Goal: Task Accomplishment & Management: Complete application form

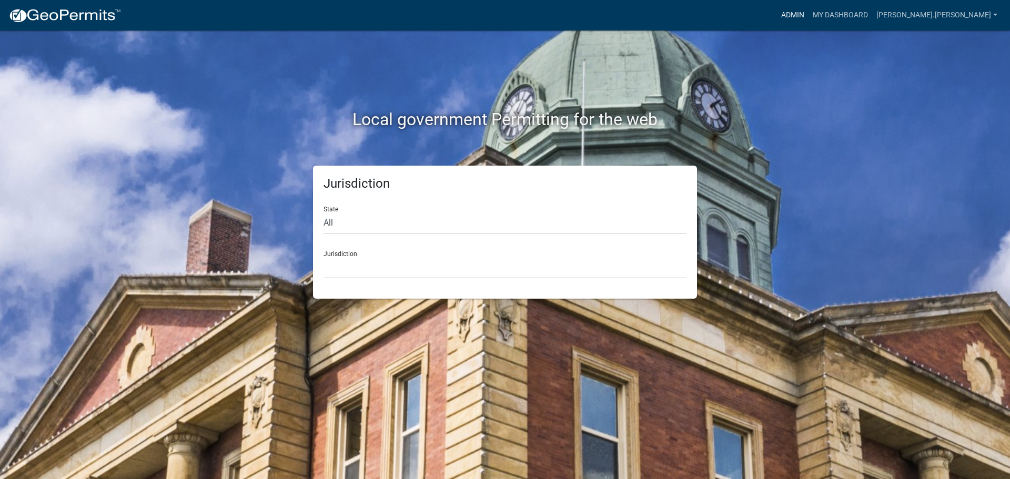
click at [809, 11] on link "Admin" at bounding box center [793, 15] width 32 height 20
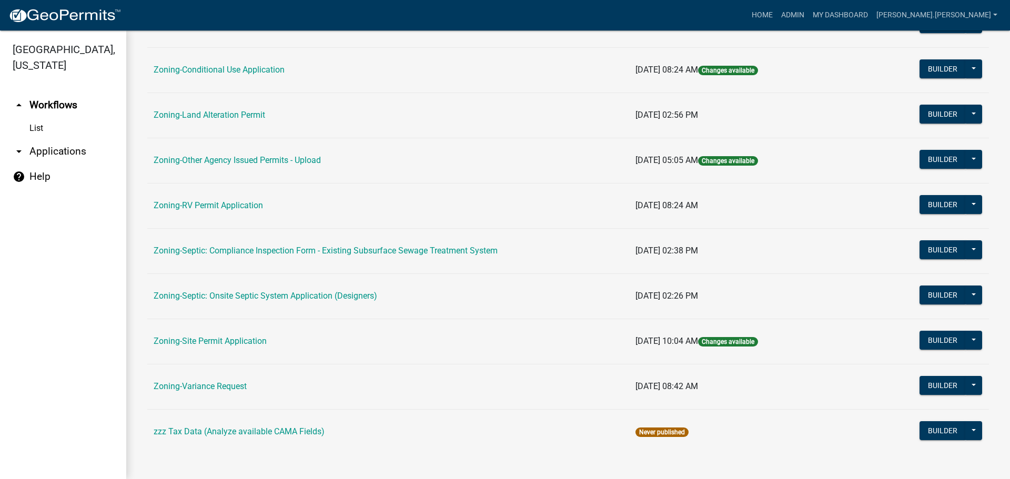
scroll to position [320, 0]
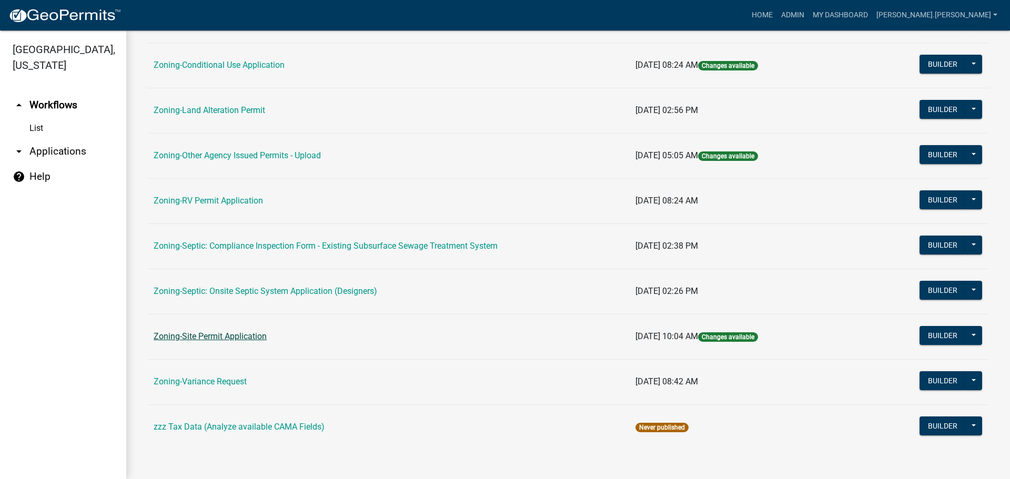
click at [226, 332] on link "Zoning-Site Permit Application" at bounding box center [210, 337] width 113 height 10
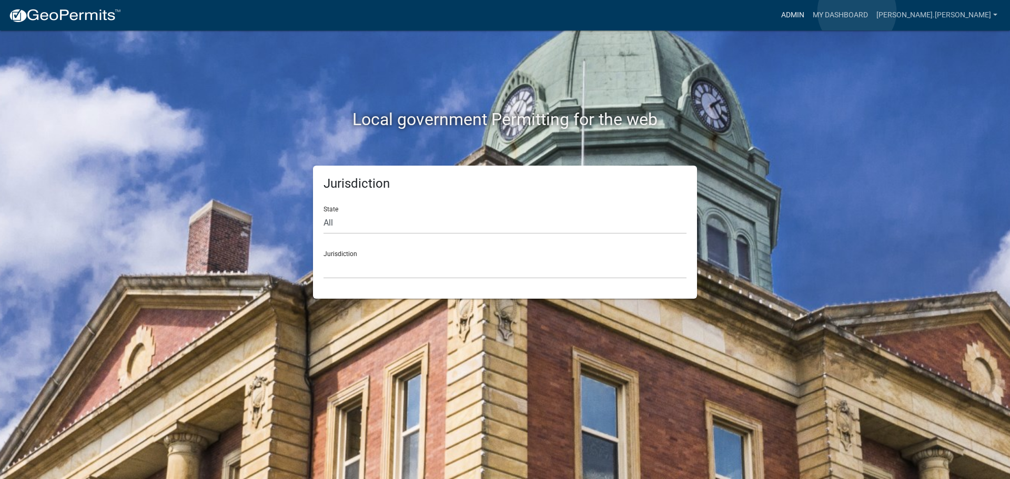
click at [809, 12] on link "Admin" at bounding box center [793, 15] width 32 height 20
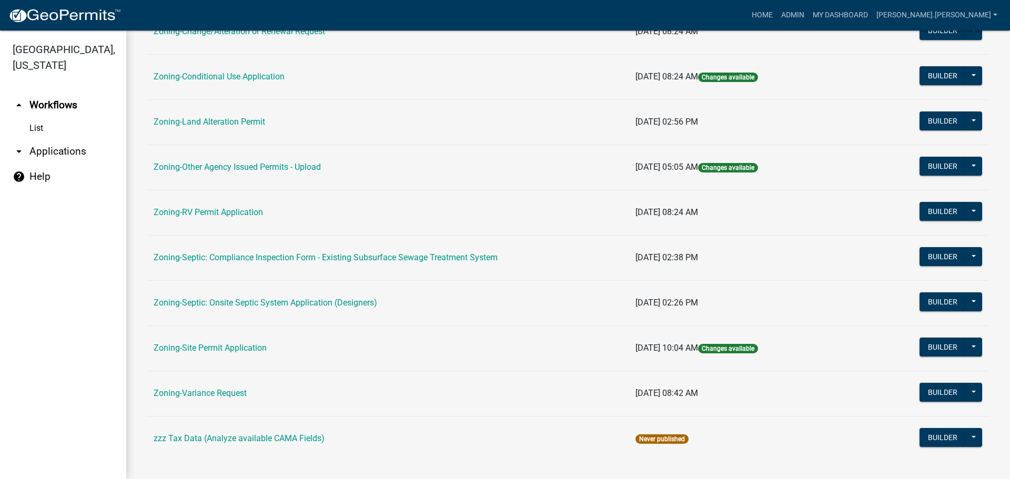
scroll to position [316, 0]
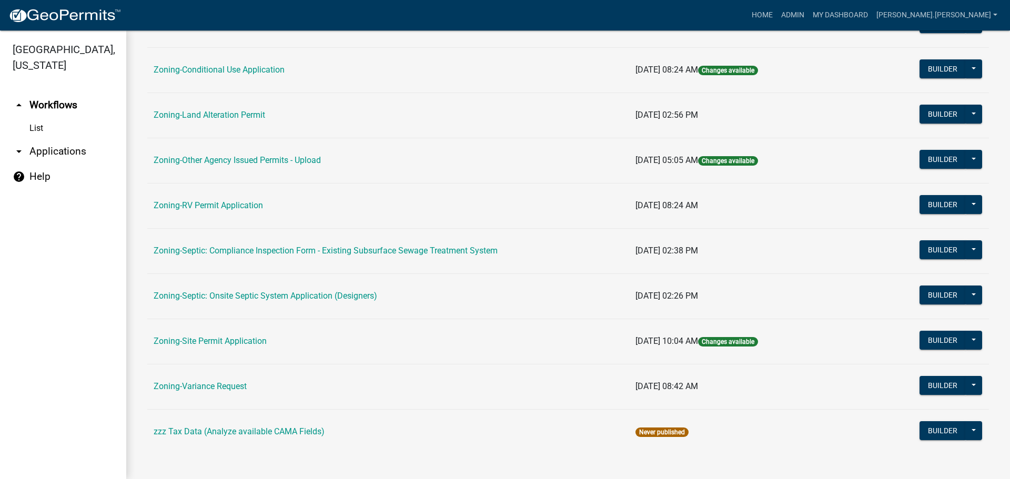
click at [228, 381] on td "Zoning-Variance Request" at bounding box center [388, 386] width 482 height 45
click at [220, 384] on link "Zoning-Variance Request" at bounding box center [200, 387] width 93 height 10
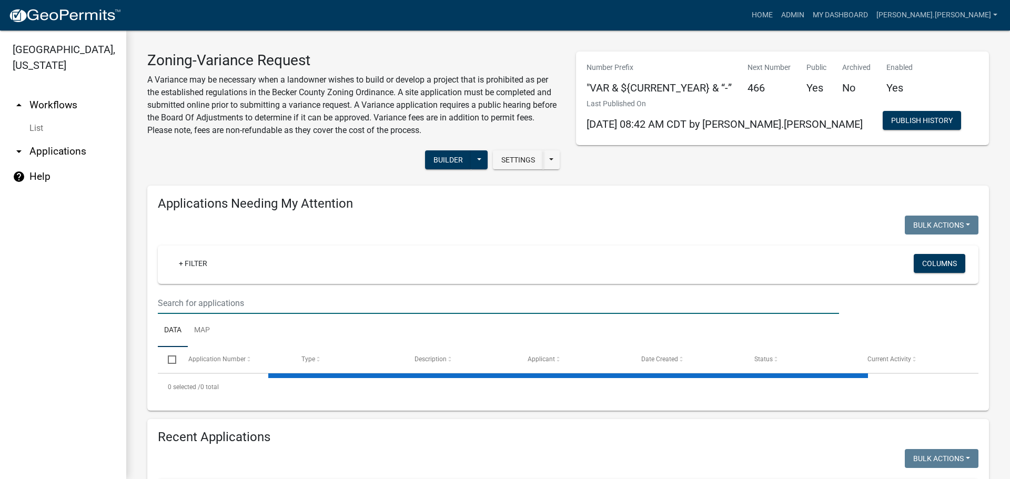
click at [242, 304] on input "text" at bounding box center [498, 304] width 681 height 22
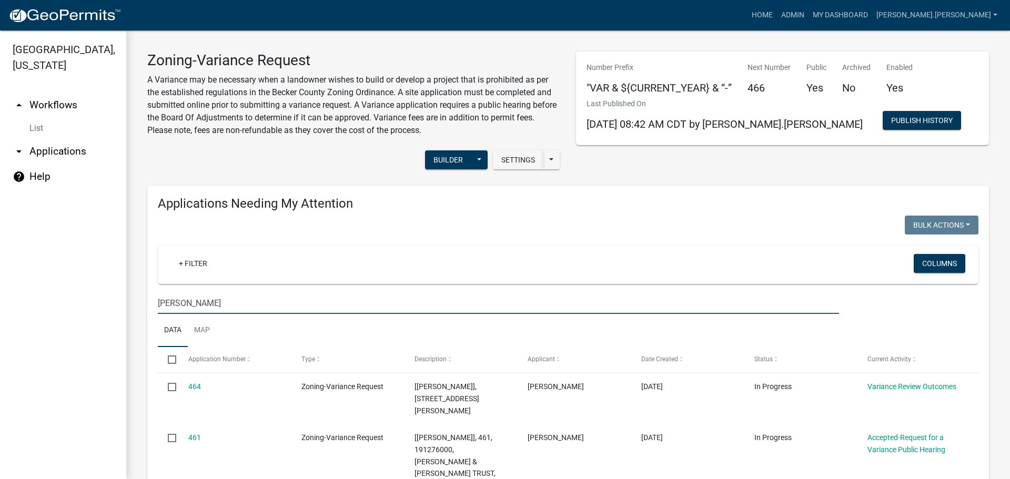
scroll to position [210, 0]
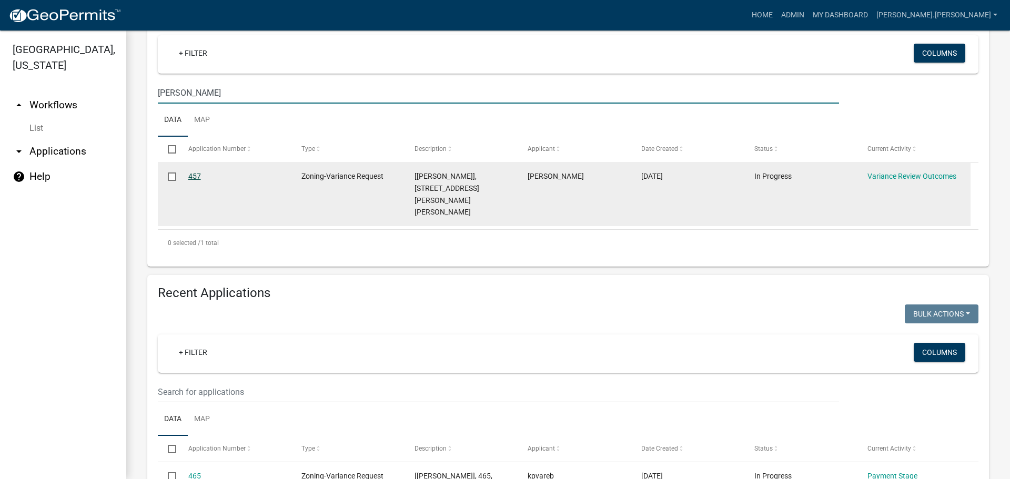
type input "spokely"
click at [198, 176] on link "457" at bounding box center [194, 176] width 13 height 8
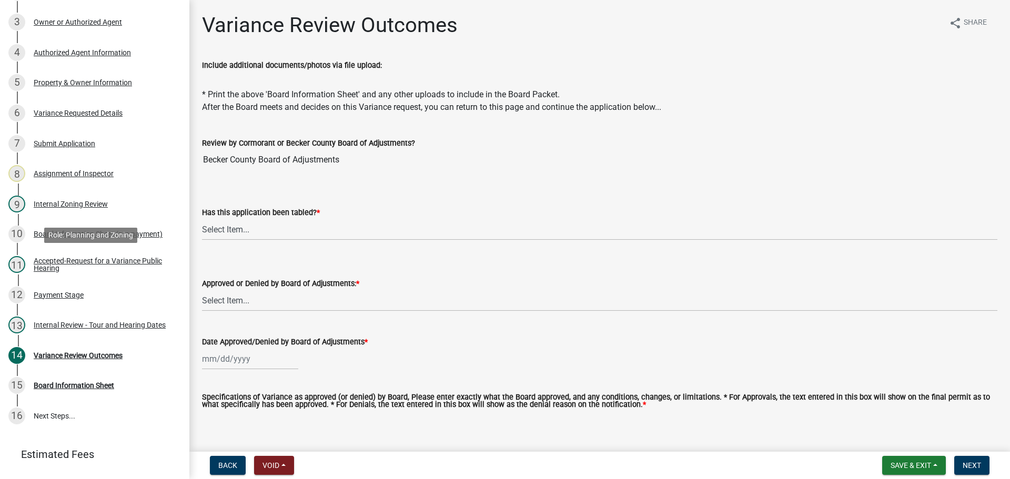
click at [93, 264] on div "Accepted-Request for a Variance Public Hearing" at bounding box center [103, 264] width 139 height 15
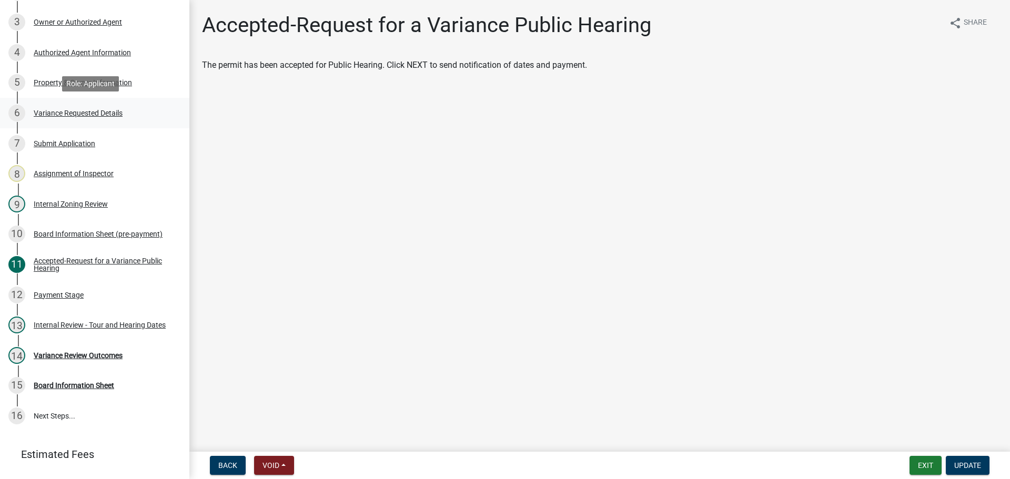
click at [93, 110] on div "Variance Requested Details" at bounding box center [78, 112] width 89 height 7
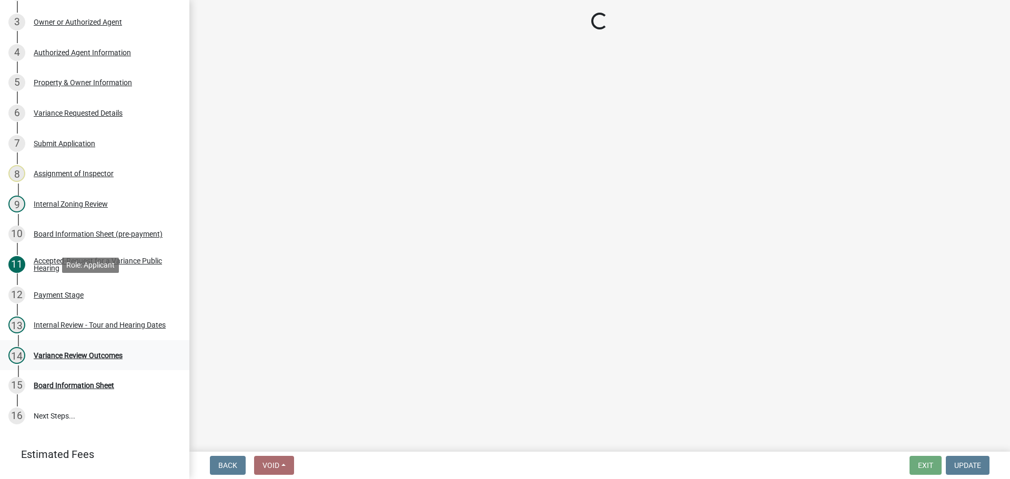
select select "edc6b78d-c029-41a6-a436-e6f76b5f0855"
select select "a5c6235c-6fe0-43e3-9b64-f3566618e99d"
select select "bb2b5e43-03c1-4874-9abf-a65f400af928"
select select "8ea3e6c3-8fed-4904-aa20-2f643744aa0c"
select select "860afd09-da87-482b-bca4-413f5cf53582"
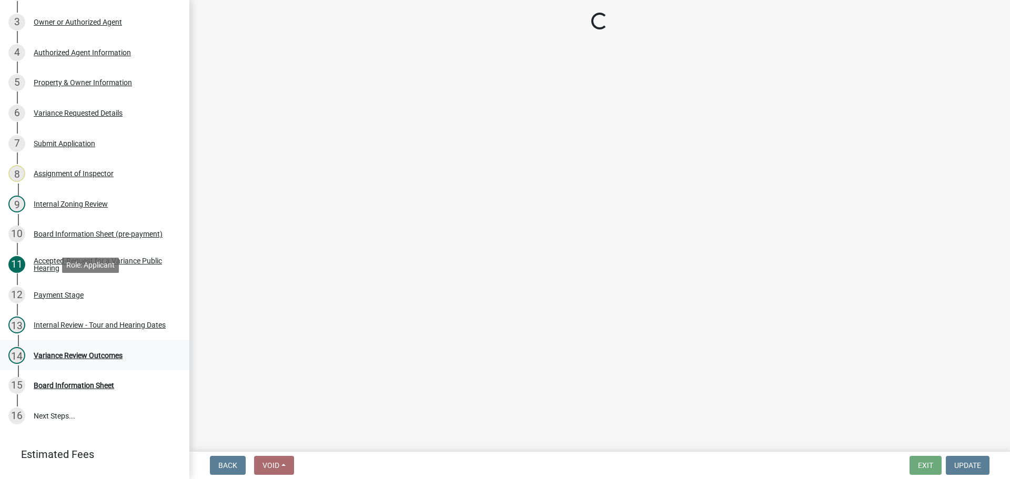
select select "ee8740c3-f4d5-48cf-ad42-c8f7342b480c"
select select "1aa51e34-4f0a-4095-a3f3-287665056048"
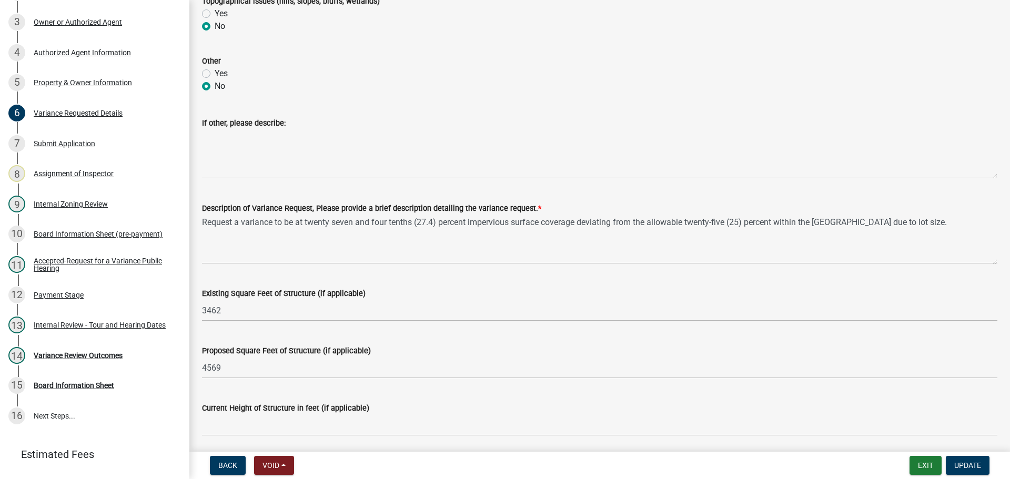
scroll to position [737, 0]
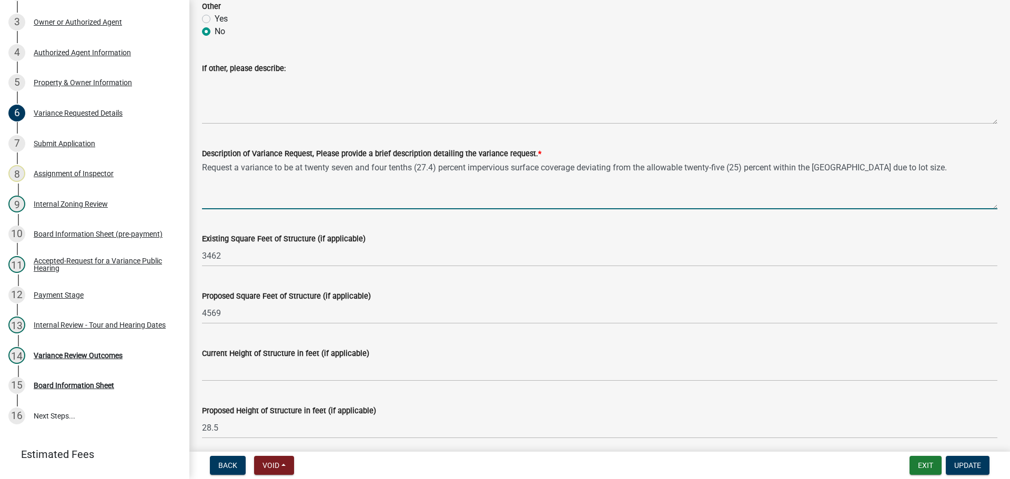
click at [280, 170] on textarea "Request a variance to be at twenty seven and four tenths (27.4) percent impervi…" at bounding box center [600, 184] width 796 height 49
click at [881, 172] on textarea "Request a variance to be at twenty seven and four tenths (27.4) percent impervi…" at bounding box center [600, 184] width 796 height 49
type textarea "Request a variance to be at twenty seven and four tenths (27.4) percent impervi…"
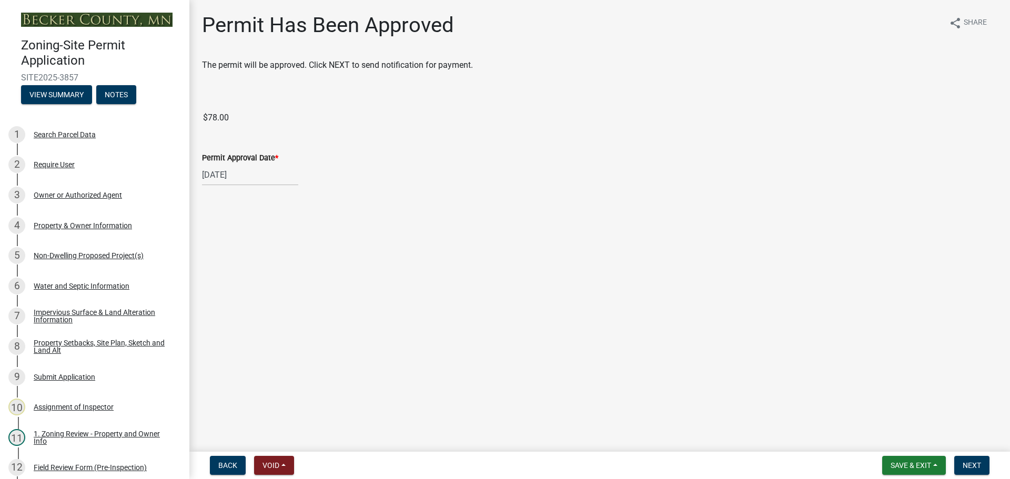
scroll to position [380, 0]
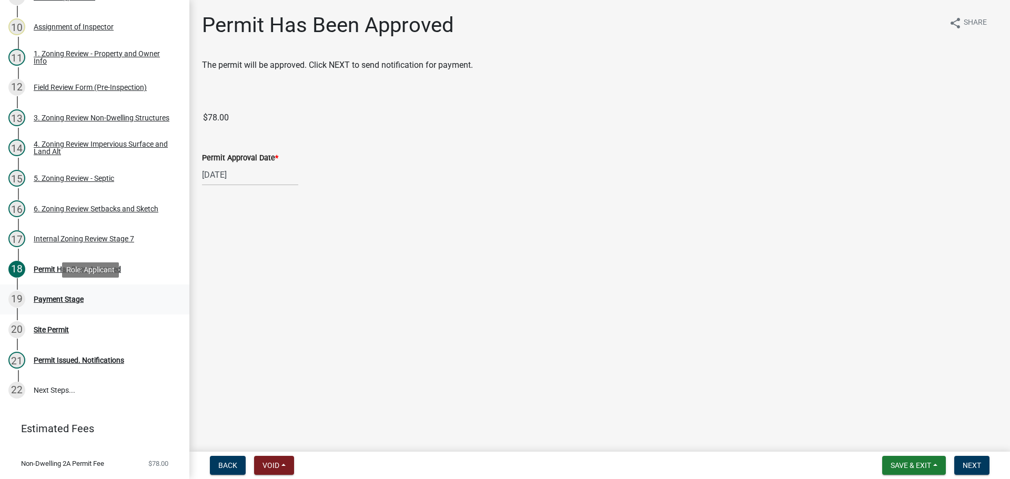
click at [57, 296] on div "Payment Stage" at bounding box center [59, 299] width 50 height 7
click at [61, 269] on div "Permit Has Been Approved" at bounding box center [77, 269] width 87 height 7
click at [103, 206] on div "6. Zoning Review Setbacks and Sketch" at bounding box center [96, 208] width 125 height 7
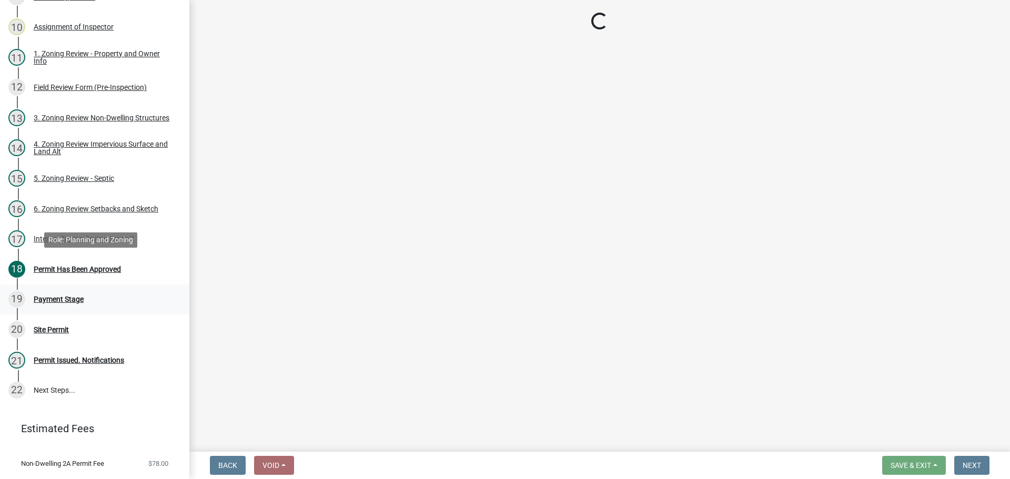
select select "67532522-cdd9-4b58-8c28-493a46ddf41b"
select select "1355ee8a-8cf1-4796-8594-a9df27e9dfb0"
select select "90ee664a-1dc2-440e-be2c-90a87c157e77"
select select "f2187563-aefa-492e-adce-9c256a51e9d2"
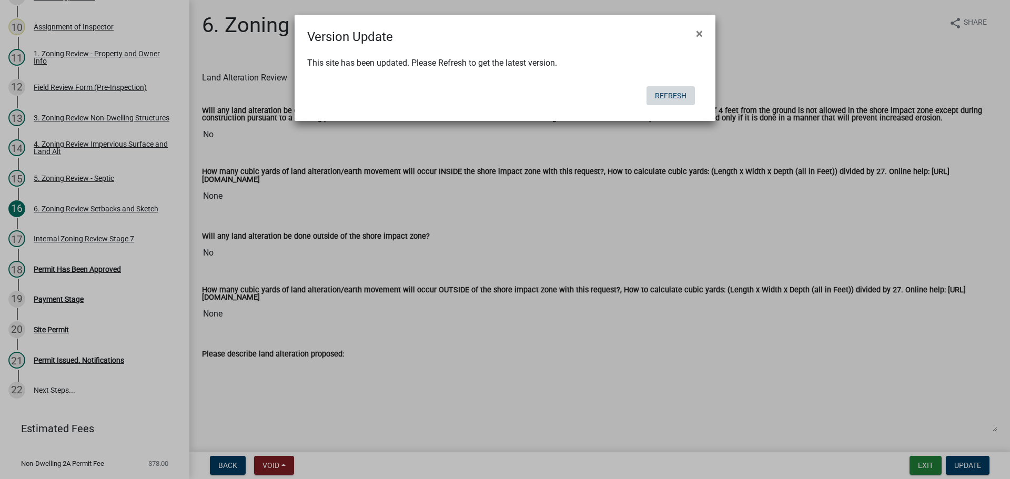
click at [676, 96] on button "Refresh" at bounding box center [671, 95] width 48 height 19
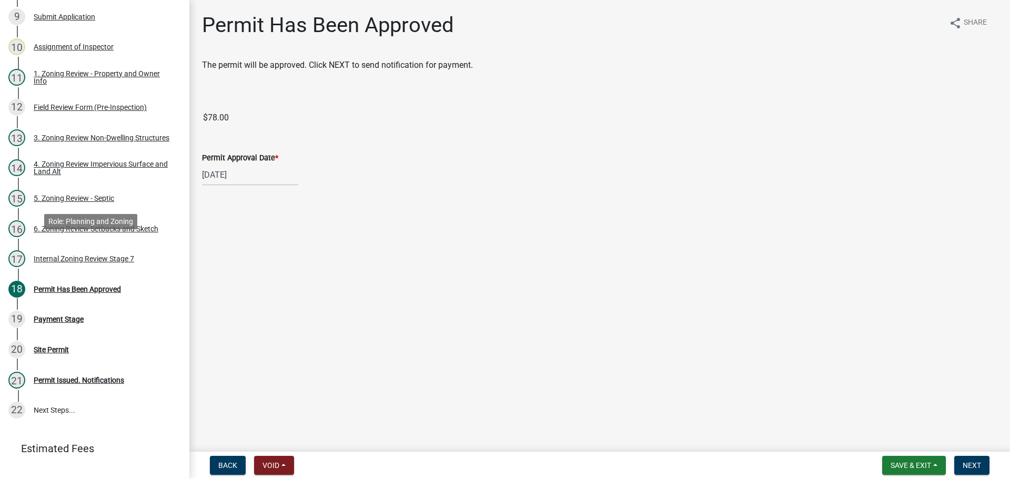
scroll to position [368, 0]
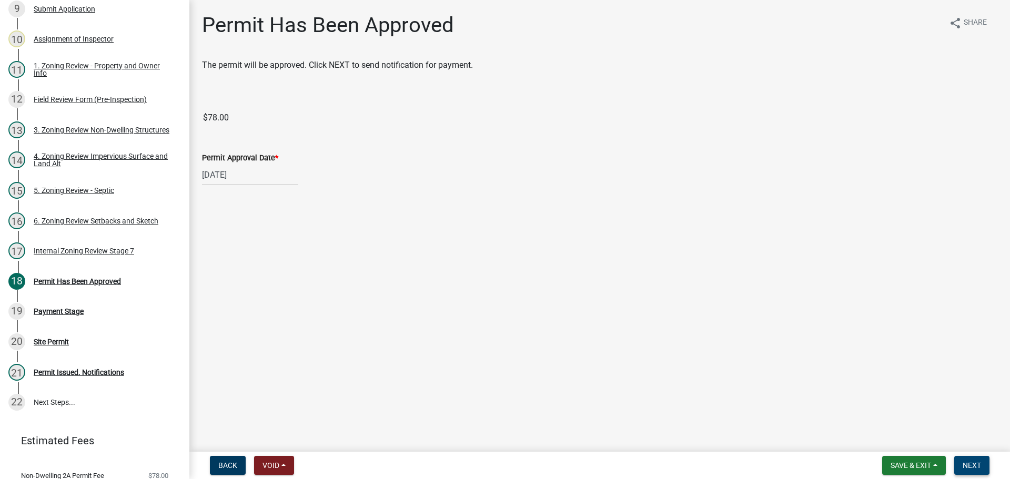
click at [964, 464] on span "Next" at bounding box center [972, 466] width 18 height 8
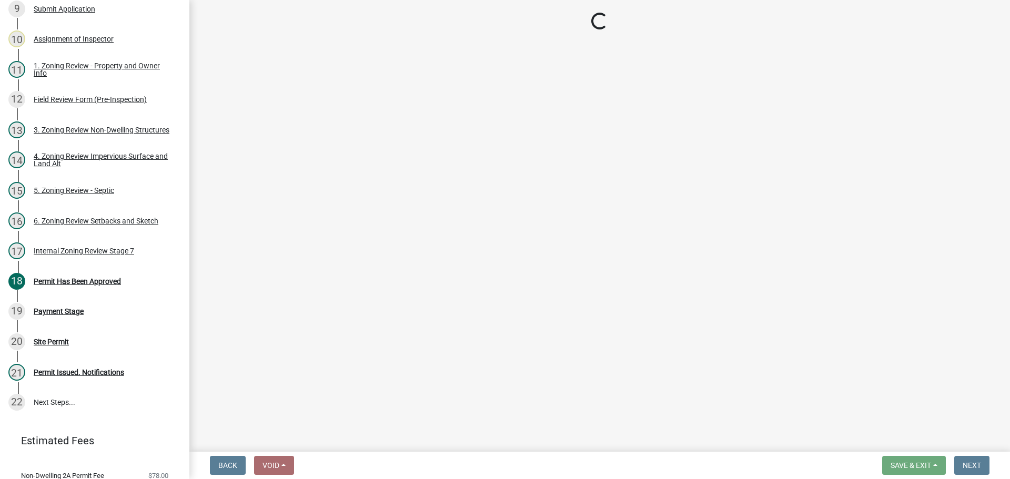
select select "3: 3"
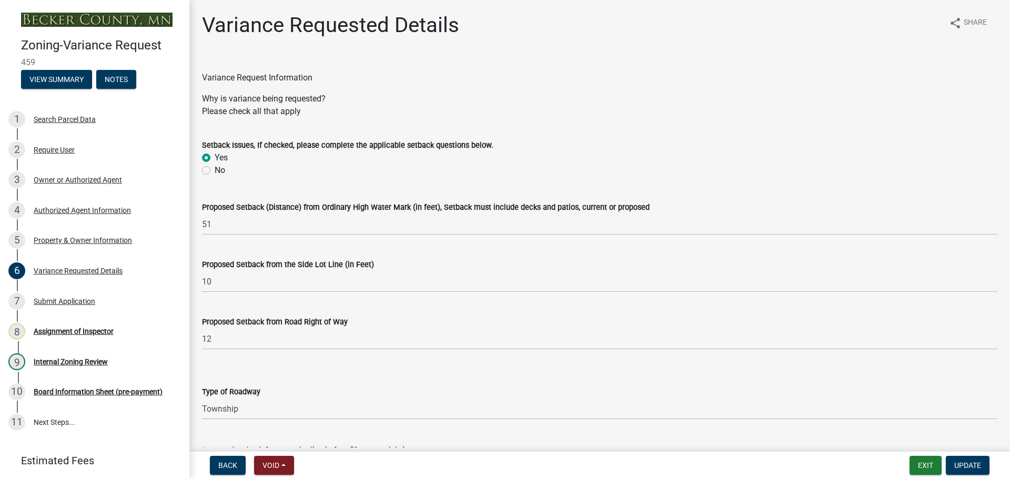
select select "edc6b78d-c029-41a6-a436-e6f76b5f0855"
select select "15bf2cec-1ca8-47a3-85db-999609351cbd"
select select "fa582be9-2d62-4523-84bf-021228ae85a0"
select select "bb2b5e43-03c1-4874-9abf-a65f400af928"
select select "8ea3e6c3-8fed-4904-aa20-2f643744aa0c"
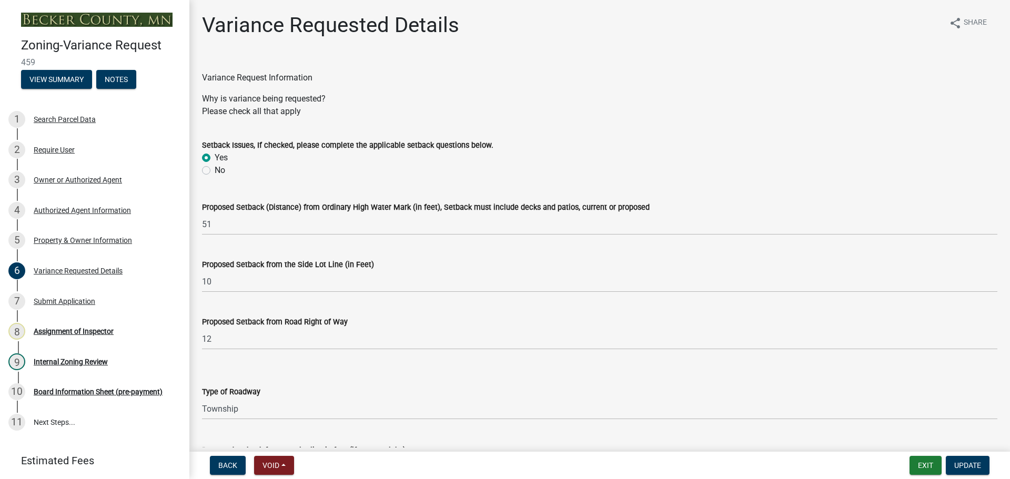
select select "860afd09-da87-482b-bca4-413f5cf53582"
select select "7ceadfd0-f0c9-4b9c-a53d-dc82f9dbdebf"
select select "1aa51e34-4f0a-4095-a3f3-287665056048"
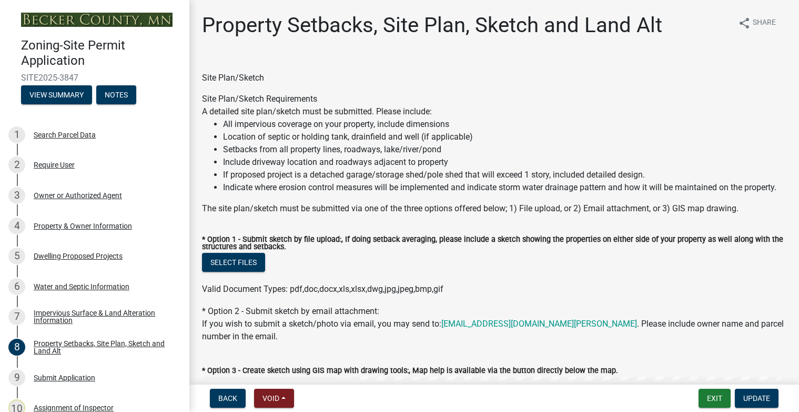
select select "d89fbfa0-1150-4954-b91c-9d482c9530a3"
select select "b56a4575-9846-47cf-8067-c59a4853da22"
select select "e8ab2dc3-aa3f-46f3-9b4a-37eb25ad84af"
select select "27b2a8b4-abf6-463e-8c0c-7c5d2b4fe26f"
select select "5ad4ab64-b44e-481c-9000-9e5907aa74e1"
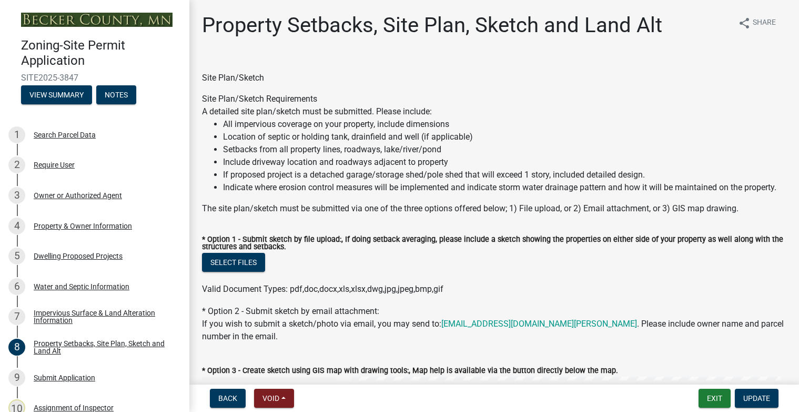
select select "e019de12-4845-45f2-ad10-5fb76eee0e55"
select select "c8b8ea71-7088-4e87-a493-7bc88cc2835b"
select select "133211ff-91ce-4a0a-9235-b48a7e2069a0"
select select "19d13e65-c93d-443e-910a-7a17299544cc"
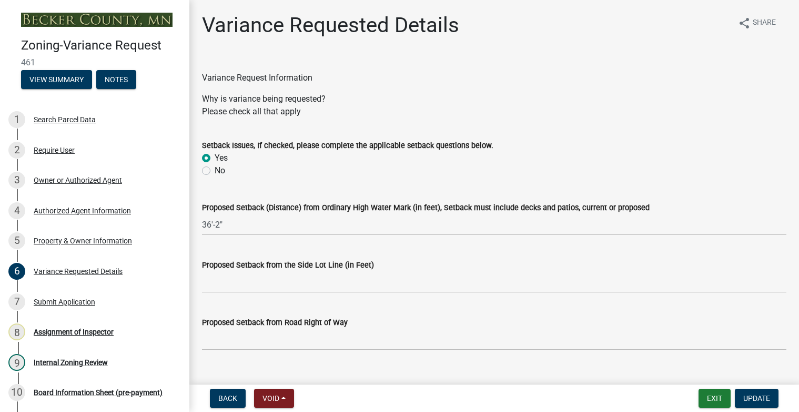
select select "edc6b78d-c029-41a6-a436-e6f76b5f0855"
select select "a5c6235c-6fe0-43e3-9b64-f3566618e99d"
select select "a60f612c-e64d-4767-92b2-cb2f842b6e0b"
select select "bb2b5e43-03c1-4874-9abf-a65f400af928"
select select "8ea3e6c3-8fed-4904-aa20-2f643744aa0c"
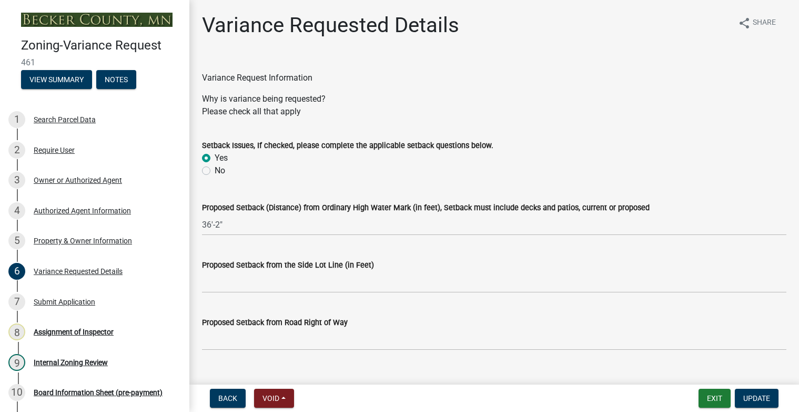
select select "860afd09-da87-482b-bca4-413f5cf53582"
select select "ee8740c3-f4d5-48cf-ad42-c8f7342b480c"
select select "1aa51e34-4f0a-4095-a3f3-287665056048"
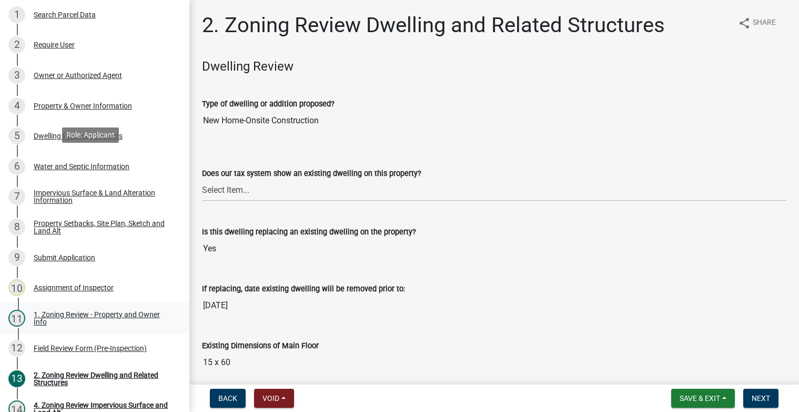
scroll to position [263, 0]
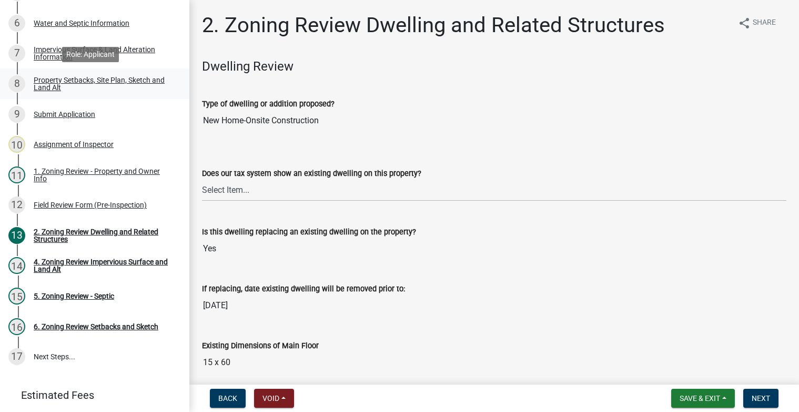
click at [86, 86] on div "Property Setbacks, Site Plan, Sketch and Land Alt" at bounding box center [103, 83] width 139 height 15
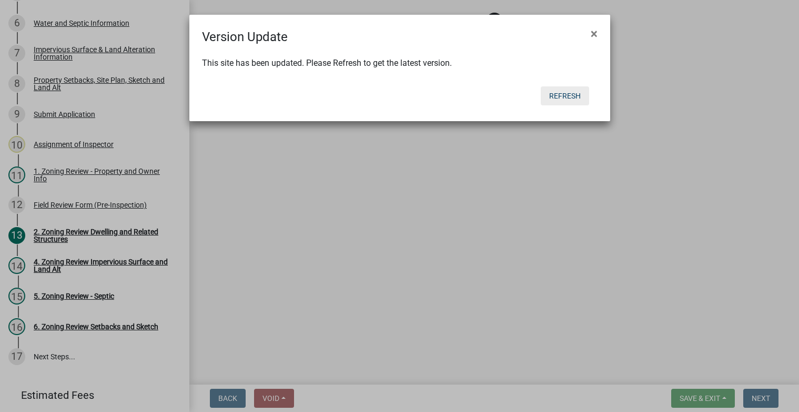
click at [568, 93] on button "Refresh" at bounding box center [565, 95] width 48 height 19
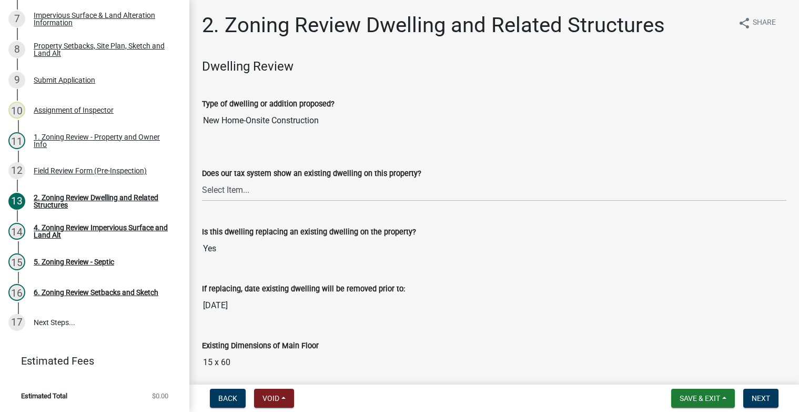
drag, startPoint x: 255, startPoint y: 149, endPoint x: 227, endPoint y: 68, distance: 85.2
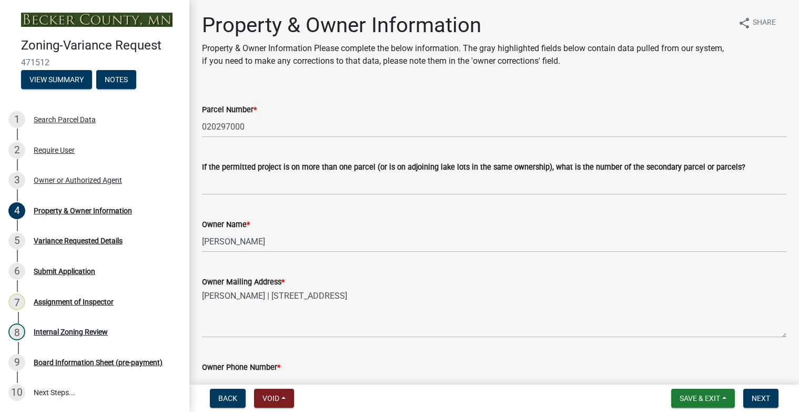
select select "303247f2-d14b-4cd3-9fdc-6e6670bf7763"
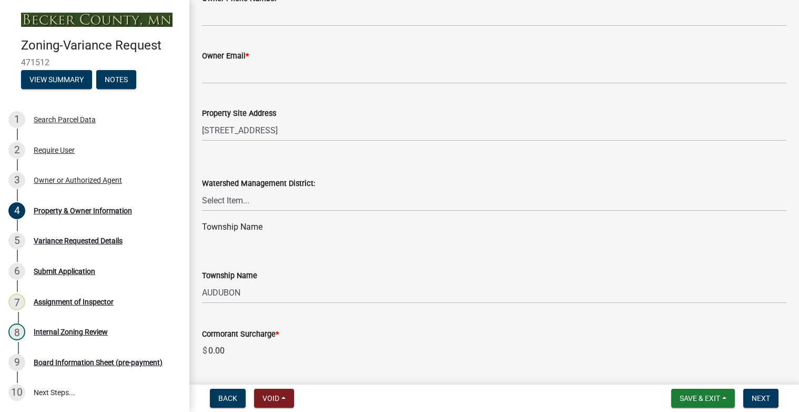
scroll to position [105, 0]
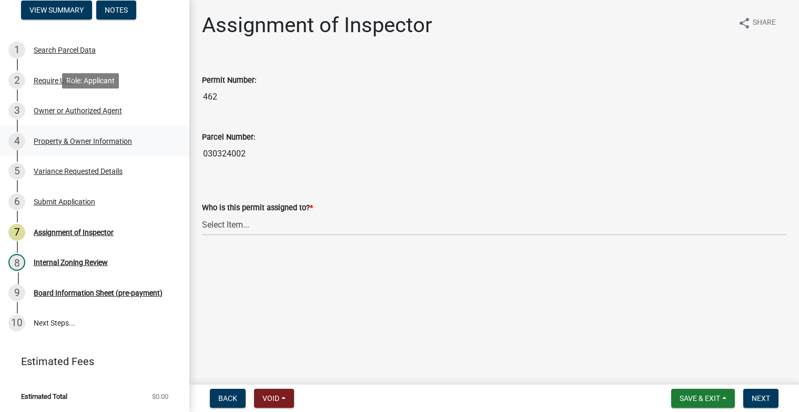
scroll to position [70, 0]
click at [86, 178] on div "5 Variance Requested Details" at bounding box center [90, 170] width 164 height 17
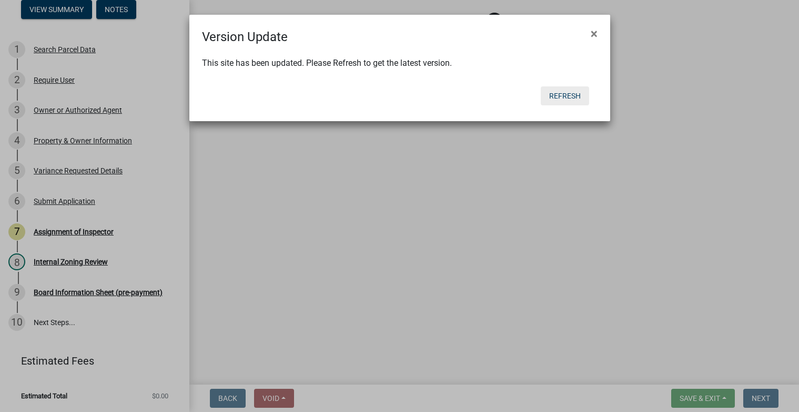
click at [561, 98] on button "Refresh" at bounding box center [565, 95] width 48 height 19
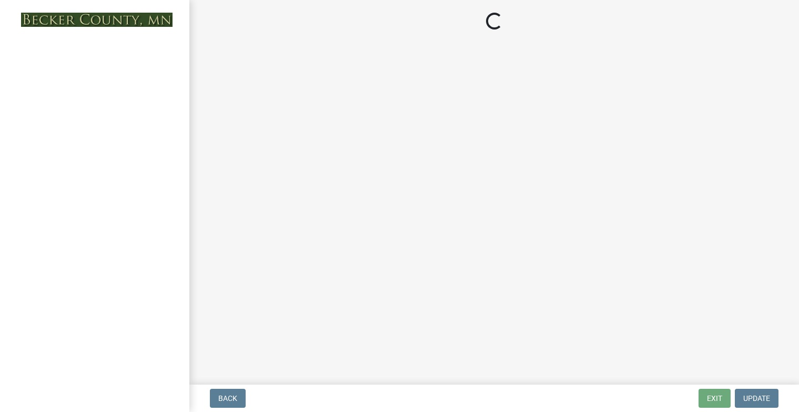
select select "3: 3"
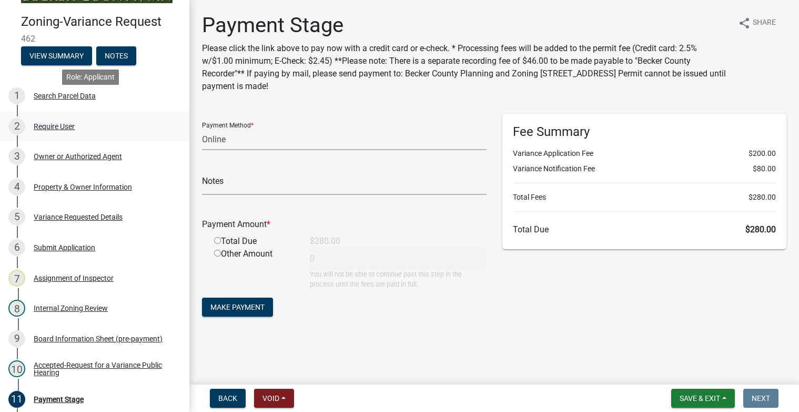
scroll to position [53, 0]
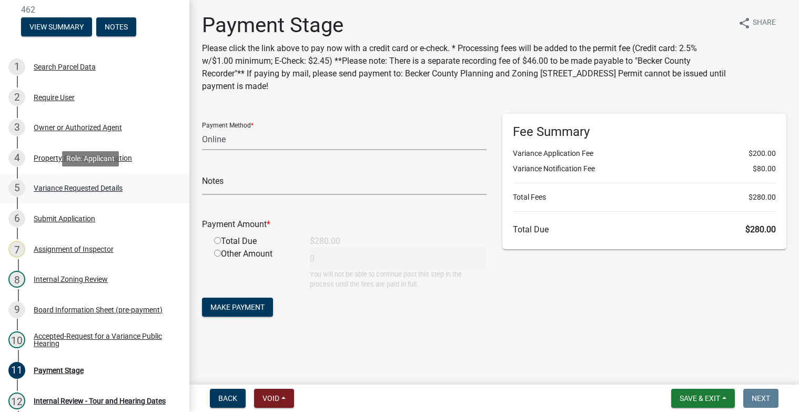
click at [89, 187] on div "Variance Requested Details" at bounding box center [78, 187] width 89 height 7
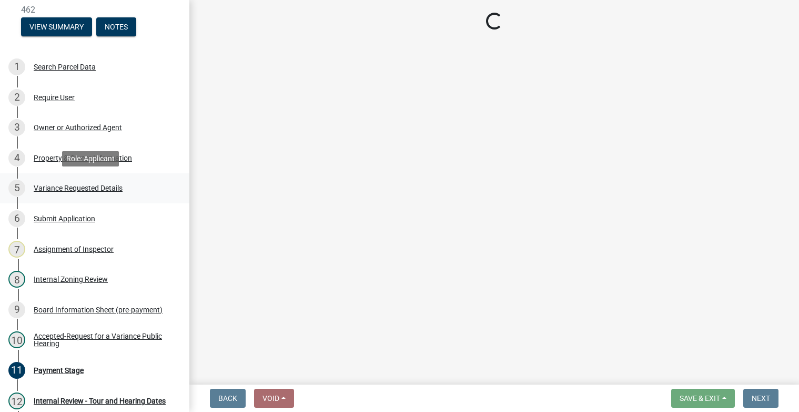
select select "edc6b78d-c029-41a6-a436-e6f76b5f0855"
select select "a5c6235c-6fe0-43e3-9b64-f3566618e99d"
select select "a60f612c-e64d-4767-92b2-cb2f842b6e0b"
select select "bb2b5e43-03c1-4874-9abf-a65f400af928"
select select "8ea3e6c3-8fed-4904-aa20-2f643744aa0c"
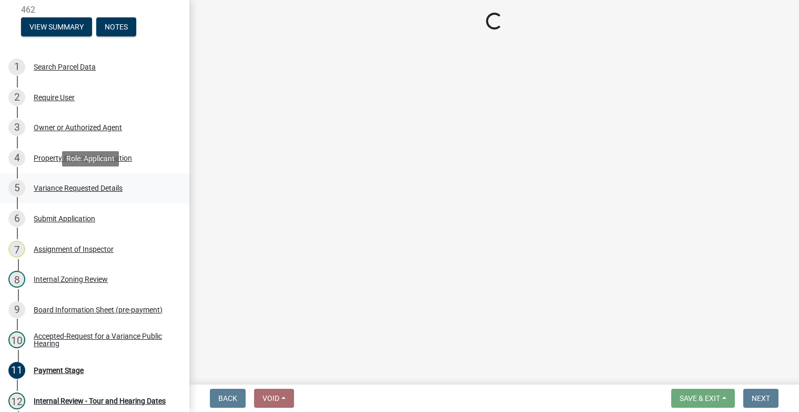
select select "860afd09-da87-482b-bca4-413f5cf53582"
select select "ee8740c3-f4d5-48cf-ad42-c8f7342b480c"
select select "1aa51e34-4f0a-4095-a3f3-287665056048"
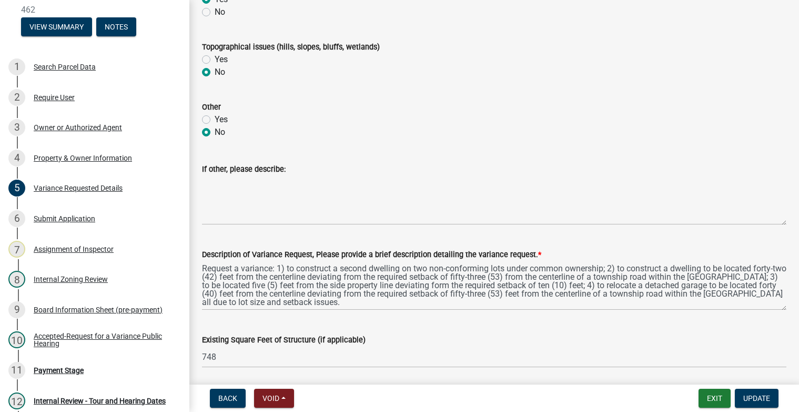
scroll to position [0, 0]
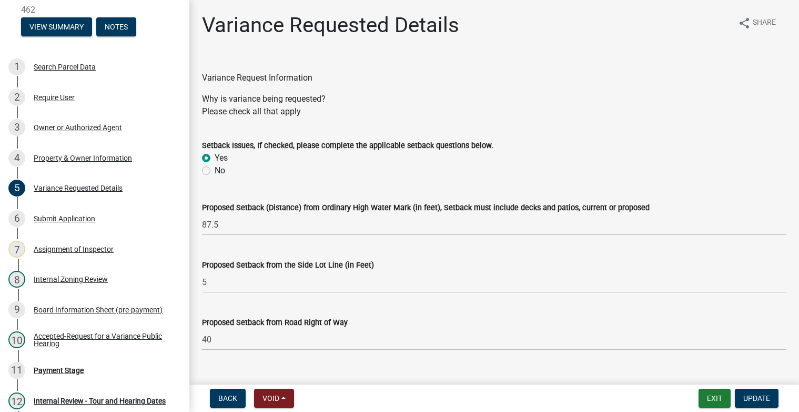
drag, startPoint x: 280, startPoint y: 206, endPoint x: 195, endPoint y: 42, distance: 185.7
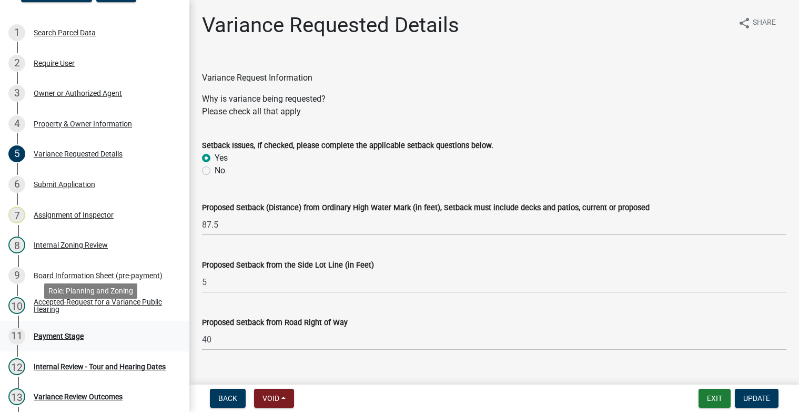
scroll to position [105, 0]
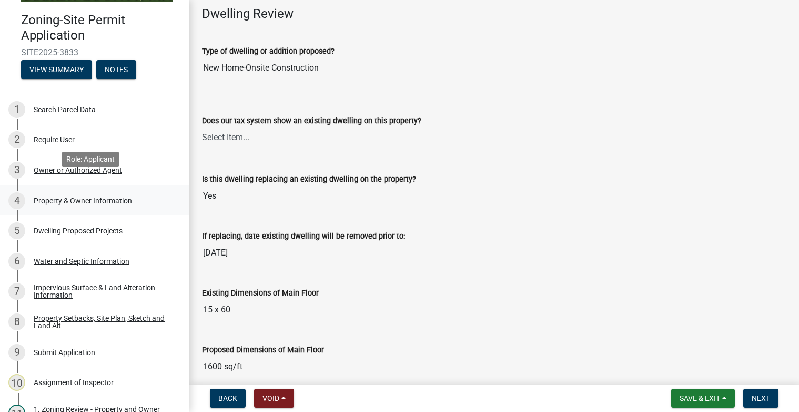
scroll to position [158, 0]
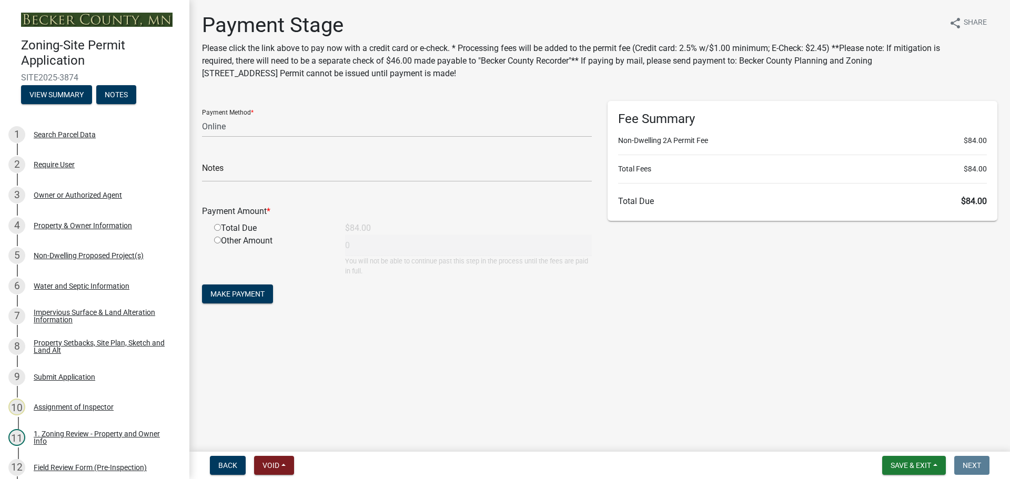
select select "3: 3"
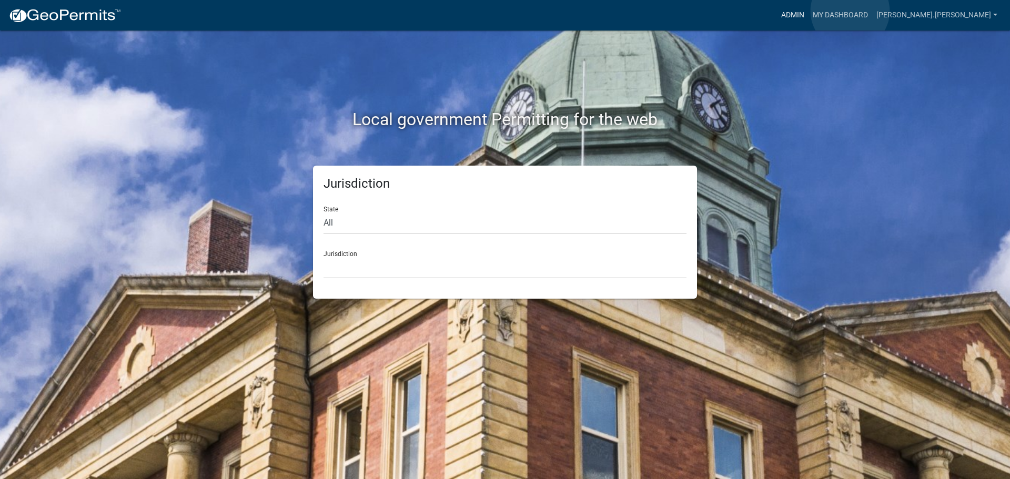
click at [809, 11] on link "Admin" at bounding box center [793, 15] width 32 height 20
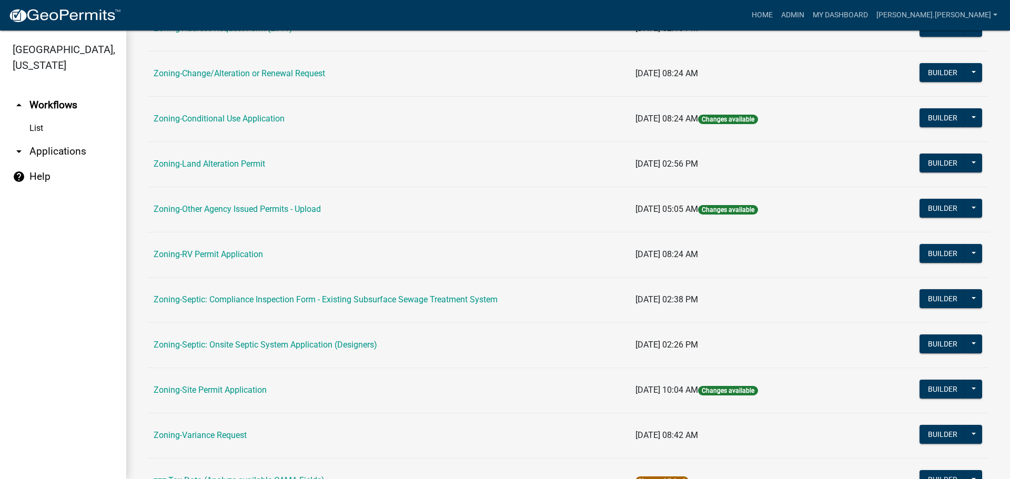
scroll to position [320, 0]
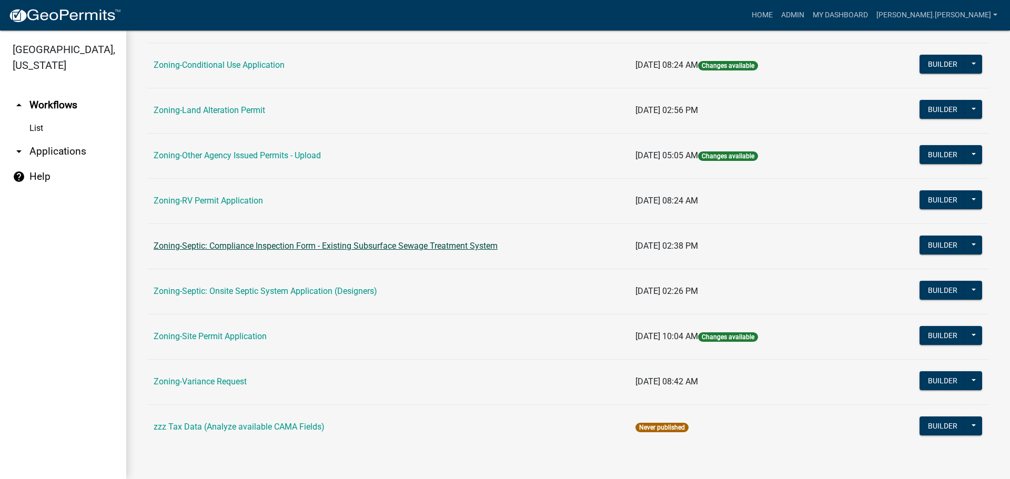
click at [235, 246] on link "Zoning-Septic: Compliance Inspection Form - Existing Subsurface Sewage Treatmen…" at bounding box center [326, 246] width 344 height 10
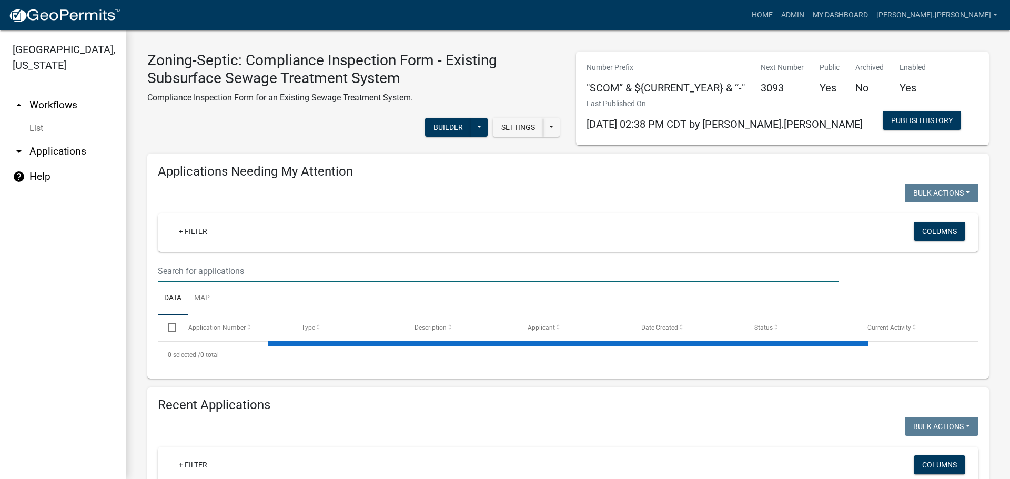
click at [342, 267] on input "text" at bounding box center [498, 271] width 681 height 22
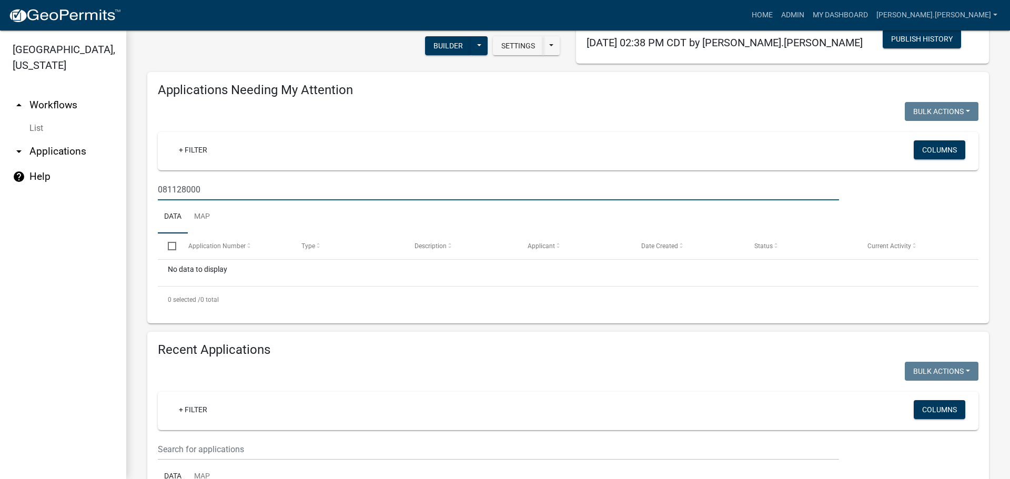
scroll to position [158, 0]
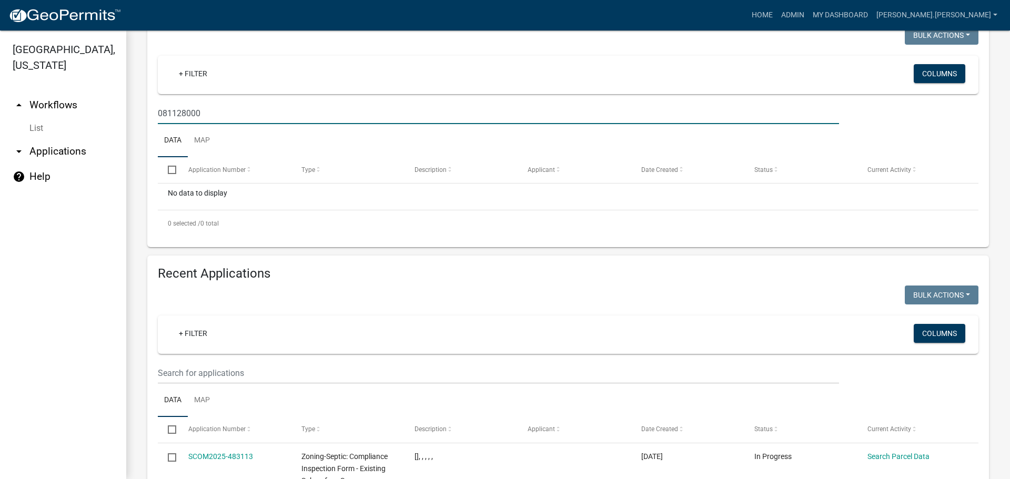
click at [178, 115] on input "081128000" at bounding box center [498, 114] width 681 height 22
type input "081128000"
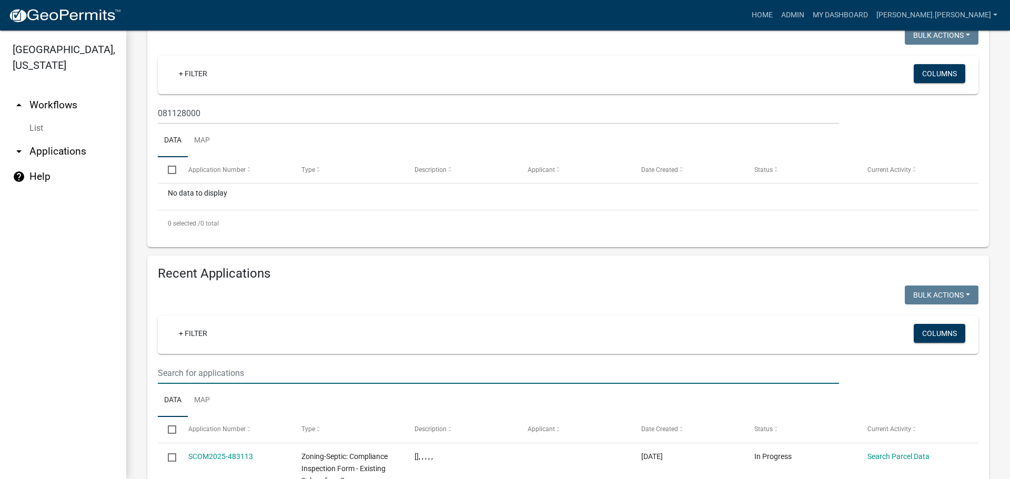
click at [184, 377] on input "text" at bounding box center [498, 374] width 681 height 22
paste input "081128000"
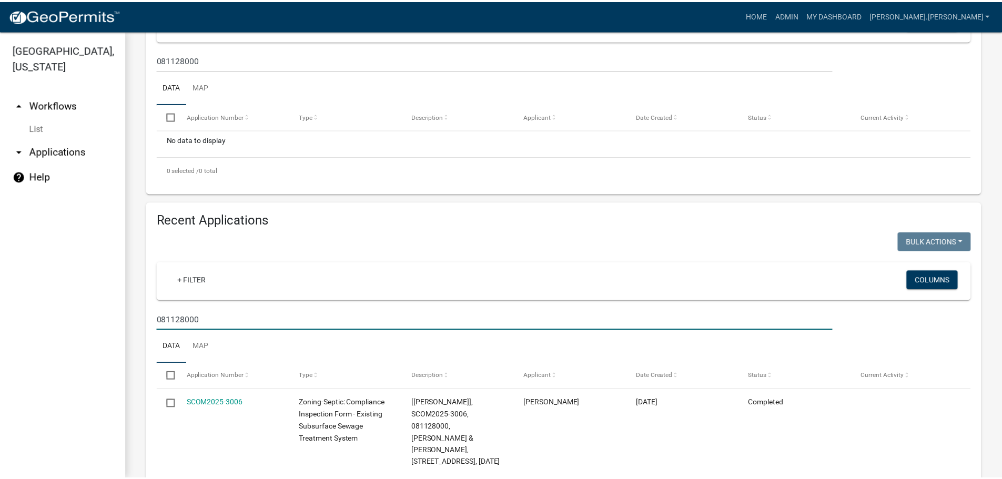
scroll to position [263, 0]
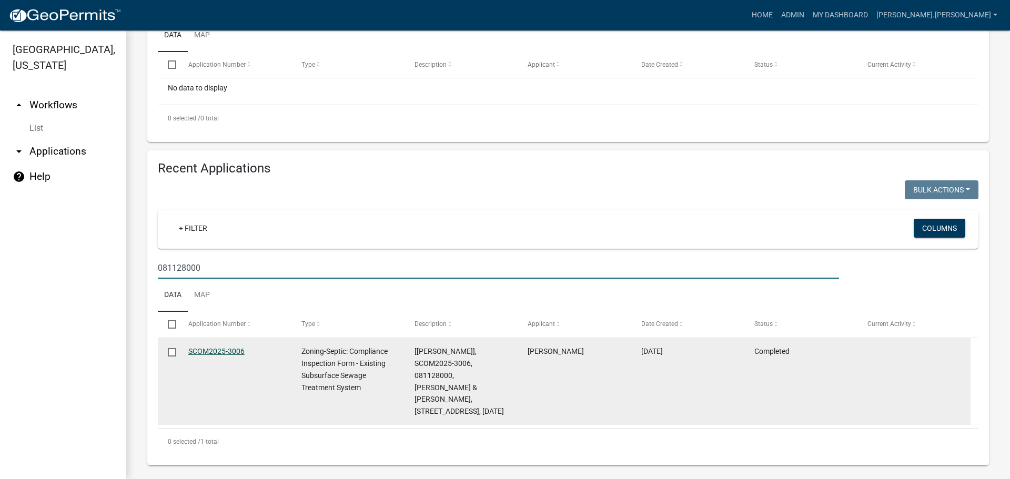
type input "081128000"
click at [208, 348] on link "SCOM2025-3006" at bounding box center [216, 351] width 56 height 8
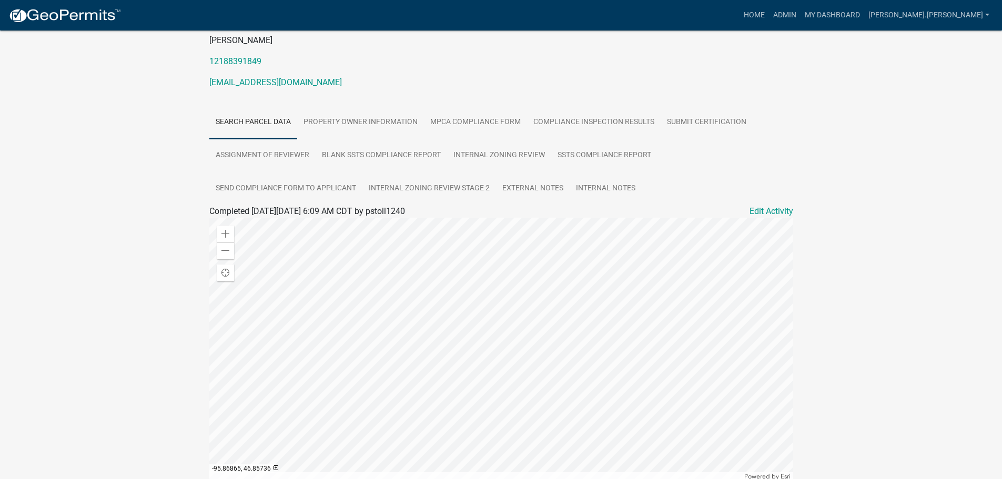
scroll to position [102, 0]
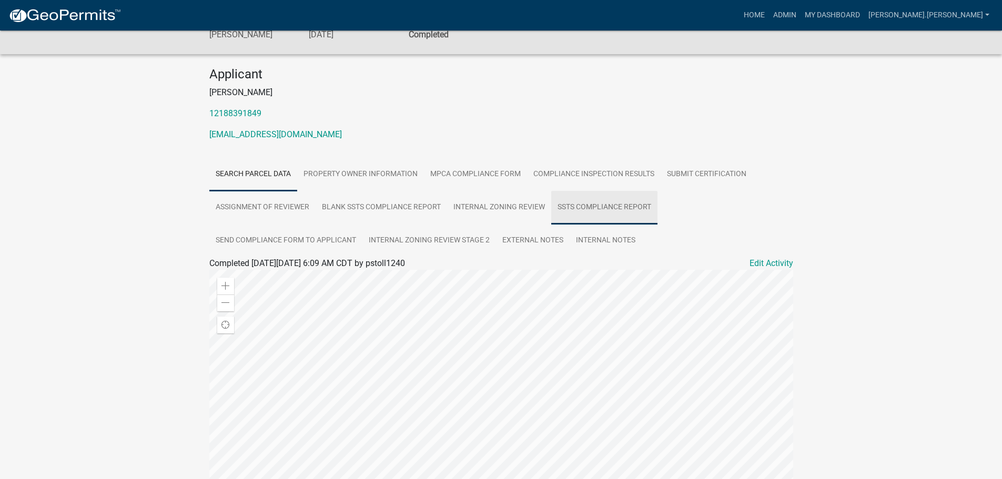
click at [590, 207] on link "SSTS Compliance Report" at bounding box center [604, 208] width 106 height 34
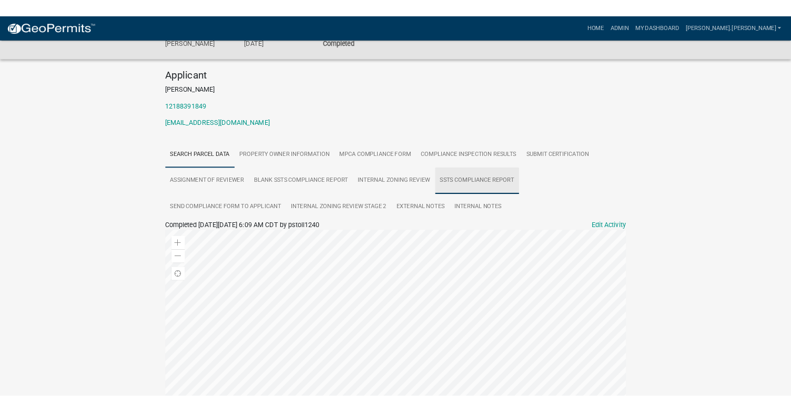
scroll to position [31, 0]
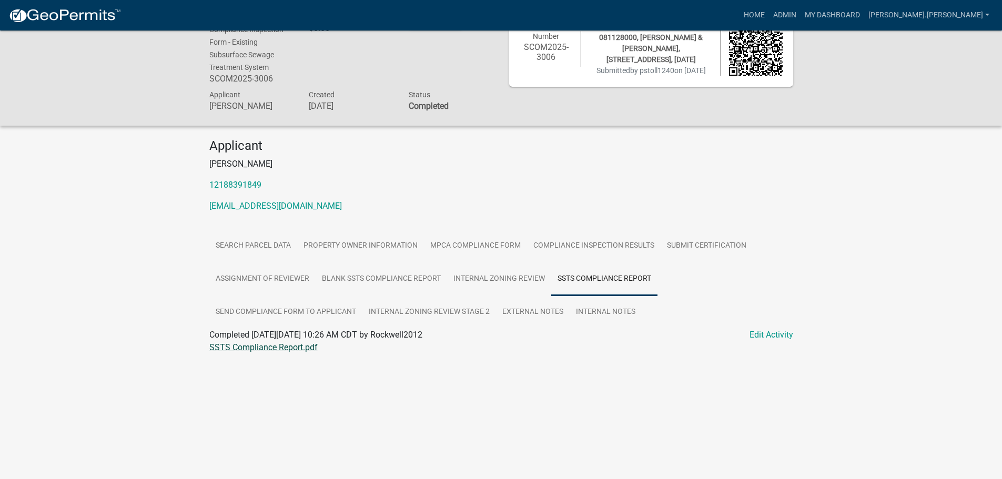
click at [289, 352] on link "SSTS Compliance Report.pdf" at bounding box center [263, 348] width 108 height 10
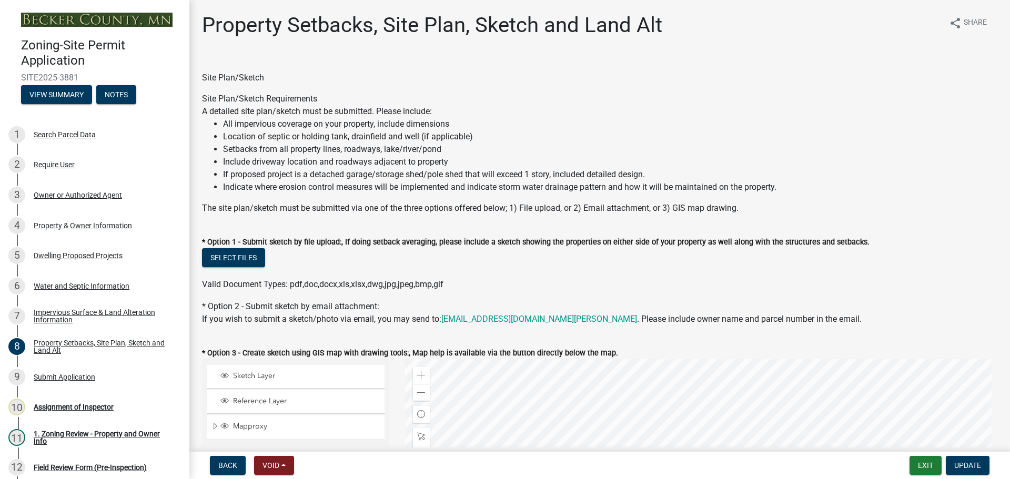
select select "7b13c63f-e699-4112-b373-98fbd28ec536"
select select "2e080c5a-0cc7-4619-8f05-57ce16dac6f0"
select select "b56a4575-9846-47cf-8067-c59a4853da22"
select select "12f785fb-c378-4b18-841c-21c73dc99083"
select select "12da6293-5841-4f5c-bd92-3658833964cd"
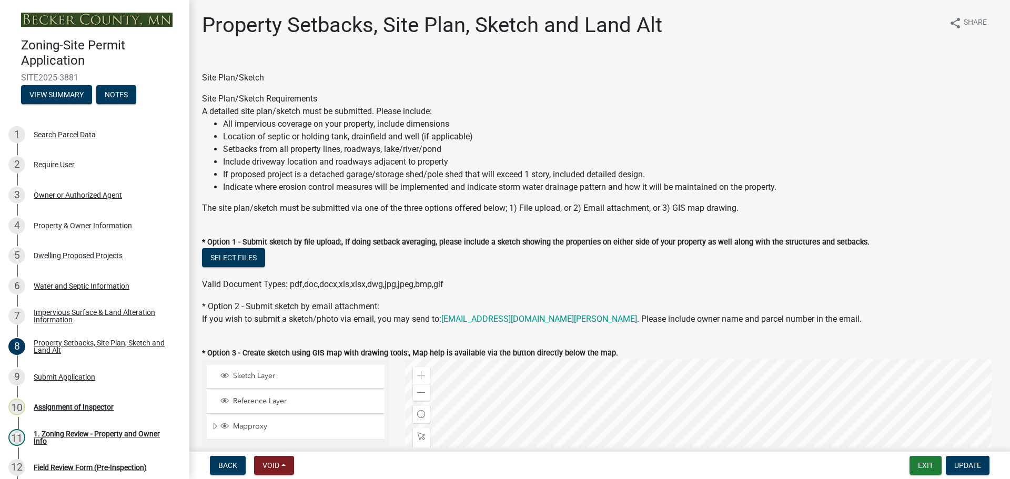
select select "27b2a8b4-abf6-463e-8c0c-7c5d2b4fe26f"
select select "5ad4ab64-b44e-481c-9000-9e5907aa74e1"
select select "a96800da-4e88-4c62-b1ff-2cd17f9e3346"
select select "c8b8ea71-7088-4e87-a493-7bc88cc2835b"
select select "133211ff-91ce-4a0a-9235-b48a7e2069a0"
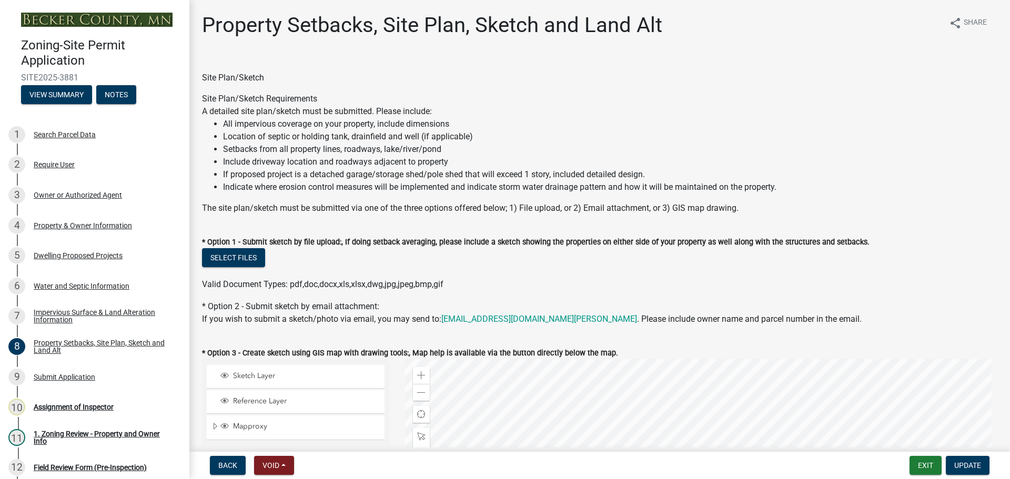
select select "4421853d-5e11-4b64-95ec-6c47066881cc"
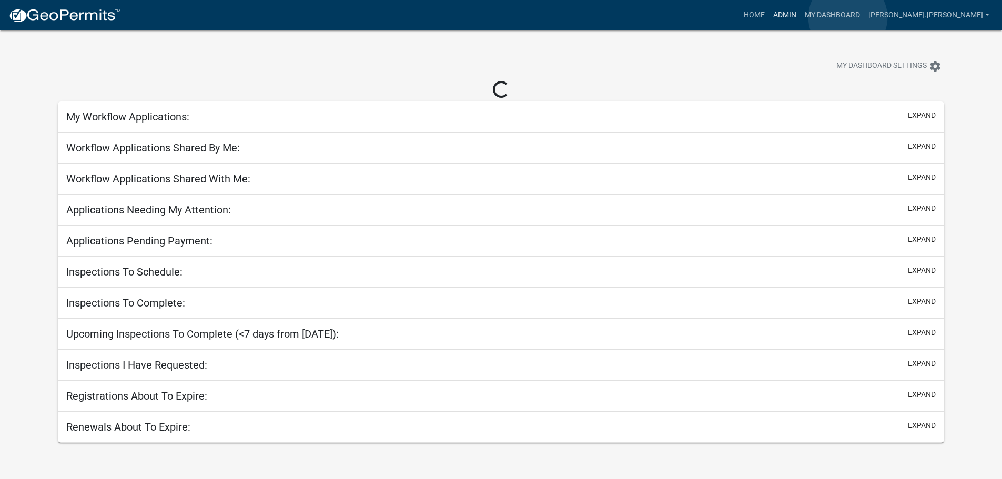
click at [801, 17] on link "Admin" at bounding box center [785, 15] width 32 height 20
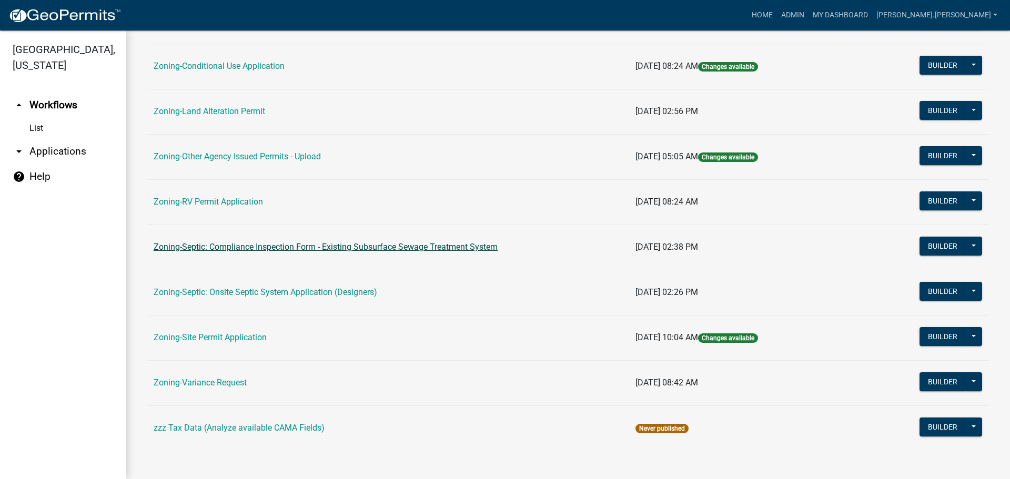
scroll to position [320, 0]
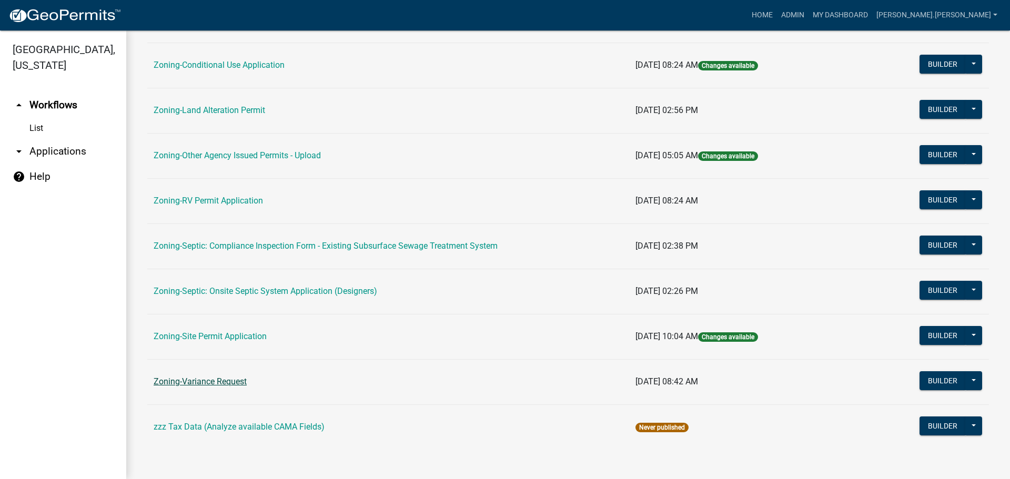
click at [226, 382] on link "Zoning-Variance Request" at bounding box center [200, 382] width 93 height 10
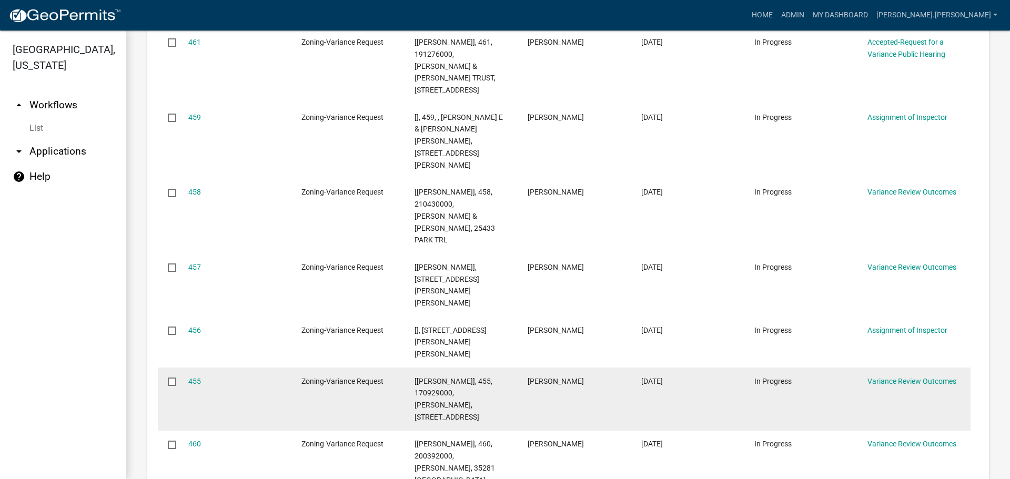
scroll to position [238, 0]
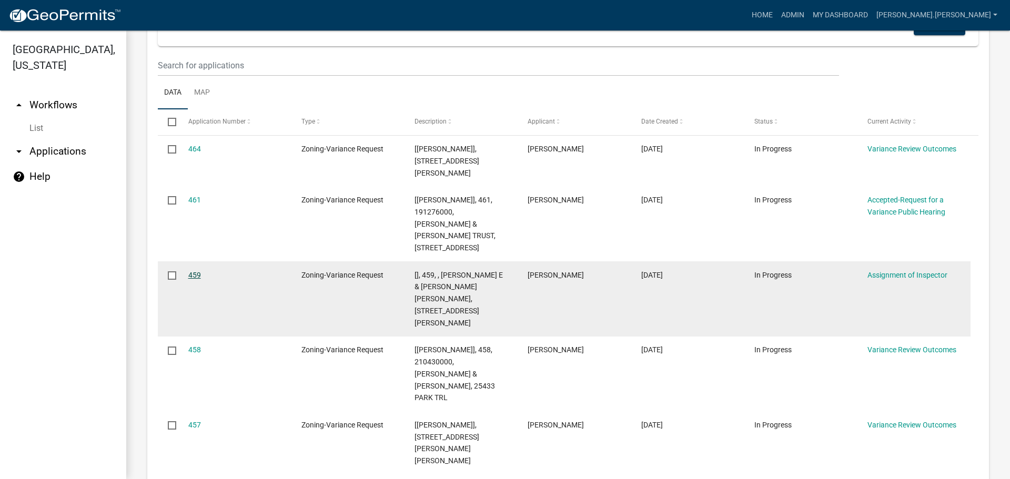
click at [193, 275] on link "459" at bounding box center [194, 275] width 13 height 8
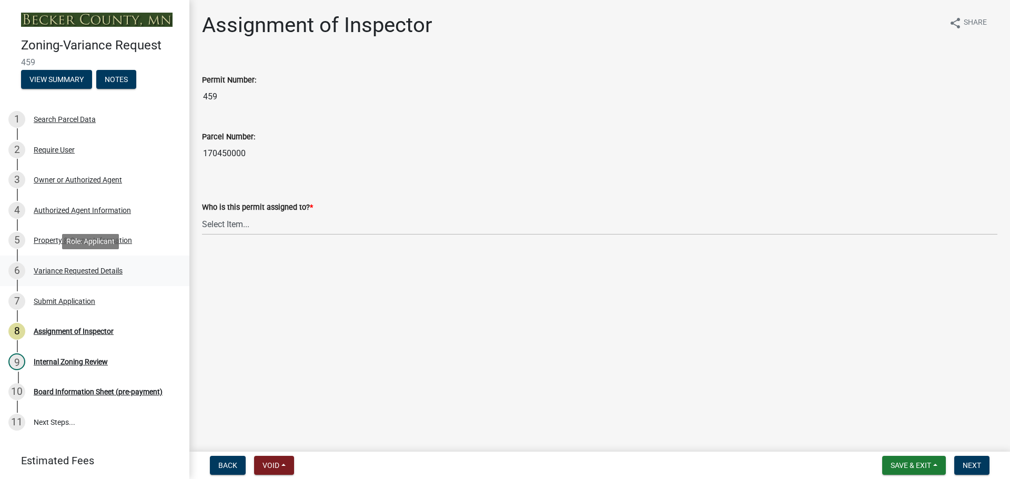
click at [116, 267] on div "Variance Requested Details" at bounding box center [78, 270] width 89 height 7
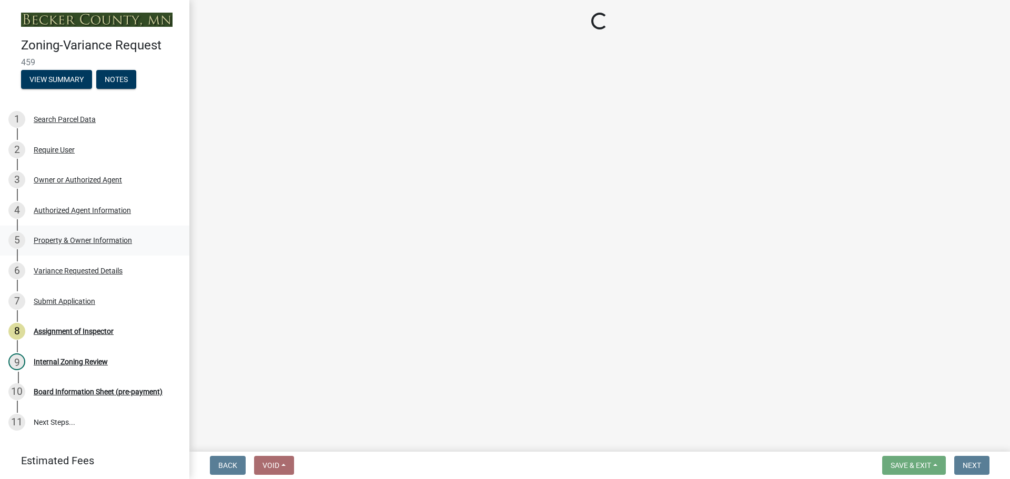
select select "edc6b78d-c029-41a6-a436-e6f76b5f0855"
select select "15bf2cec-1ca8-47a3-85db-999609351cbd"
select select "fa582be9-2d62-4523-84bf-021228ae85a0"
select select "bb2b5e43-03c1-4874-9abf-a65f400af928"
select select "8ea3e6c3-8fed-4904-aa20-2f643744aa0c"
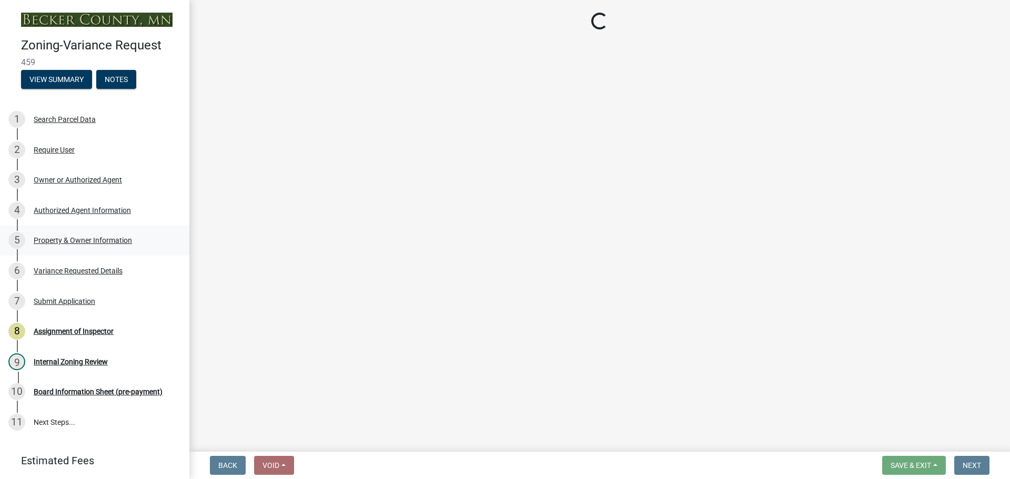
select select "860afd09-da87-482b-bca4-413f5cf53582"
select select "7ceadfd0-f0c9-4b9c-a53d-dc82f9dbdebf"
select select "1aa51e34-4f0a-4095-a3f3-287665056048"
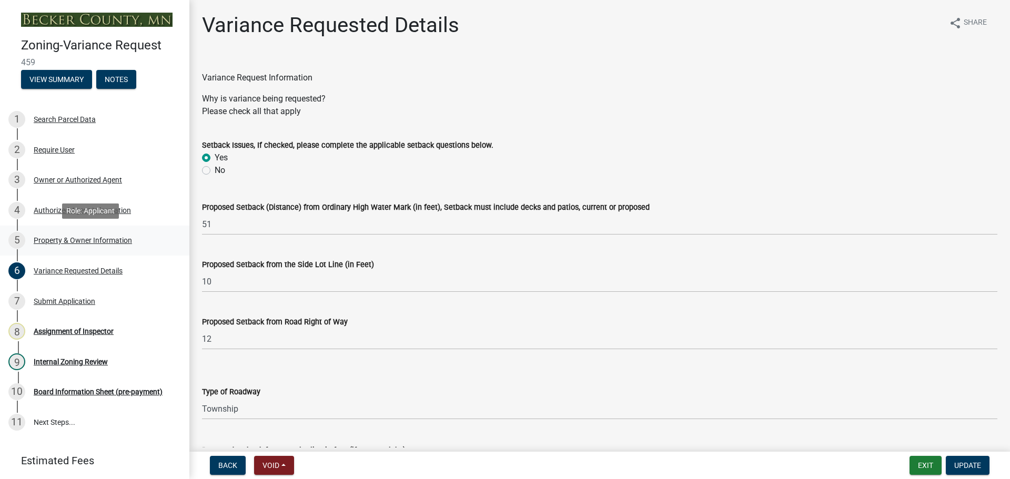
click at [99, 240] on div "Property & Owner Information" at bounding box center [83, 240] width 98 height 7
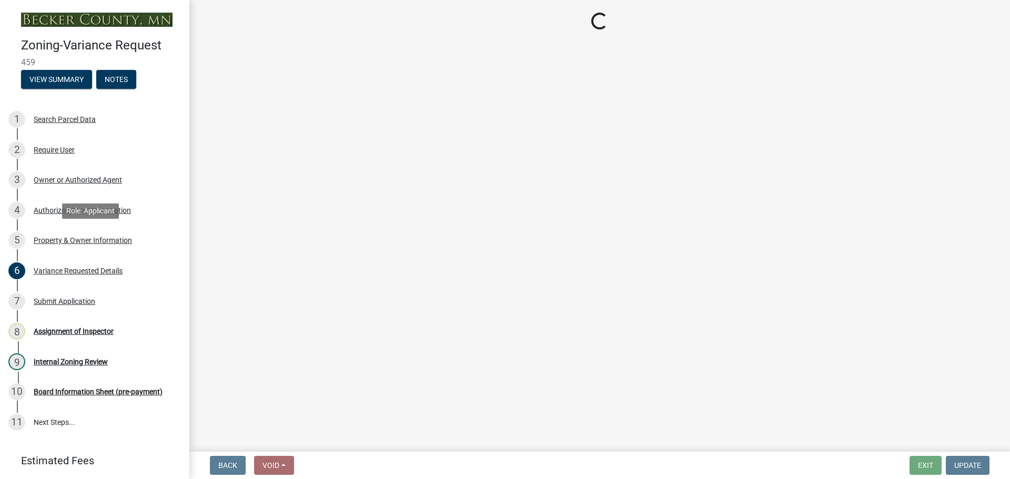
select select "90d9ef20-ac4b-4148-9027-57ce522bdd90"
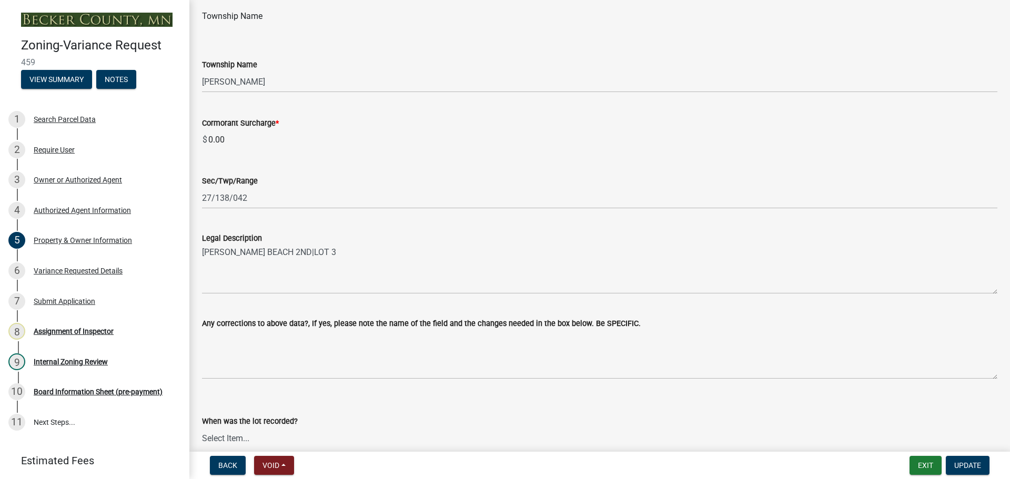
scroll to position [688, 0]
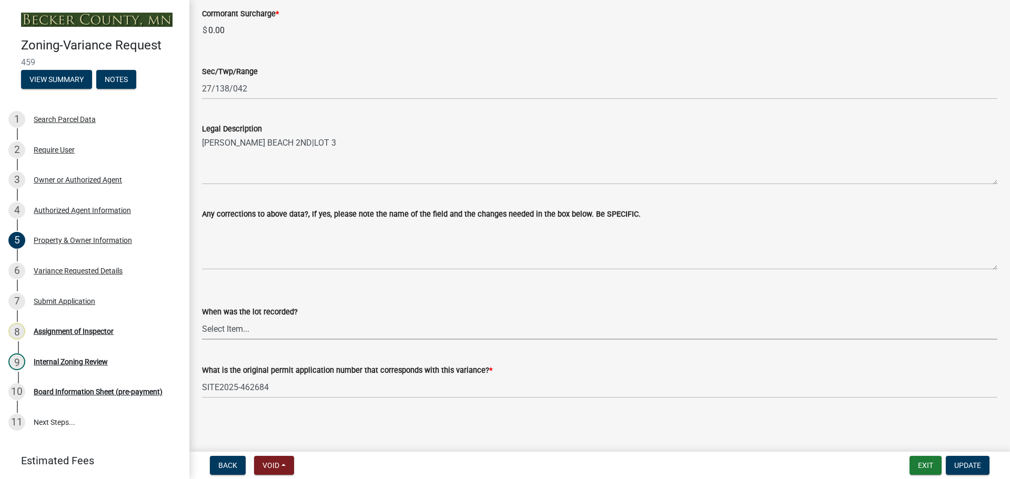
click at [261, 330] on select "Select Item... Prior to 1971 Between 1971 and 1992 After 1992 This will be a ne…" at bounding box center [600, 329] width 796 height 22
click at [202, 318] on select "Select Item... Prior to 1971 Between 1971 and 1992 After 1992 This will be a ne…" at bounding box center [600, 329] width 796 height 22
select select "8d5cb961-90f6-4593-998a-e9fa792b70fb"
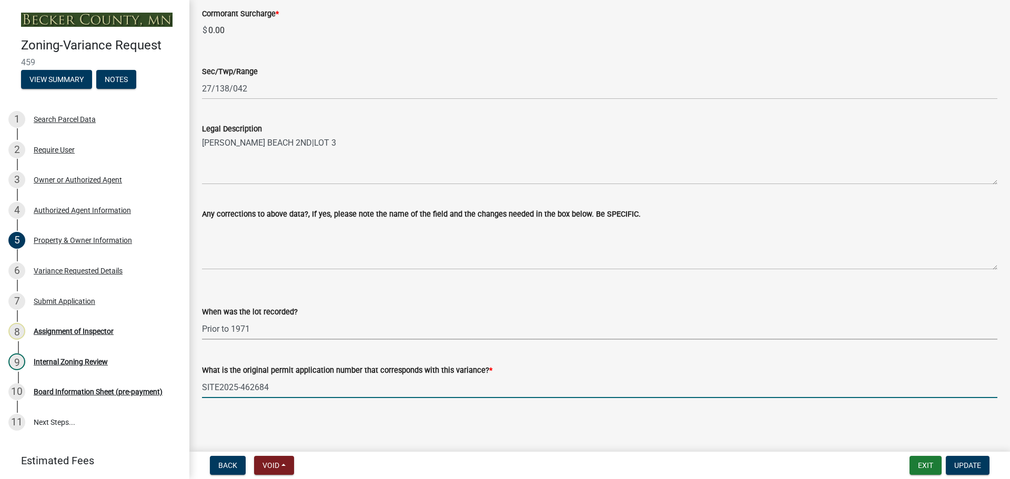
click at [278, 385] on input "SITE2025-462684" at bounding box center [600, 388] width 796 height 22
paste input "3795"
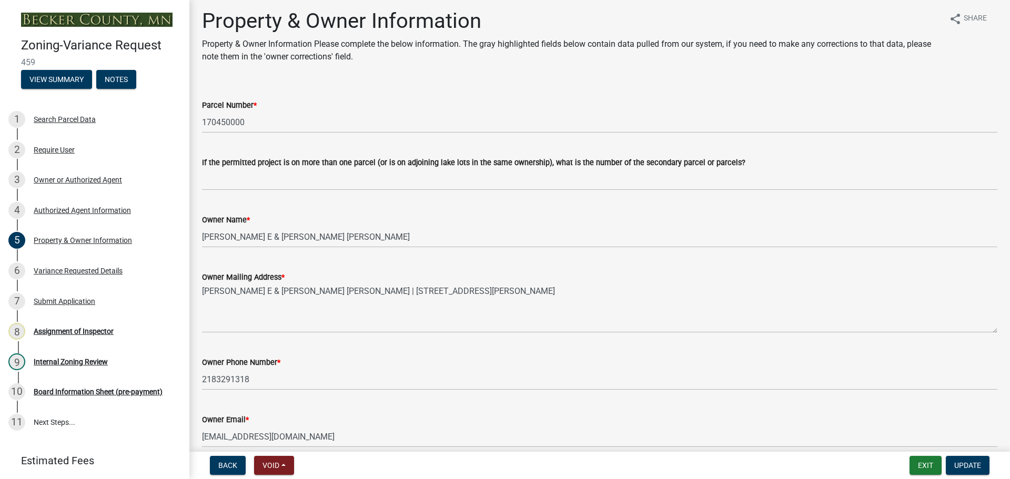
scroll to position [0, 0]
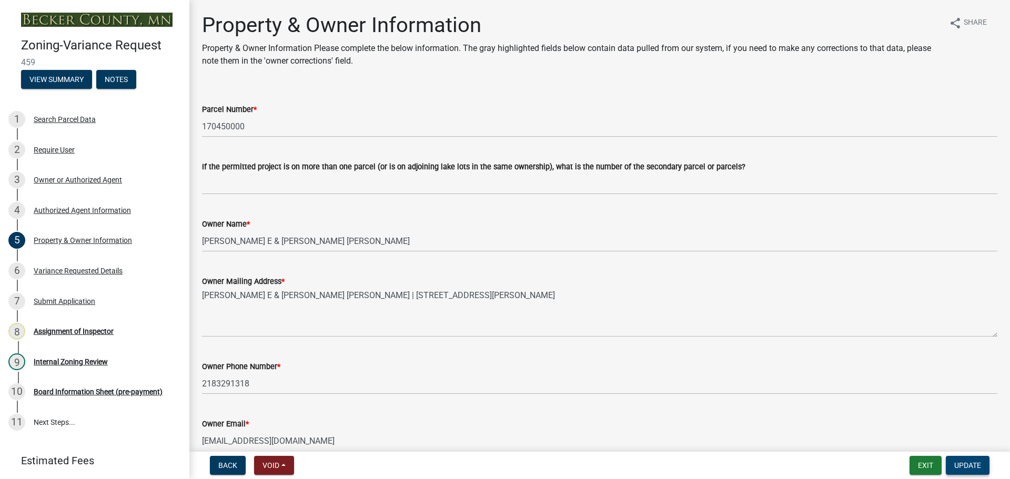
type input "SITE2025-3795"
click at [967, 462] on span "Update" at bounding box center [968, 466] width 27 height 8
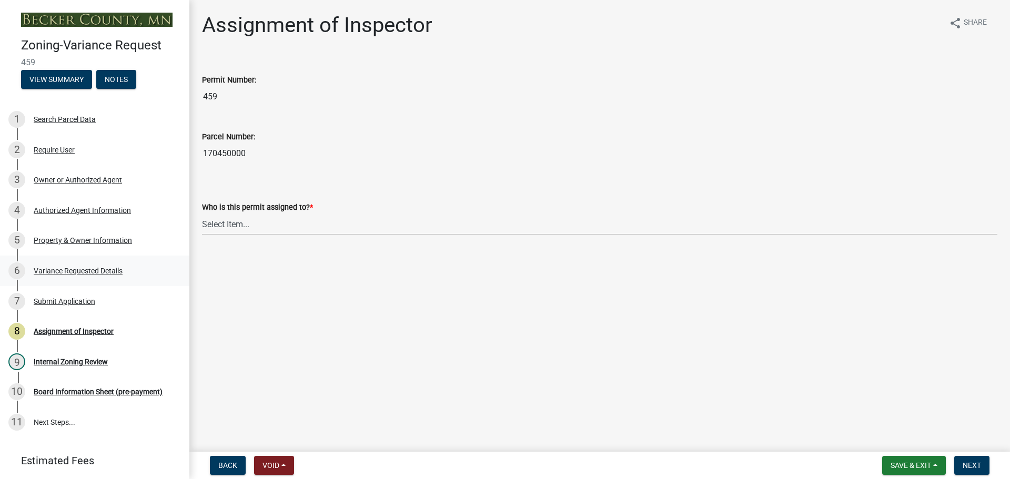
click at [96, 273] on div "Variance Requested Details" at bounding box center [78, 270] width 89 height 7
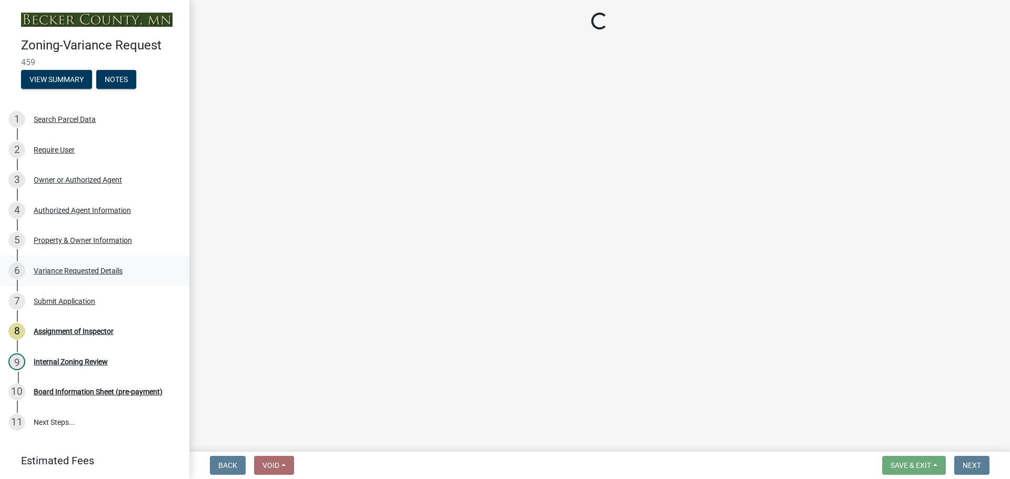
select select "edc6b78d-c029-41a6-a436-e6f76b5f0855"
select select "15bf2cec-1ca8-47a3-85db-999609351cbd"
select select "fa582be9-2d62-4523-84bf-021228ae85a0"
select select "bb2b5e43-03c1-4874-9abf-a65f400af928"
select select "8ea3e6c3-8fed-4904-aa20-2f643744aa0c"
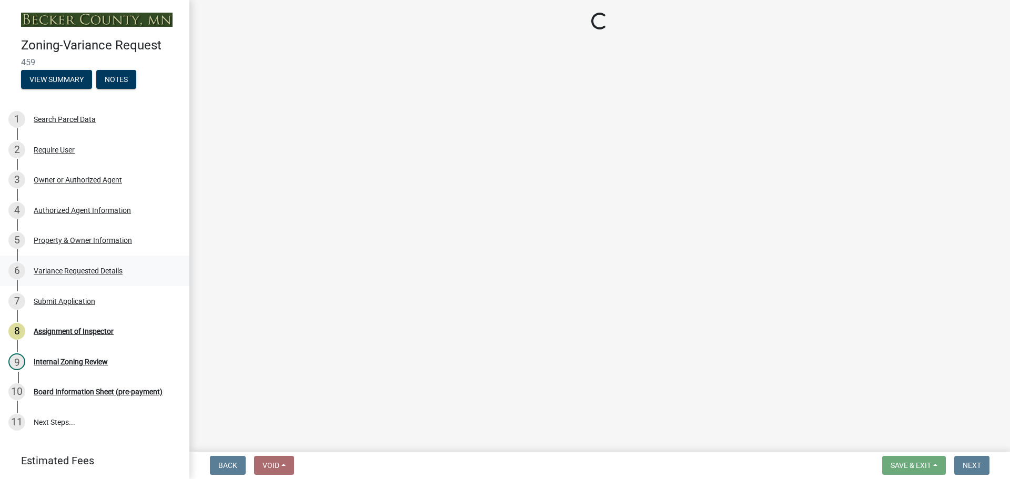
select select "860afd09-da87-482b-bca4-413f5cf53582"
select select "7ceadfd0-f0c9-4b9c-a53d-dc82f9dbdebf"
select select "1aa51e34-4f0a-4095-a3f3-287665056048"
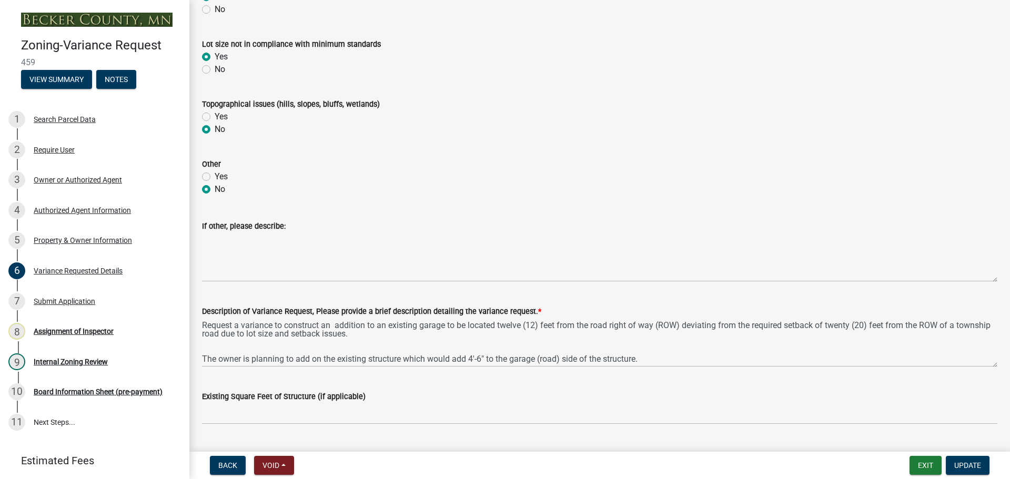
scroll to position [789, 0]
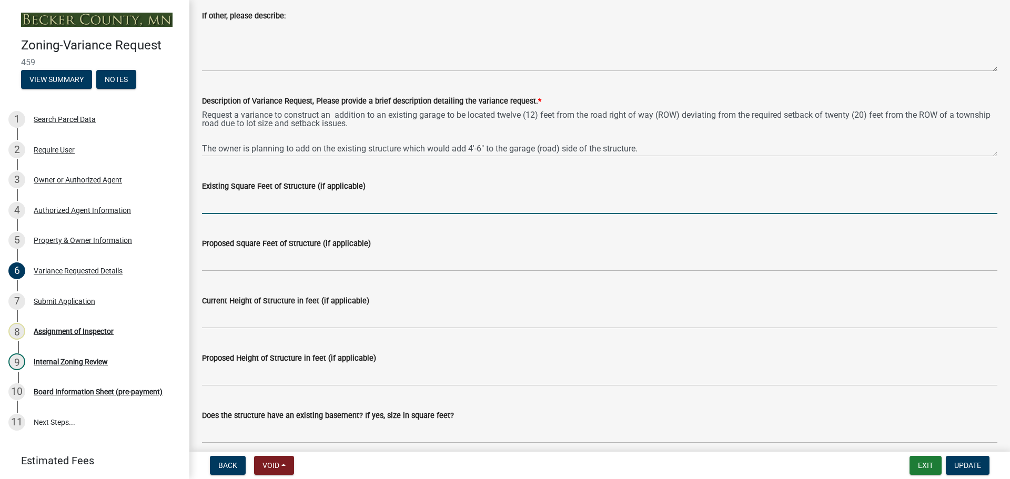
click at [248, 199] on input "Existing Square Feet of Structure (if applicable)" at bounding box center [600, 204] width 796 height 22
type input "14"
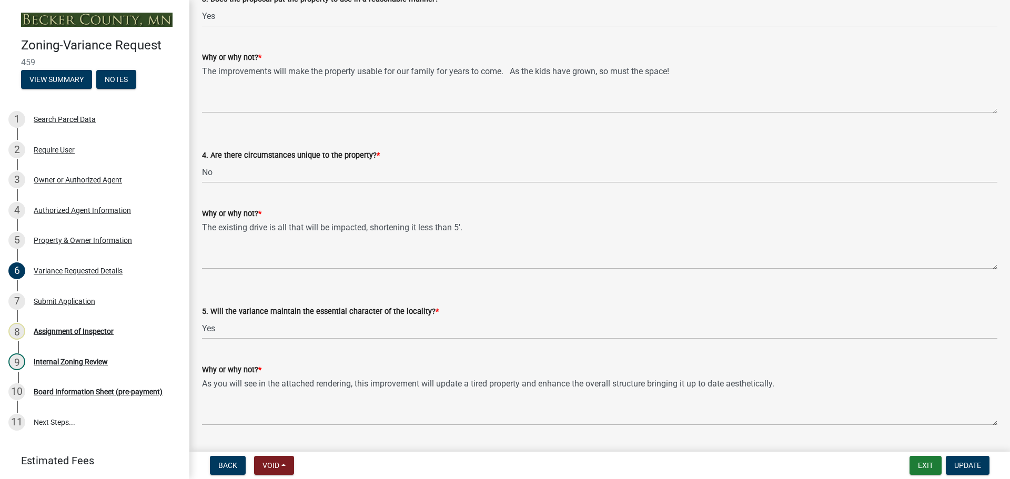
scroll to position [2274, 0]
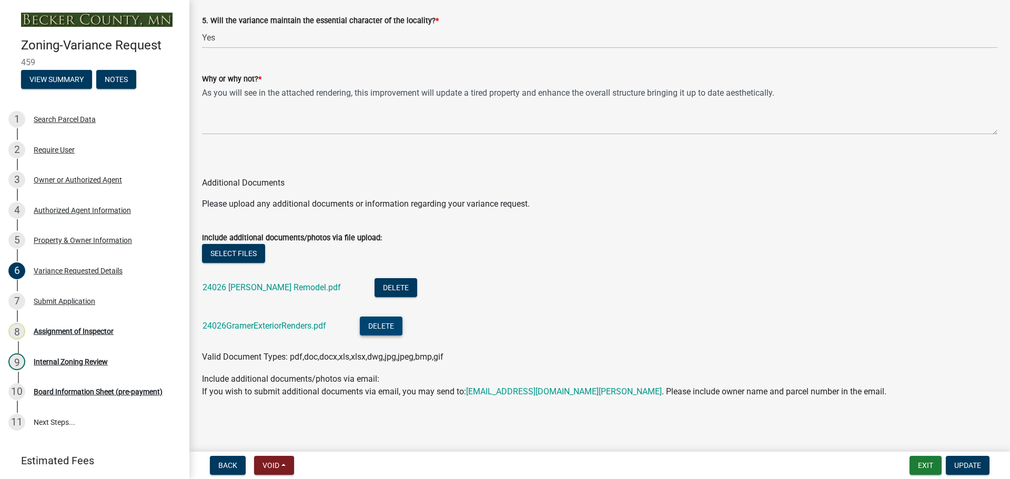
drag, startPoint x: 380, startPoint y: 59, endPoint x: 384, endPoint y: 330, distance: 271.0
click at [302, 324] on link "24026GramerExteriorRenders.pdf" at bounding box center [265, 326] width 124 height 10
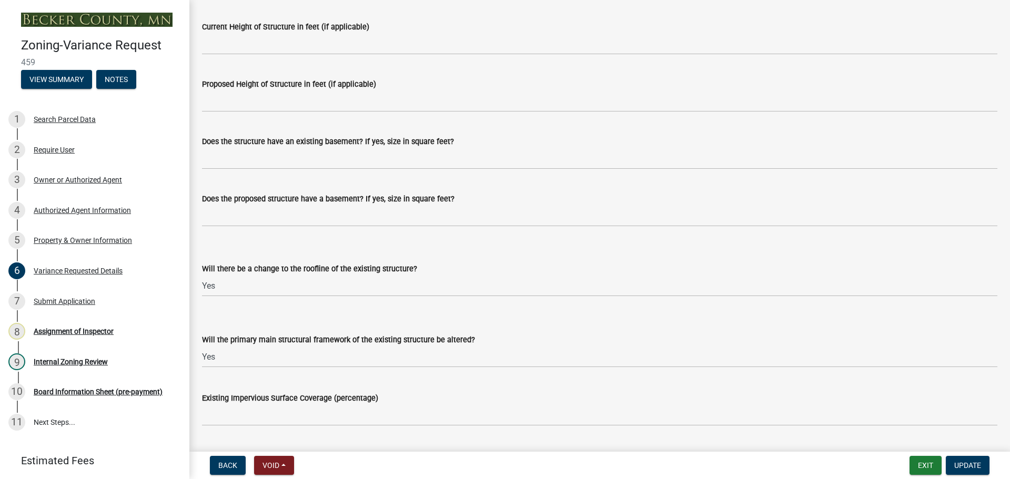
scroll to position [958, 0]
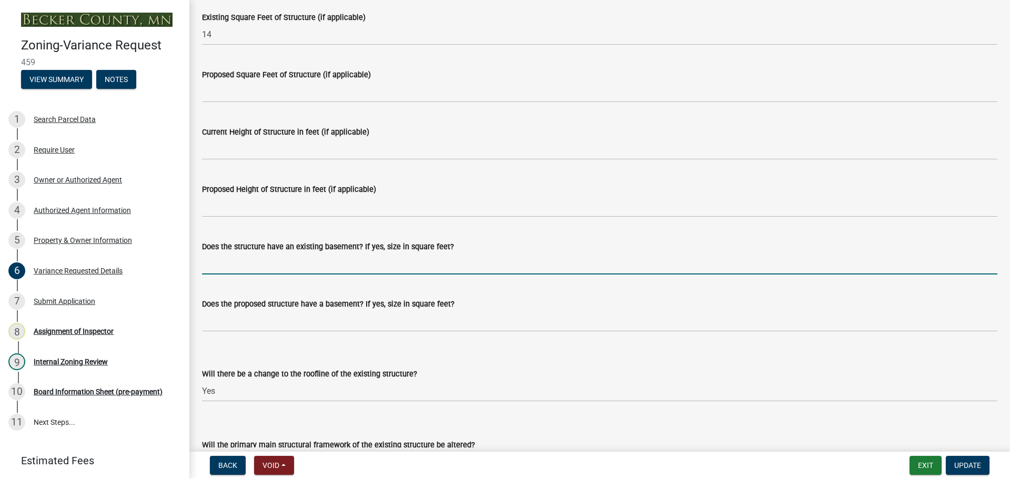
click at [372, 263] on input "Does the structure have an existing basement? If yes, size in square feet?" at bounding box center [600, 264] width 796 height 22
type input "768"
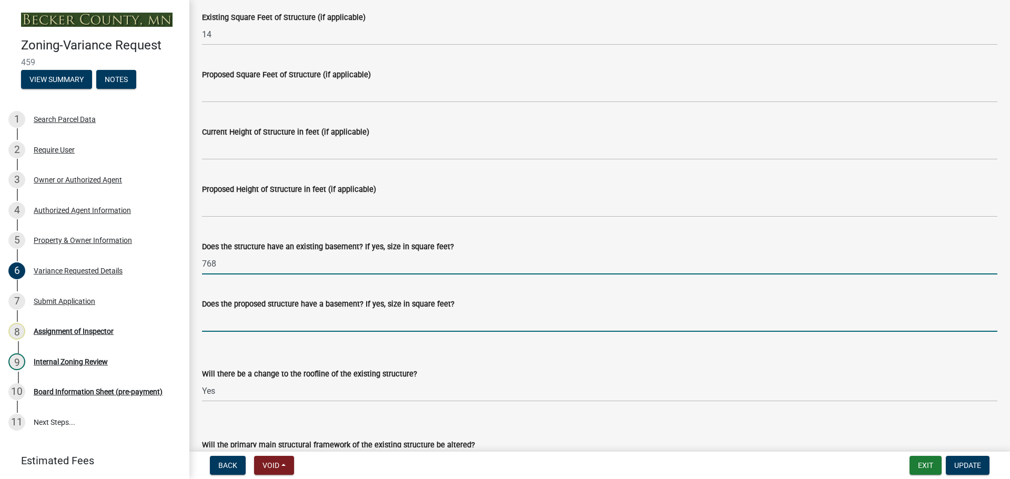
click at [368, 322] on input "Does the proposed structure have a basement? If yes, size in square feet?" at bounding box center [600, 321] width 796 height 22
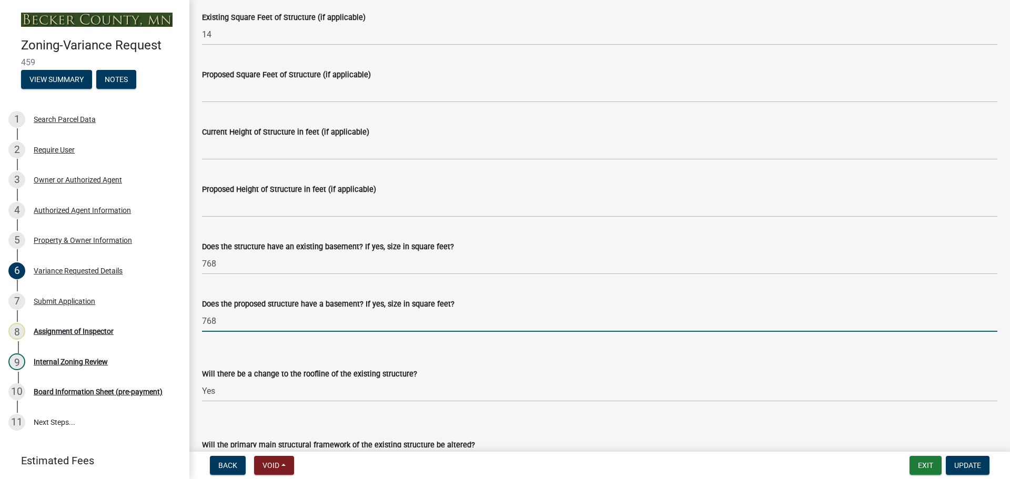
type input "768"
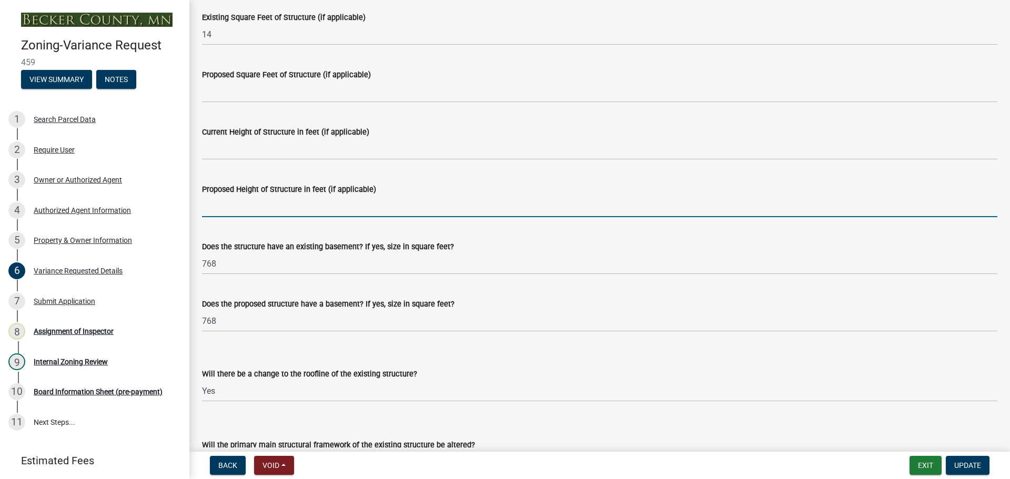
click at [248, 206] on input "Proposed Height of Structure in feet (if applicable)" at bounding box center [600, 207] width 796 height 22
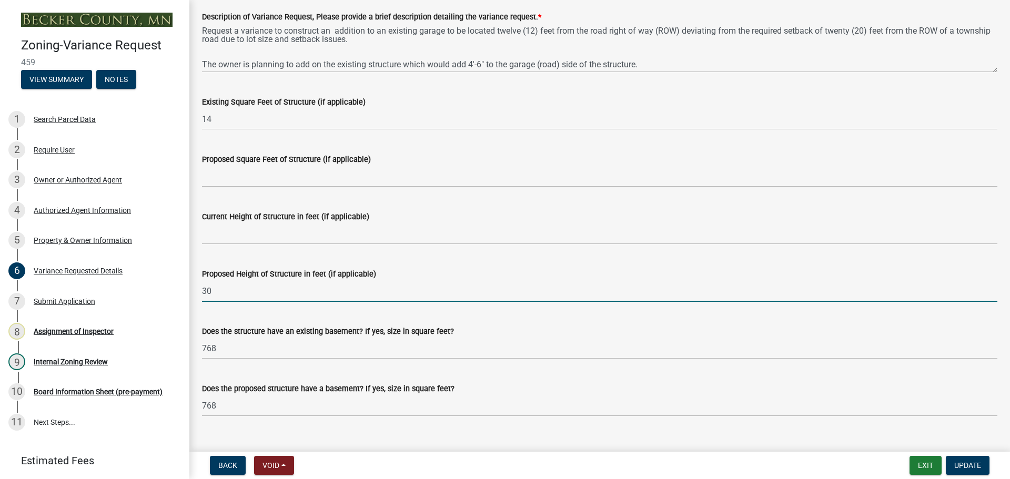
scroll to position [853, 0]
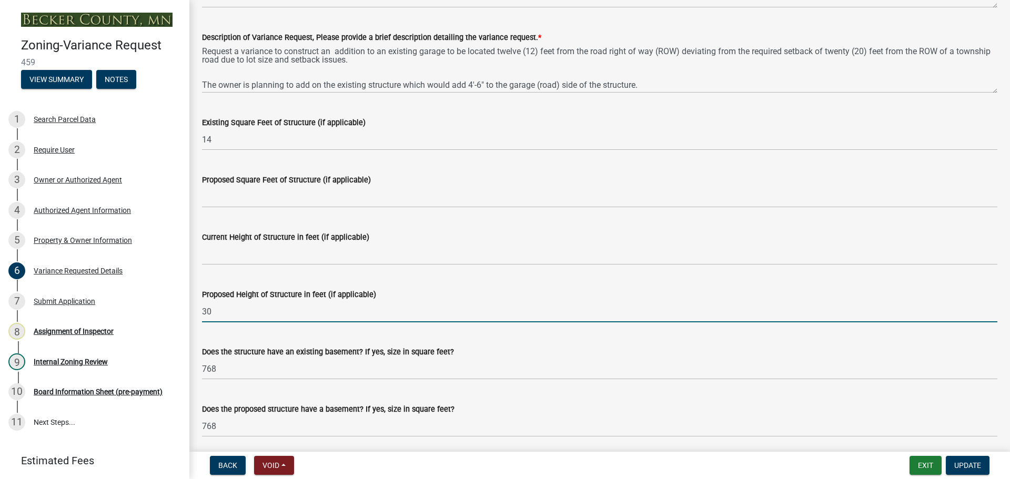
type input "30"
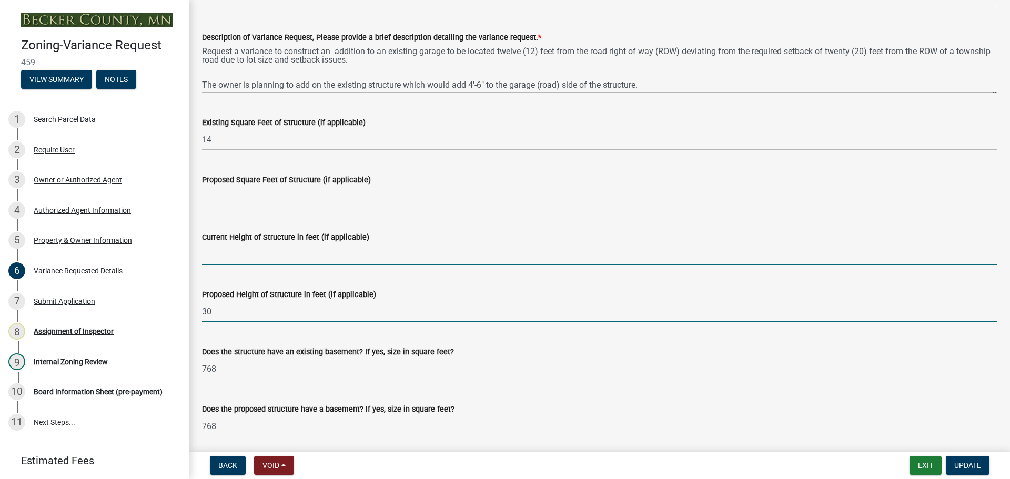
click at [227, 257] on input "Current Height of Structure in feet (if applicable)" at bounding box center [600, 255] width 796 height 22
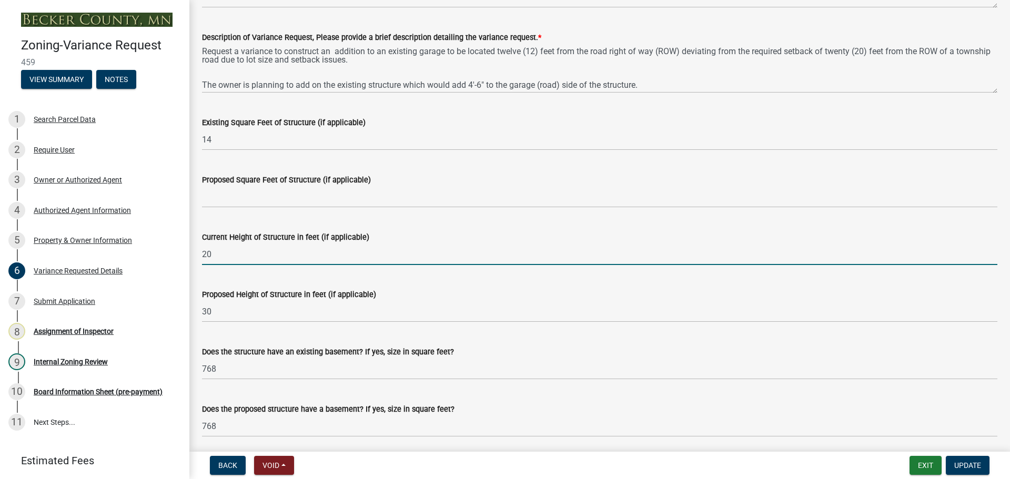
type input "20"
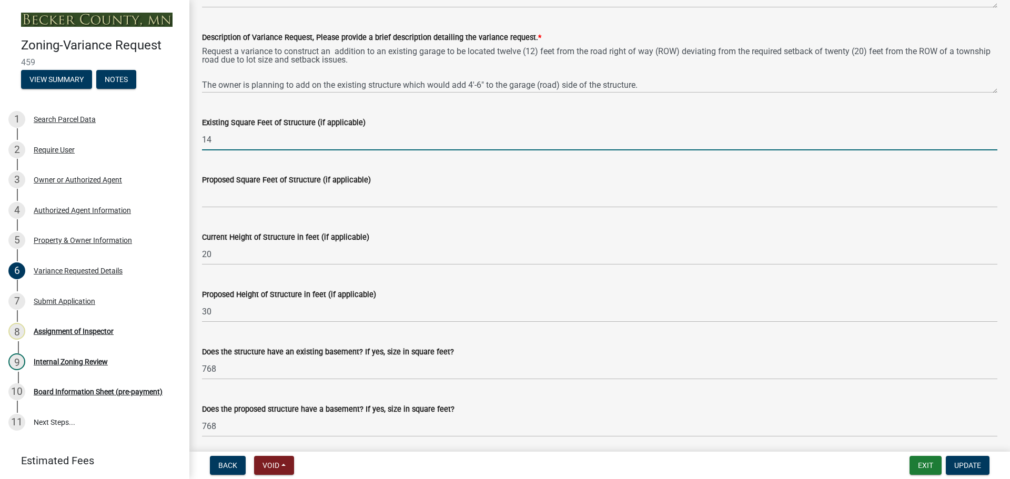
click at [229, 141] on input "14" at bounding box center [600, 140] width 796 height 22
type input "1440"
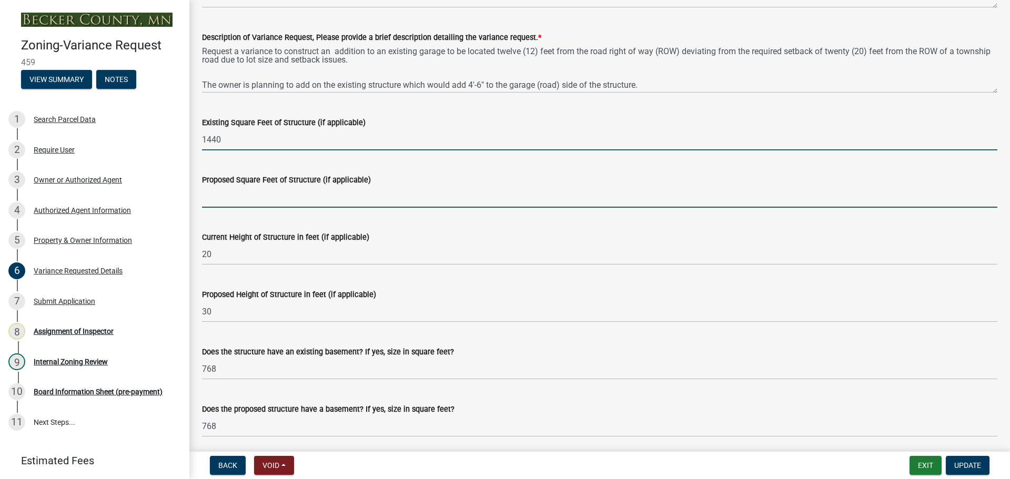
click at [249, 196] on input "Proposed Square Feet of Structure (if applicable)" at bounding box center [600, 197] width 796 height 22
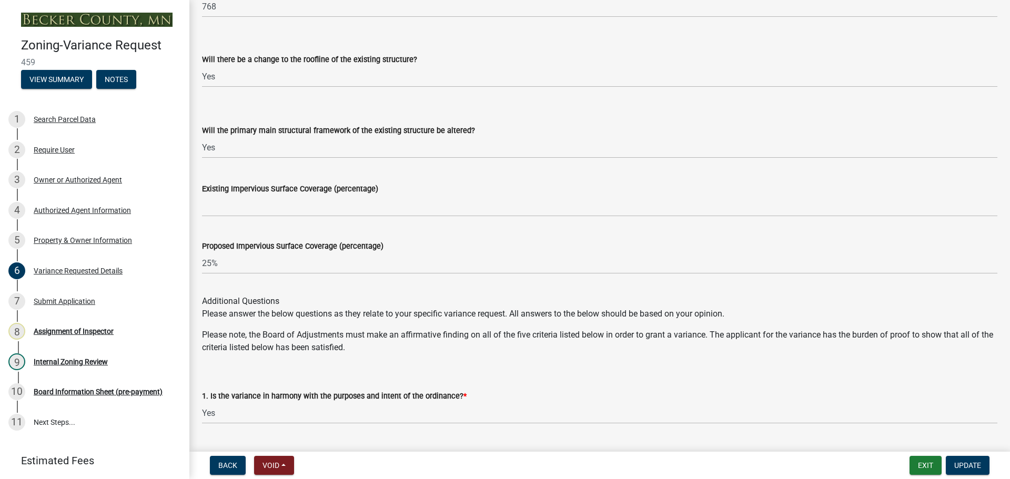
scroll to position [1274, 0]
type input "1597"
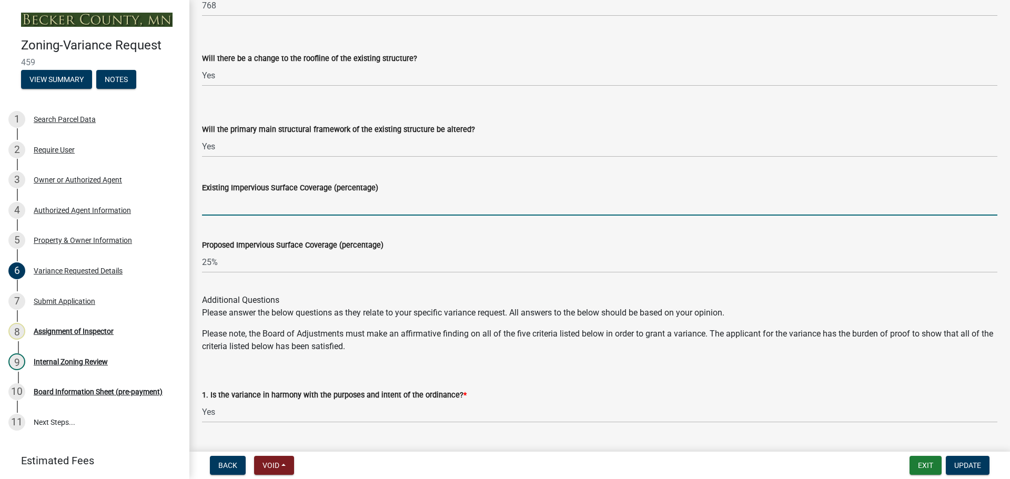
click at [317, 205] on input "Existing Impervious Surface Coverage (percentage)" at bounding box center [600, 205] width 796 height 22
type input "25%"
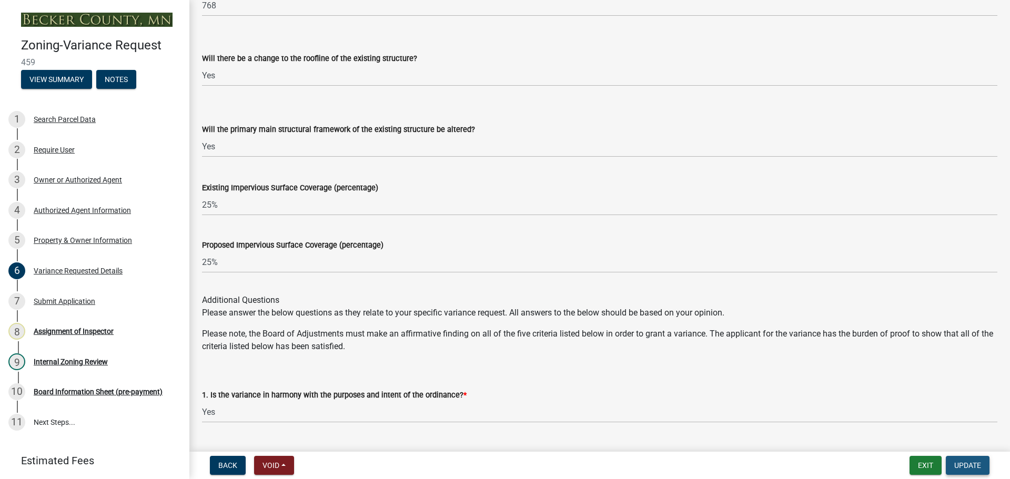
click at [961, 467] on span "Update" at bounding box center [968, 466] width 27 height 8
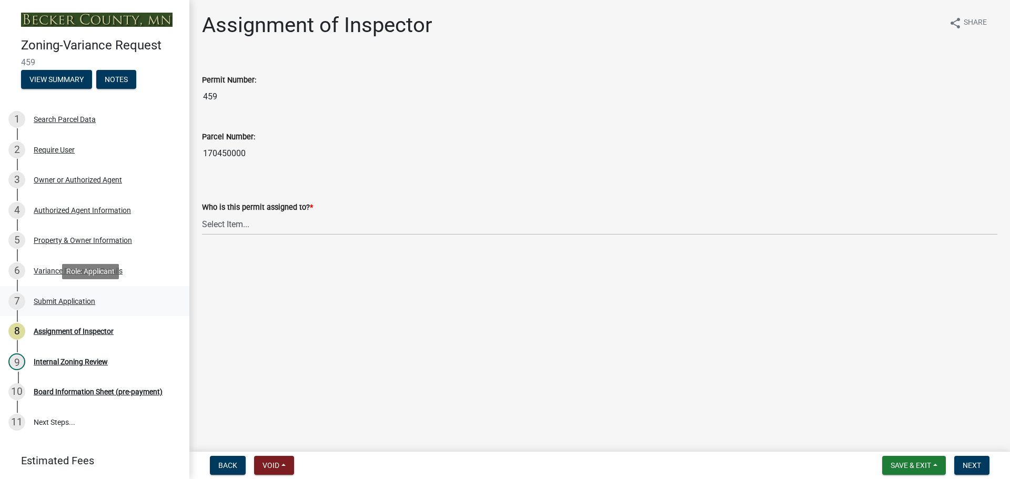
click at [82, 303] on div "Submit Application" at bounding box center [65, 301] width 62 height 7
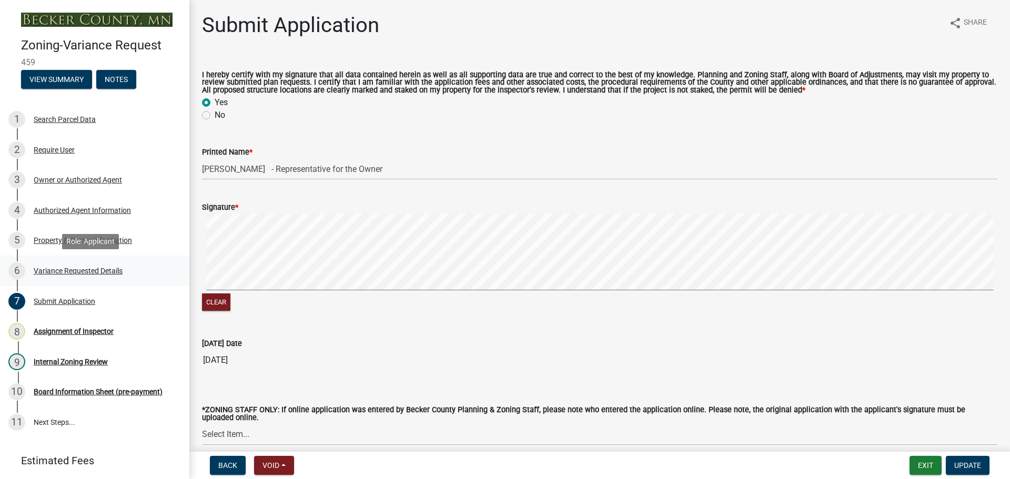
click at [74, 270] on div "Variance Requested Details" at bounding box center [78, 270] width 89 height 7
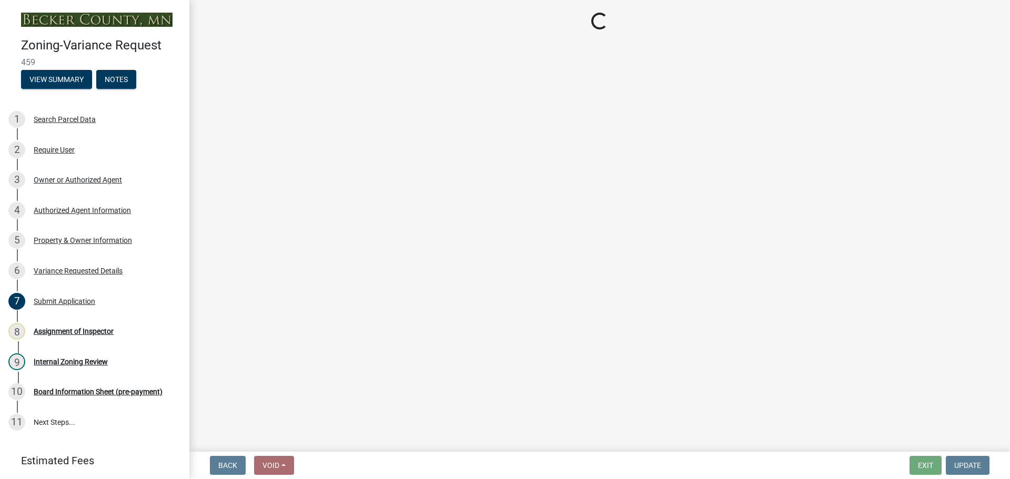
select select "edc6b78d-c029-41a6-a436-e6f76b5f0855"
select select "15bf2cec-1ca8-47a3-85db-999609351cbd"
select select "fa582be9-2d62-4523-84bf-021228ae85a0"
select select "bb2b5e43-03c1-4874-9abf-a65f400af928"
select select "8ea3e6c3-8fed-4904-aa20-2f643744aa0c"
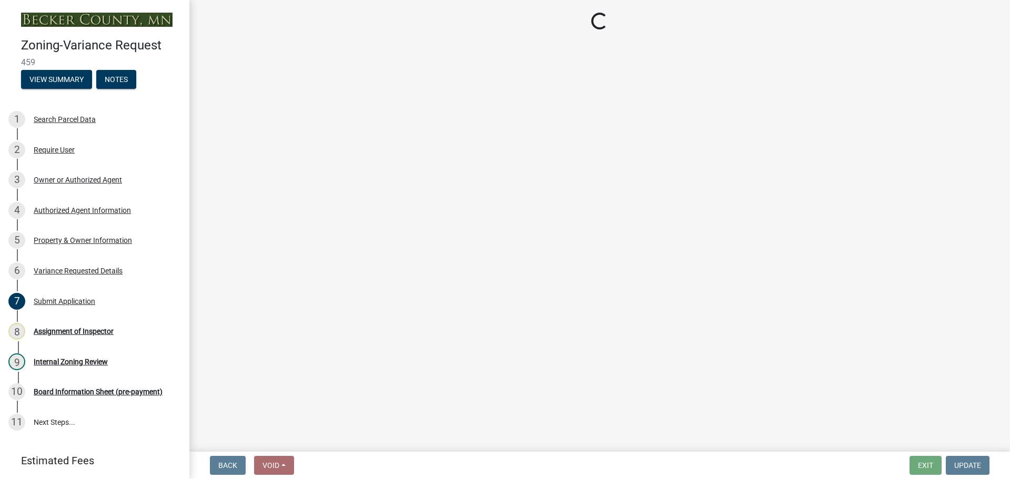
select select "860afd09-da87-482b-bca4-413f5cf53582"
select select "7ceadfd0-f0c9-4b9c-a53d-dc82f9dbdebf"
select select "1aa51e34-4f0a-4095-a3f3-287665056048"
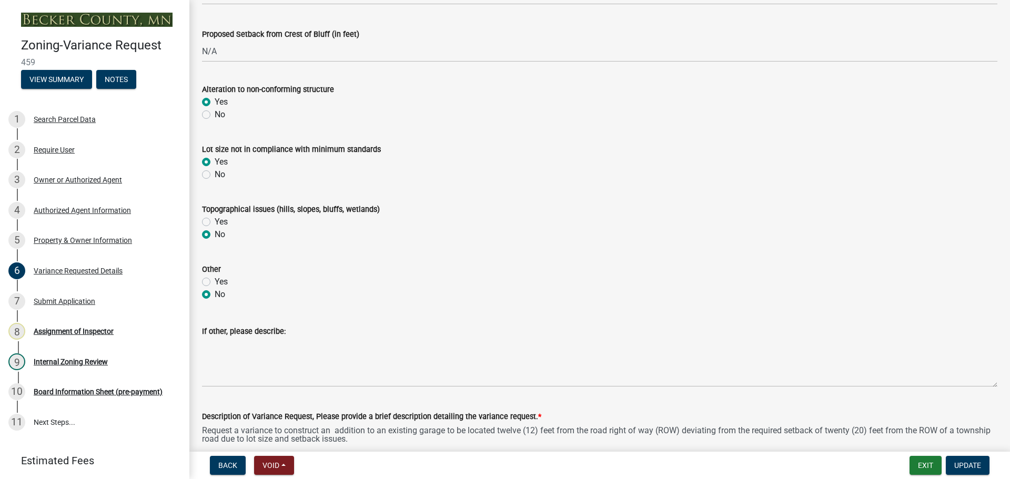
scroll to position [737, 0]
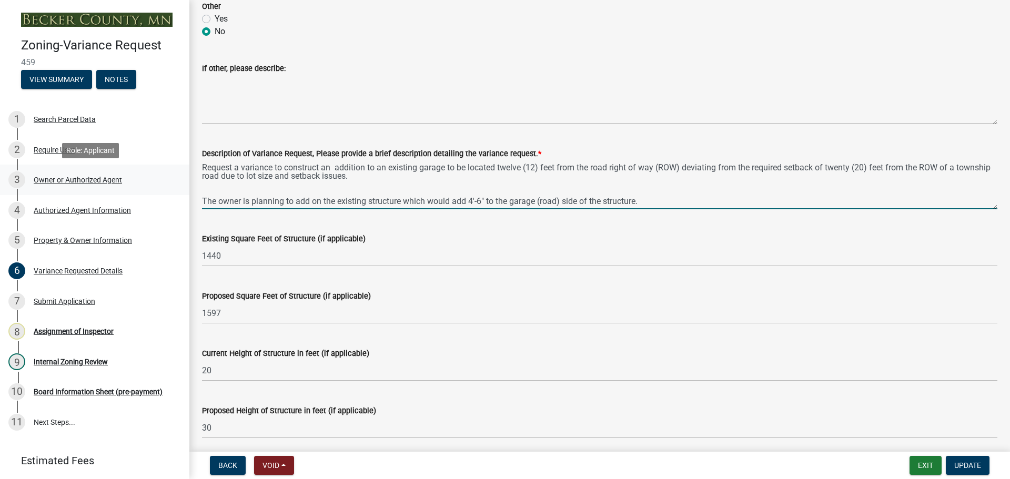
drag, startPoint x: 646, startPoint y: 199, endPoint x: 140, endPoint y: 185, distance: 506.4
click at [140, 185] on div "Zoning-Variance Request 459 View Summary Notes 1 Search Parcel Data 2 Require U…" at bounding box center [505, 239] width 1010 height 479
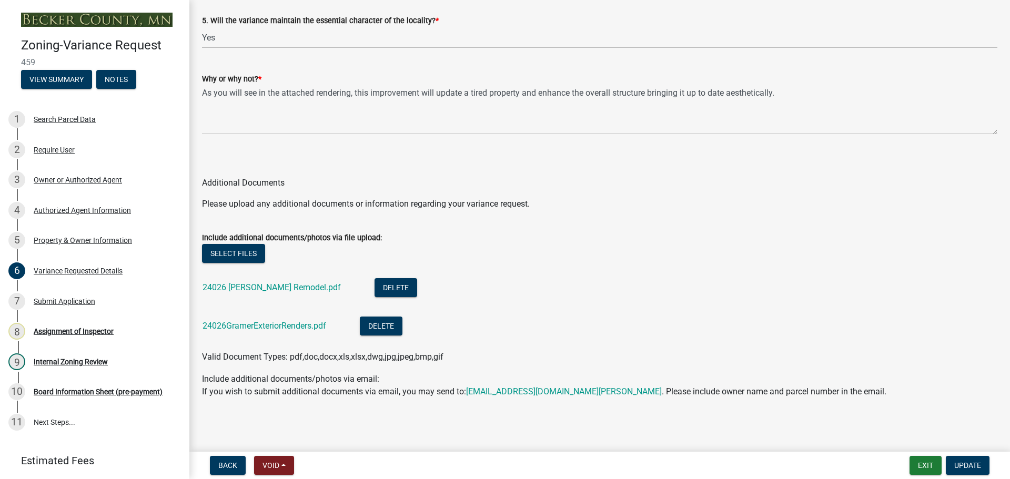
scroll to position [2274, 0]
type textarea "Request a variance to construct an addition to an existing garage to be located…"
click at [960, 466] on span "Update" at bounding box center [968, 466] width 27 height 8
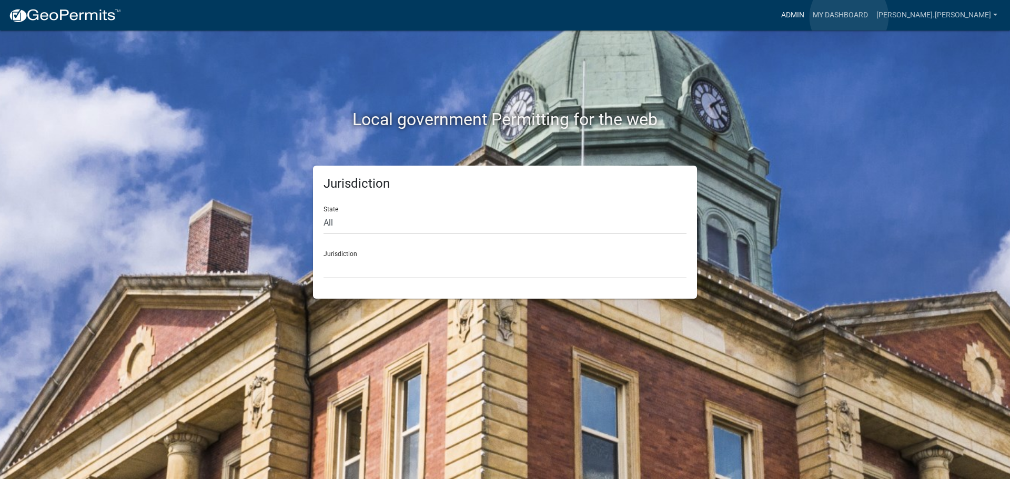
click at [809, 17] on link "Admin" at bounding box center [793, 15] width 32 height 20
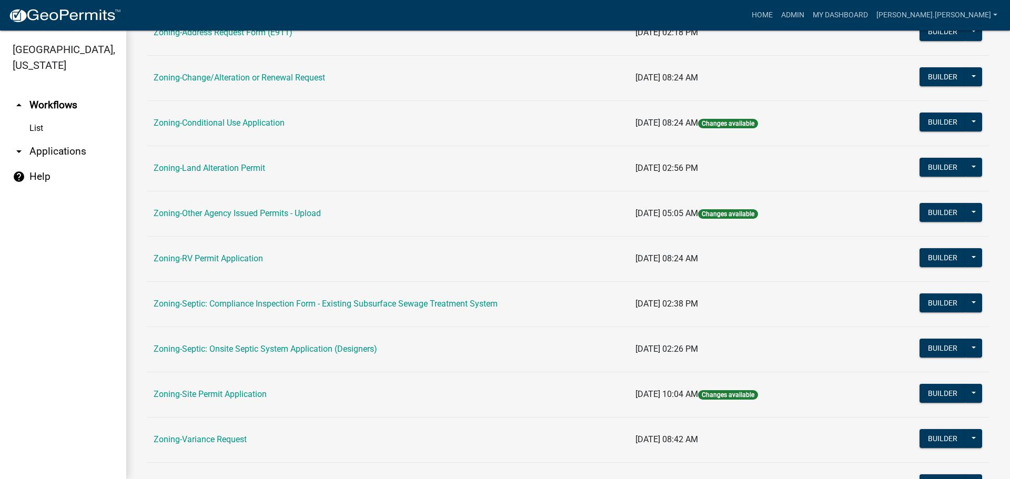
scroll to position [263, 0]
click at [215, 397] on link "Zoning-Site Permit Application" at bounding box center [210, 394] width 113 height 10
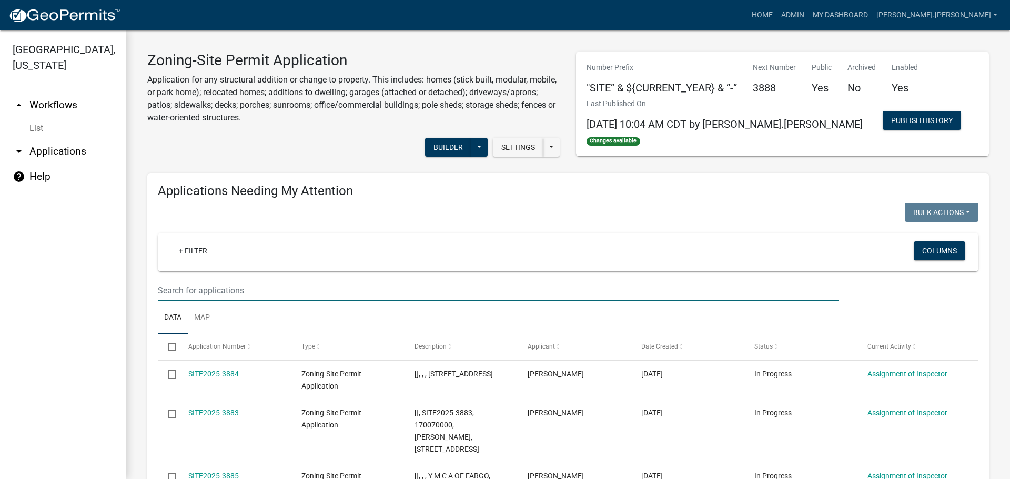
click at [326, 280] on input "text" at bounding box center [498, 291] width 681 height 22
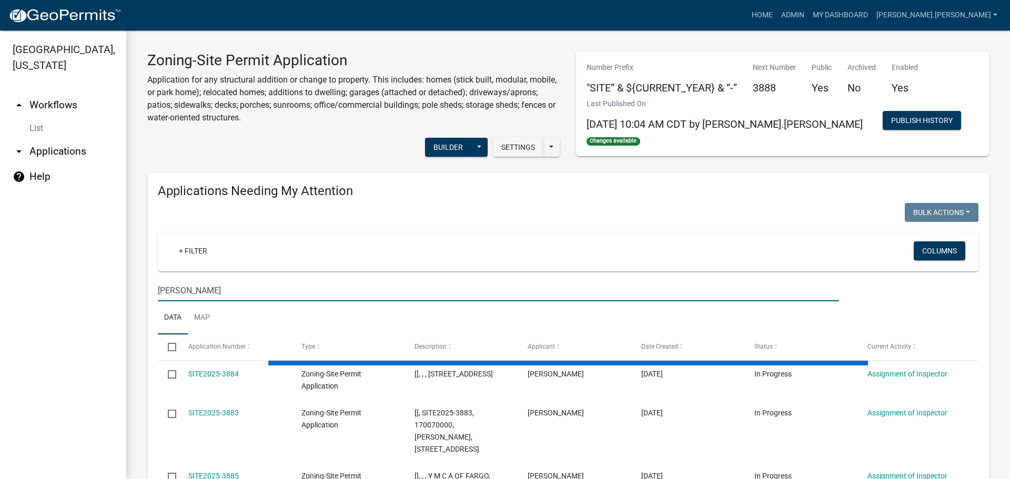
type input "gramer"
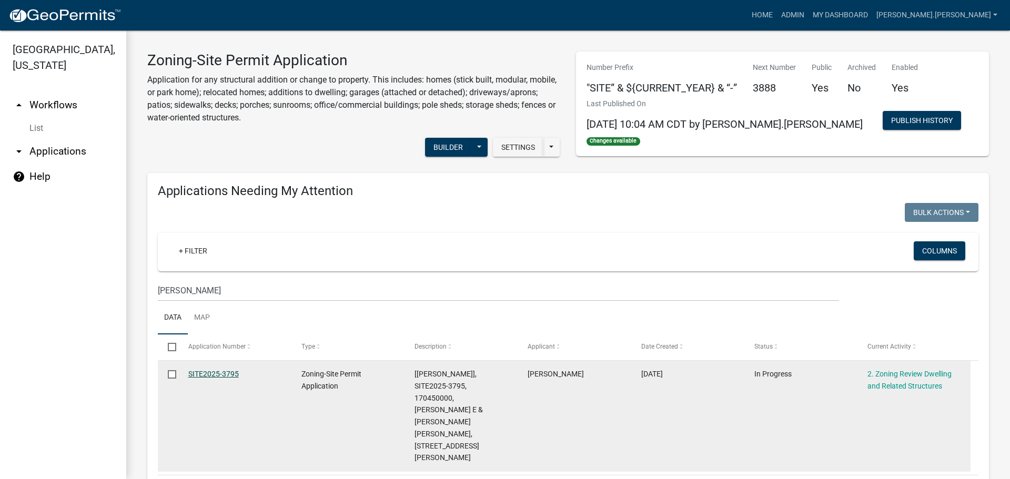
click at [205, 372] on link "SITE2025-3795" at bounding box center [213, 374] width 51 height 8
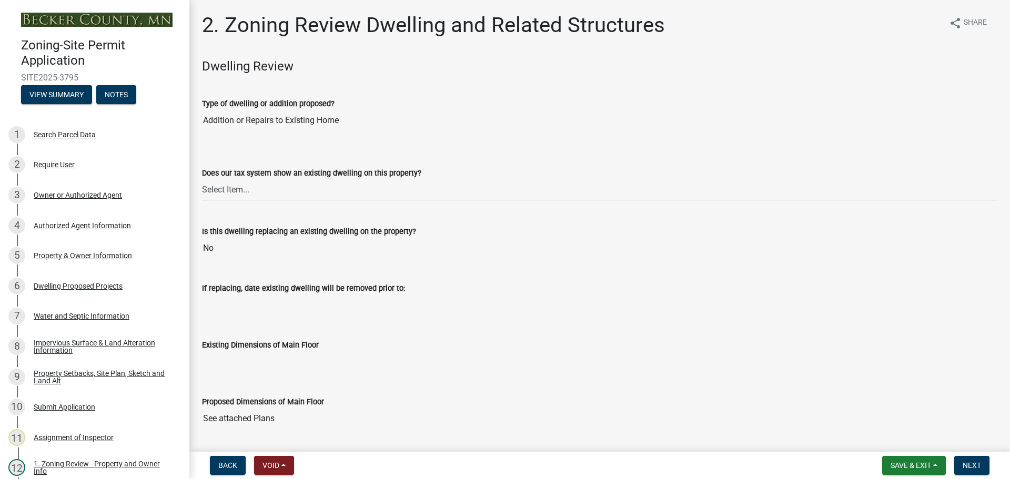
drag, startPoint x: 81, startPoint y: 79, endPoint x: 23, endPoint y: 76, distance: 57.9
click at [23, 76] on span "SITE2025-3795" at bounding box center [94, 78] width 147 height 10
copy span "SITE2025-3795"
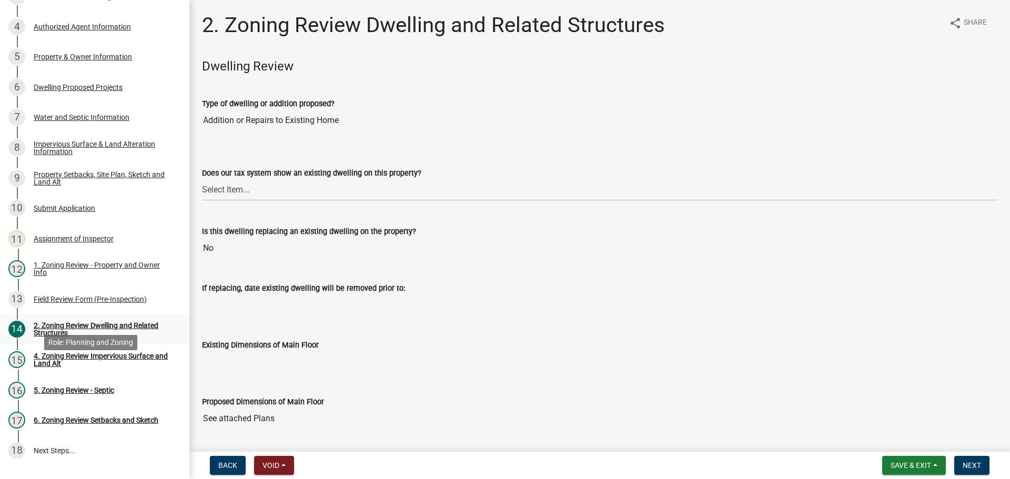
scroll to position [154, 0]
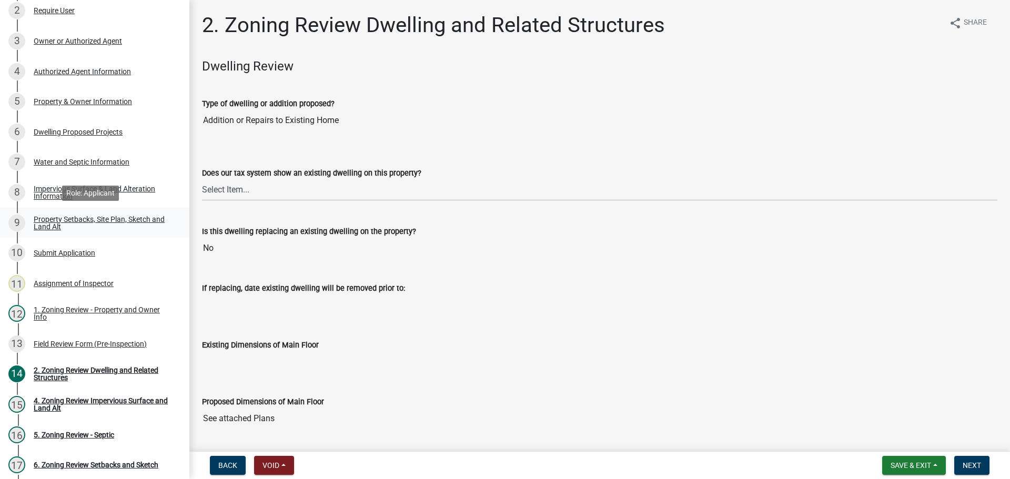
click at [109, 222] on div "Property Setbacks, Site Plan, Sketch and Land Alt" at bounding box center [103, 223] width 139 height 15
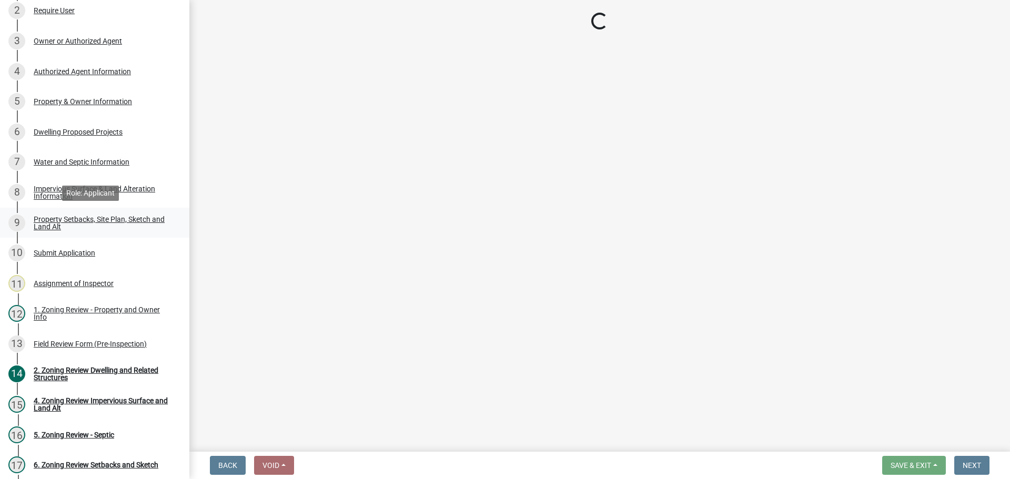
select select "7b13c63f-e699-4112-b373-98fbd28ec536"
select select "d7ed81d3-cd60-4660-969c-0852c303b075"
select select "b56a4575-9846-47cf-8067-c59a4853da22"
select select "12f785fb-c378-4b18-841c-21c73dc99083"
select select "e8ab2dc3-aa3f-46f3-9b4a-37eb25ad84af"
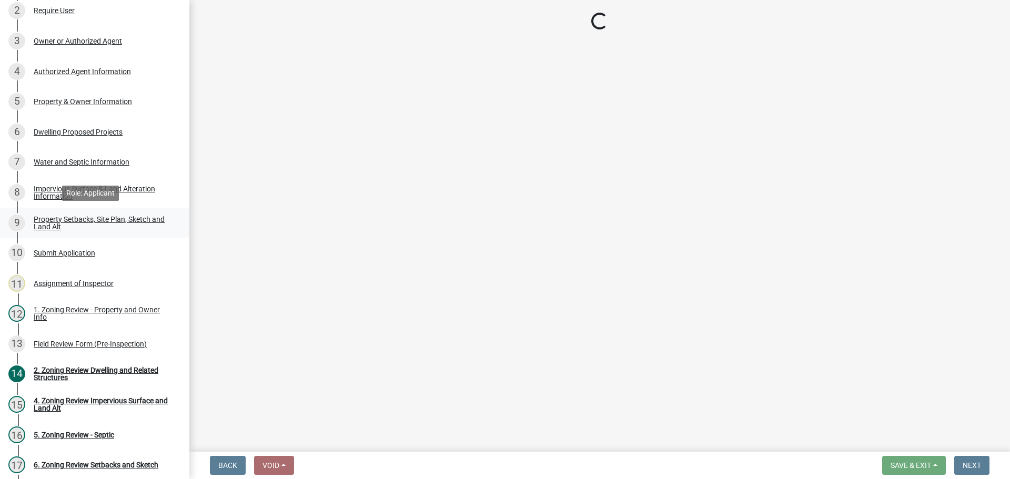
select select "b98836ba-4715-455d-97ab-be9a9df498a8"
select select "c8b8ea71-7088-4e87-a493-7bc88cc2835b"
select select "a4ce8fad-3c47-4e2b-9375-28a8f2ee630b"
select select "19d13e65-c93d-443e-910a-7a17299544cc"
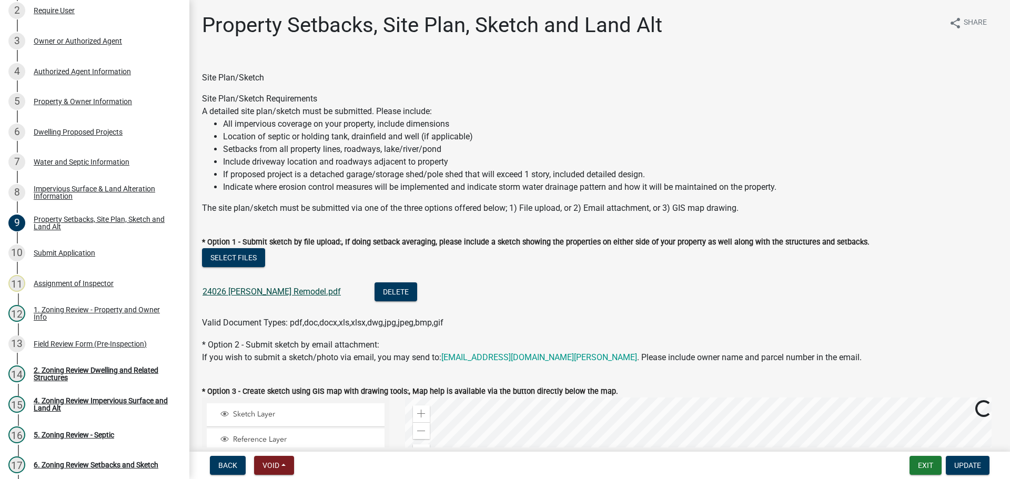
click at [266, 291] on link "24026 Gramer Remodel.pdf" at bounding box center [272, 292] width 138 height 10
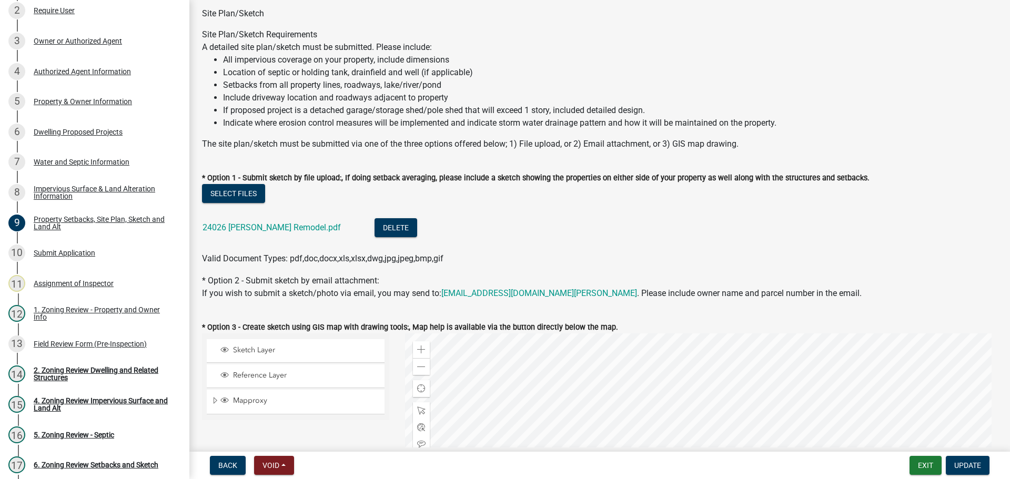
scroll to position [158, 0]
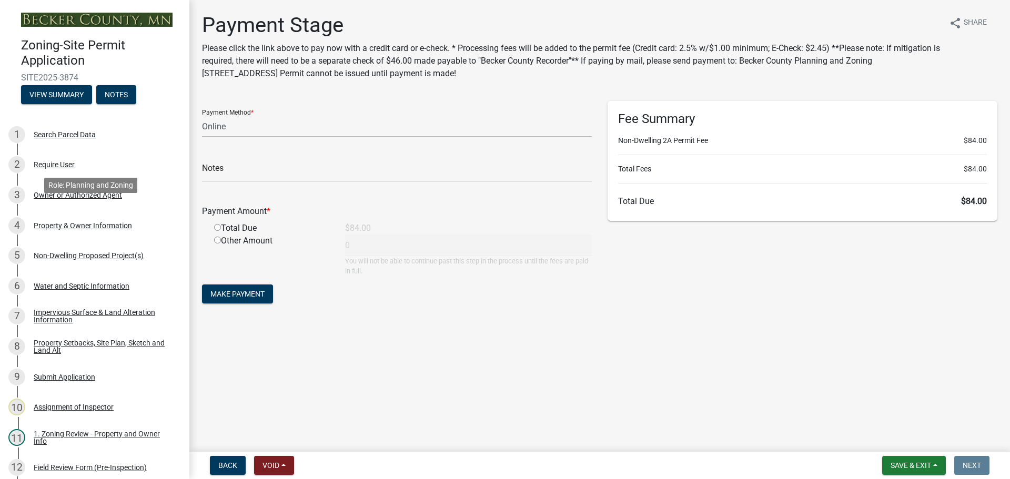
select select "3: 3"
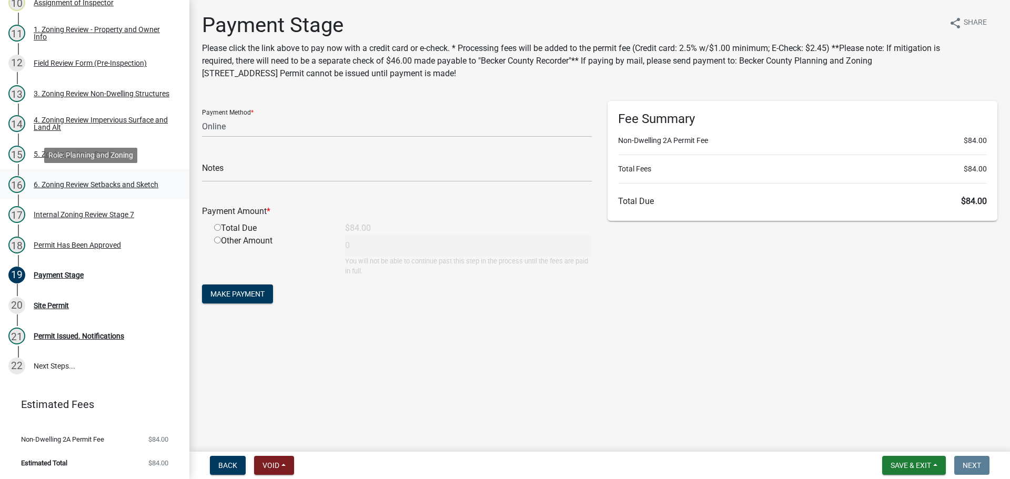
click at [94, 187] on div "6. Zoning Review Setbacks and Sketch" at bounding box center [96, 184] width 125 height 7
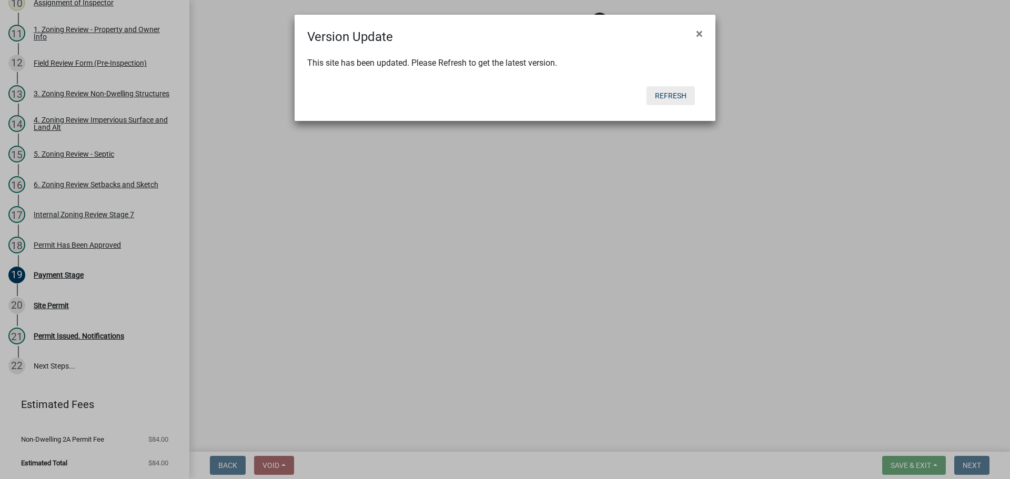
click at [660, 93] on button "Refresh" at bounding box center [671, 95] width 48 height 19
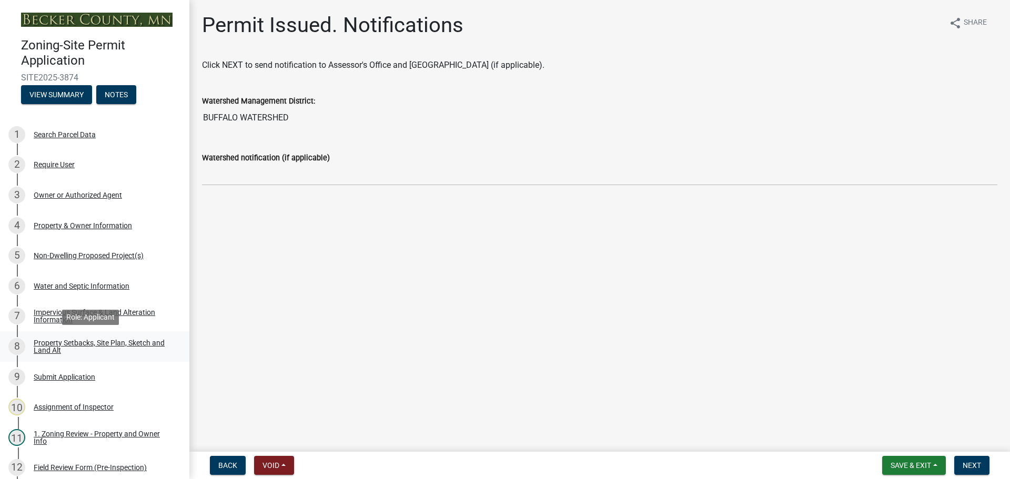
click at [61, 353] on div "Property Setbacks, Site Plan, Sketch and Land Alt" at bounding box center [103, 346] width 139 height 15
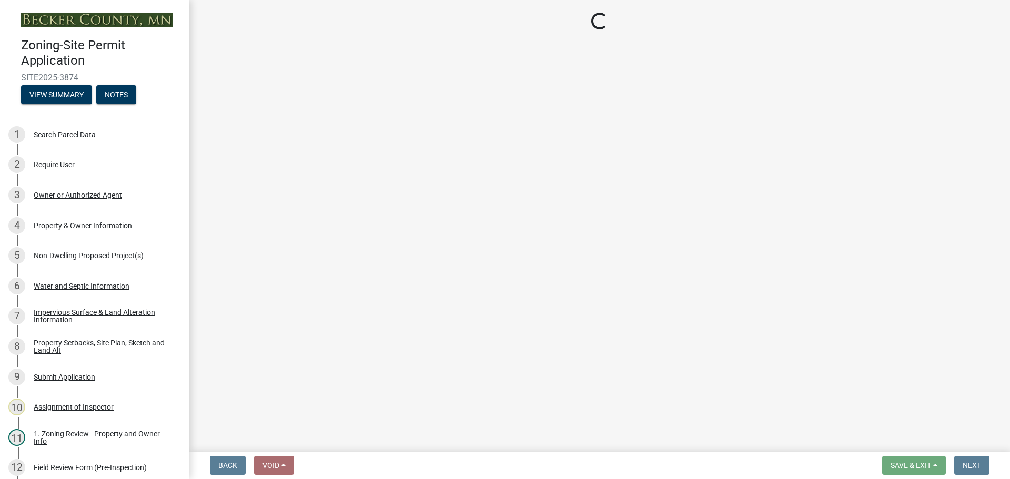
select select "7b13c63f-e699-4112-b373-98fbd28ec536"
select select "c7aae9b6-2e30-4167-a704-1302bb4af63b"
select select "fd58f24c-a096-4195-863e-b494ea1fd324"
select select "12f785fb-c378-4b18-841c-21c73dc99083"
select select "12da6293-5841-4f5c-bd92-3658833964cd"
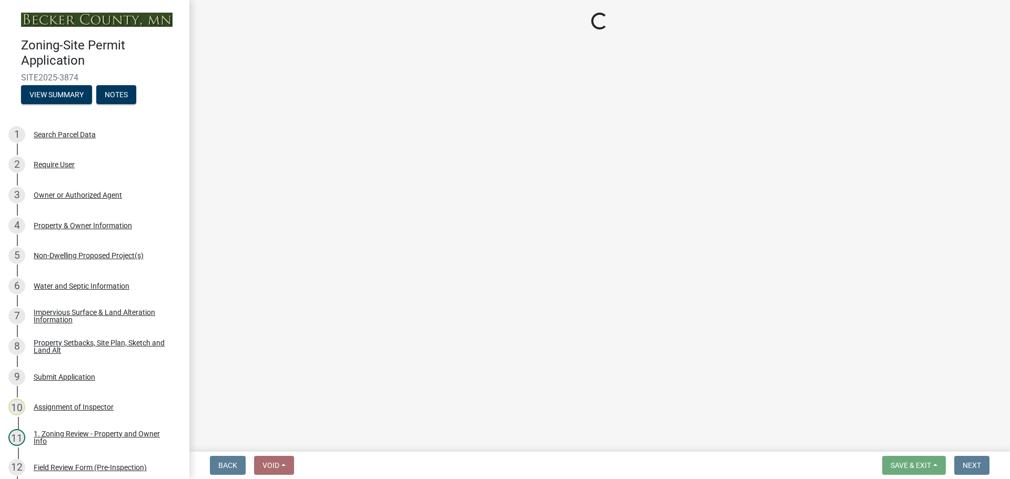
select select "27b2a8b4-abf6-463e-8c0c-7c5d2b4fe26f"
select select "5ad4ab64-b44e-481c-9000-9e5907aa74e1"
select select "a96800da-4e88-4c62-b1ff-2cd17f9e3346"
select select "c8b8ea71-7088-4e87-a493-7bc88cc2835b"
select select "133211ff-91ce-4a0a-9235-b48a7e2069a0"
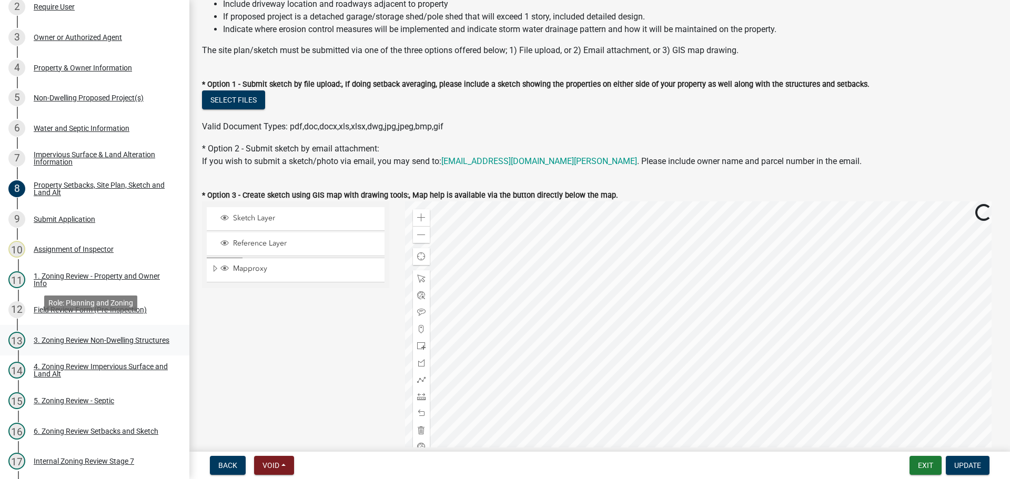
scroll to position [368, 0]
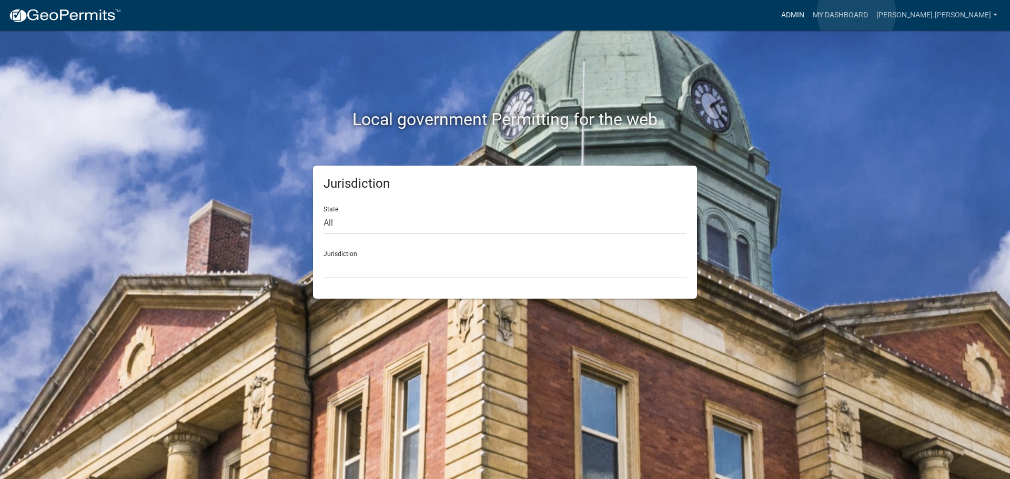
click at [809, 13] on link "Admin" at bounding box center [793, 15] width 32 height 20
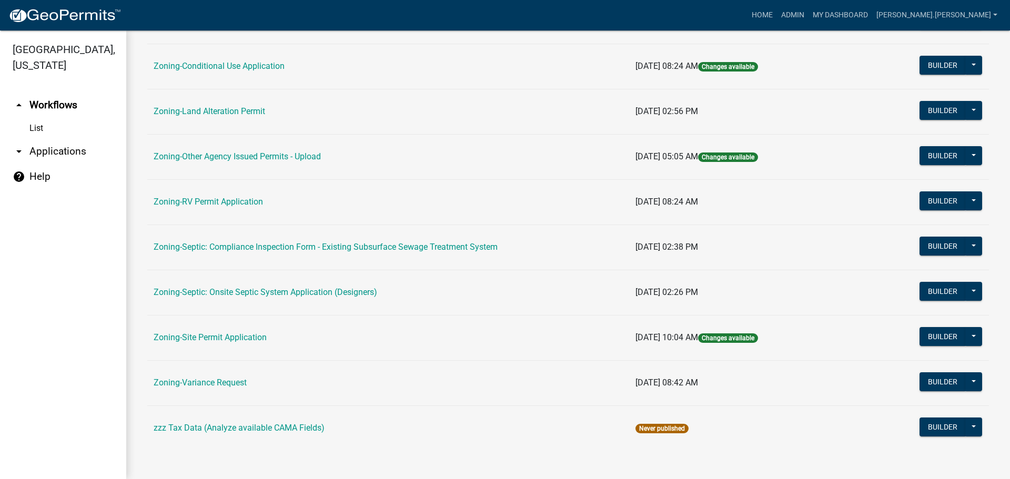
scroll to position [320, 0]
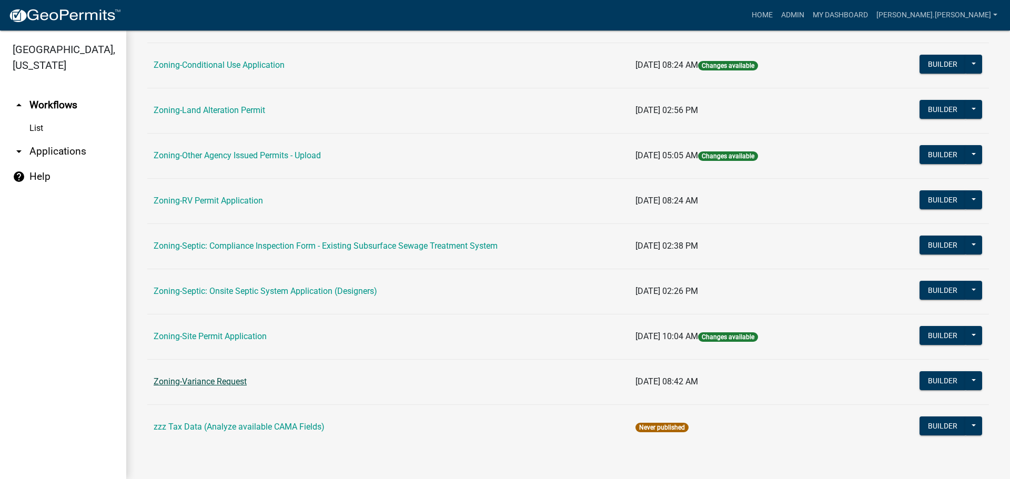
click at [232, 380] on link "Zoning-Variance Request" at bounding box center [200, 382] width 93 height 10
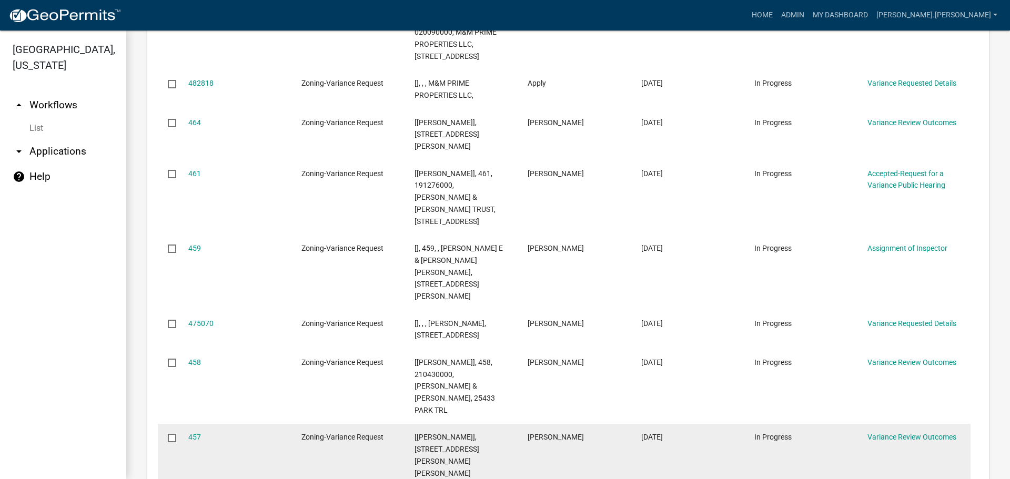
scroll to position [1387, 0]
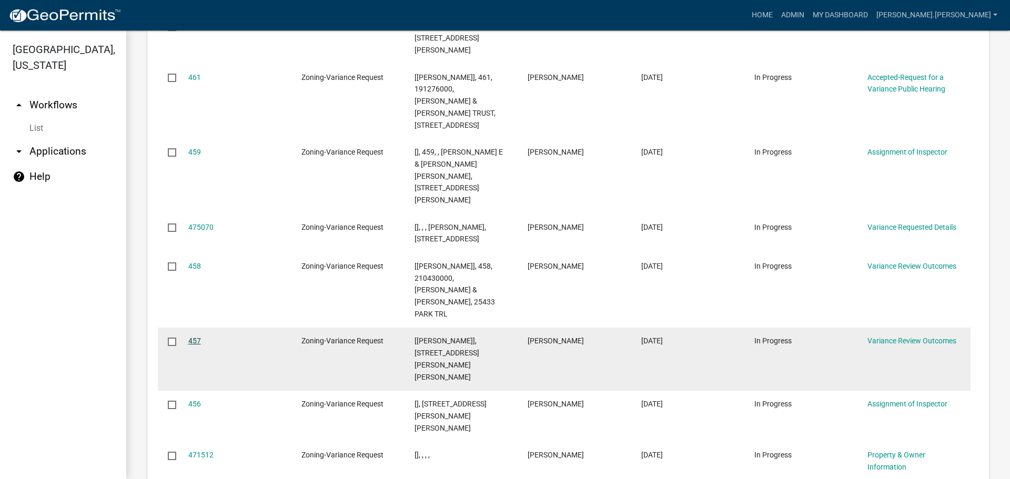
click at [199, 337] on link "457" at bounding box center [194, 341] width 13 height 8
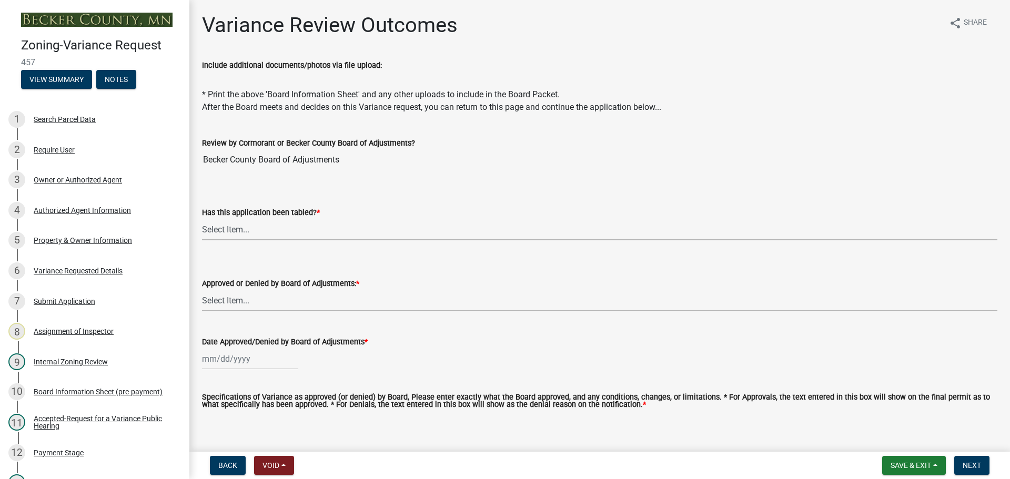
click at [255, 222] on select "Select Item... Not tabled Tabled at Board of Adjustments" at bounding box center [600, 230] width 796 height 22
click at [73, 270] on div "Variance Requested Details" at bounding box center [78, 270] width 89 height 7
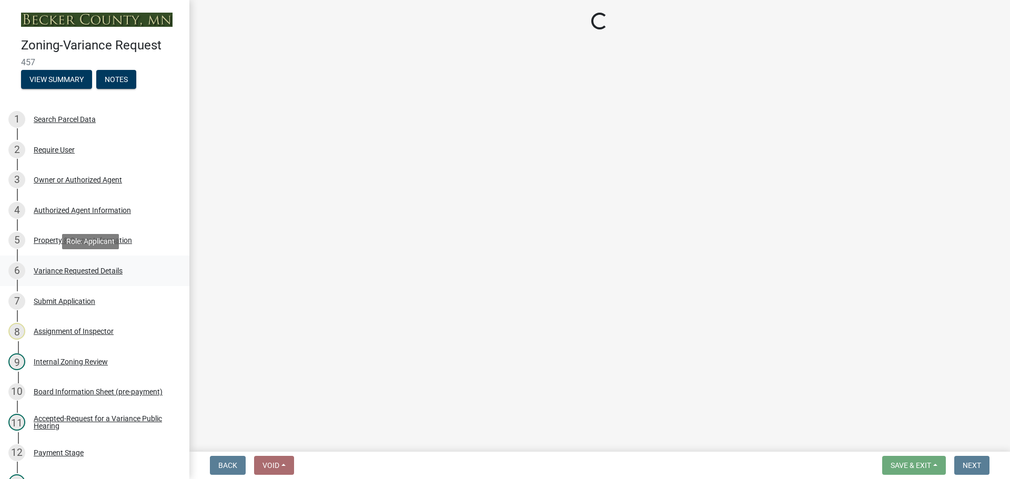
select select "edc6b78d-c029-41a6-a436-e6f76b5f0855"
select select "a5c6235c-6fe0-43e3-9b64-f3566618e99d"
select select "bb2b5e43-03c1-4874-9abf-a65f400af928"
select select "8ea3e6c3-8fed-4904-aa20-2f643744aa0c"
select select "860afd09-da87-482b-bca4-413f5cf53582"
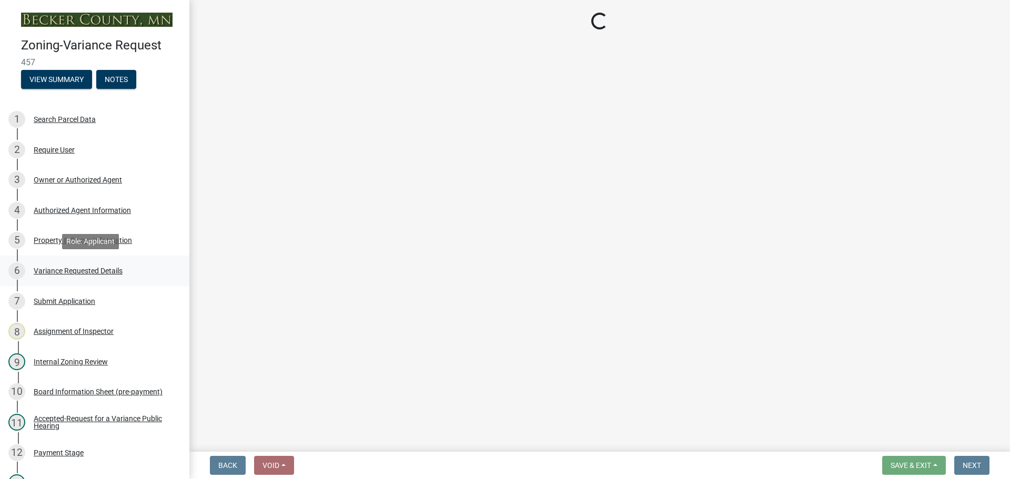
select select "ee8740c3-f4d5-48cf-ad42-c8f7342b480c"
select select "1aa51e34-4f0a-4095-a3f3-287665056048"
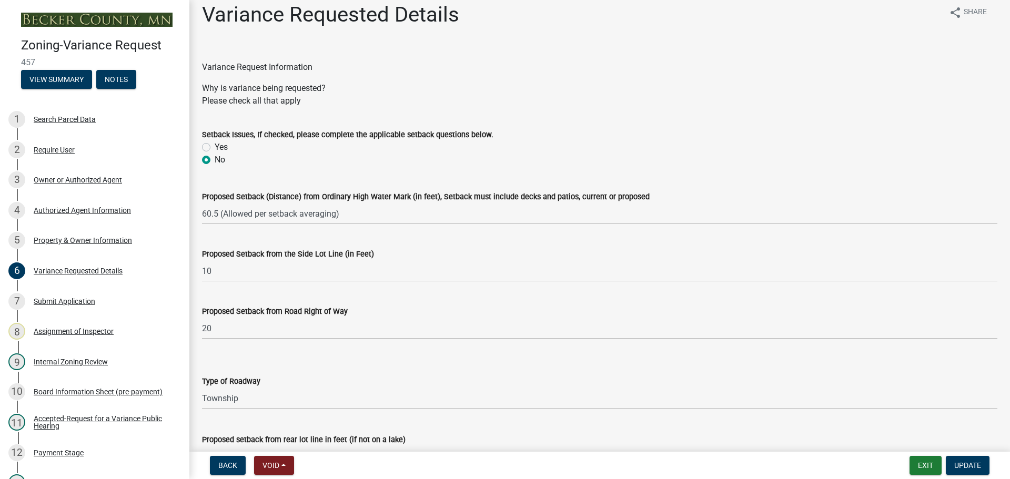
scroll to position [16, 0]
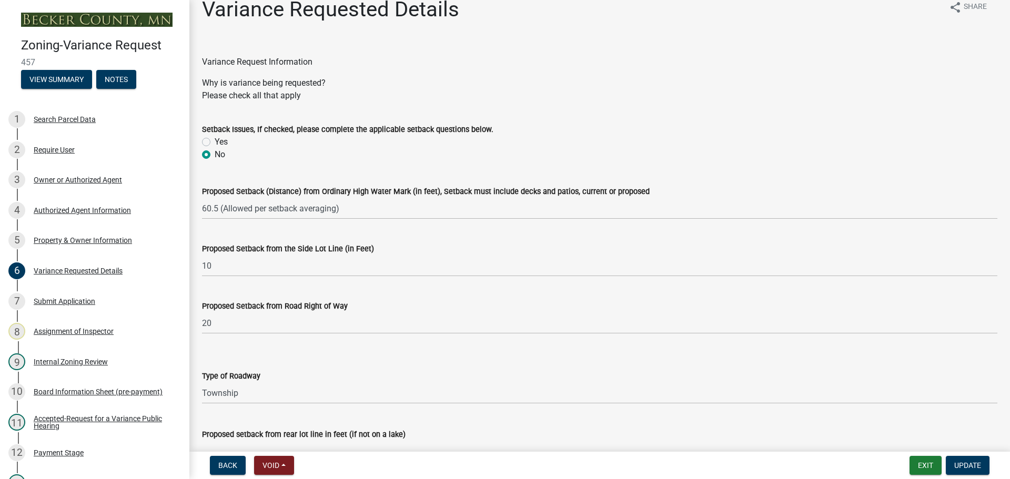
drag, startPoint x: 457, startPoint y: 172, endPoint x: 458, endPoint y: 189, distance: 17.4
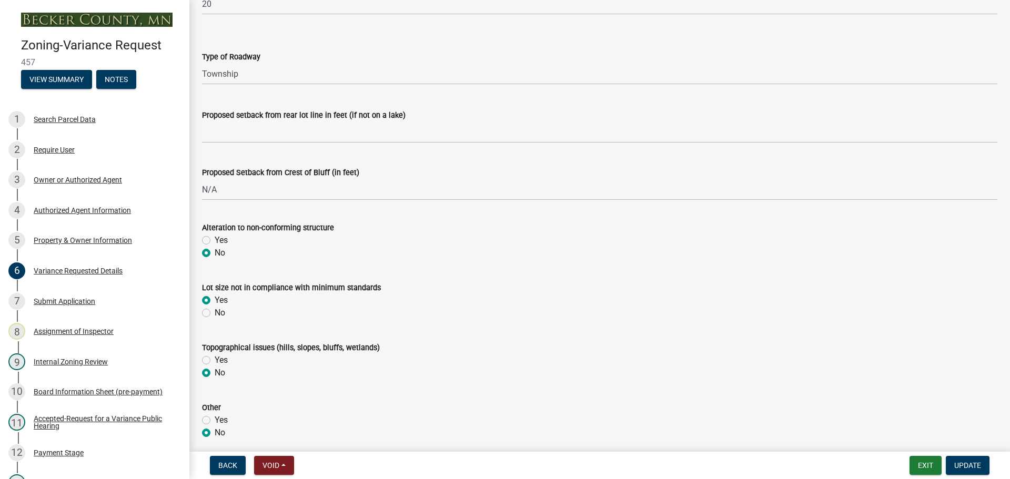
scroll to position [263, 0]
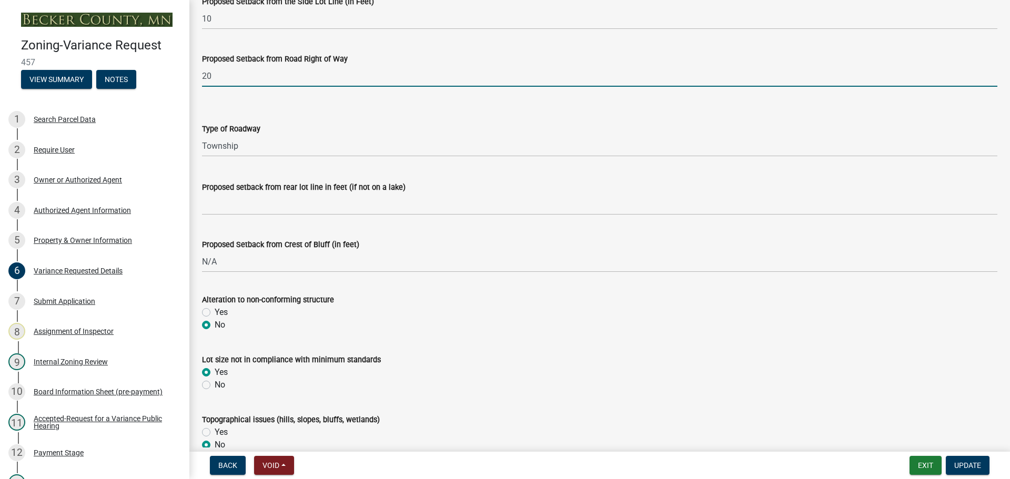
click at [226, 83] on input "20" at bounding box center [600, 76] width 796 height 22
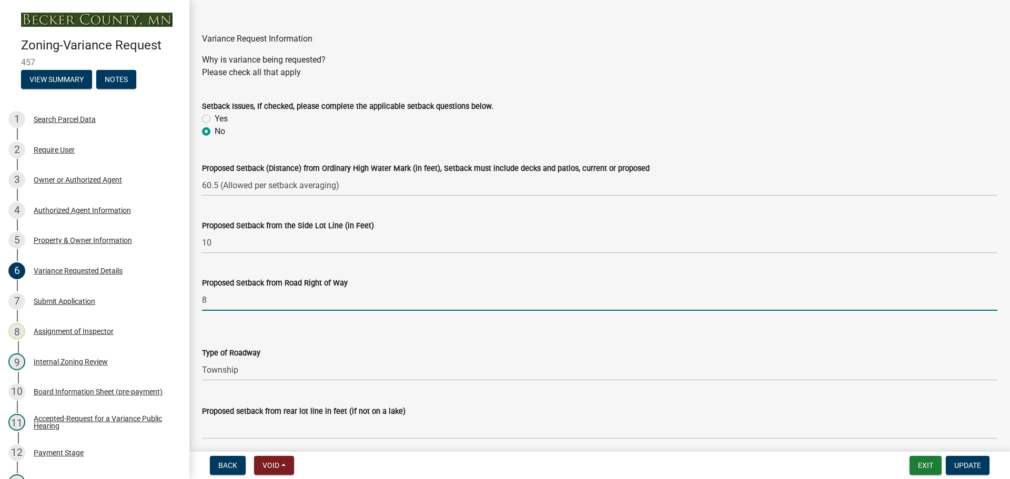
scroll to position [0, 0]
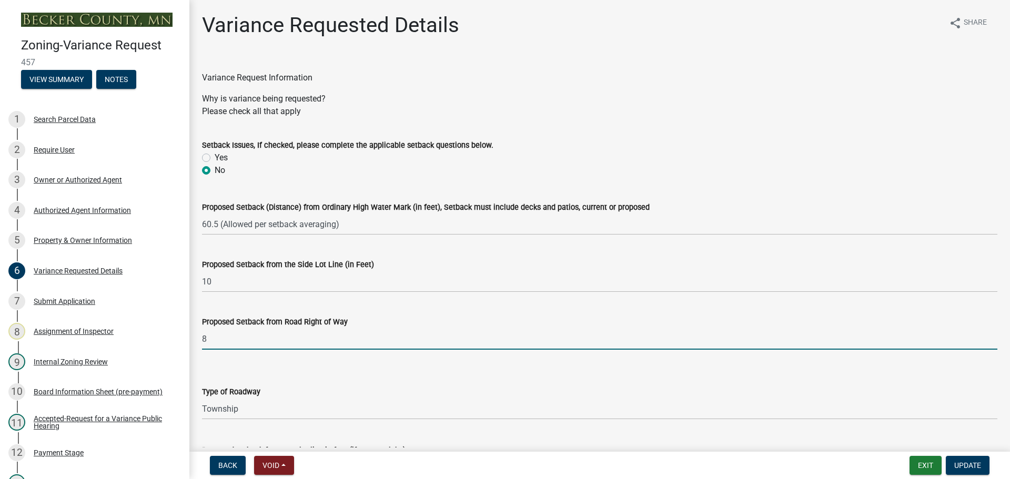
type input "8"
click at [375, 105] on div "Please check all that apply" at bounding box center [600, 111] width 796 height 13
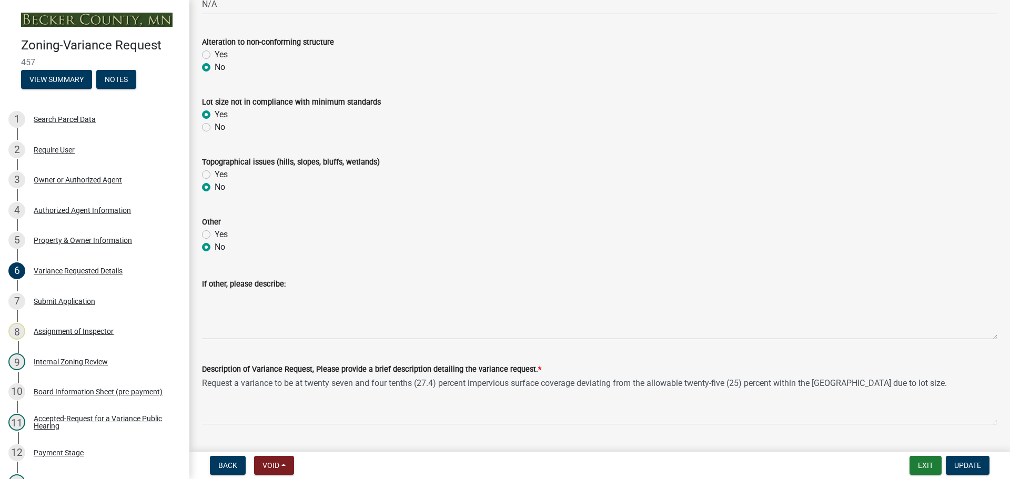
scroll to position [526, 0]
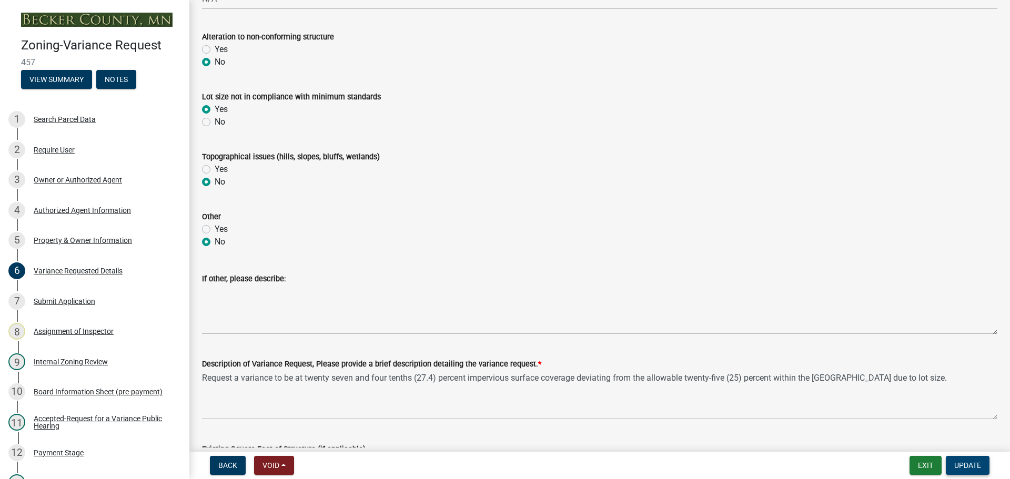
click at [980, 470] on button "Update" at bounding box center [968, 465] width 44 height 19
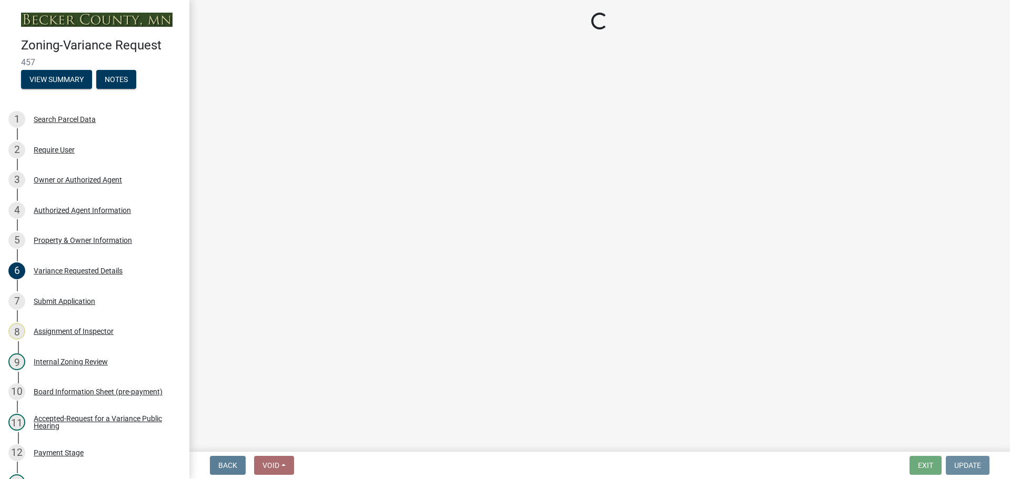
scroll to position [0, 0]
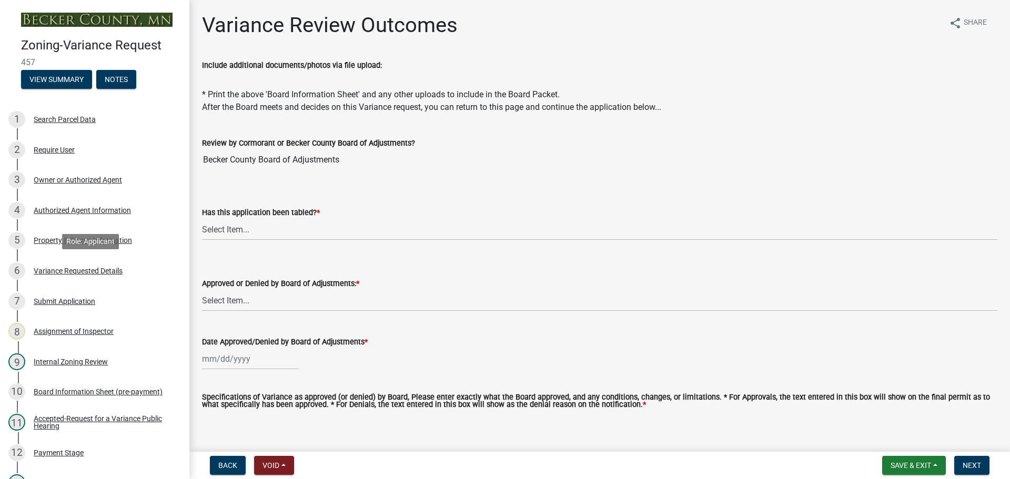
click at [87, 274] on div "Variance Requested Details" at bounding box center [78, 270] width 89 height 7
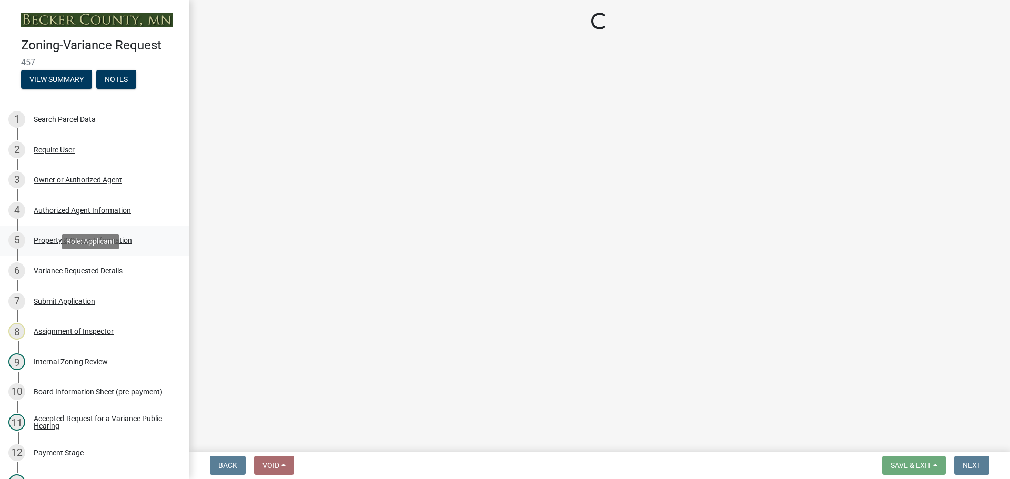
select select "edc6b78d-c029-41a6-a436-e6f76b5f0855"
select select "a5c6235c-6fe0-43e3-9b64-f3566618e99d"
select select "bb2b5e43-03c1-4874-9abf-a65f400af928"
select select "8ea3e6c3-8fed-4904-aa20-2f643744aa0c"
select select "860afd09-da87-482b-bca4-413f5cf53582"
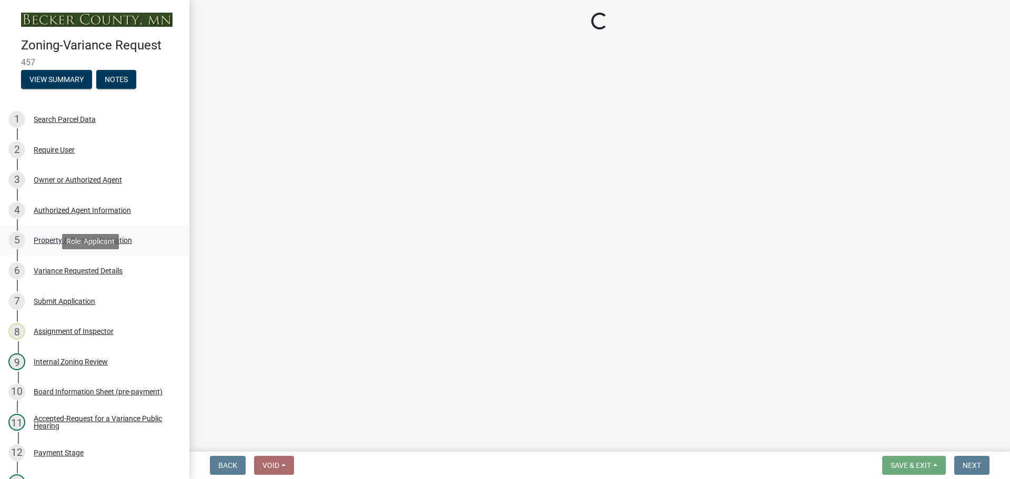
select select "ee8740c3-f4d5-48cf-ad42-c8f7342b480c"
select select "1aa51e34-4f0a-4095-a3f3-287665056048"
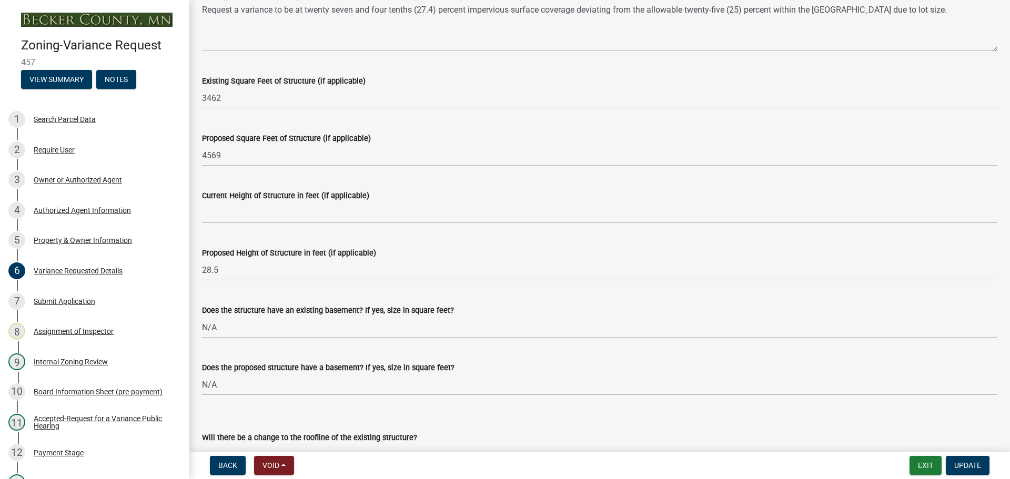
scroll to position [737, 0]
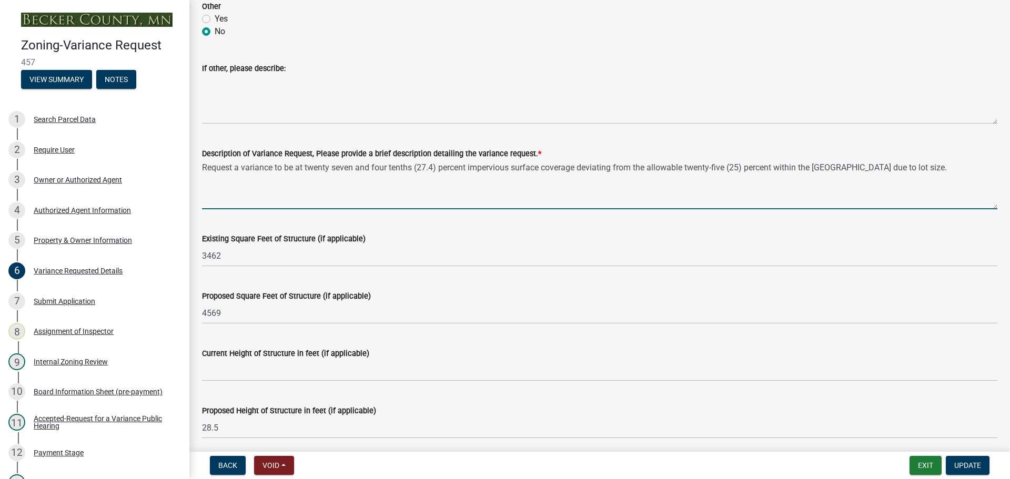
click at [882, 166] on textarea "Request a variance to be at twenty seven and four tenths (27.4) percent impervi…" at bounding box center [600, 184] width 796 height 49
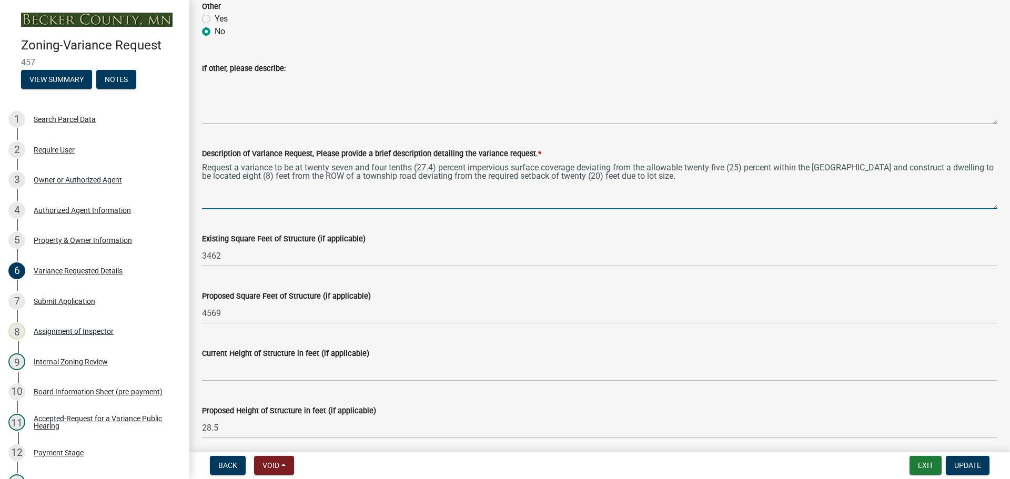
click at [335, 170] on textarea "Request a variance to be at twenty seven and four tenths (27.4) percent impervi…" at bounding box center [600, 184] width 796 height 49
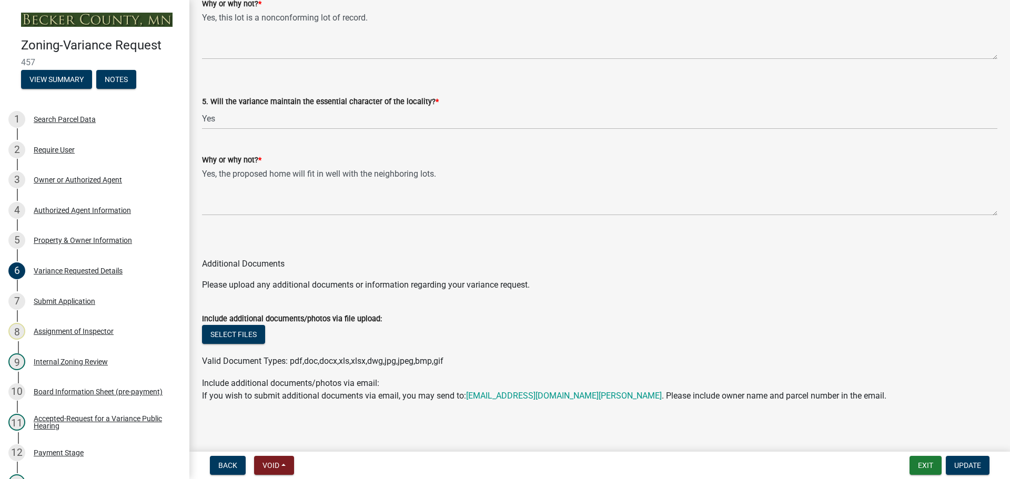
scroll to position [2197, 0]
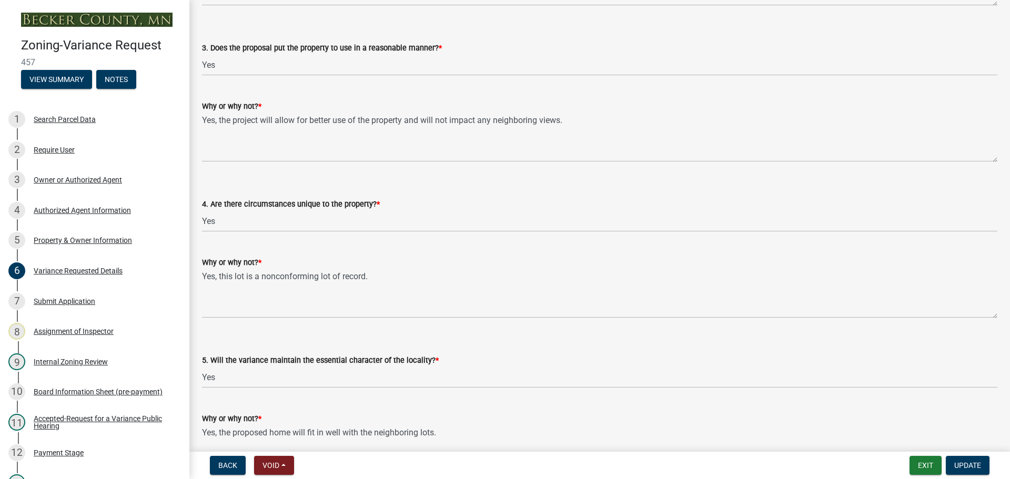
type textarea "Request a variance to be at twenty-seven and four tenths (27.4) percent impervi…"
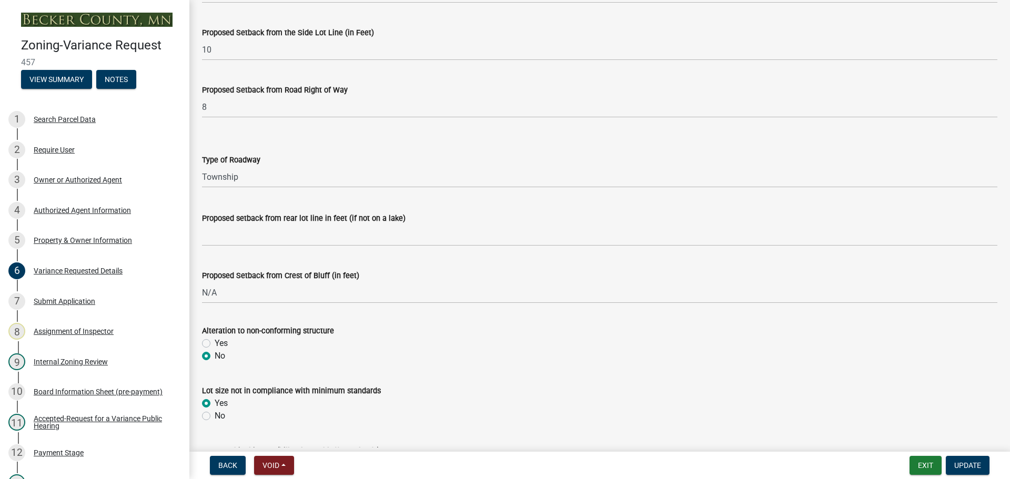
scroll to position [0, 0]
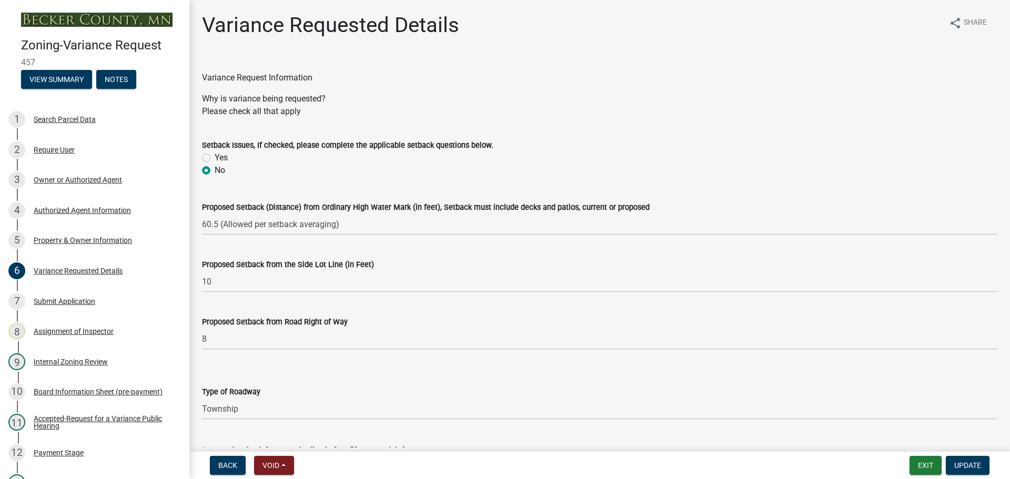
drag, startPoint x: 349, startPoint y: 357, endPoint x: 314, endPoint y: 195, distance: 166.0
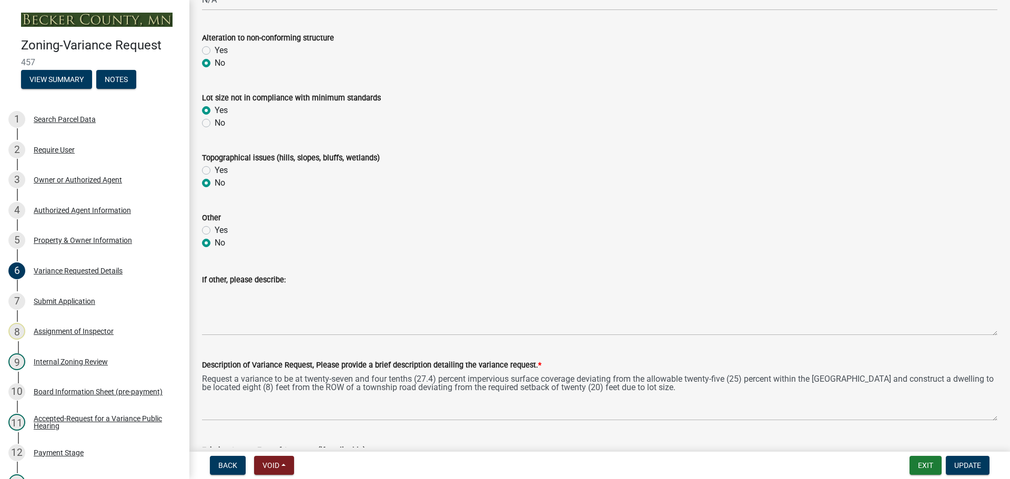
scroll to position [631, 0]
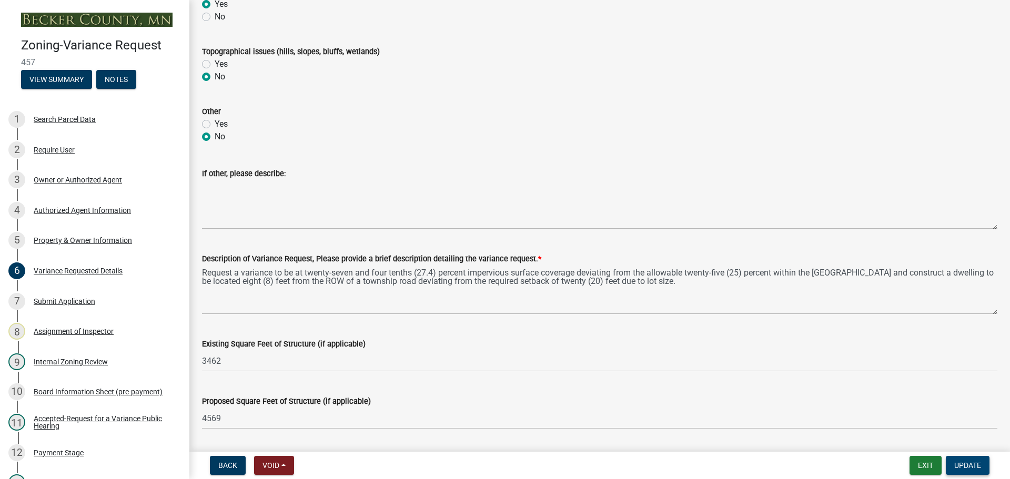
click at [961, 466] on span "Update" at bounding box center [968, 466] width 27 height 8
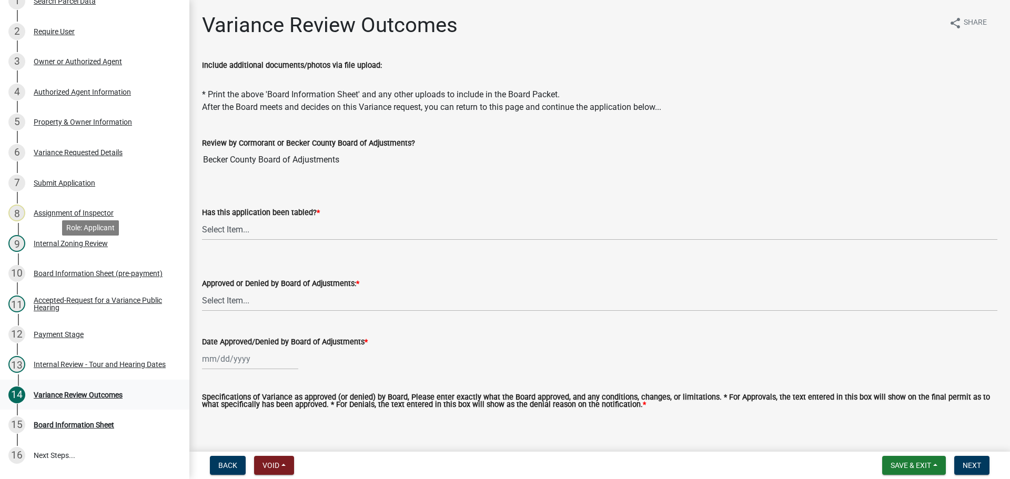
scroll to position [231, 0]
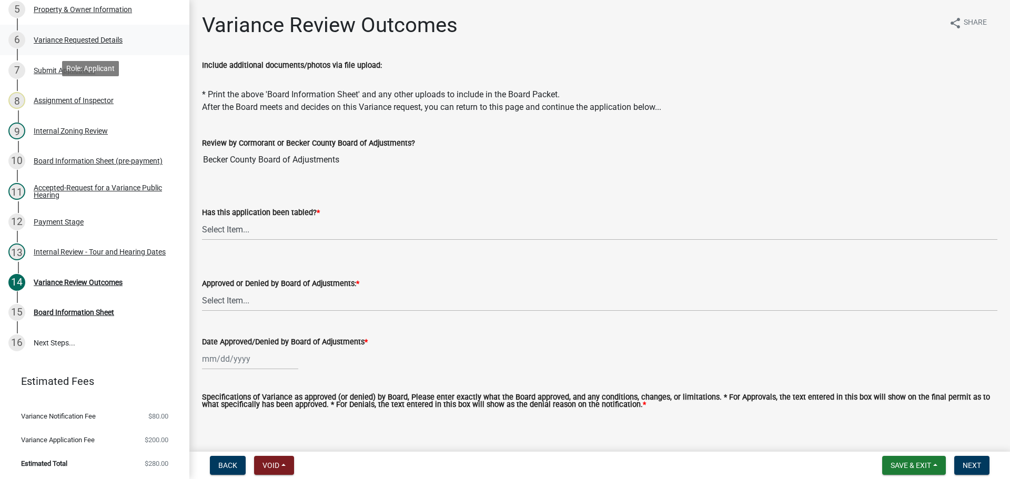
click at [85, 34] on div "6 Variance Requested Details" at bounding box center [90, 40] width 164 height 17
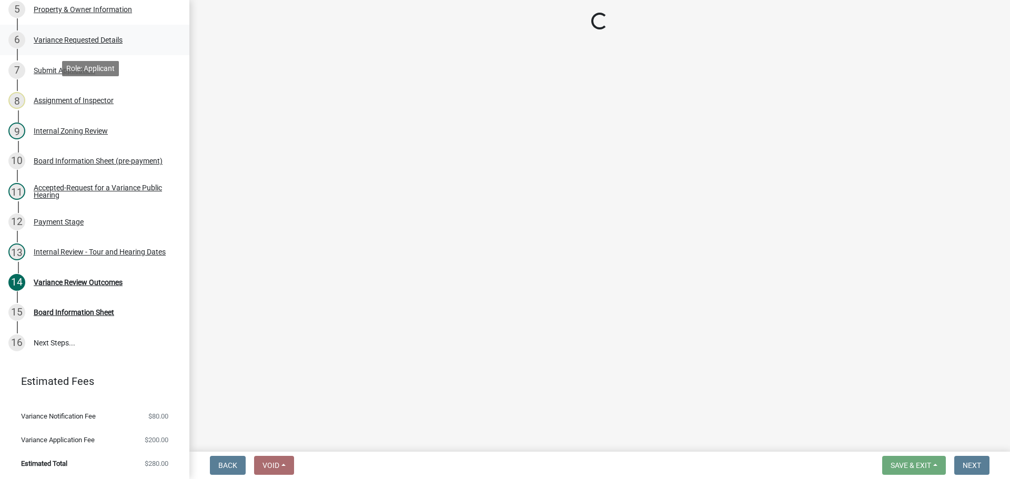
select select "edc6b78d-c029-41a6-a436-e6f76b5f0855"
select select "a5c6235c-6fe0-43e3-9b64-f3566618e99d"
select select "bb2b5e43-03c1-4874-9abf-a65f400af928"
select select "8ea3e6c3-8fed-4904-aa20-2f643744aa0c"
select select "860afd09-da87-482b-bca4-413f5cf53582"
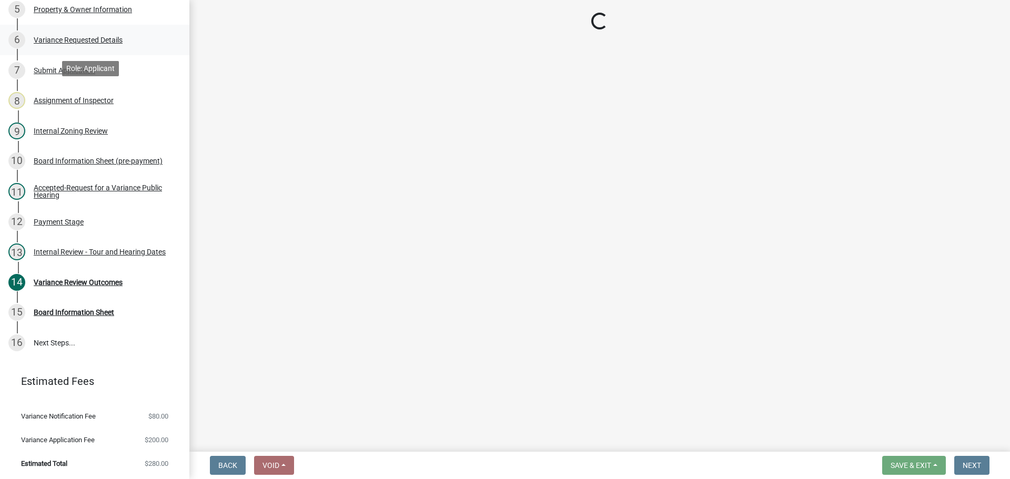
select select "ee8740c3-f4d5-48cf-ad42-c8f7342b480c"
select select "1aa51e34-4f0a-4095-a3f3-287665056048"
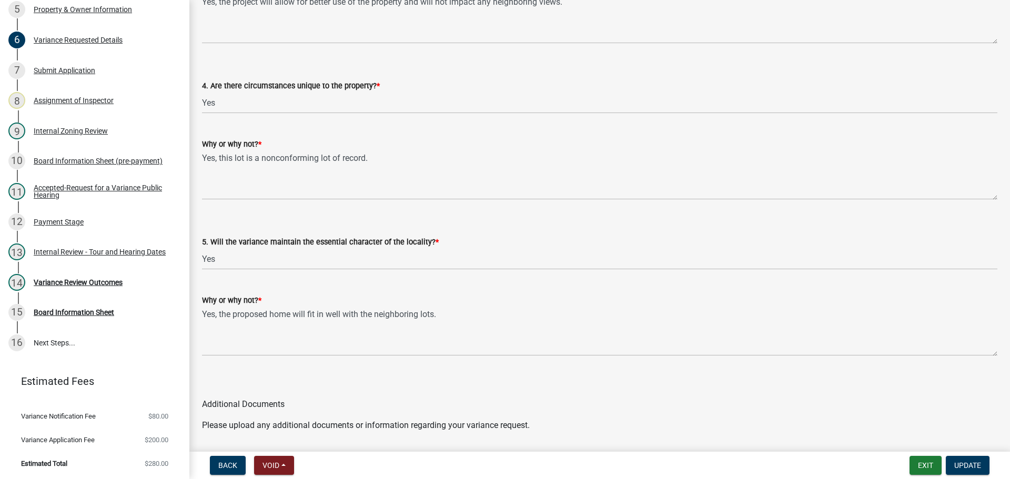
scroll to position [2197, 0]
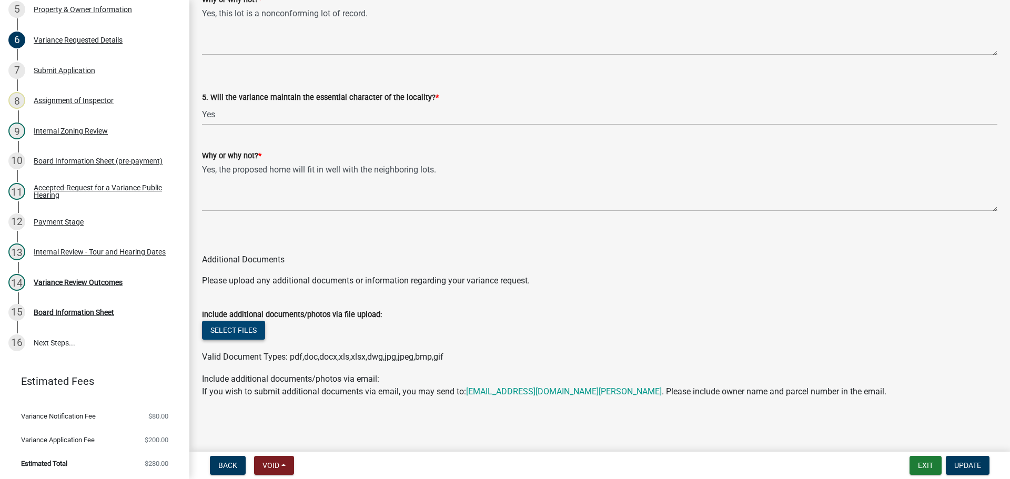
click at [239, 326] on button "Select files" at bounding box center [233, 330] width 63 height 19
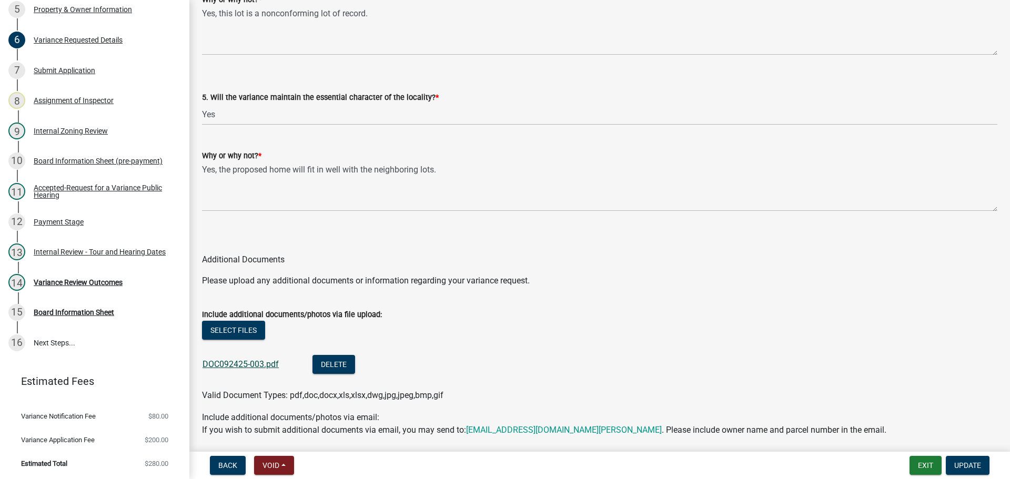
click at [264, 362] on link "DOC092425-003.pdf" at bounding box center [241, 364] width 76 height 10
click at [977, 466] on span "Update" at bounding box center [968, 466] width 27 height 8
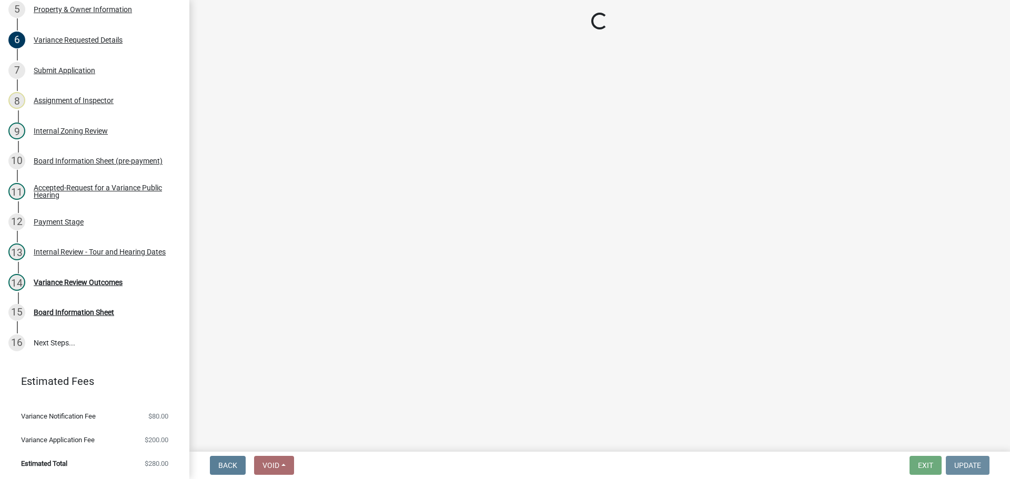
scroll to position [0, 0]
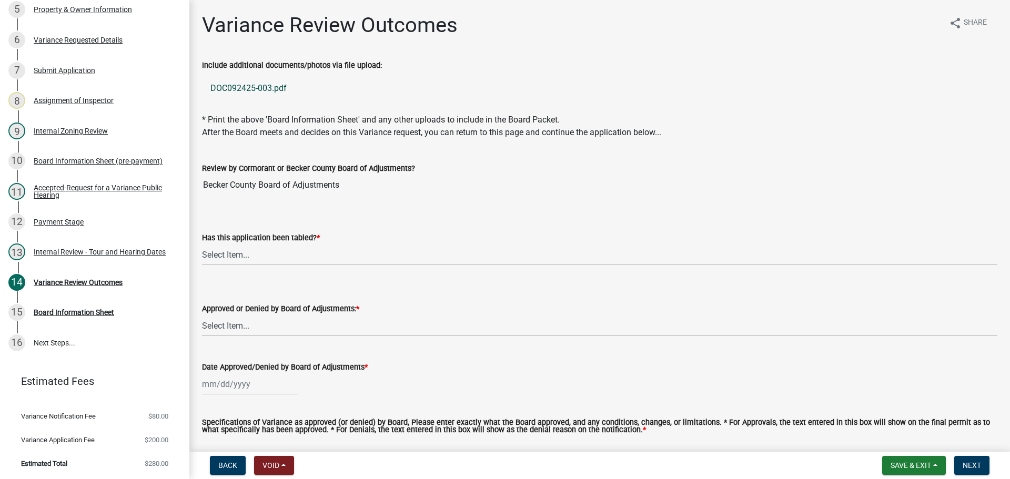
click at [247, 89] on link "DOC092425-003.pdf" at bounding box center [600, 88] width 796 height 25
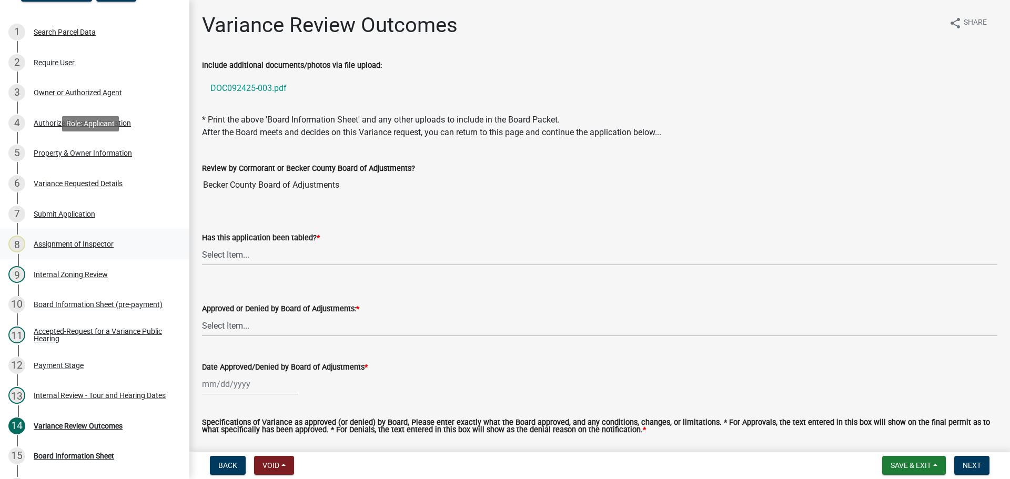
scroll to position [178, 0]
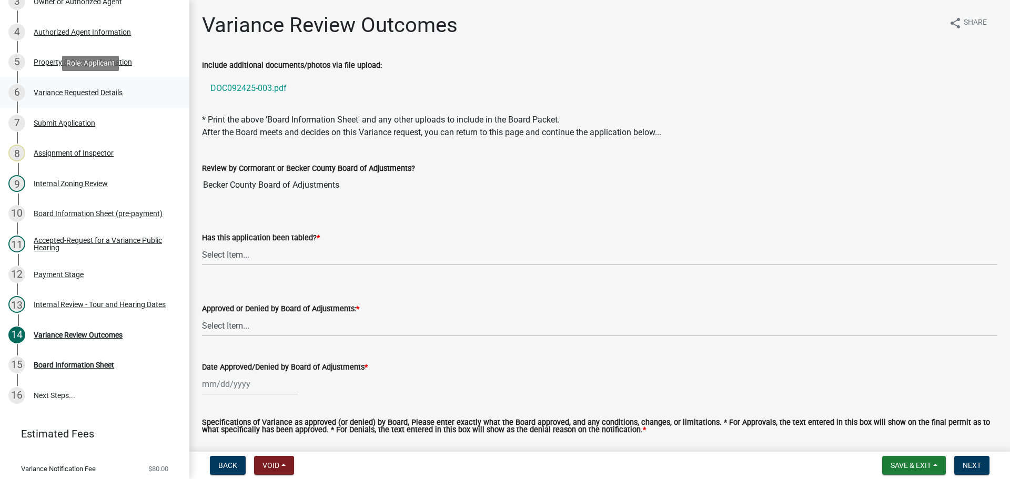
click at [67, 98] on div "6 Variance Requested Details" at bounding box center [90, 92] width 164 height 17
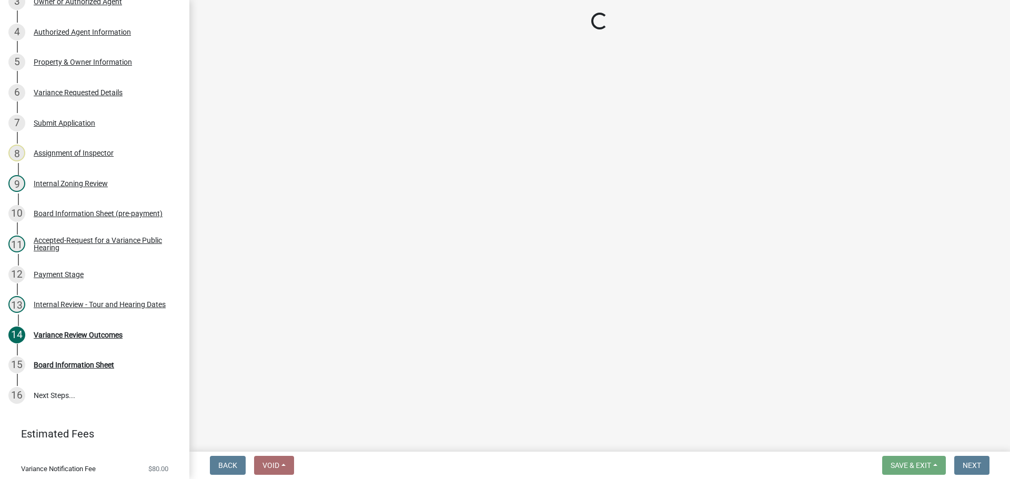
select select "edc6b78d-c029-41a6-a436-e6f76b5f0855"
select select "a5c6235c-6fe0-43e3-9b64-f3566618e99d"
select select "bb2b5e43-03c1-4874-9abf-a65f400af928"
select select "8ea3e6c3-8fed-4904-aa20-2f643744aa0c"
select select "860afd09-da87-482b-bca4-413f5cf53582"
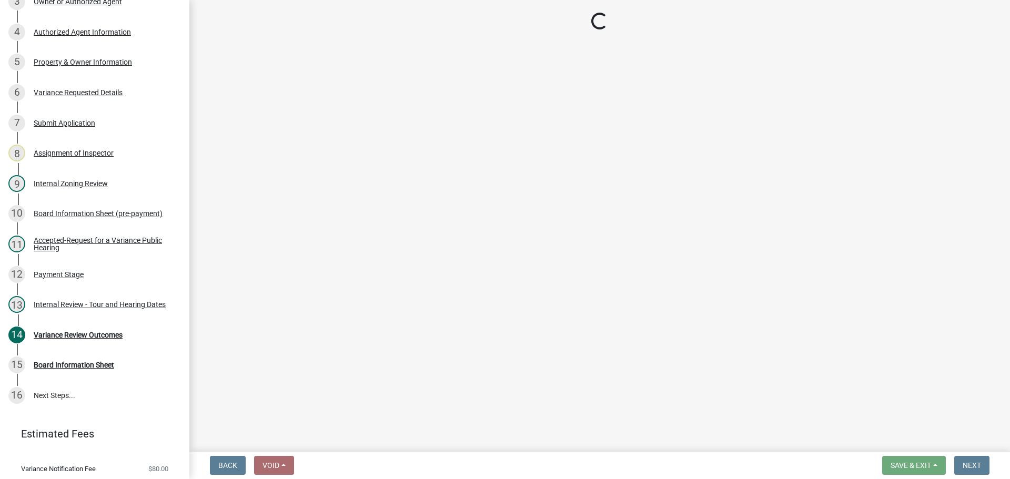
select select "ee8740c3-f4d5-48cf-ad42-c8f7342b480c"
select select "1aa51e34-4f0a-4095-a3f3-287665056048"
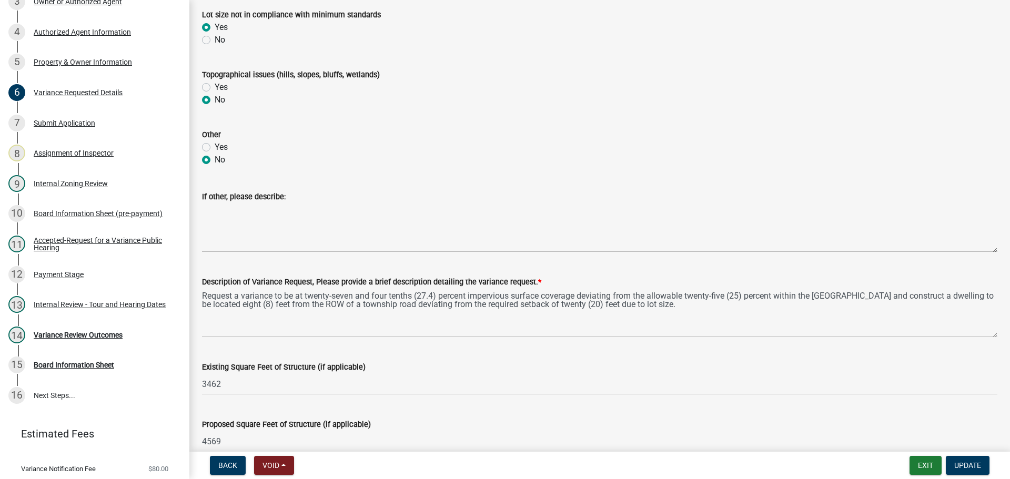
scroll to position [631, 0]
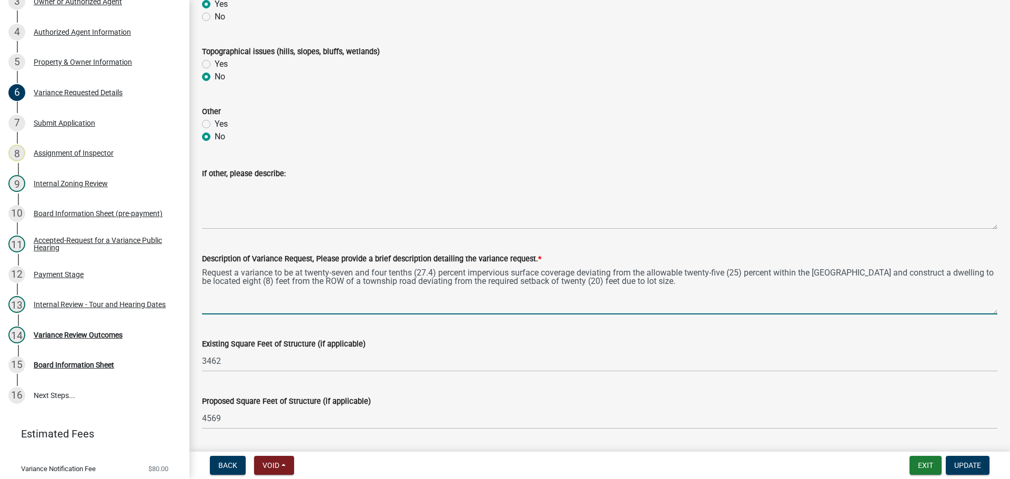
click at [940, 276] on textarea "Request a variance to be at twenty-seven and four tenths (27.4) percent impervi…" at bounding box center [600, 289] width 796 height 49
type textarea "Request a variance to be at twenty-seven and four tenths (27.4) percent impervi…"
click at [955, 463] on span "Update" at bounding box center [968, 466] width 27 height 8
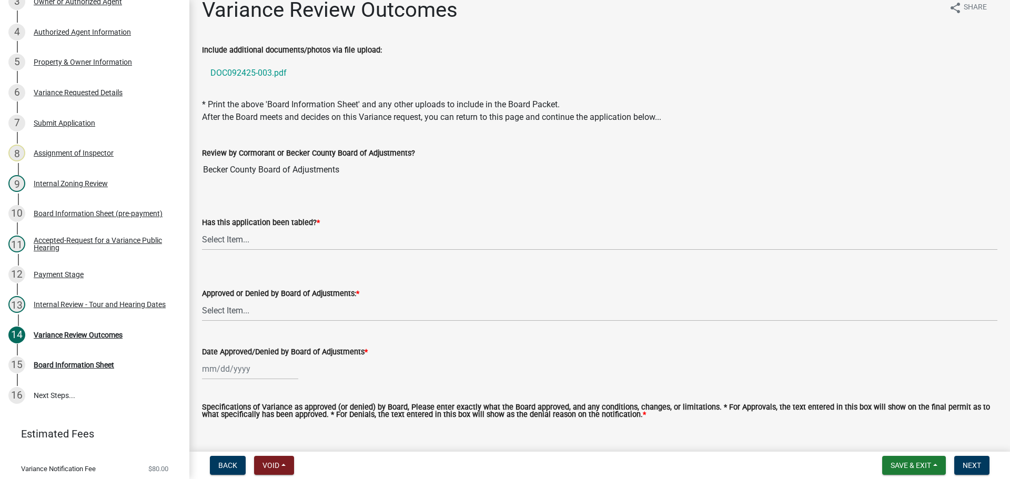
scroll to position [0, 0]
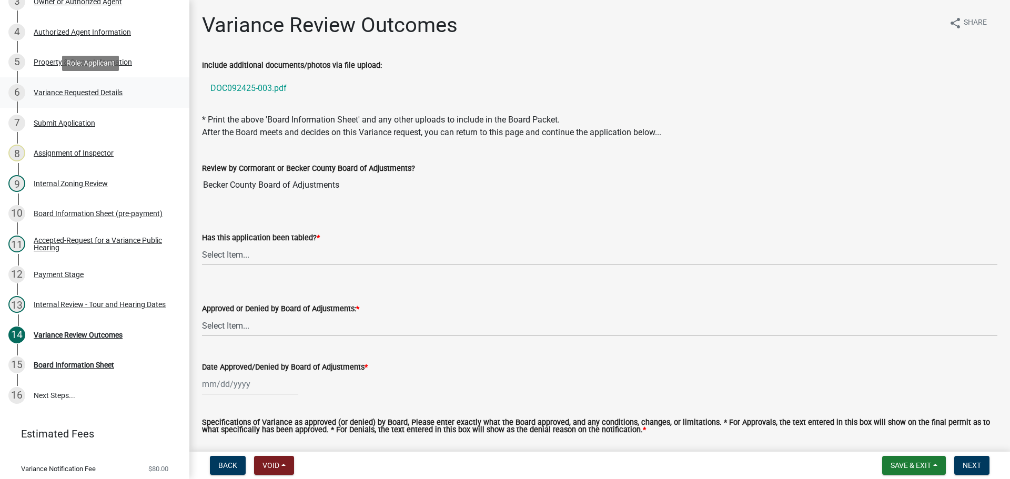
click at [108, 96] on div "Variance Requested Details" at bounding box center [78, 92] width 89 height 7
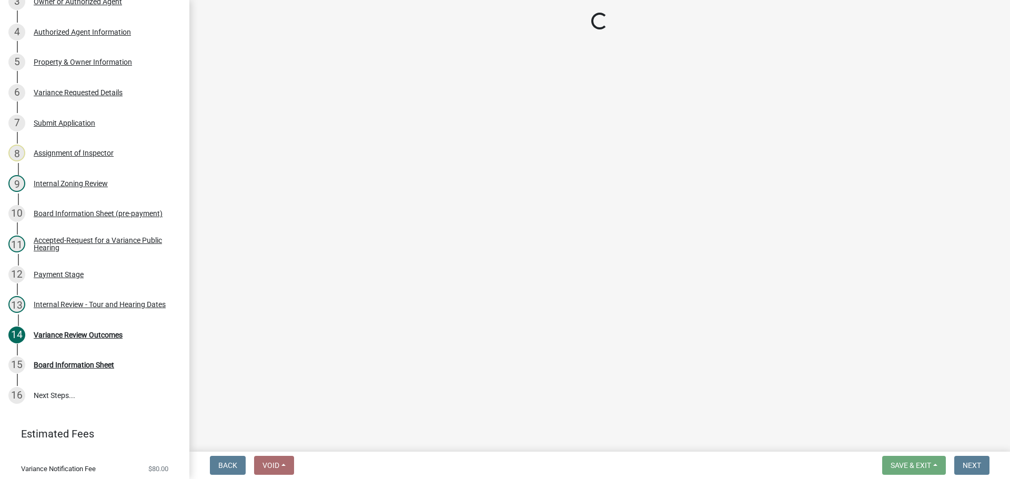
select select "edc6b78d-c029-41a6-a436-e6f76b5f0855"
select select "a5c6235c-6fe0-43e3-9b64-f3566618e99d"
select select "bb2b5e43-03c1-4874-9abf-a65f400af928"
select select "8ea3e6c3-8fed-4904-aa20-2f643744aa0c"
select select "860afd09-da87-482b-bca4-413f5cf53582"
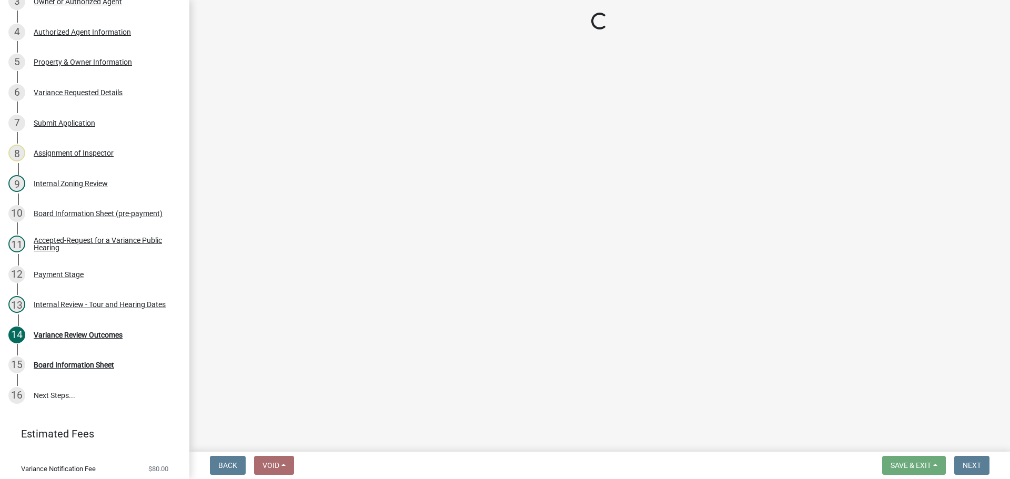
select select "ee8740c3-f4d5-48cf-ad42-c8f7342b480c"
select select "1aa51e34-4f0a-4095-a3f3-287665056048"
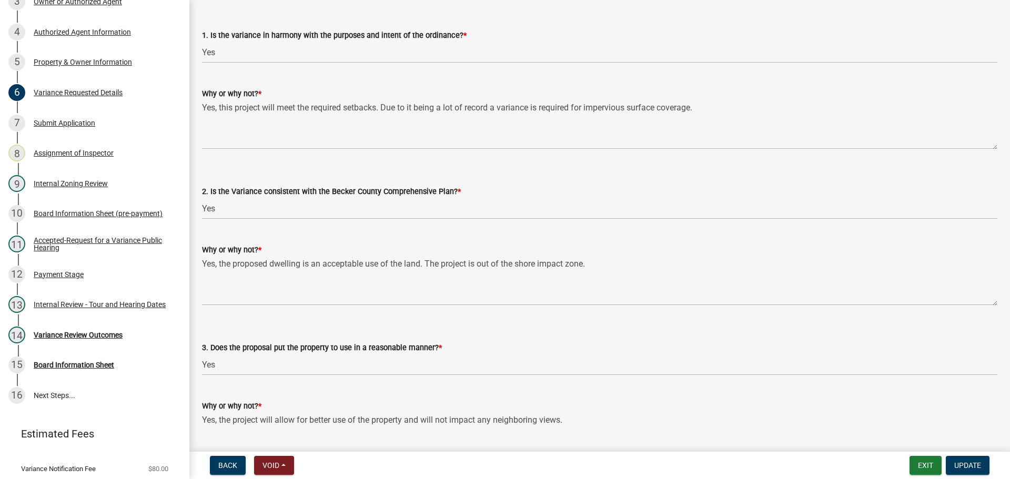
scroll to position [1631, 0]
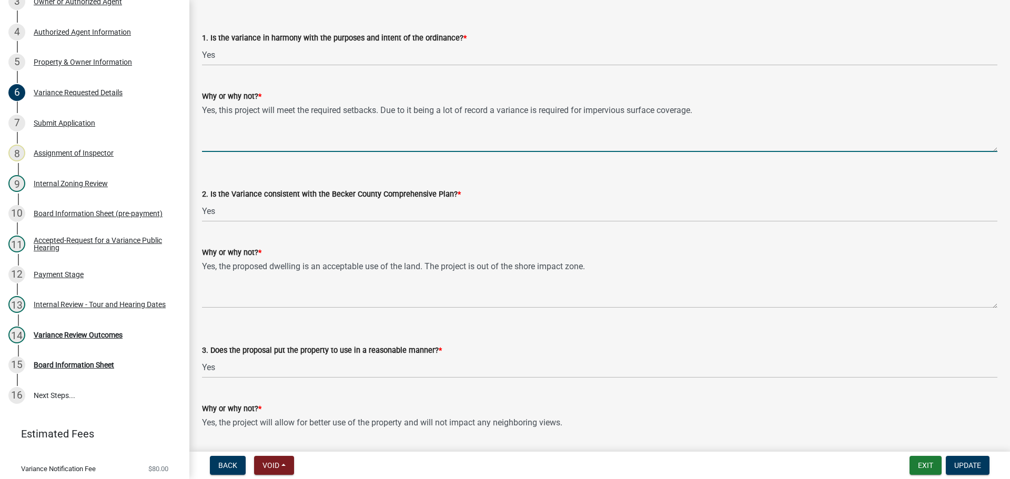
drag, startPoint x: 382, startPoint y: 111, endPoint x: 218, endPoint y: 119, distance: 163.9
click at [218, 119] on textarea "Yes, this project will meet the required setbacks. Due to it being a lot of rec…" at bounding box center [600, 127] width 796 height 49
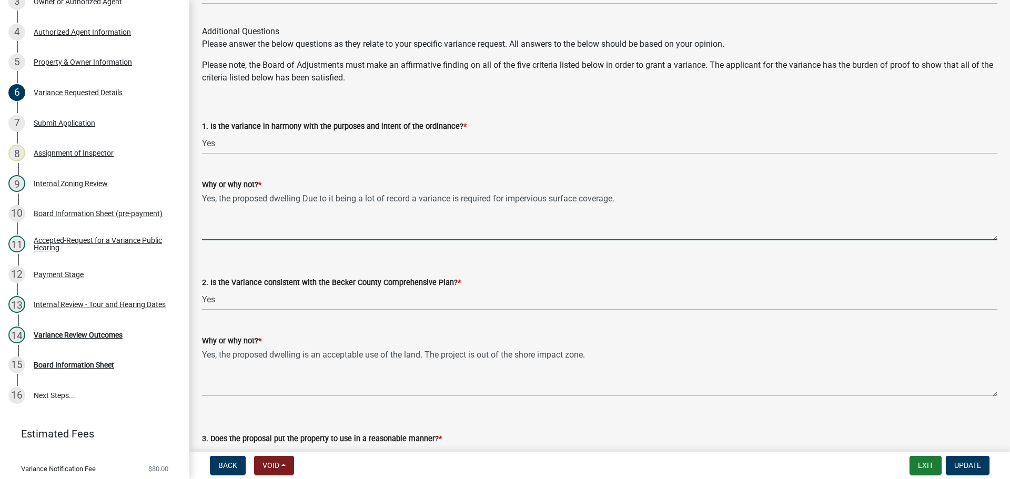
scroll to position [1526, 0]
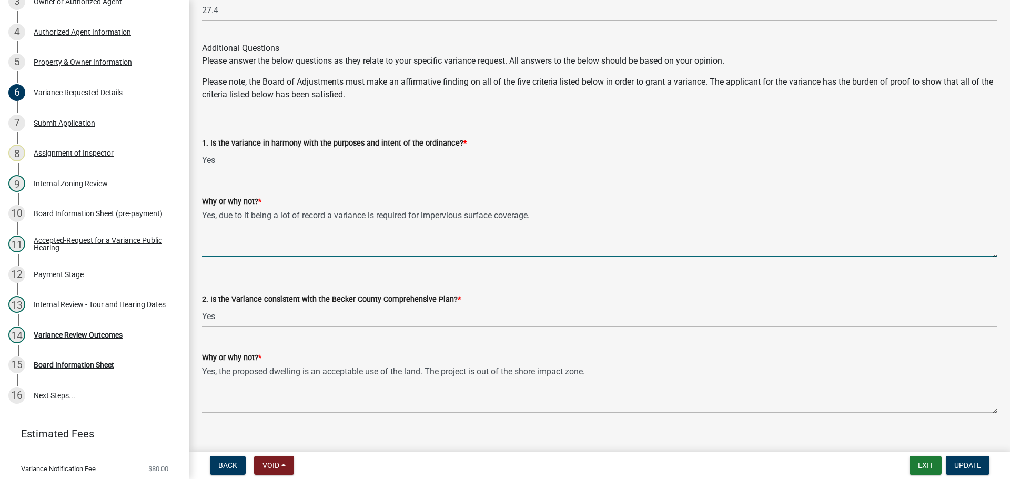
click at [546, 218] on textarea "Yes, due to it being a lot of record a variance is required for impervious surf…" at bounding box center [600, 232] width 796 height 49
type textarea "Yes, due to it being a lot of record a variance is required for impervious surf…"
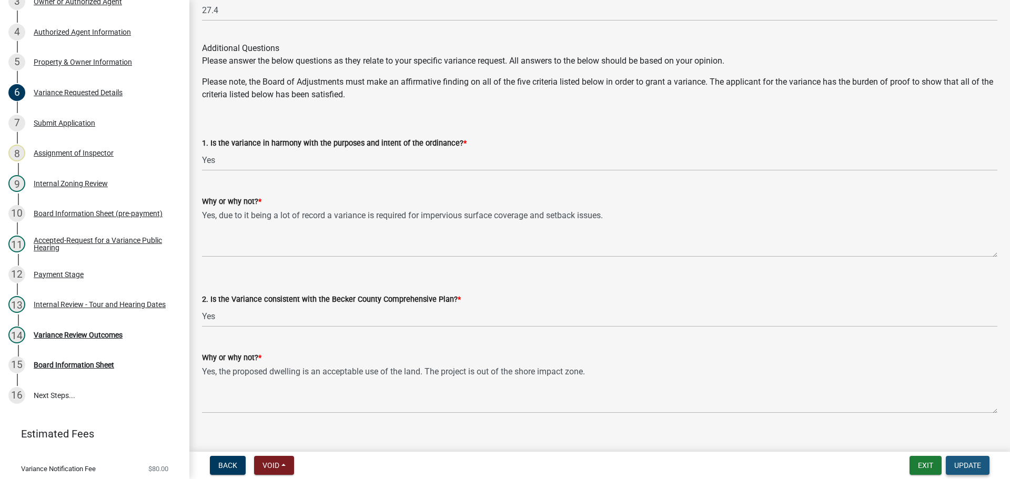
click at [968, 464] on span "Update" at bounding box center [968, 466] width 27 height 8
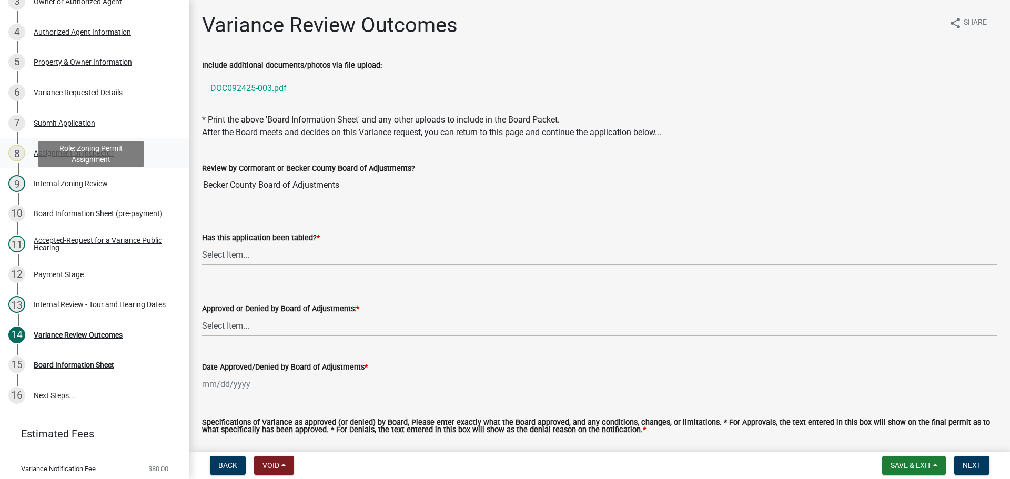
scroll to position [73, 0]
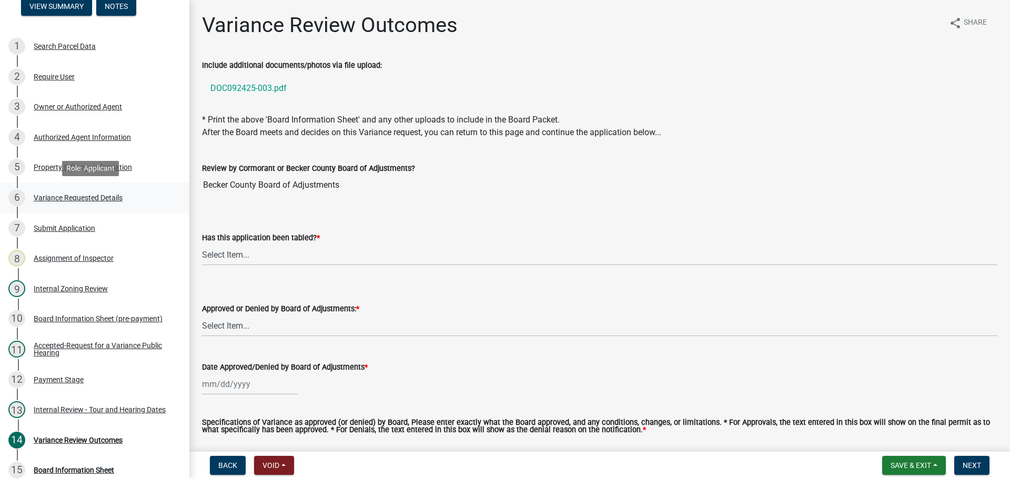
click at [100, 198] on div "Variance Requested Details" at bounding box center [78, 197] width 89 height 7
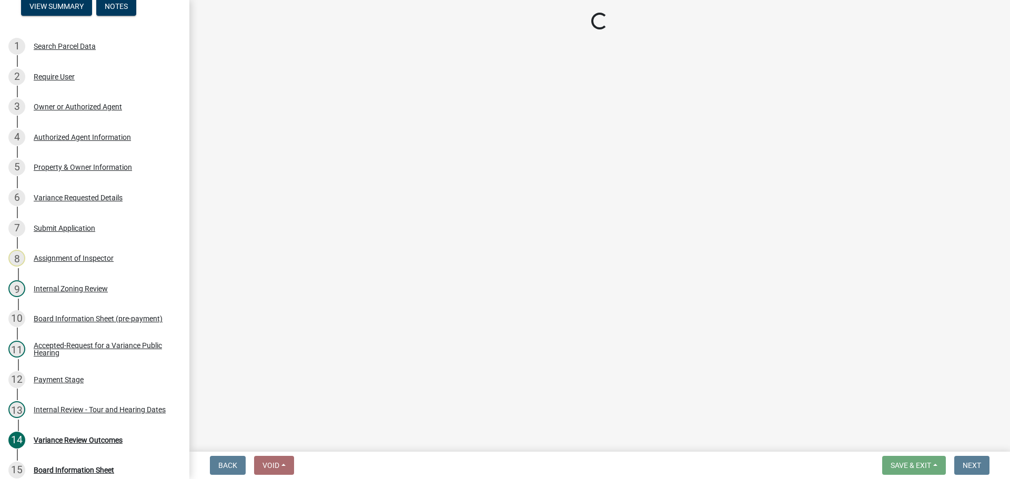
select select "edc6b78d-c029-41a6-a436-e6f76b5f0855"
select select "a5c6235c-6fe0-43e3-9b64-f3566618e99d"
select select "bb2b5e43-03c1-4874-9abf-a65f400af928"
select select "8ea3e6c3-8fed-4904-aa20-2f643744aa0c"
select select "860afd09-da87-482b-bca4-413f5cf53582"
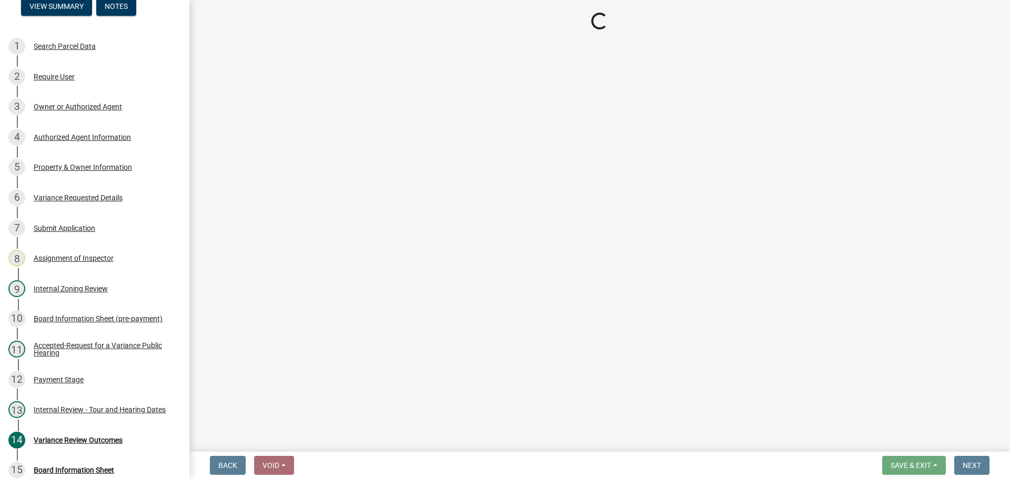
select select "ee8740c3-f4d5-48cf-ad42-c8f7342b480c"
select select "1aa51e34-4f0a-4095-a3f3-287665056048"
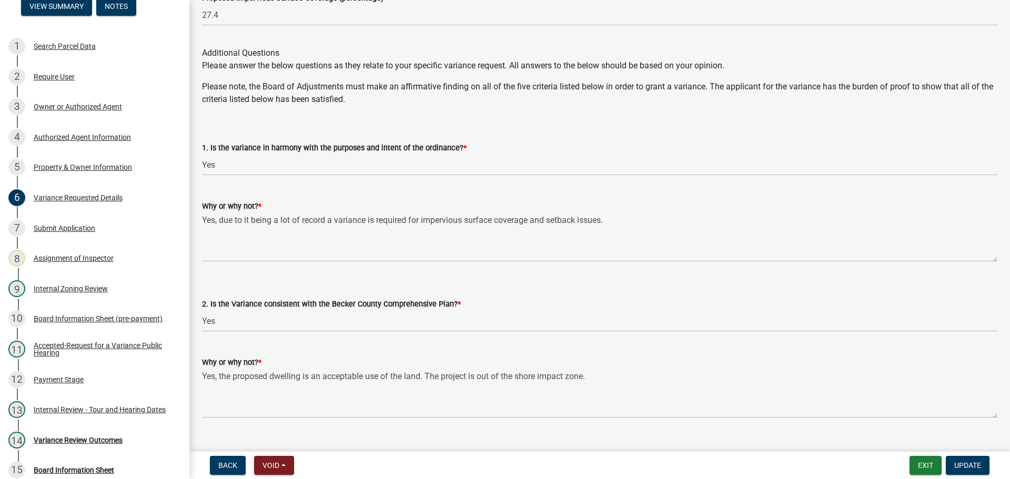
scroll to position [1526, 0]
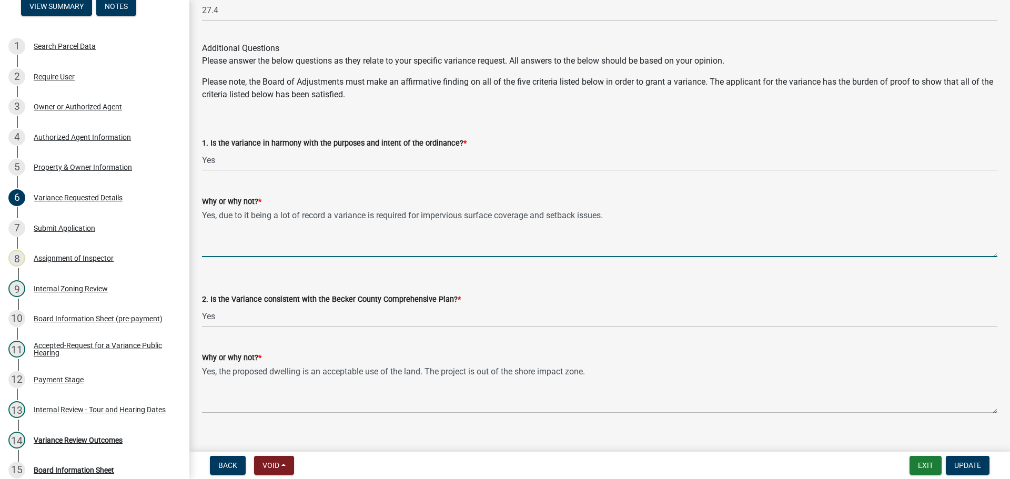
click at [277, 218] on textarea "Yes, due to it being a lot of record a variance is required for impervious surf…" at bounding box center [600, 232] width 796 height 49
click at [388, 219] on textarea "Yes, due to it being a non-conforming lot of record a variance is required for …" at bounding box center [600, 232] width 796 height 49
drag, startPoint x: 674, startPoint y: 217, endPoint x: 200, endPoint y: 141, distance: 479.7
type textarea "Yes, due to it being a non-conforming lot of record, a variance is required for…"
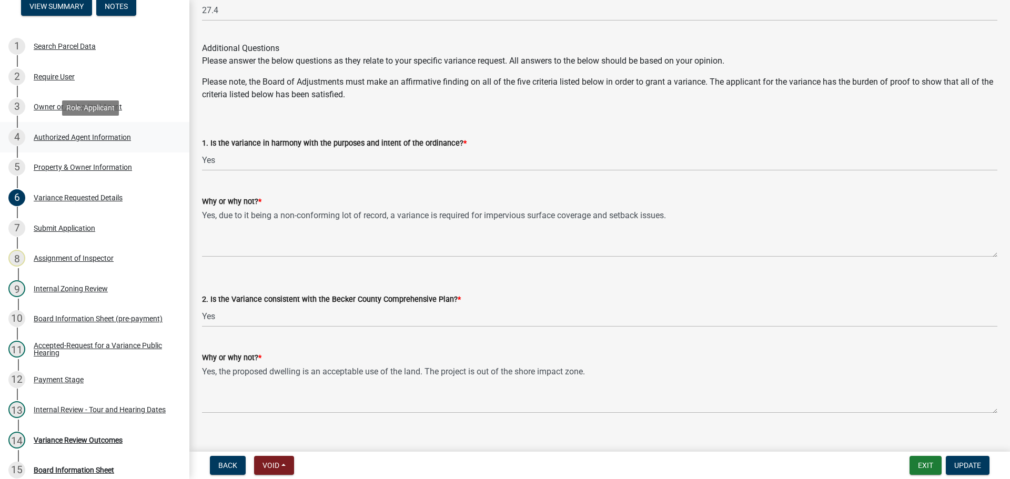
drag, startPoint x: 465, startPoint y: 138, endPoint x: 144, endPoint y: 145, distance: 320.5
click at [144, 145] on div "Zoning-Variance Request 457 View Summary Notes 1 Search Parcel Data 2 Require U…" at bounding box center [505, 239] width 1010 height 479
click at [144, 145] on div "4 Authorized Agent Information" at bounding box center [90, 137] width 164 height 17
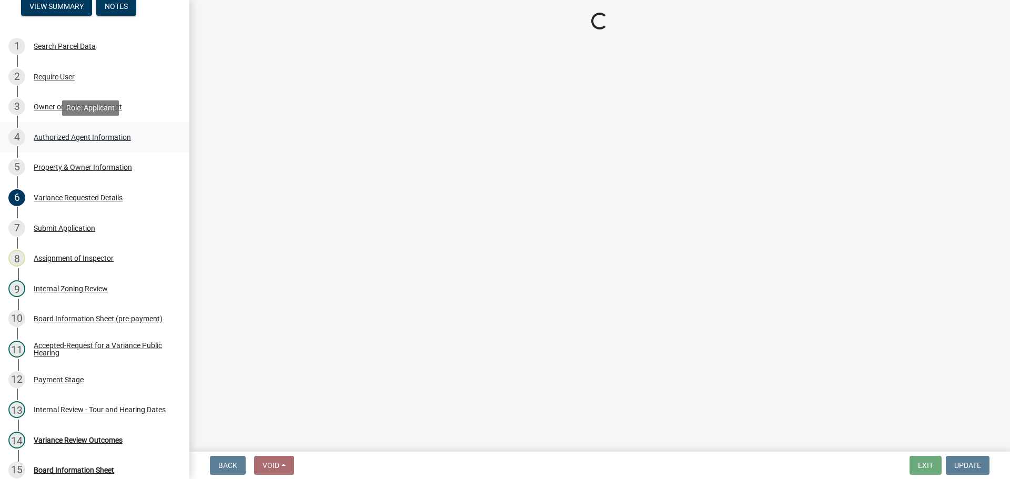
scroll to position [0, 0]
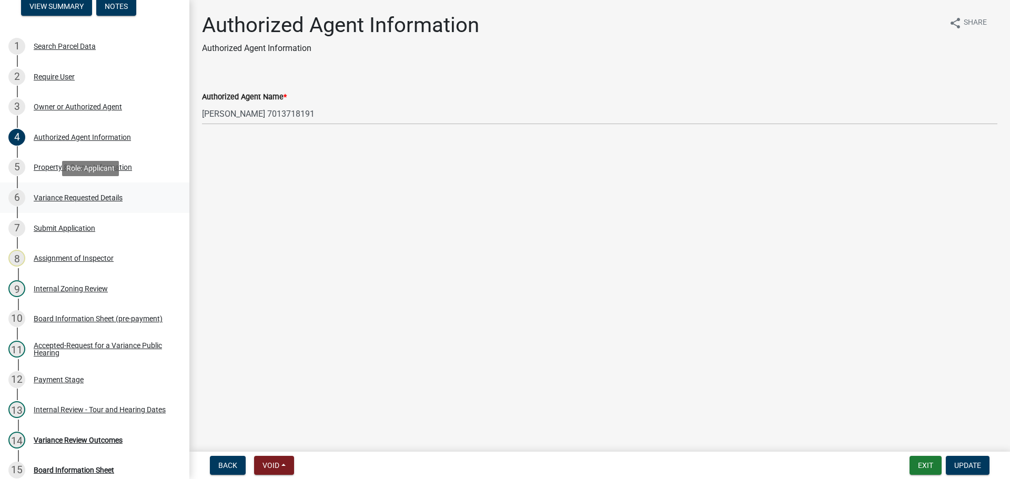
click at [91, 202] on div "Variance Requested Details" at bounding box center [78, 197] width 89 height 7
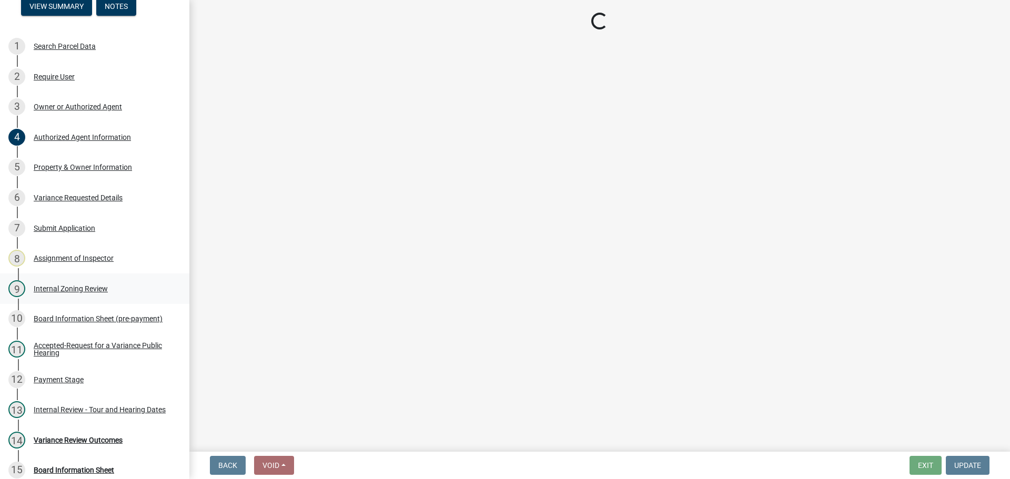
select select "edc6b78d-c029-41a6-a436-e6f76b5f0855"
select select "a5c6235c-6fe0-43e3-9b64-f3566618e99d"
select select "bb2b5e43-03c1-4874-9abf-a65f400af928"
select select "8ea3e6c3-8fed-4904-aa20-2f643744aa0c"
select select "860afd09-da87-482b-bca4-413f5cf53582"
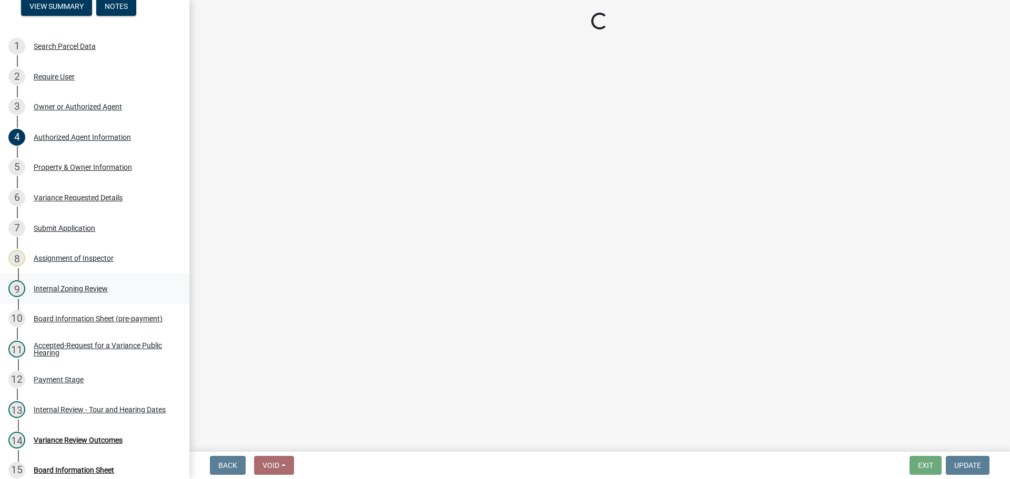
select select "ee8740c3-f4d5-48cf-ad42-c8f7342b480c"
select select "1aa51e34-4f0a-4095-a3f3-287665056048"
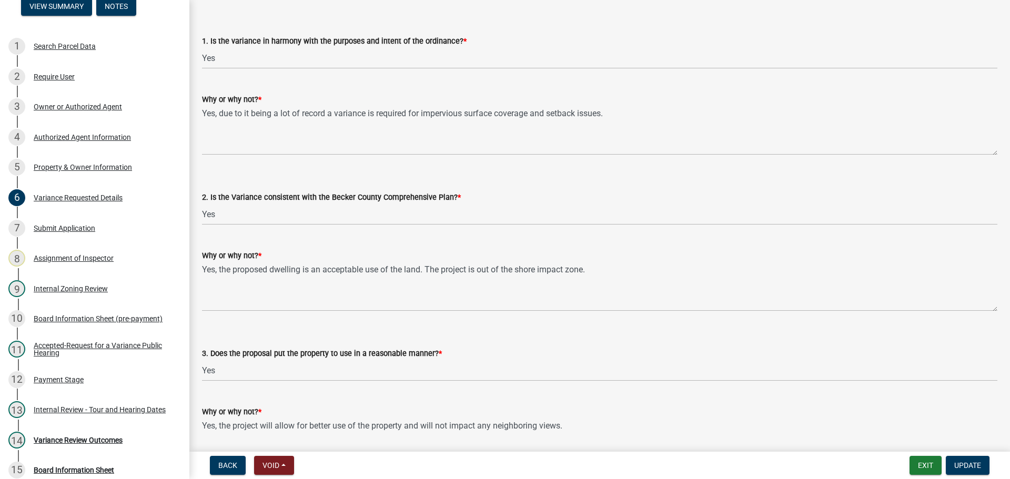
scroll to position [1579, 0]
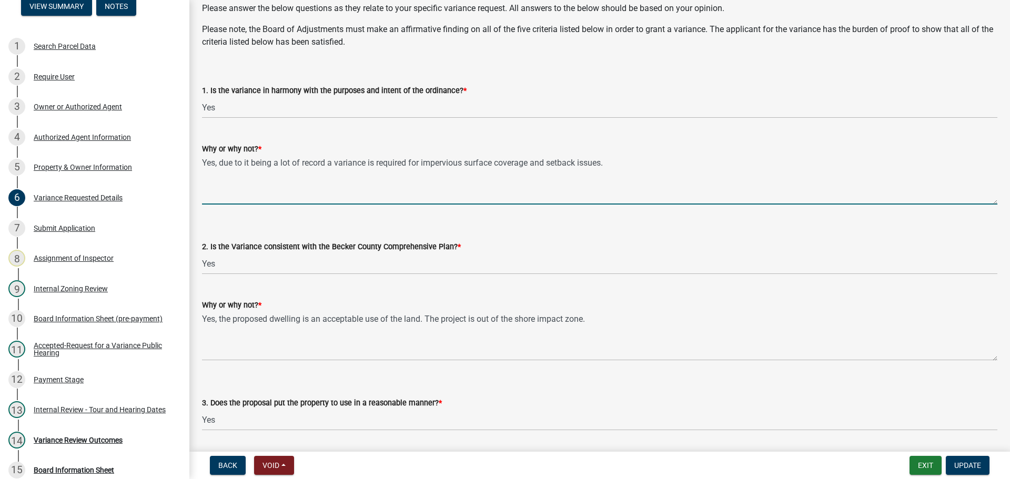
drag, startPoint x: 584, startPoint y: 164, endPoint x: 182, endPoint y: 157, distance: 402.6
click at [182, 157] on div "Zoning-Variance Request 457 View Summary Notes 1 Search Parcel Data 2 Require U…" at bounding box center [505, 239] width 1010 height 479
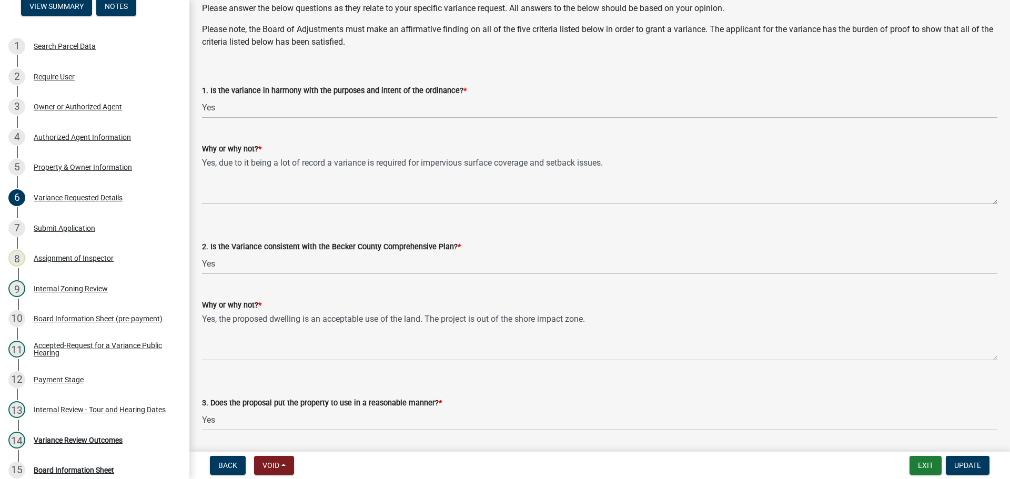
drag, startPoint x: 457, startPoint y: 91, endPoint x: 199, endPoint y: 93, distance: 257.9
click at [199, 93] on div "1. Is the variance in harmony with the purposes and intent of the ordinance? * …" at bounding box center [599, 88] width 811 height 62
copy label "1. Is the variance in harmony with the purposes and intent of the ordinance?"
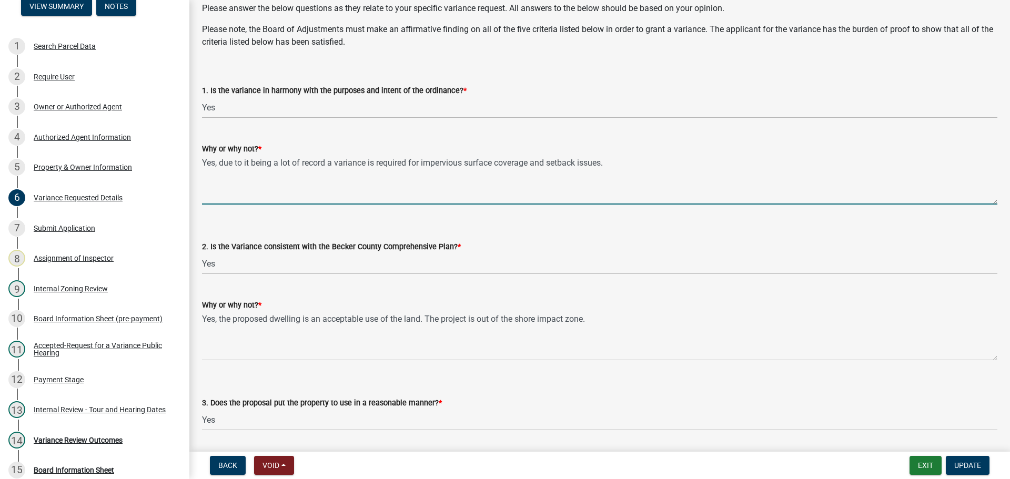
click at [326, 163] on textarea "Yes, due to it being a lot of record a variance is required for impervious surf…" at bounding box center [600, 179] width 796 height 49
type textarea "Yes, due to it being a lot of record, a variance is required for impervious sur…"
click at [978, 465] on span "Update" at bounding box center [968, 466] width 27 height 8
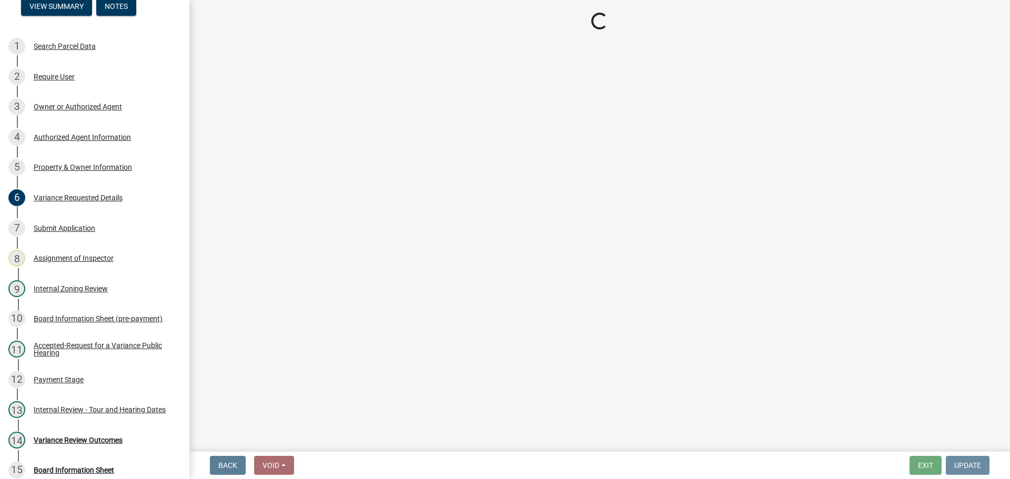
scroll to position [0, 0]
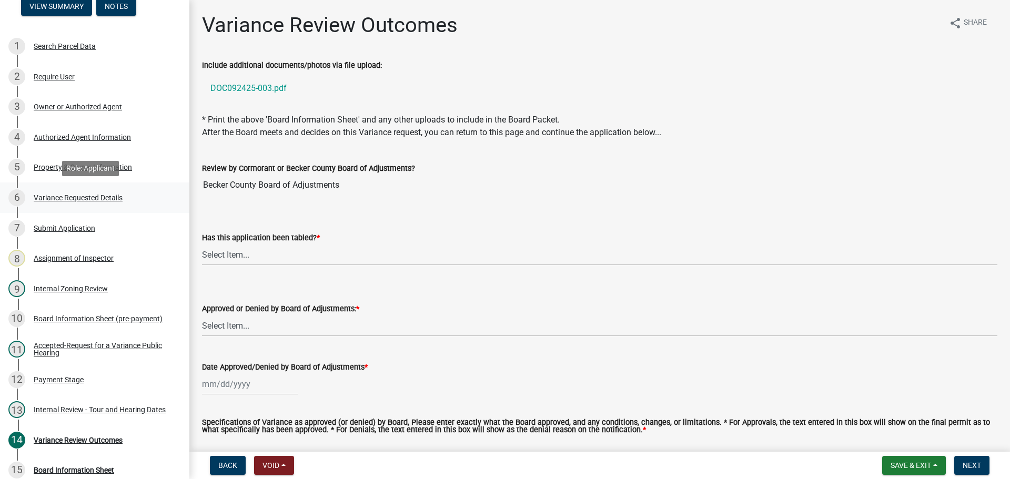
click at [73, 198] on div "Variance Requested Details" at bounding box center [78, 197] width 89 height 7
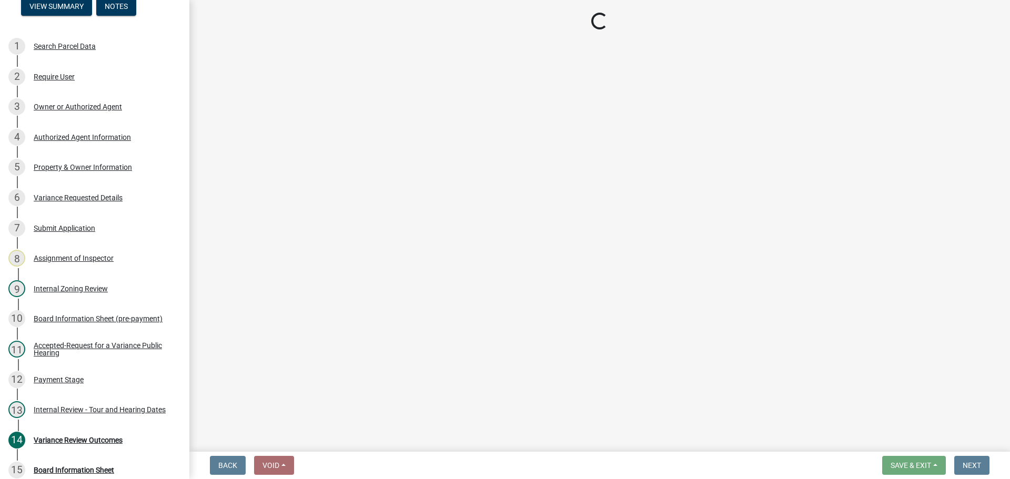
select select "edc6b78d-c029-41a6-a436-e6f76b5f0855"
select select "a5c6235c-6fe0-43e3-9b64-f3566618e99d"
select select "bb2b5e43-03c1-4874-9abf-a65f400af928"
select select "8ea3e6c3-8fed-4904-aa20-2f643744aa0c"
select select "860afd09-da87-482b-bca4-413f5cf53582"
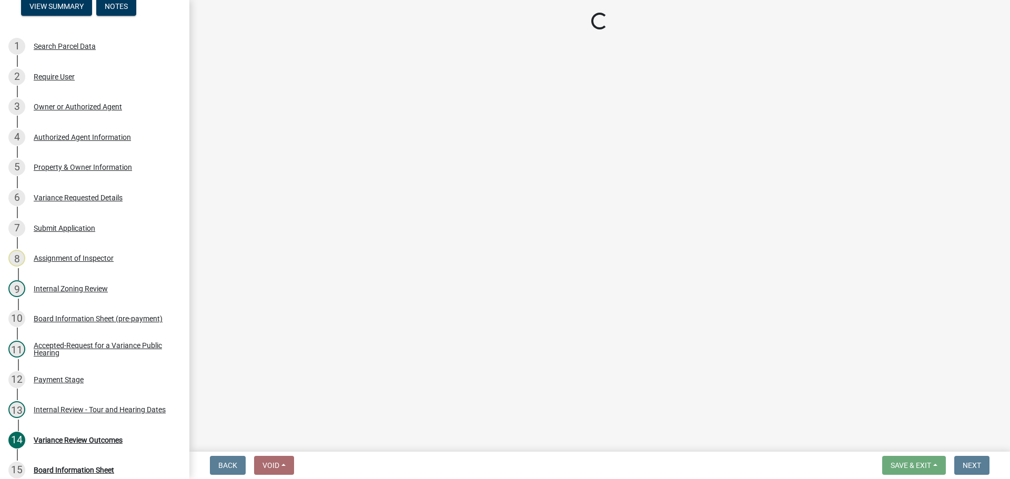
select select "ee8740c3-f4d5-48cf-ad42-c8f7342b480c"
select select "1aa51e34-4f0a-4095-a3f3-287665056048"
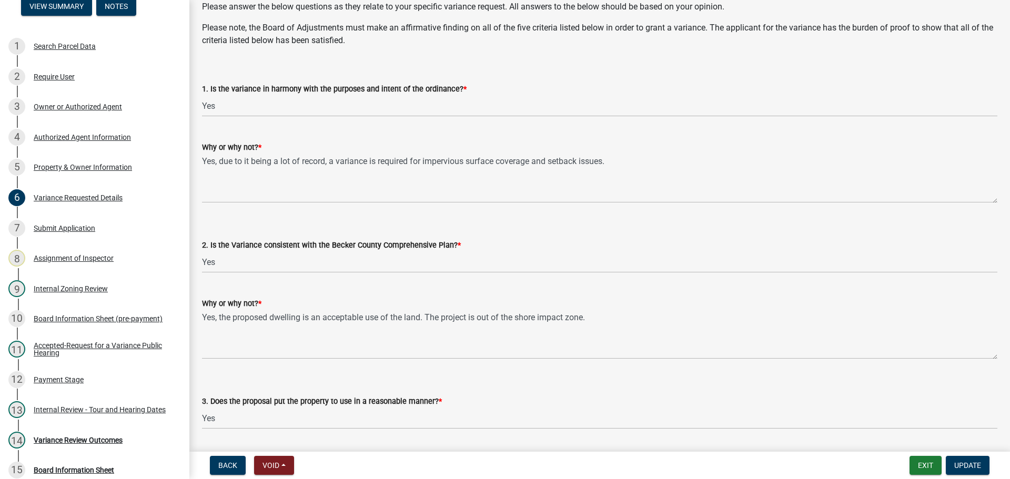
scroll to position [1579, 0]
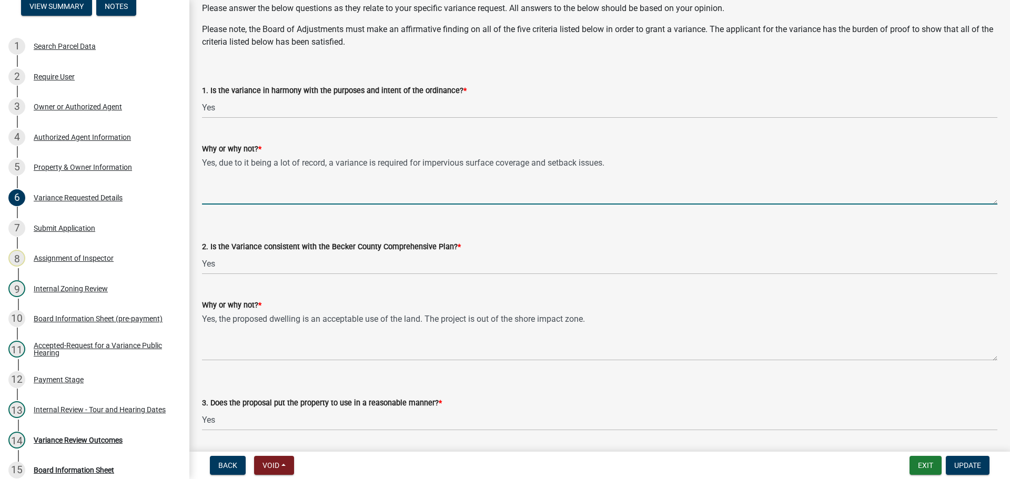
click at [277, 165] on textarea "Yes, due to it being a lot of record, a variance is required for impervious sur…" at bounding box center [600, 179] width 796 height 49
click at [300, 164] on textarea "Yes, due to it being a non- conforming lot of record, a variance is required fo…" at bounding box center [600, 179] width 796 height 49
type textarea "Yes, due to it being a non-conforming lot of record, a variance is required for…"
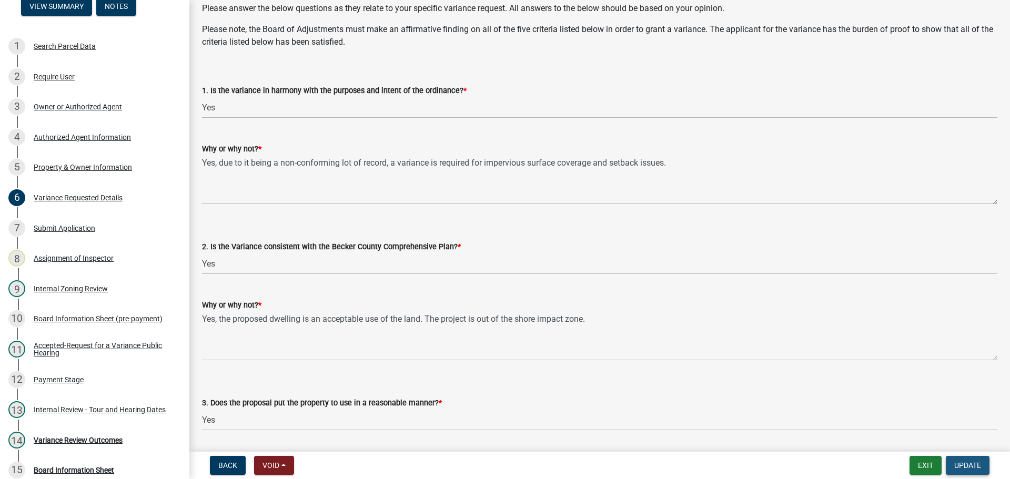
click at [964, 466] on span "Update" at bounding box center [968, 466] width 27 height 8
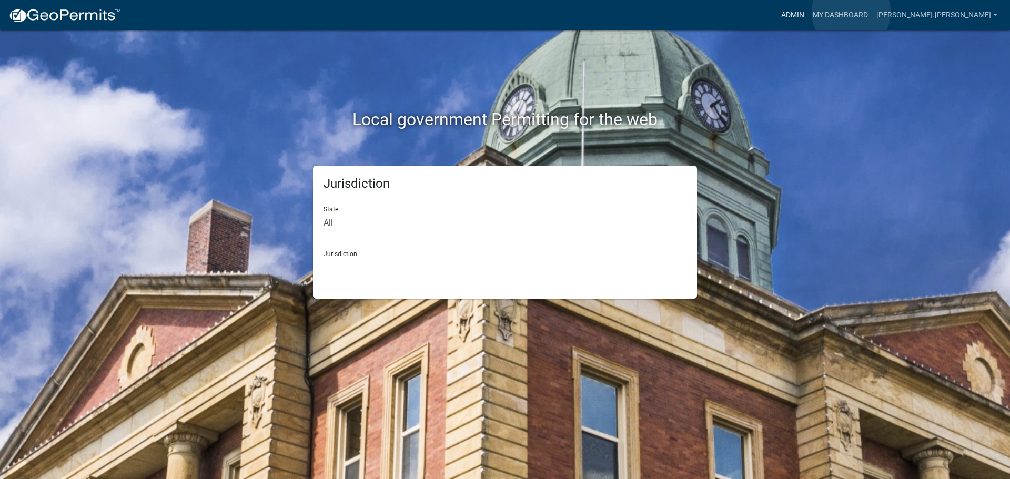
click at [809, 12] on link "Admin" at bounding box center [793, 15] width 32 height 20
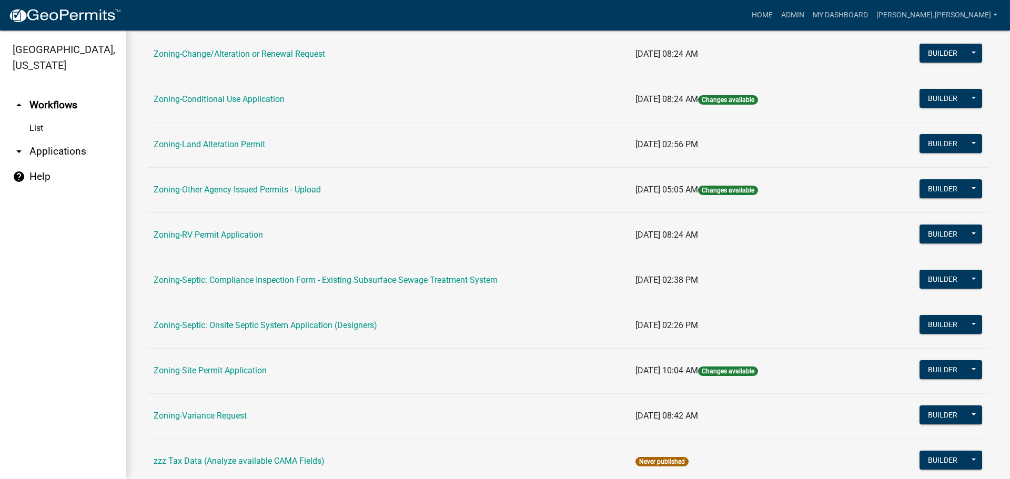
scroll to position [320, 0]
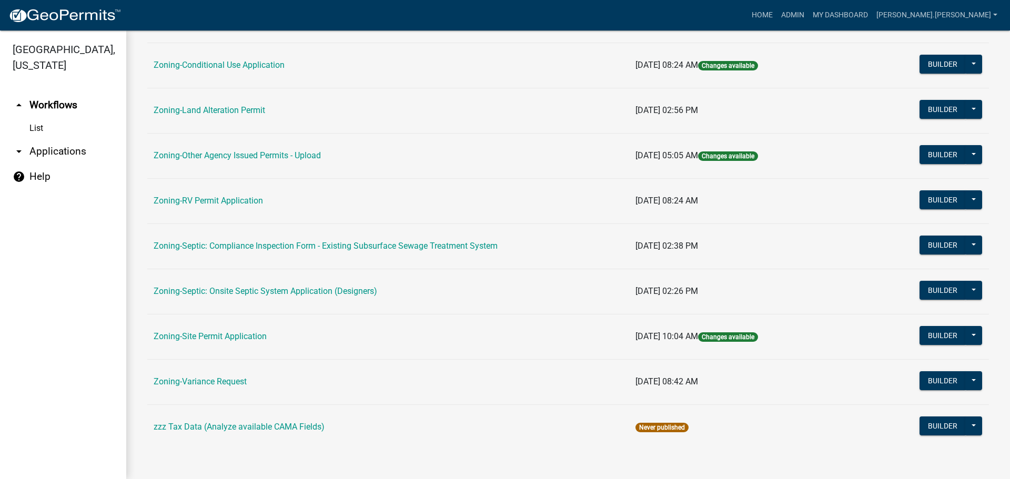
click at [222, 342] on td "Zoning-Site Permit Application" at bounding box center [388, 336] width 482 height 45
click at [224, 337] on link "Zoning-Site Permit Application" at bounding box center [210, 337] width 113 height 10
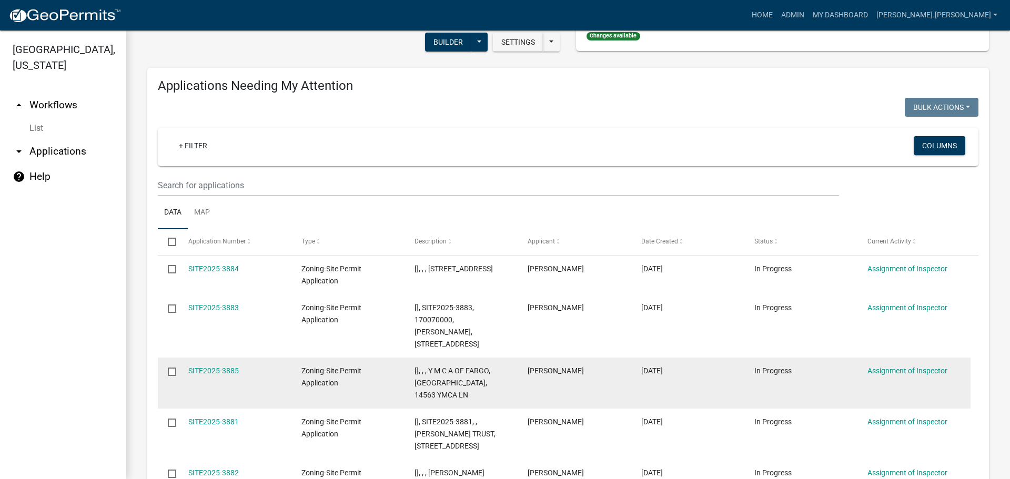
scroll to position [210, 0]
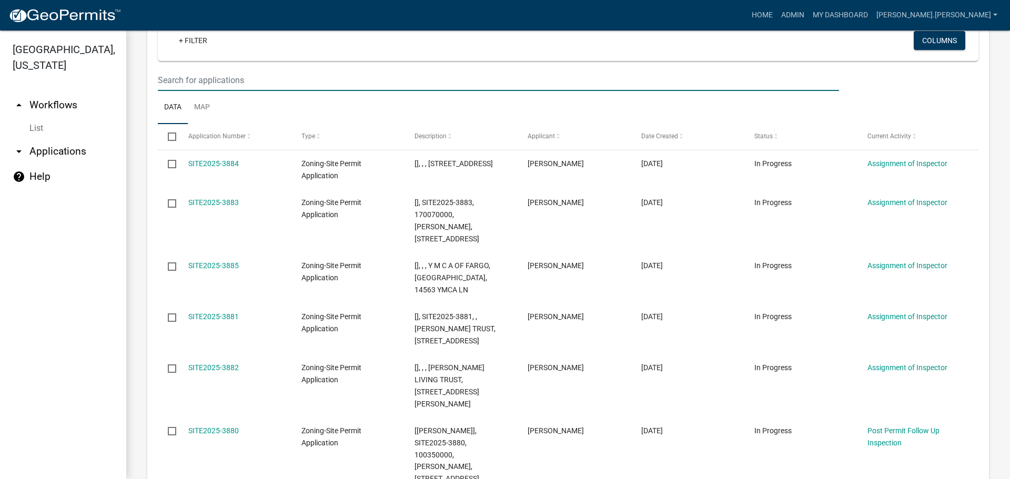
click at [274, 82] on input "text" at bounding box center [498, 80] width 681 height 22
type input "spokely"
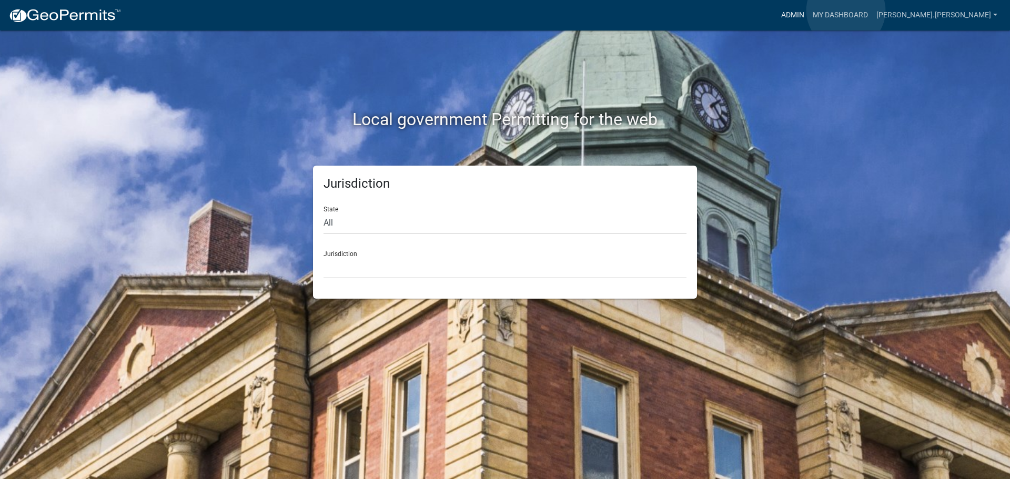
click at [809, 11] on link "Admin" at bounding box center [793, 15] width 32 height 20
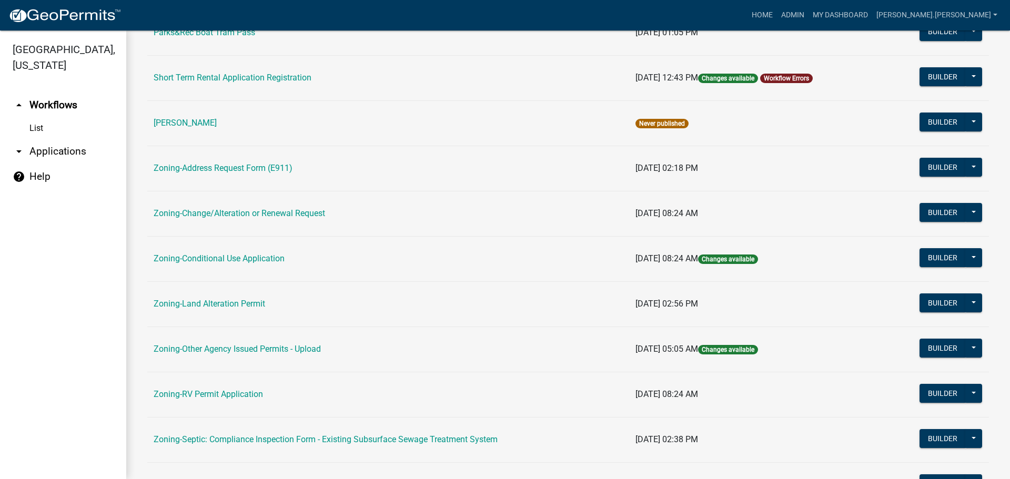
scroll to position [210, 0]
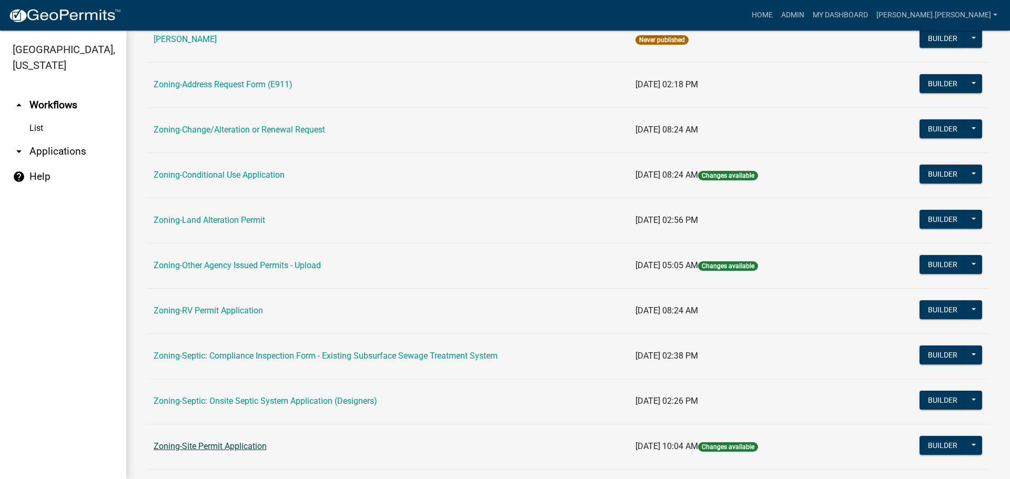
click at [198, 443] on link "Zoning-Site Permit Application" at bounding box center [210, 447] width 113 height 10
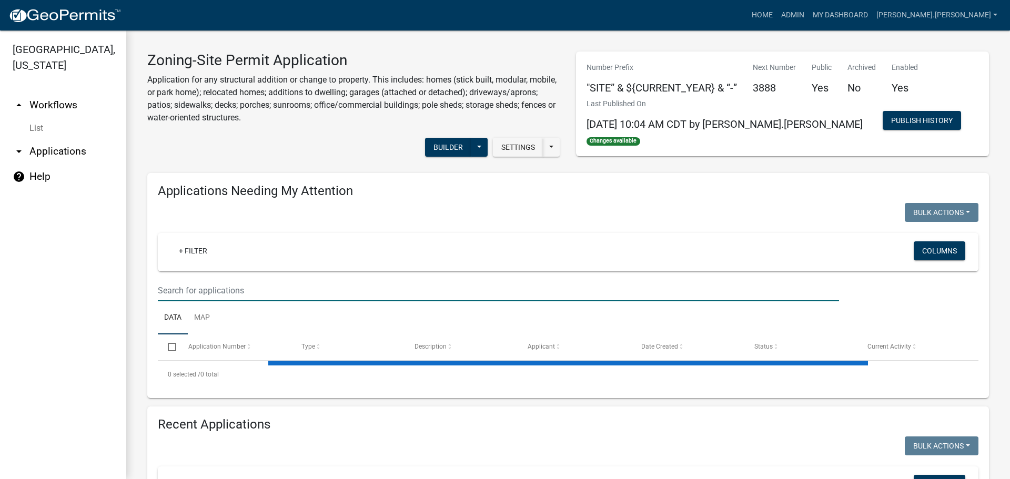
click at [182, 286] on input "text" at bounding box center [498, 291] width 681 height 22
type input "3852"
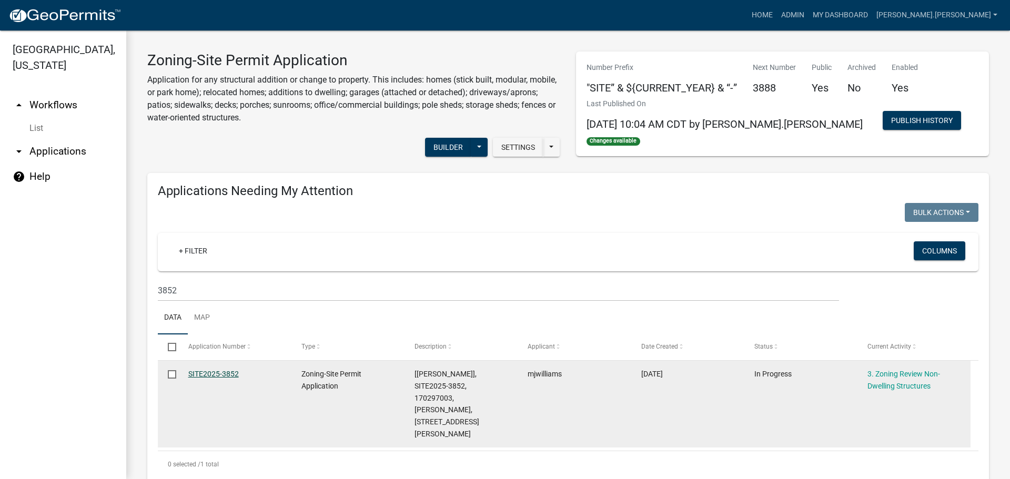
click at [220, 372] on link "SITE2025-3852" at bounding box center [213, 374] width 51 height 8
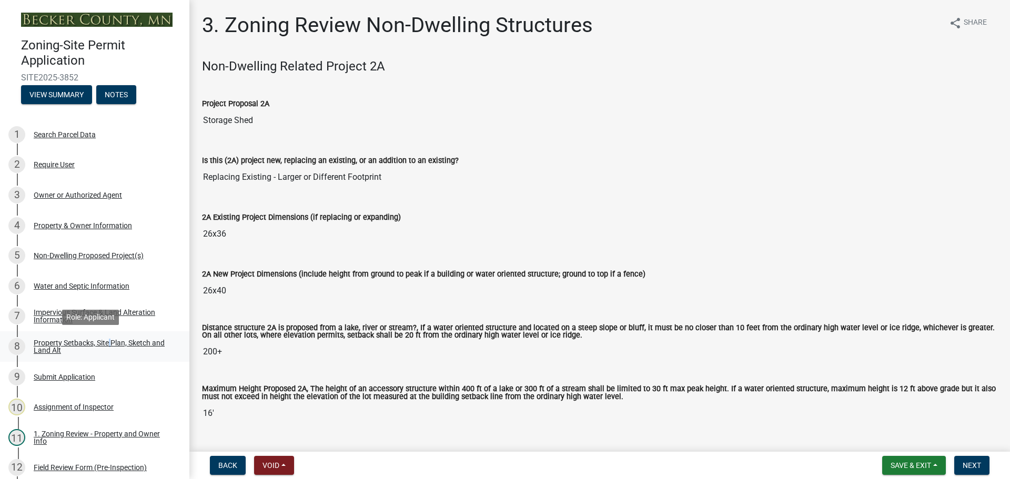
click at [108, 347] on div "Property Setbacks, Site Plan, Sketch and Land Alt" at bounding box center [103, 346] width 139 height 15
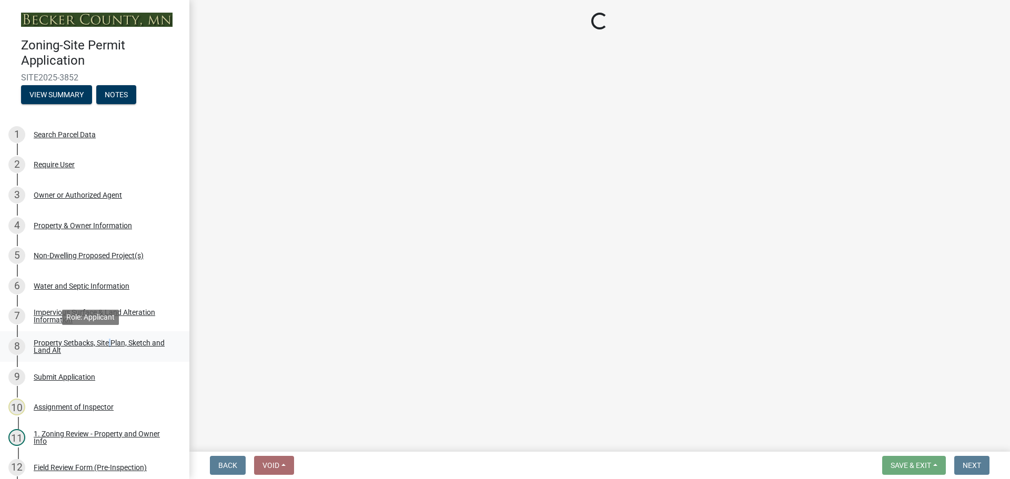
select select "bc359128-44fe-43a6-b559-d4174f4d38cf"
select select "b56a4575-9846-47cf-8067-c59a4853da22"
select select "12f785fb-c378-4b18-841c-21c73dc99083"
select select "12da6293-5841-4f5c-bd92-3658833964cd"
select select "b98836ba-4715-455d-97ab-be9a9df498a8"
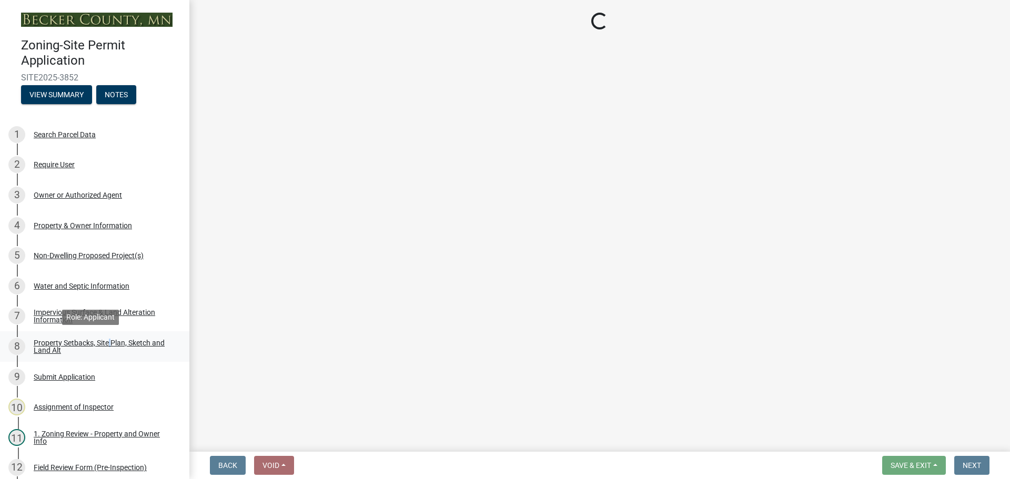
select select "c8b8ea71-7088-4e87-a493-7bc88cc2835b"
select select "1418c7e3-4054-4b00-84b5-d09b9560f30a"
select select "19d13e65-c93d-443e-910a-7a17299544cc"
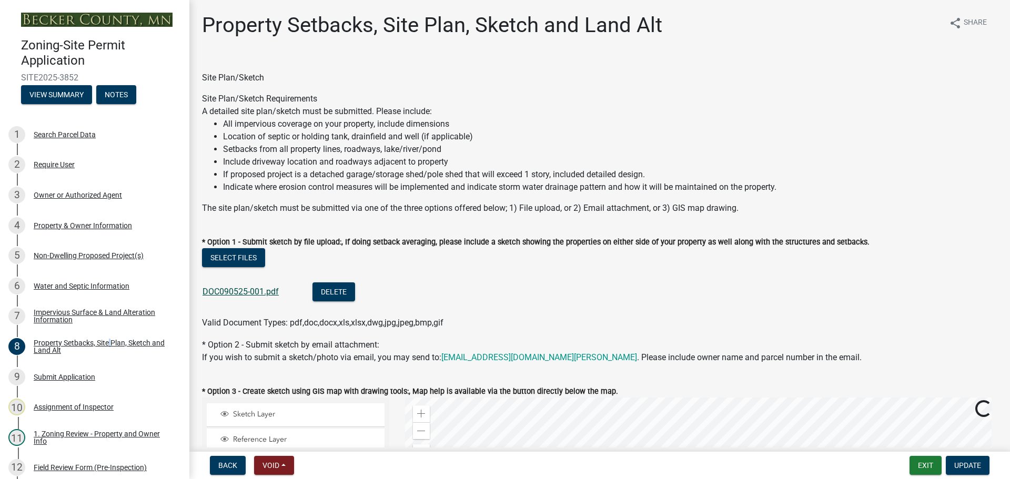
click at [240, 294] on link "DOC090525-001.pdf" at bounding box center [241, 292] width 76 height 10
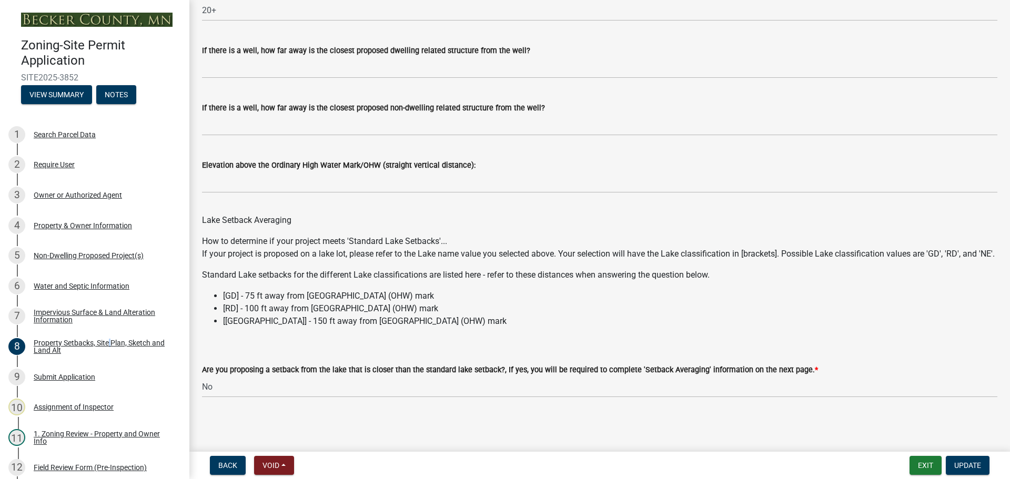
scroll to position [3028, 0]
click at [102, 258] on div "Non-Dwelling Proposed Project(s)" at bounding box center [89, 255] width 110 height 7
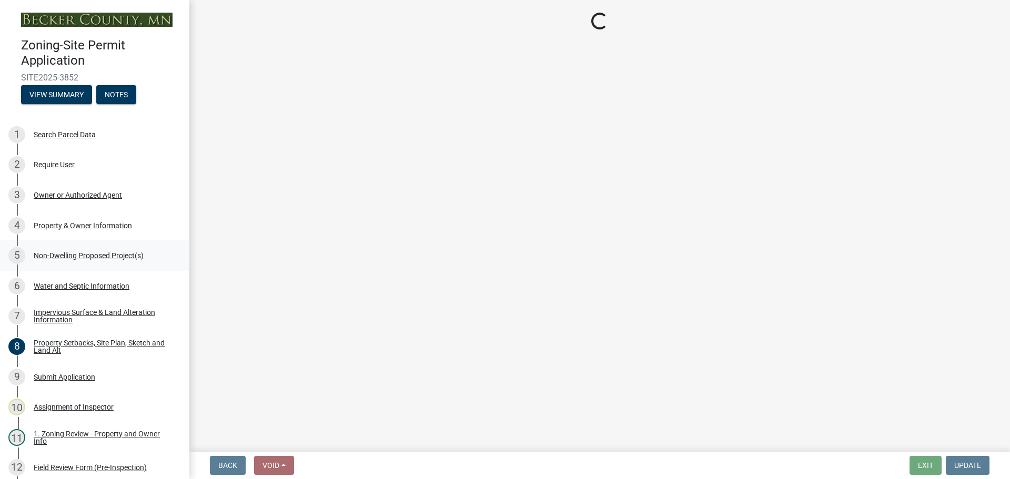
select select "97c48b8f-5b3b-4eb5-baa1-64080d5416e1"
select select "68d85482-c11a-4398-9267-999385c995bf"
select select "cf118f3b-6469-426f-b247-8aeebfb0198d"
select select "d5258256-81e9-4688-bc84-b01445ee29b6"
select select "258cbdbc-8629-455d-9fed-6a57bf82144e"
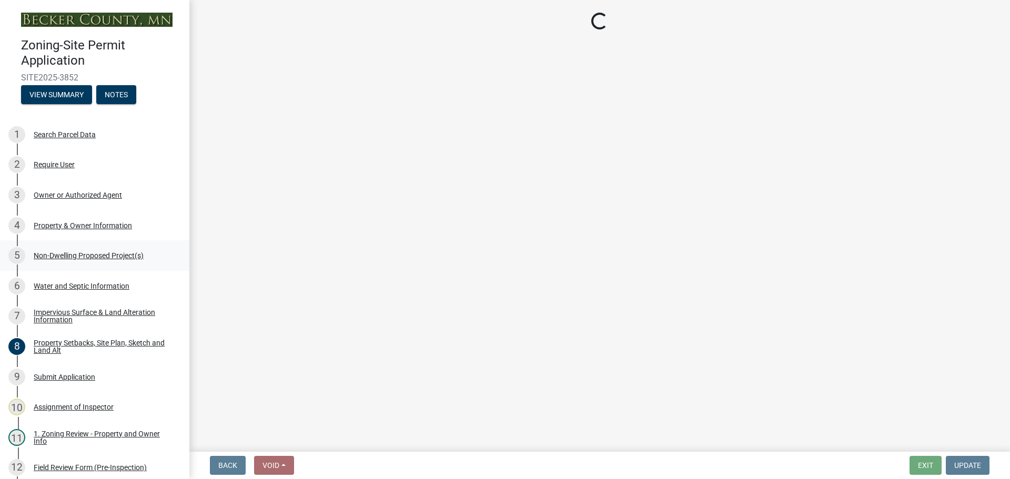
select select "a9a8393f-3c28-47b8-b6d9-84c94641c3fc"
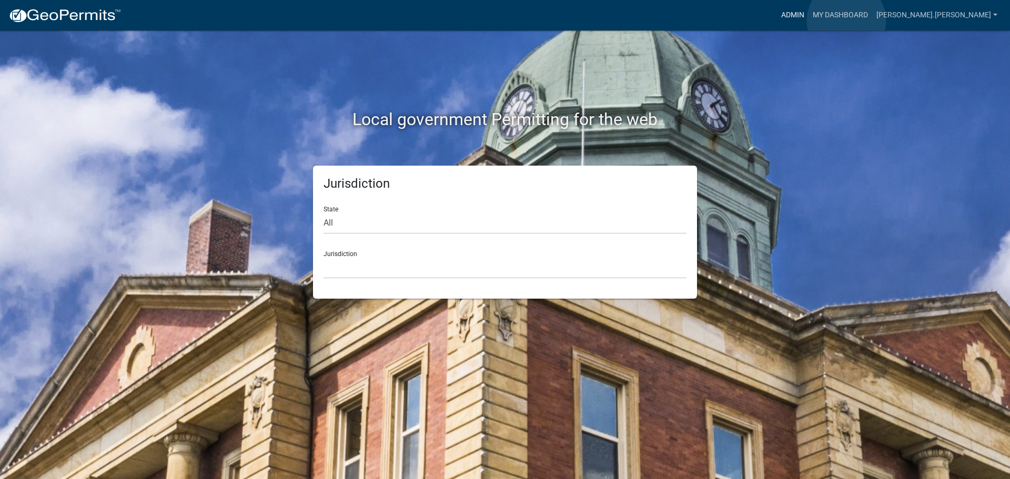
click at [809, 21] on link "Admin" at bounding box center [793, 15] width 32 height 20
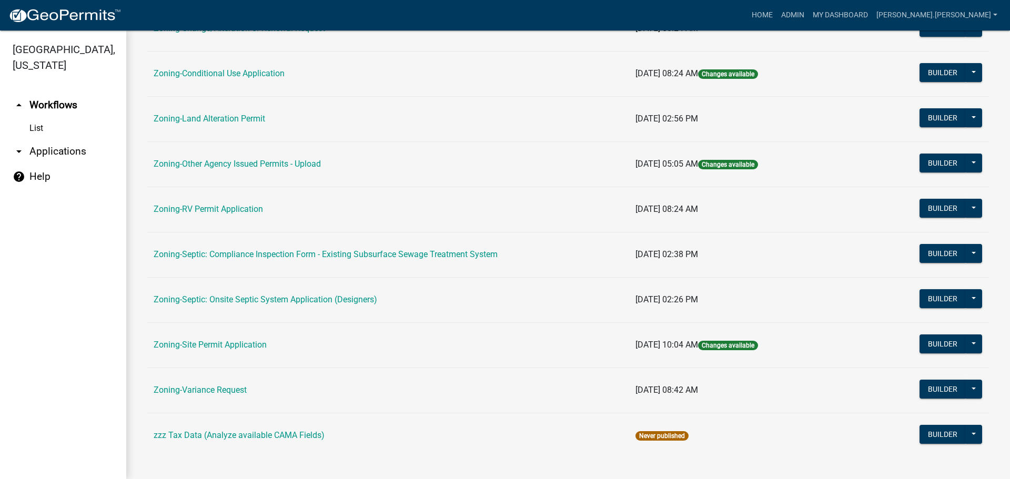
scroll to position [316, 0]
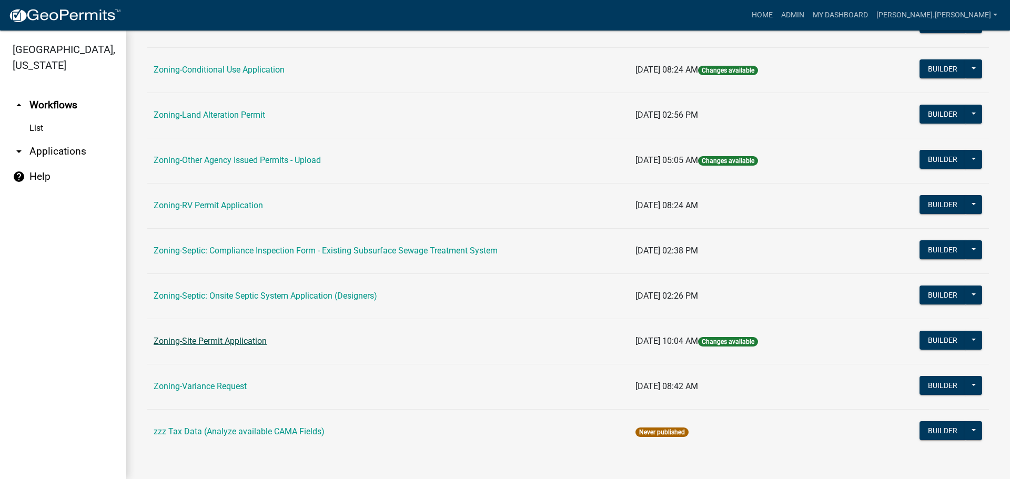
click at [224, 342] on link "Zoning-Site Permit Application" at bounding box center [210, 341] width 113 height 10
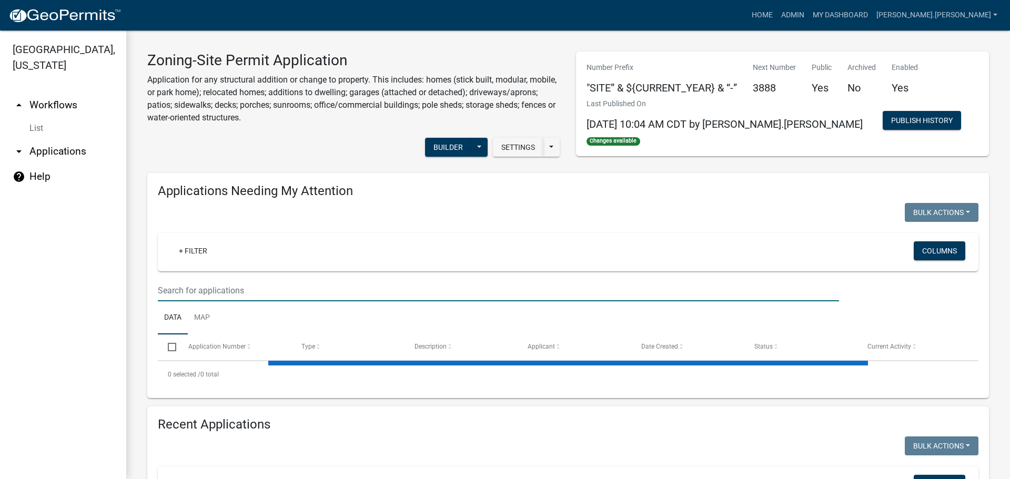
paste input "170297003"
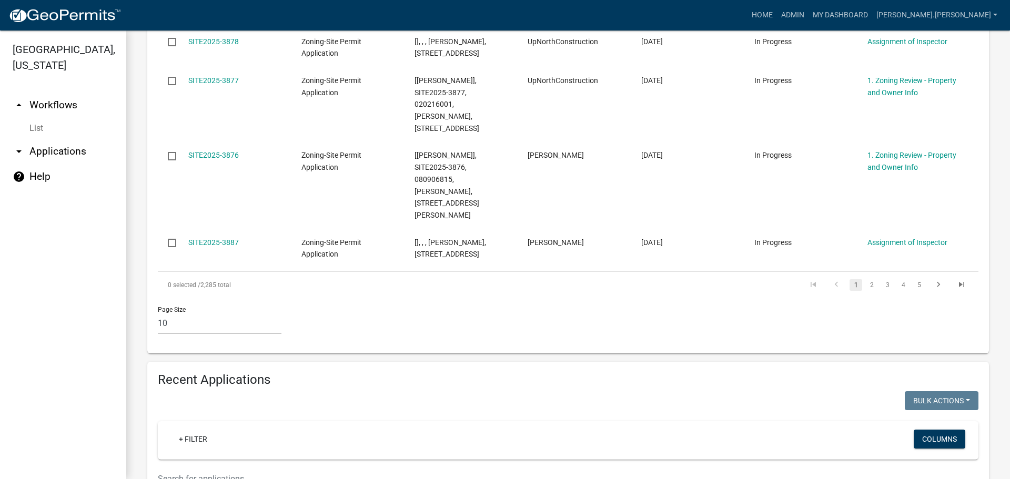
scroll to position [789, 0]
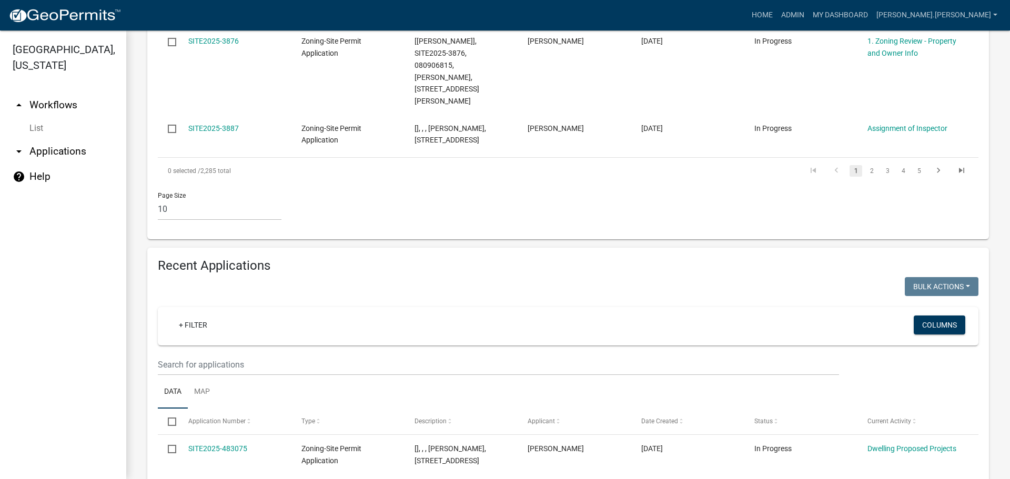
type input "170297003"
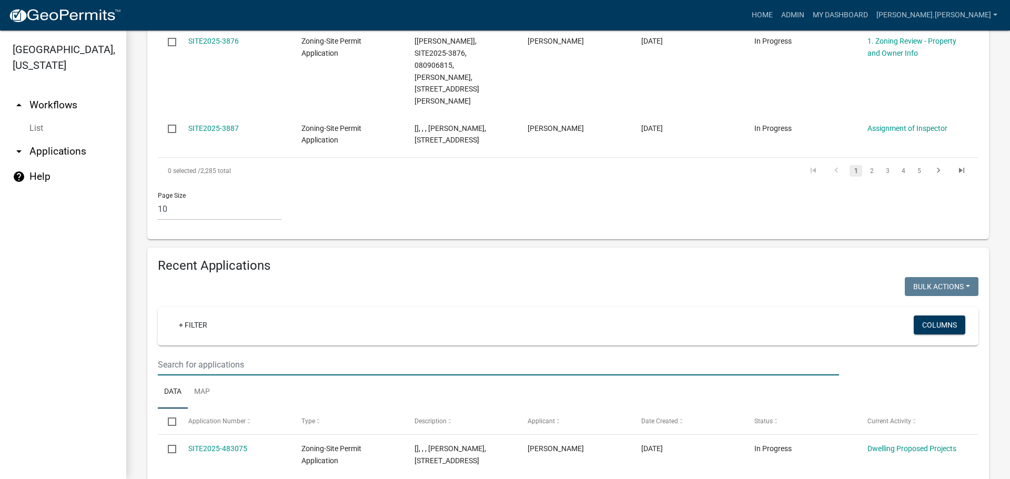
click at [279, 354] on input "text" at bounding box center [498, 365] width 681 height 22
paste input "170297003"
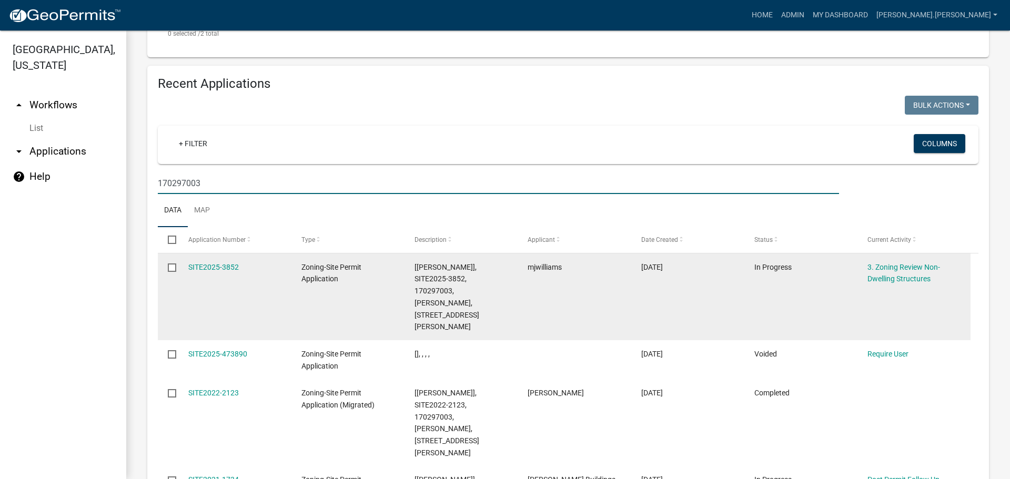
scroll to position [585, 0]
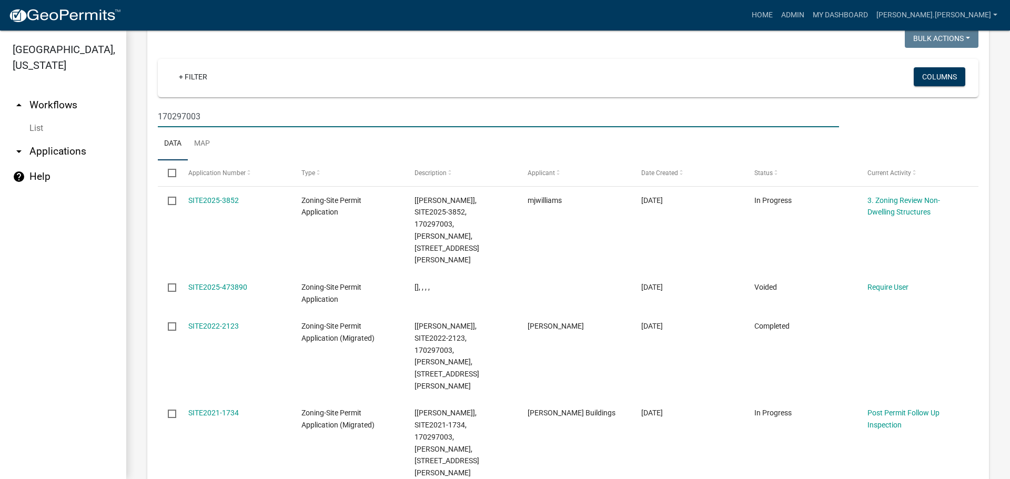
type input "170297003"
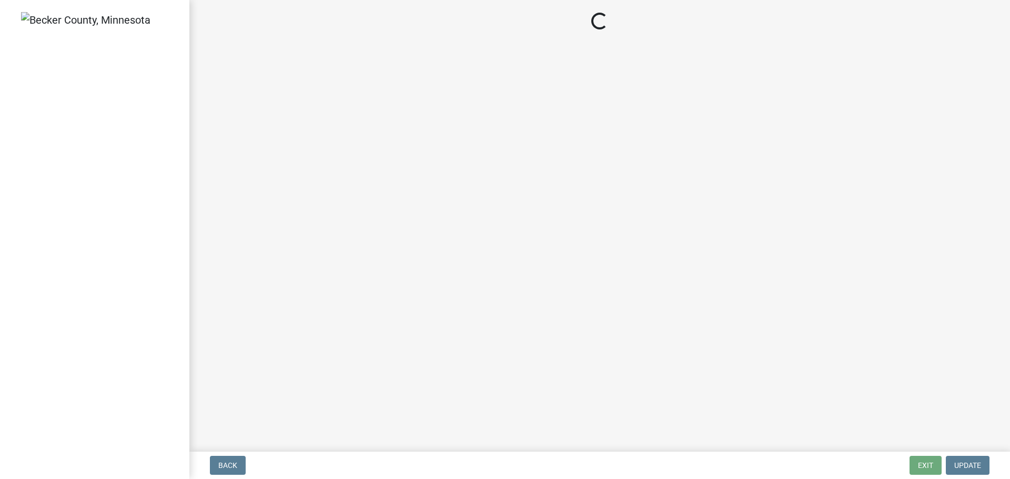
select select "3: 3"
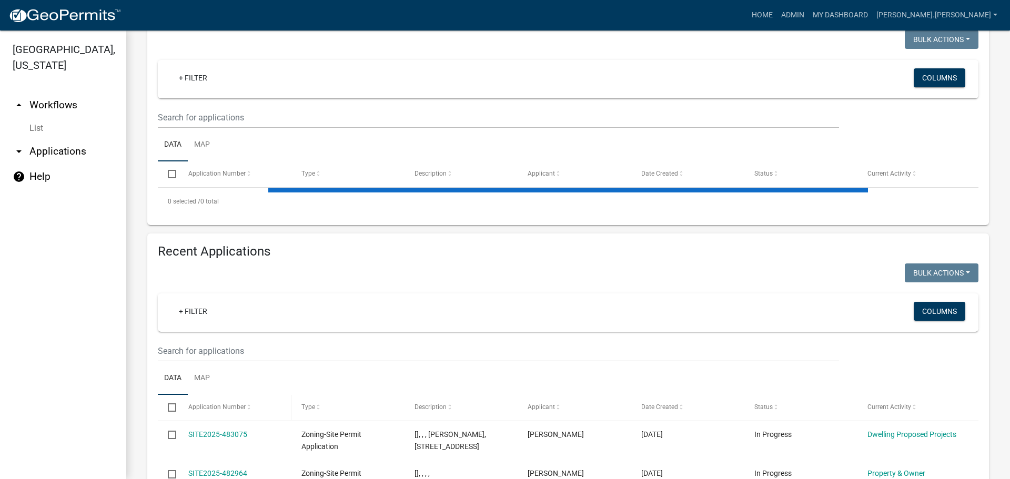
scroll to position [174, 0]
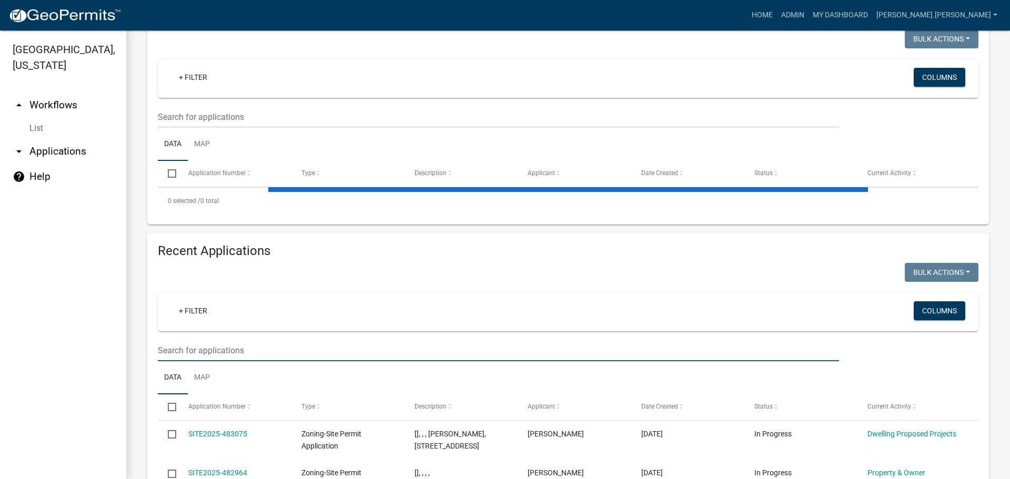
click at [232, 354] on input "text" at bounding box center [498, 351] width 681 height 22
paste input "170297003"
type input "170297003"
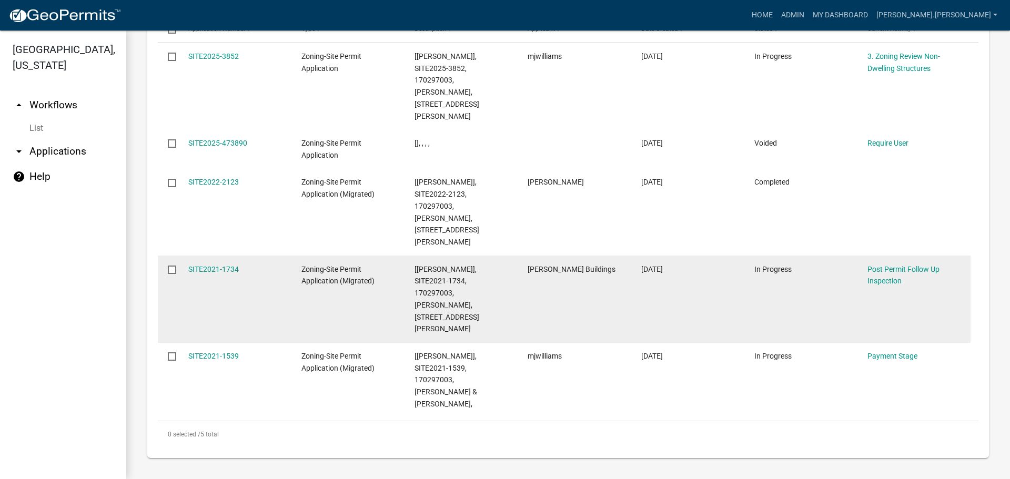
scroll to position [1014, 0]
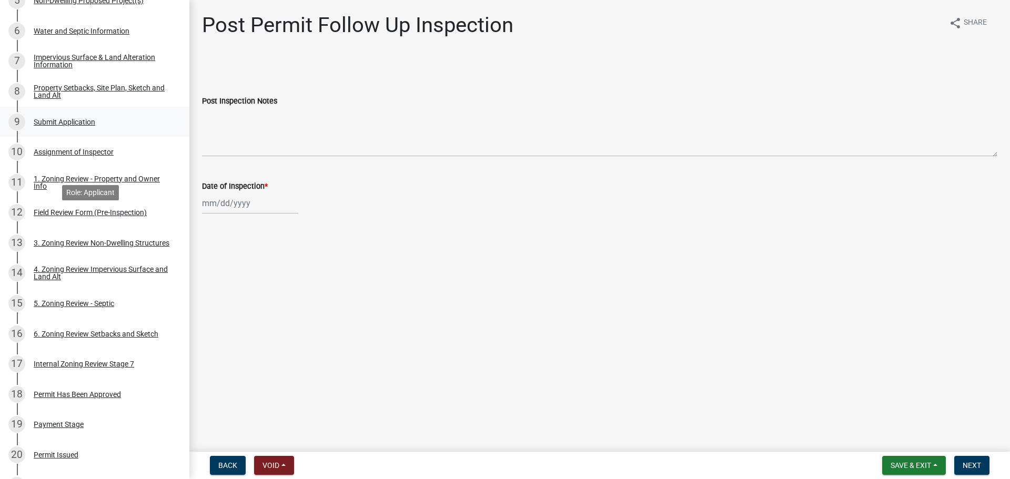
scroll to position [158, 0]
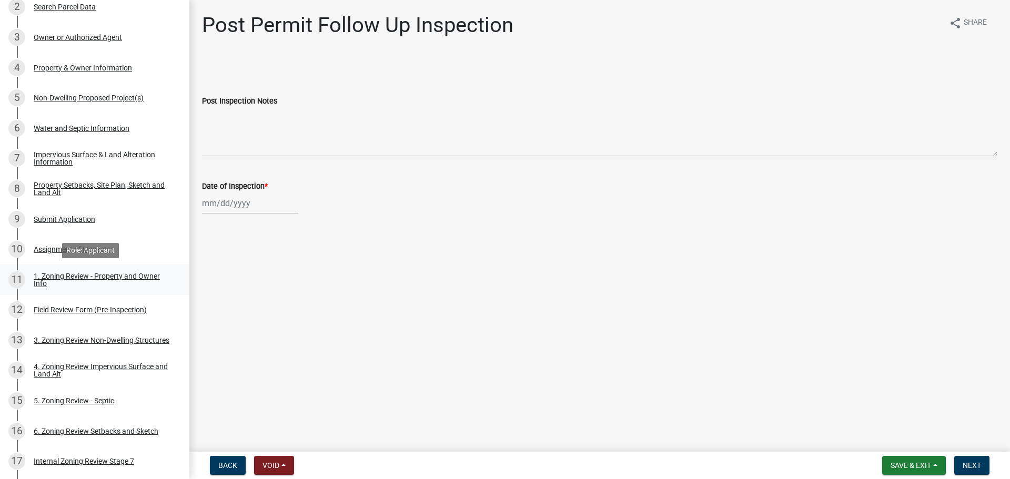
click at [89, 278] on div "1. Zoning Review - Property and Owner Info" at bounding box center [103, 280] width 139 height 15
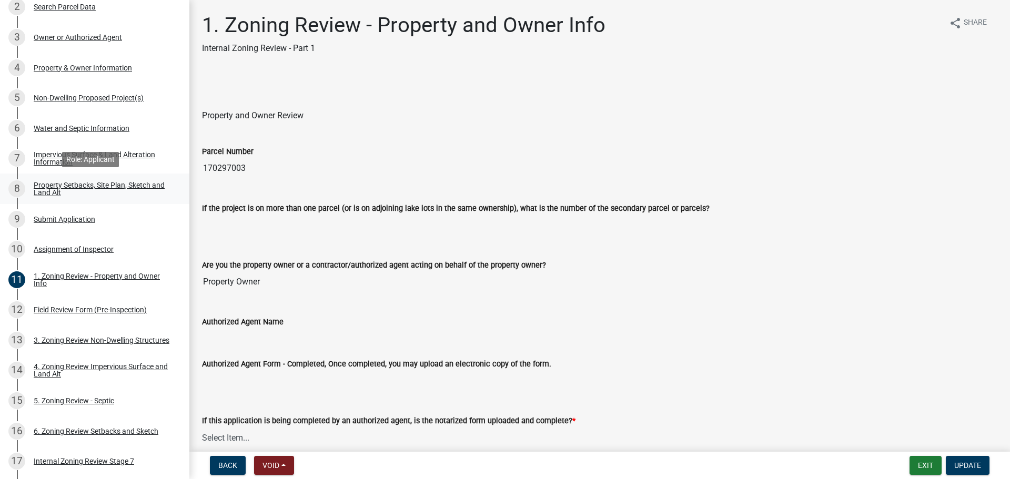
click at [96, 189] on div "Property Setbacks, Site Plan, Sketch and Land Alt" at bounding box center [103, 189] width 139 height 15
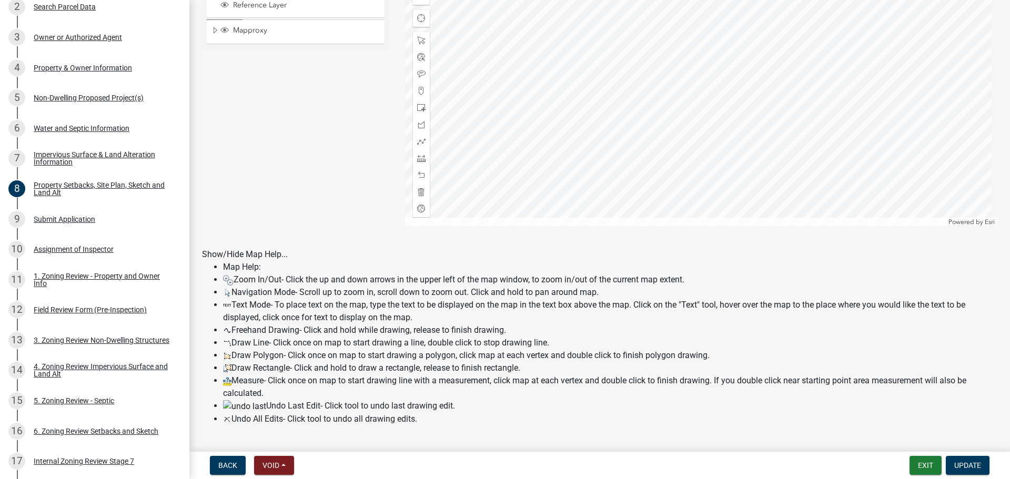
scroll to position [368, 0]
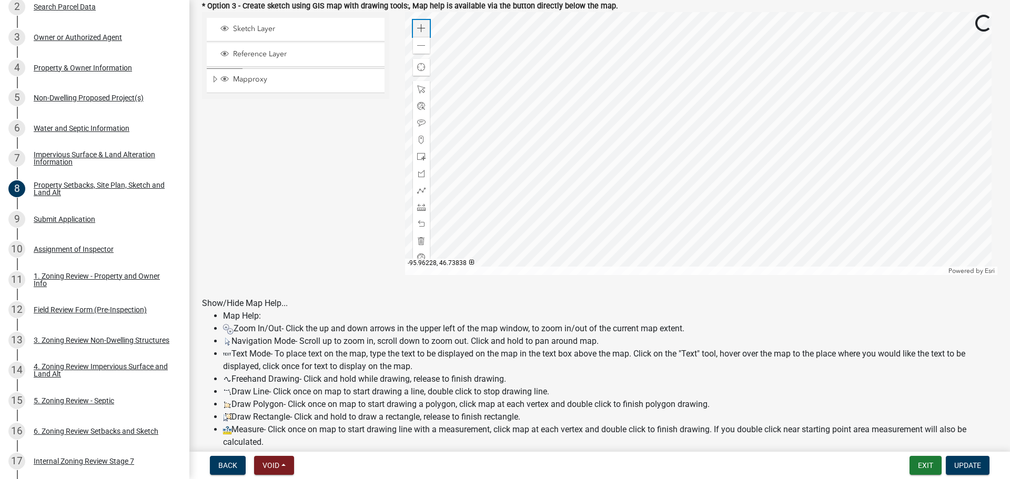
click at [424, 32] on div "Zoom in" at bounding box center [421, 28] width 17 height 17
click at [510, 216] on div at bounding box center [701, 143] width 593 height 263
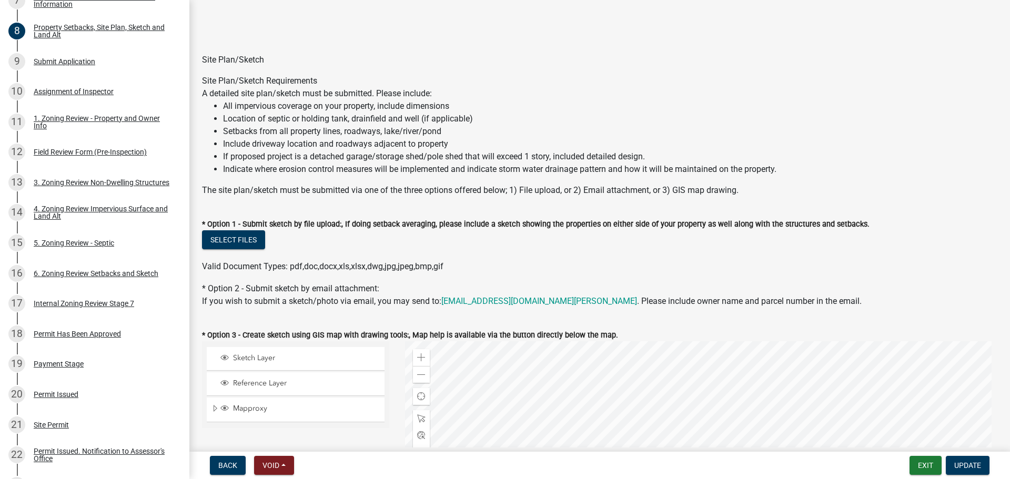
scroll to position [0, 0]
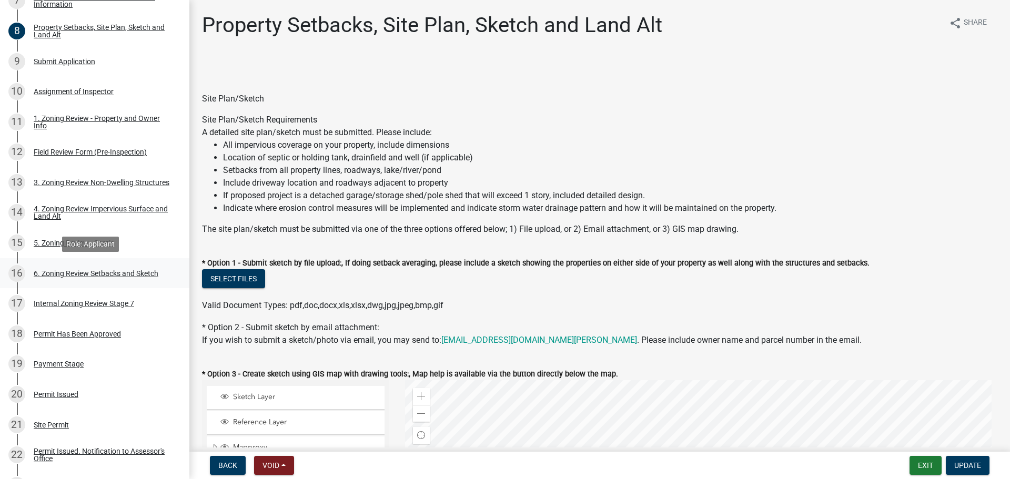
click at [83, 277] on div "16 6. Zoning Review Setbacks and Sketch" at bounding box center [90, 273] width 164 height 17
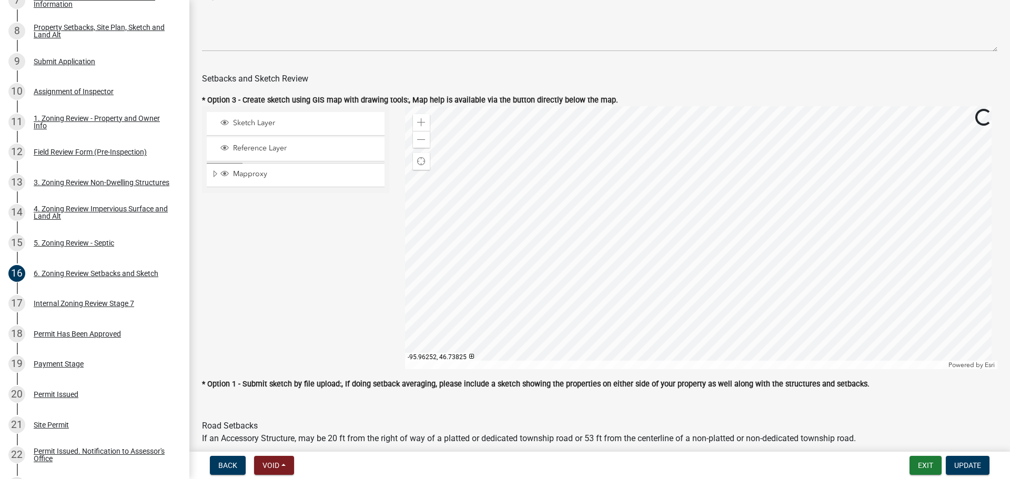
scroll to position [579, 0]
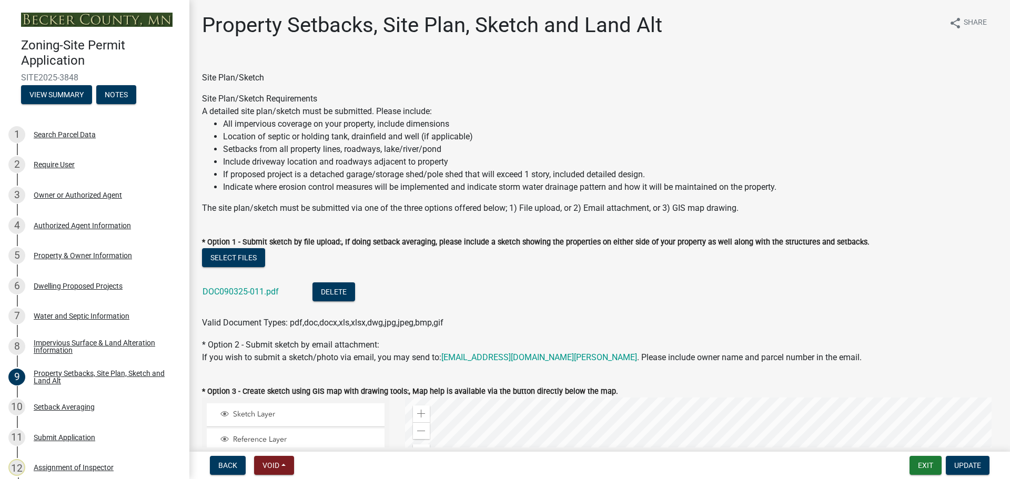
select select "7b13c63f-e699-4112-b373-98fbd28ec536"
select select "b827d36a-50e8-40dd-aeaa-a80d5c176b31"
select select "b56a4575-9846-47cf-8067-c59a4853da22"
select select "12f785fb-c378-4b18-841c-21c73dc99083"
select select "12da6293-5841-4f5c-bd92-3658833964cd"
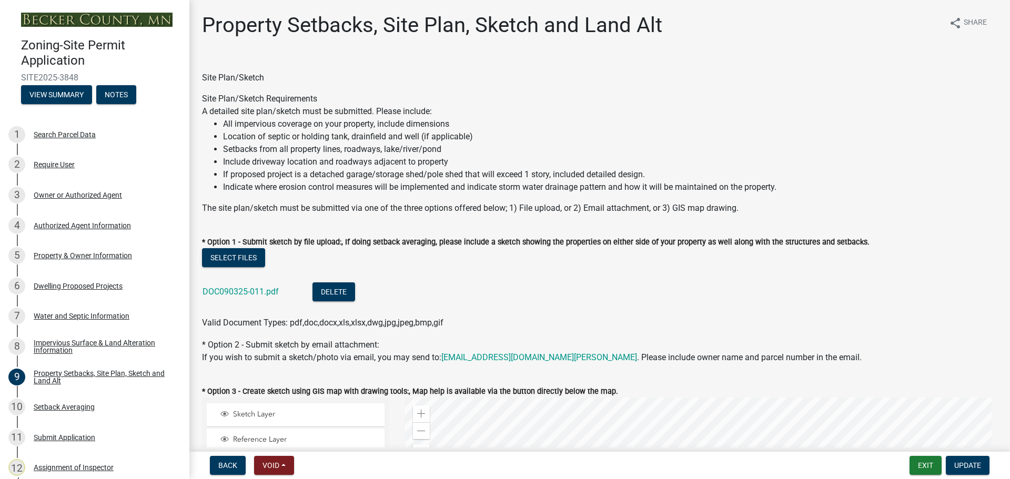
select select "27b2a8b4-abf6-463e-8c0c-7c5d2b4fe26f"
select select "5ad4ab64-b44e-481c-9000-9e5907aa74e1"
select select "e019de12-4845-45f2-ad10-5fb76eee0e55"
select select "c8b8ea71-7088-4e87-a493-7bc88cc2835b"
select select "133211ff-91ce-4a0a-9235-b48a7e2069a0"
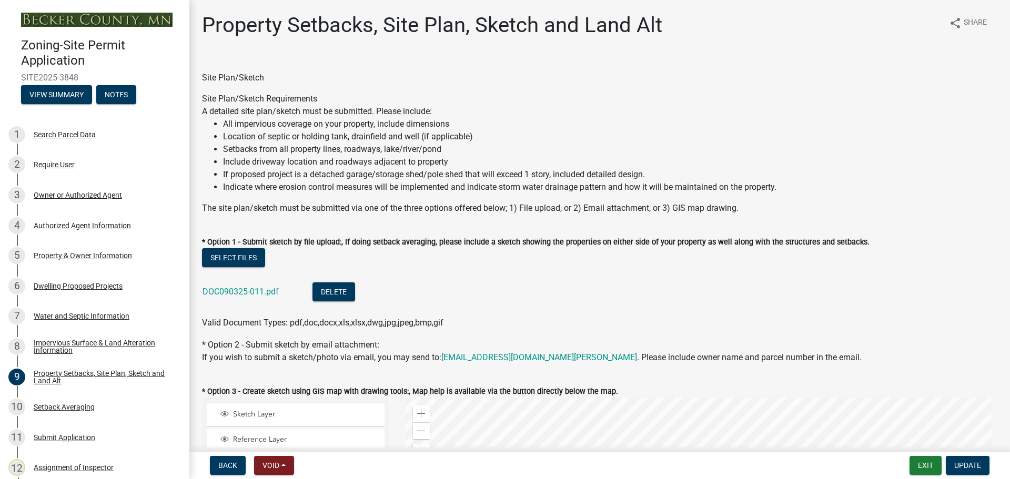
select select "f51aecae-0421-4f67-bd2d-0cff8a85c7cd"
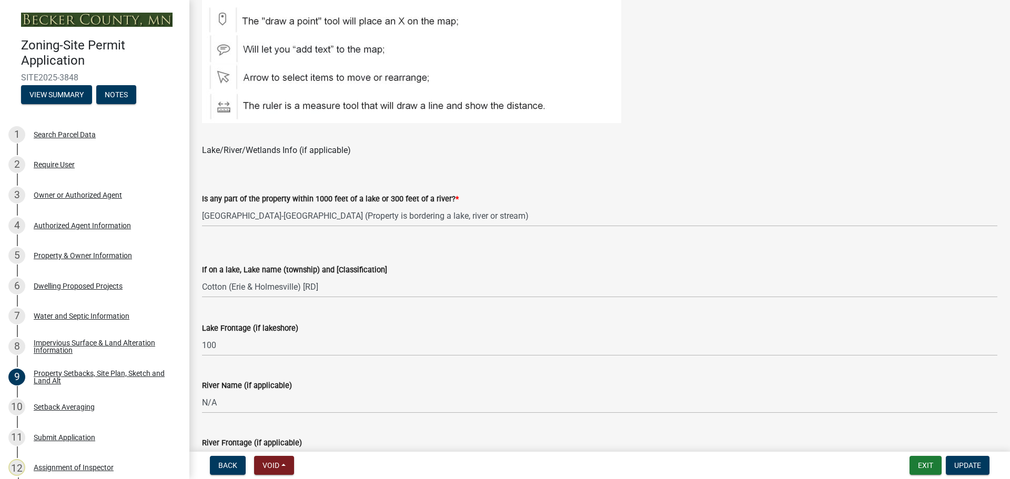
scroll to position [579, 0]
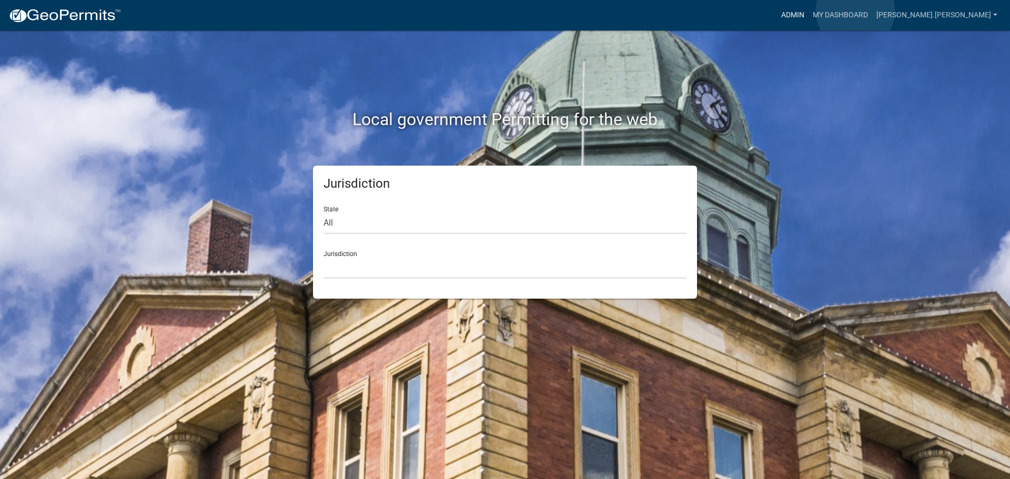
click at [809, 11] on link "Admin" at bounding box center [793, 15] width 32 height 20
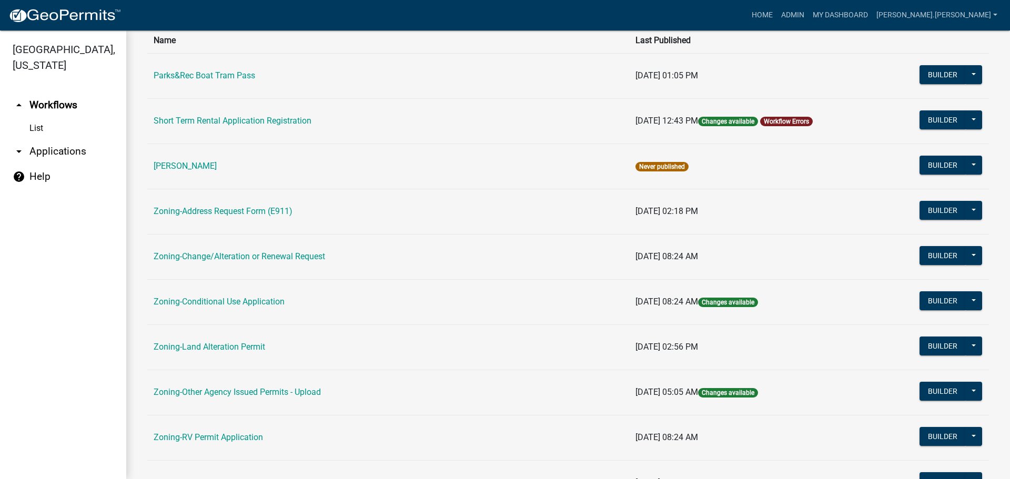
scroll to position [210, 0]
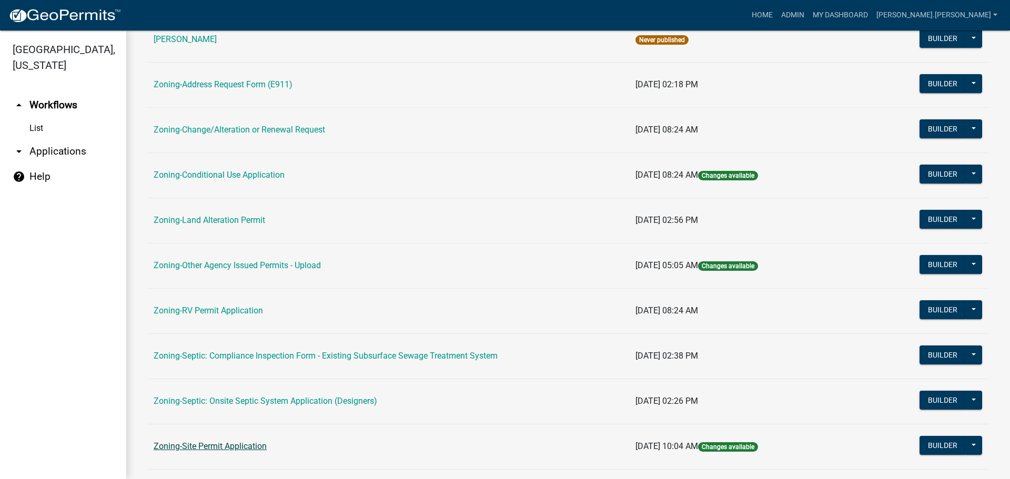
click at [217, 447] on link "Zoning-Site Permit Application" at bounding box center [210, 447] width 113 height 10
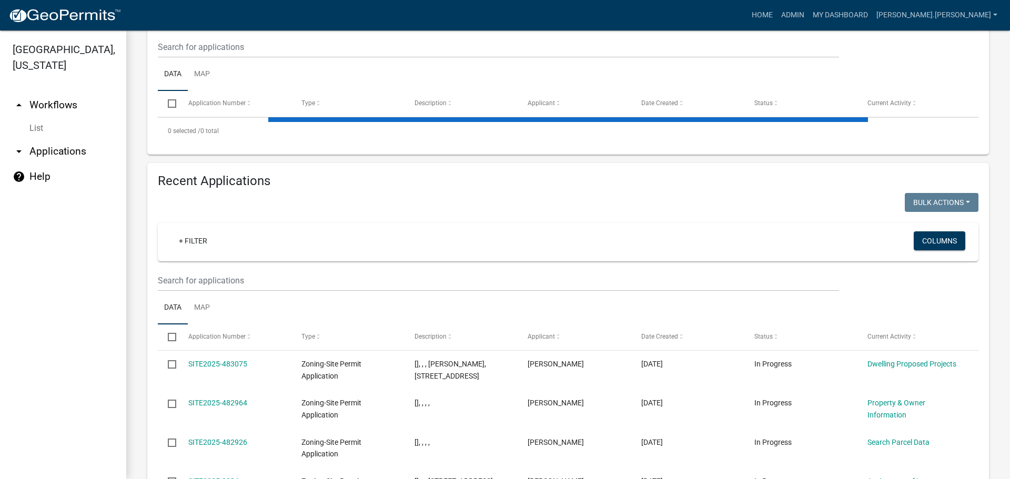
scroll to position [263, 0]
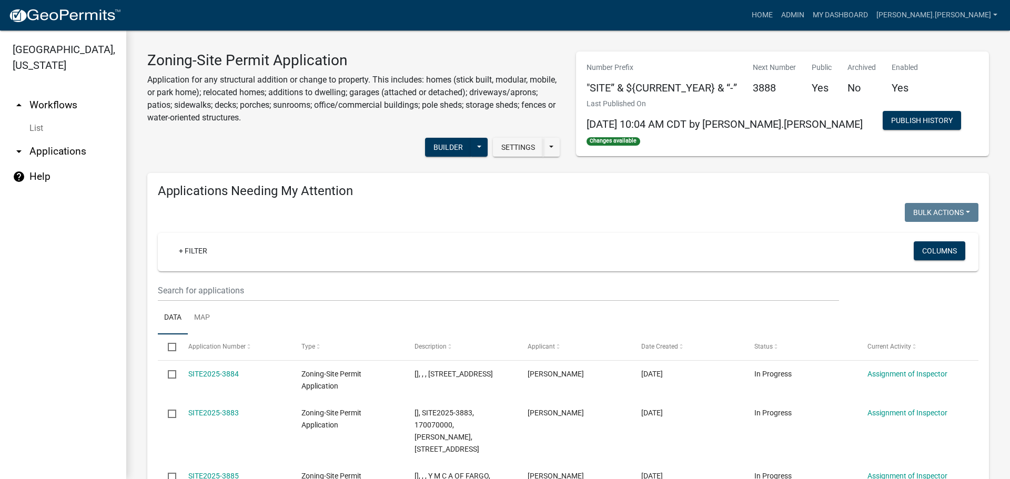
scroll to position [1014, 0]
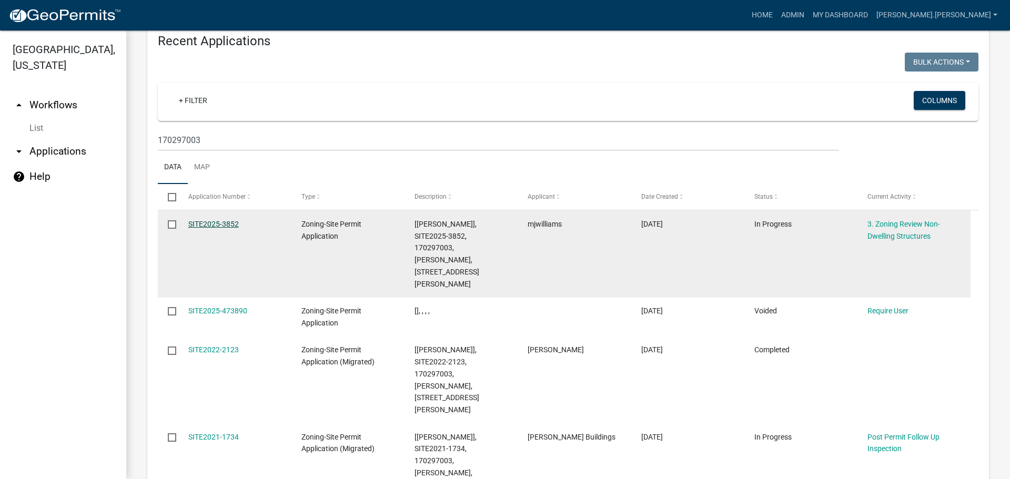
click at [224, 220] on link "SITE2025-3852" at bounding box center [213, 224] width 51 height 8
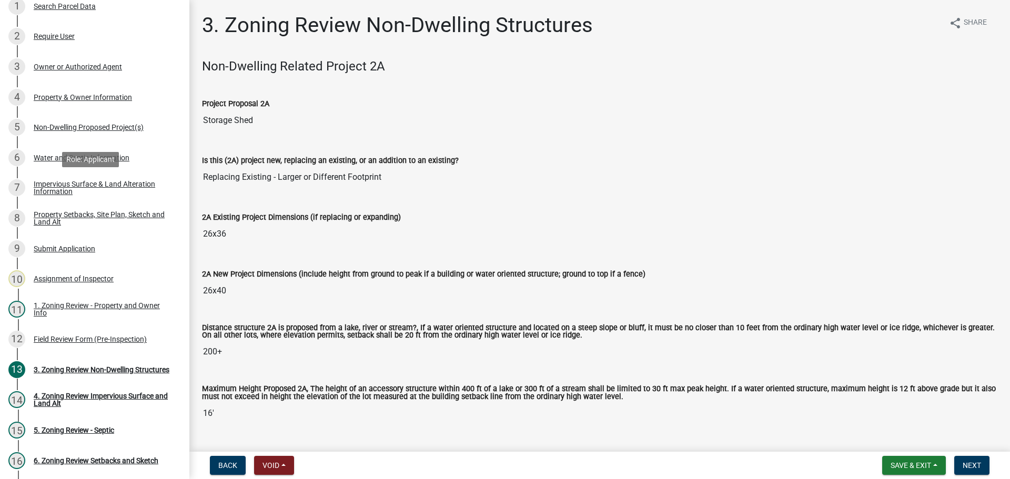
scroll to position [158, 0]
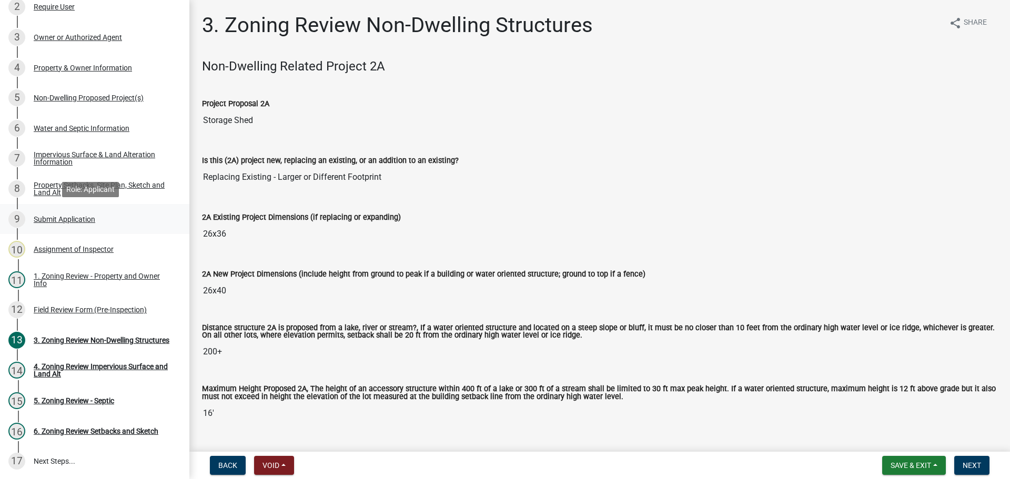
click at [63, 224] on div "9 Submit Application" at bounding box center [90, 219] width 164 height 17
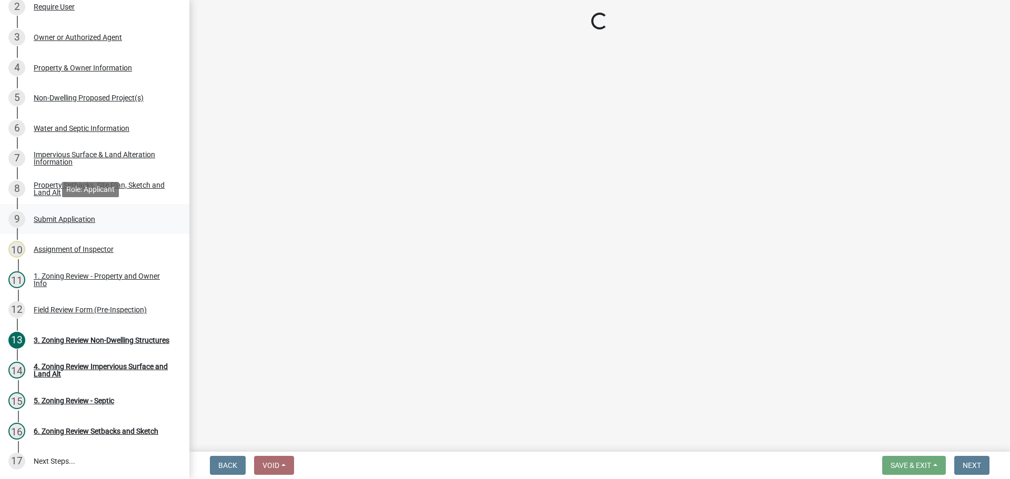
select select "46a4e5dd-5e54-4833-a695-492bd64ca2bd"
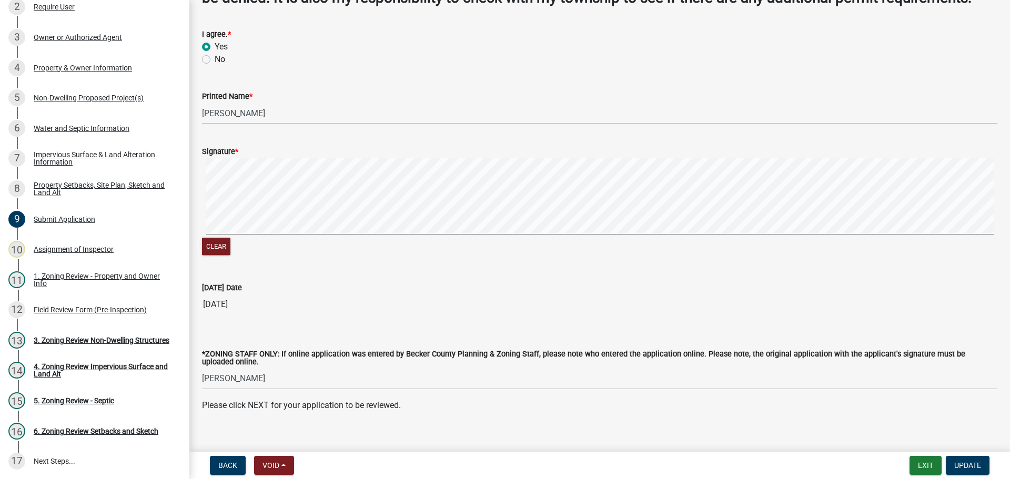
scroll to position [119, 0]
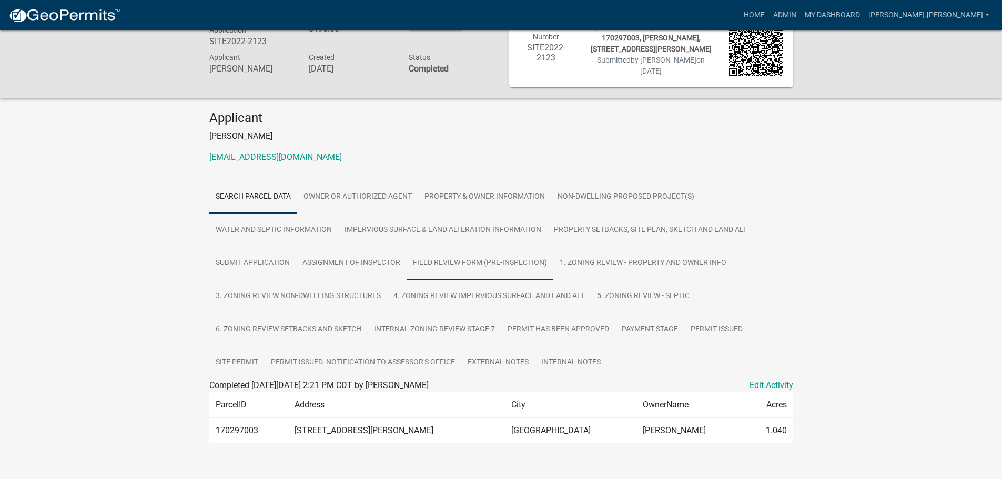
scroll to position [47, 0]
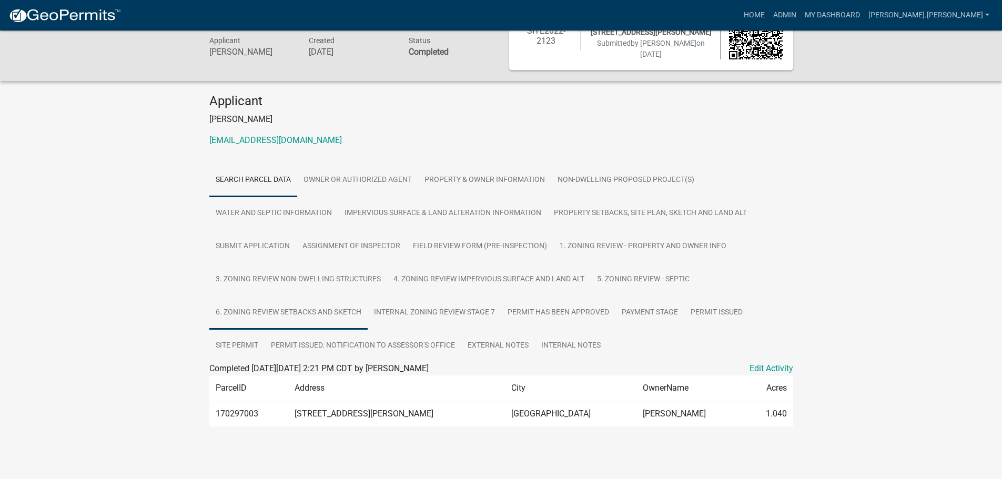
click at [334, 313] on link "6. Zoning Review Setbacks and Sketch" at bounding box center [288, 313] width 158 height 34
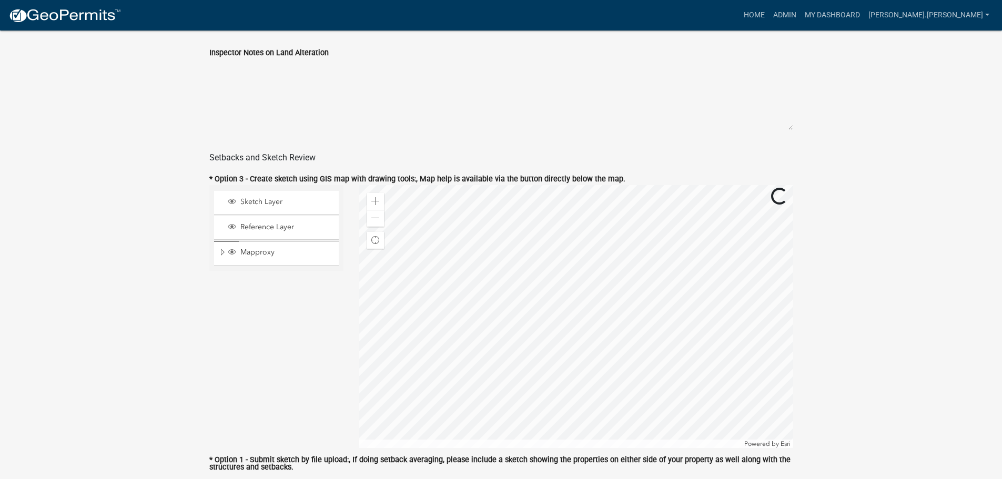
scroll to position [978, 0]
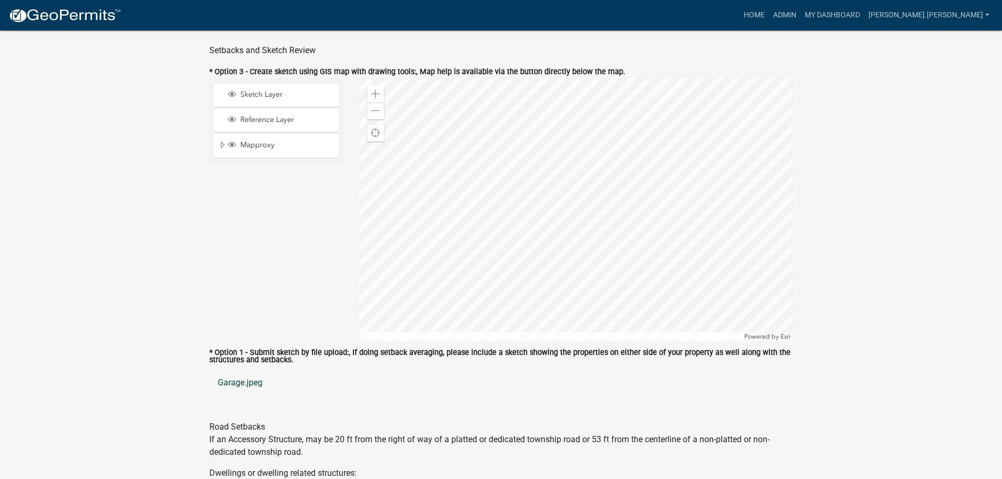
click at [249, 385] on link "Garage.jpeg" at bounding box center [501, 382] width 584 height 25
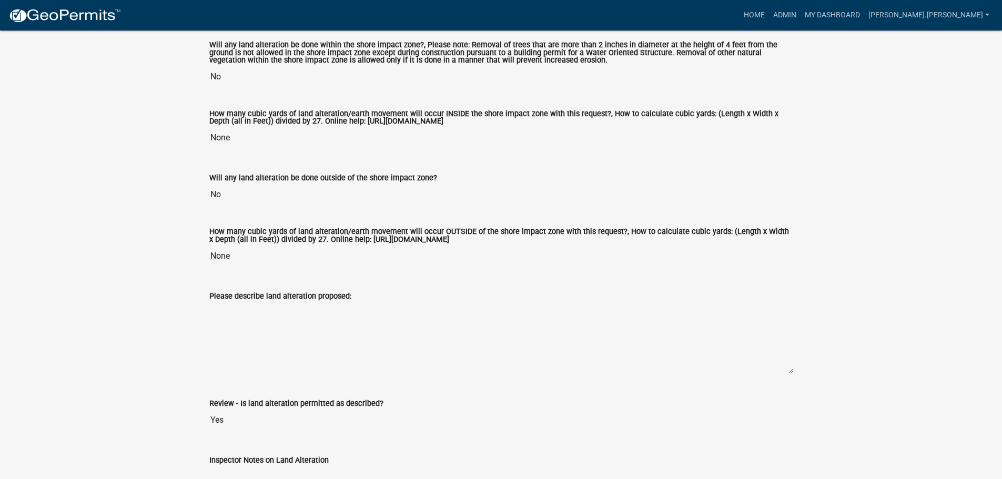
scroll to position [0, 0]
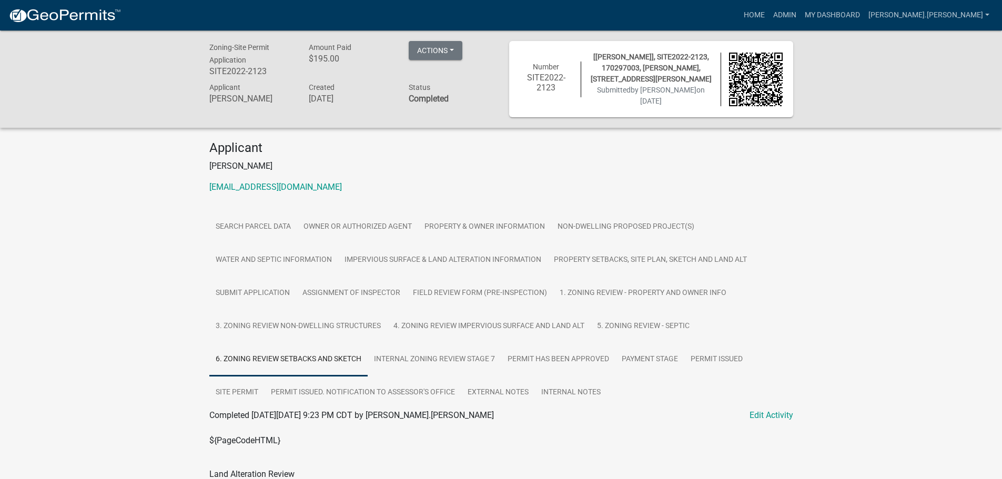
drag, startPoint x: 321, startPoint y: 335, endPoint x: 284, endPoint y: 179, distance: 160.2
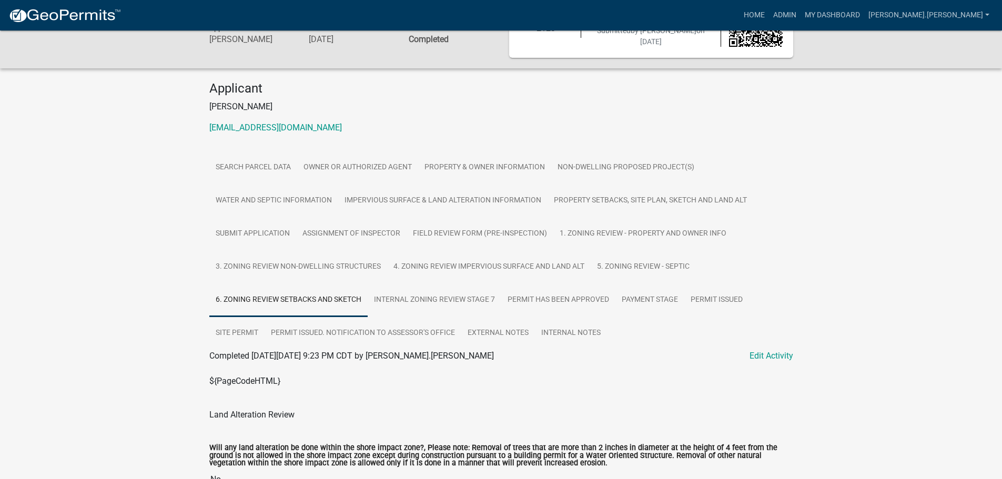
scroll to position [53, 0]
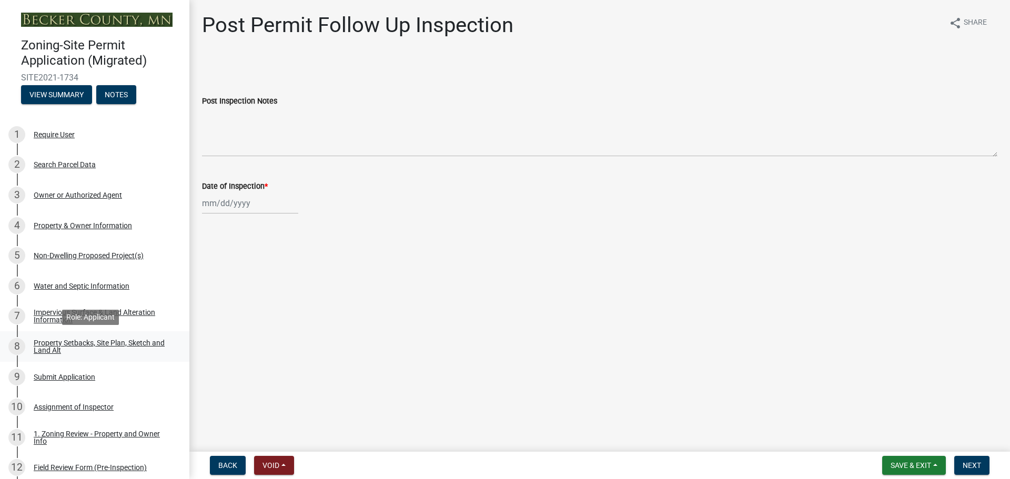
click at [150, 344] on div "Property Setbacks, Site Plan, Sketch and Land Alt" at bounding box center [103, 346] width 139 height 15
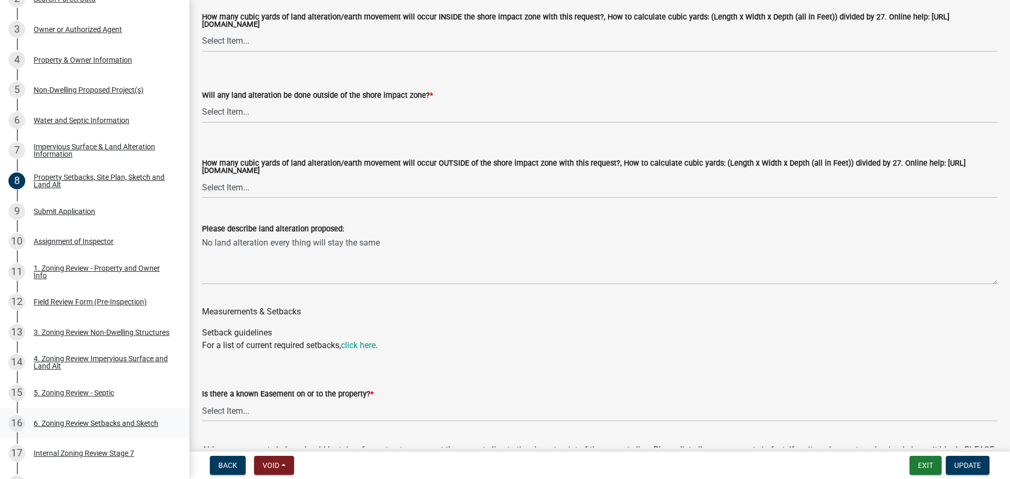
scroll to position [22, 0]
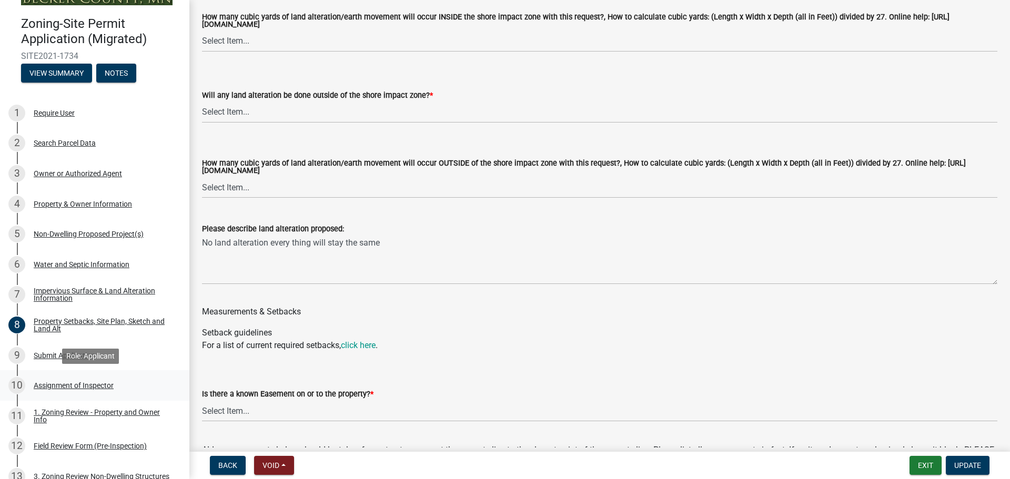
click at [80, 384] on div "Assignment of Inspector" at bounding box center [74, 385] width 80 height 7
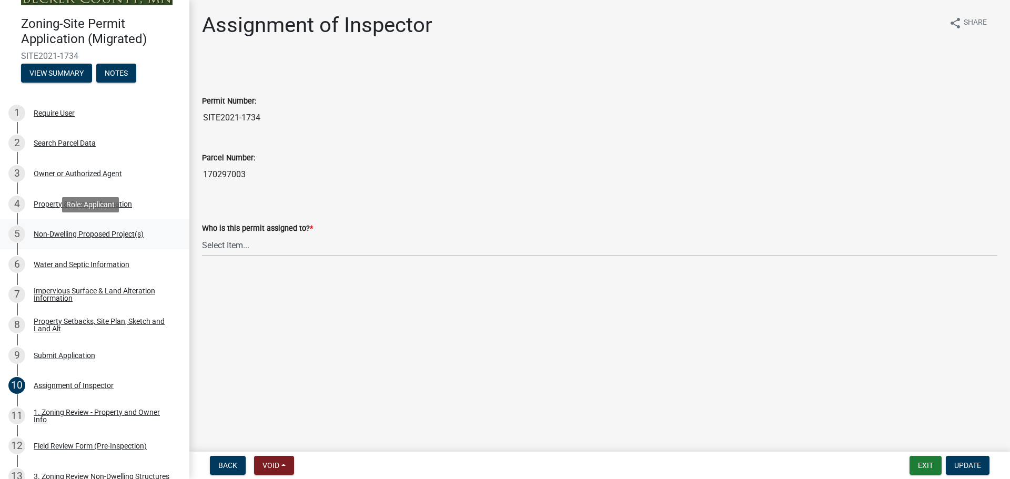
click at [106, 237] on div "Non-Dwelling Proposed Project(s)" at bounding box center [89, 233] width 110 height 7
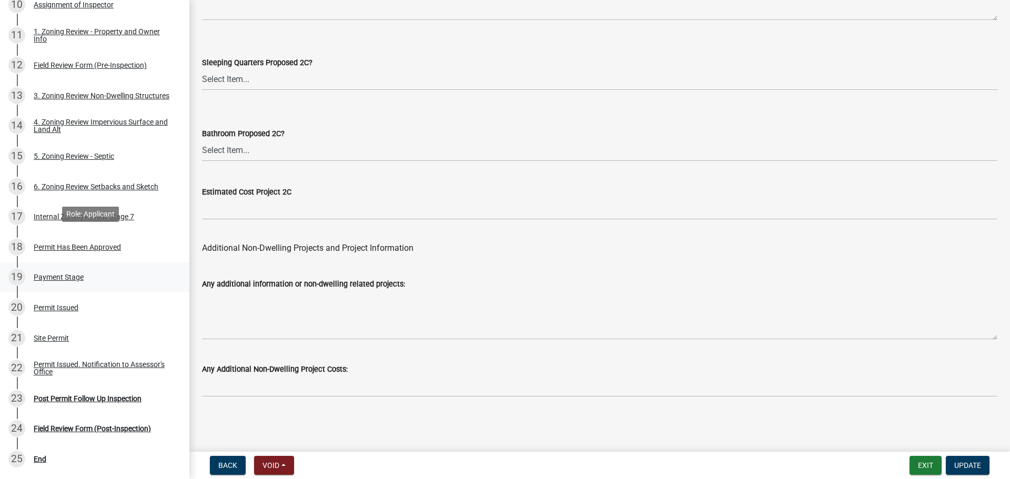
scroll to position [285, 0]
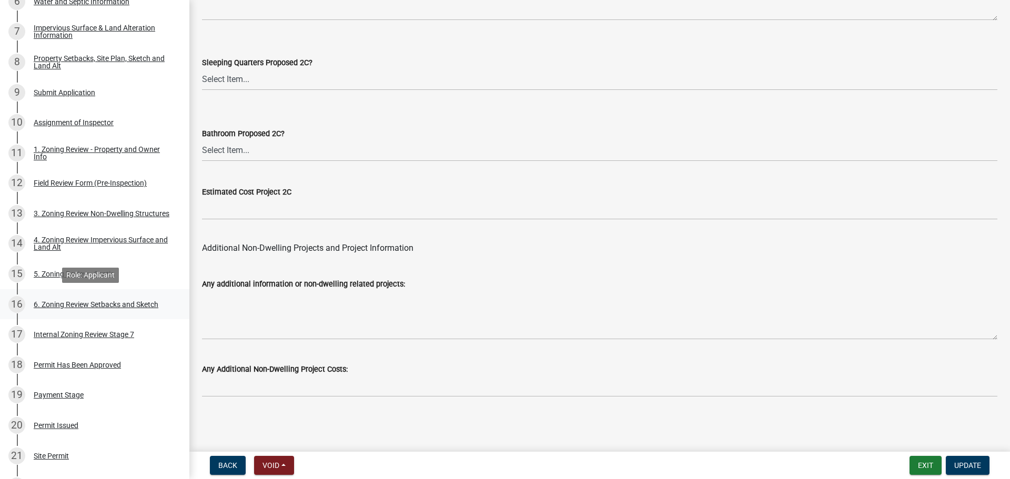
click at [107, 301] on div "6. Zoning Review Setbacks and Sketch" at bounding box center [96, 304] width 125 height 7
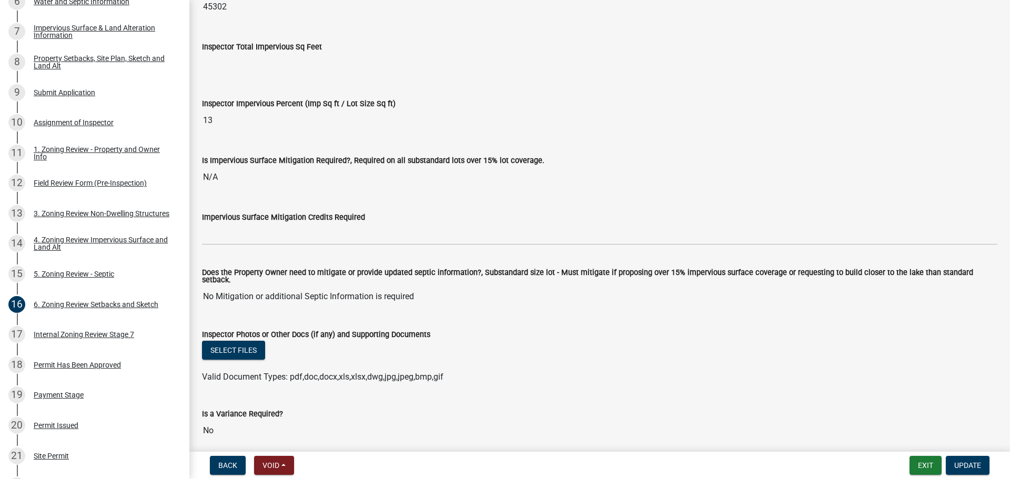
scroll to position [3844, 0]
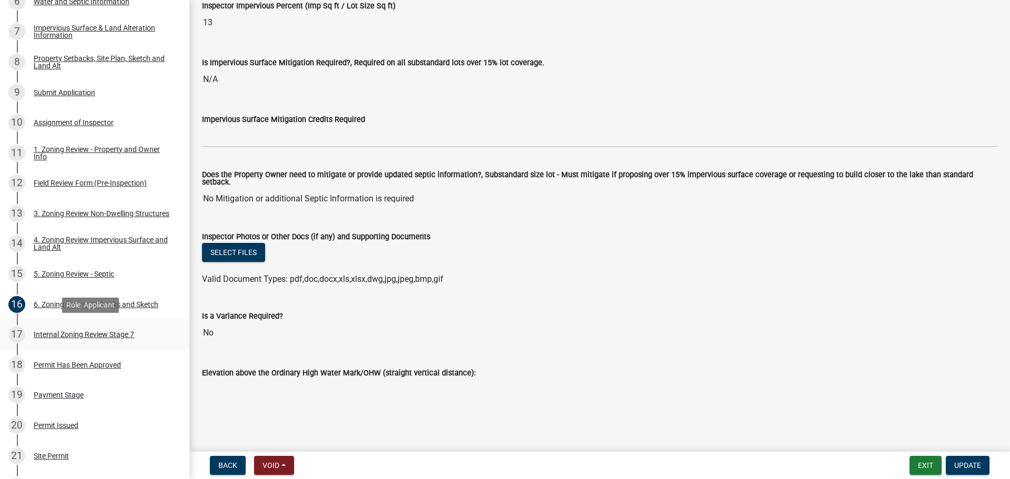
click at [85, 331] on div "Internal Zoning Review Stage 7" at bounding box center [84, 334] width 101 height 7
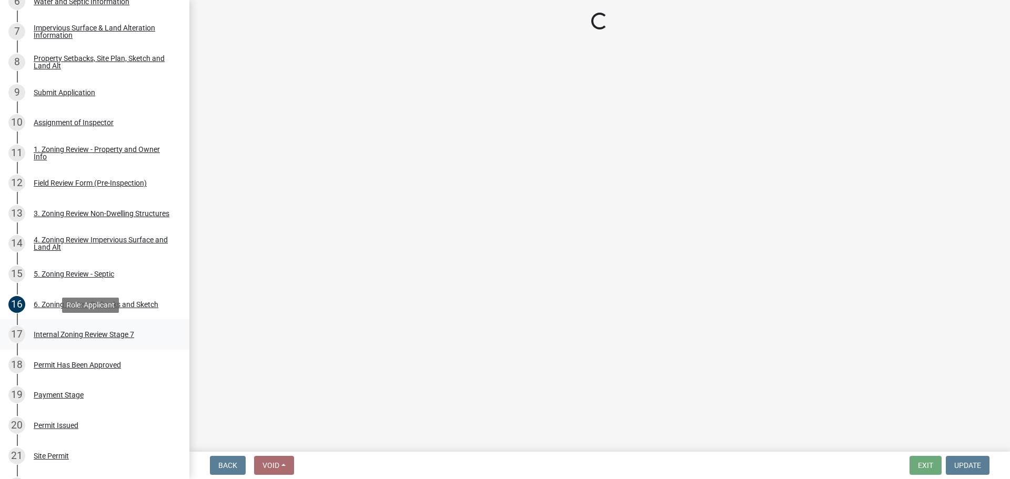
scroll to position [0, 0]
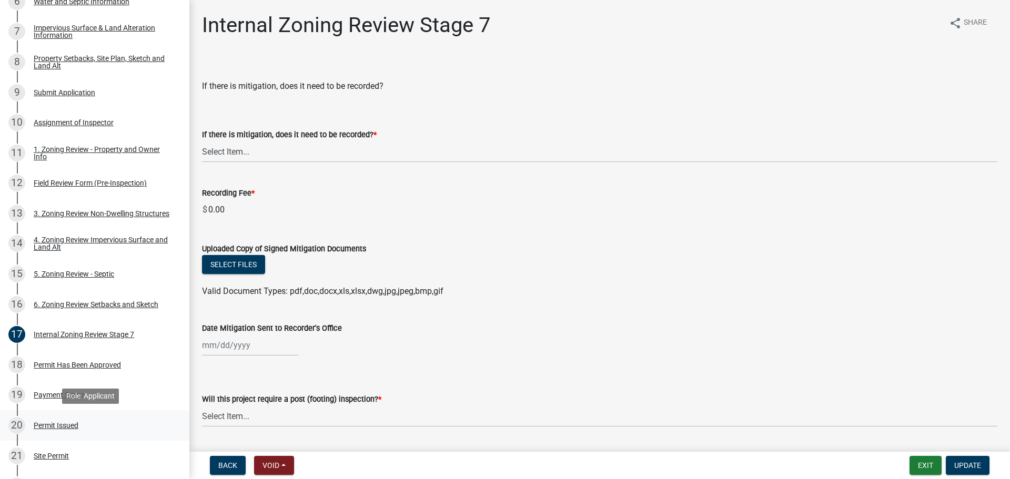
click at [54, 426] on div "Permit Issued" at bounding box center [56, 425] width 45 height 7
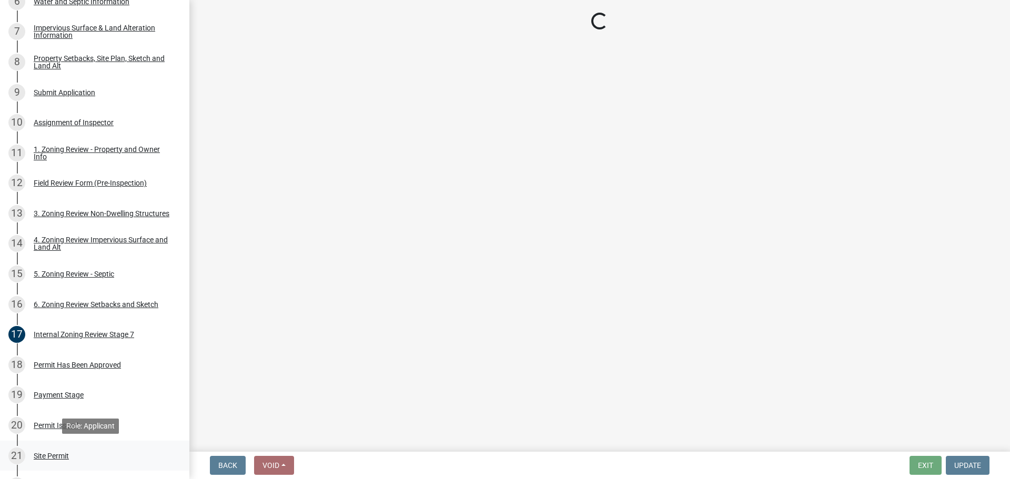
click at [47, 456] on div "Site Permit" at bounding box center [51, 456] width 35 height 7
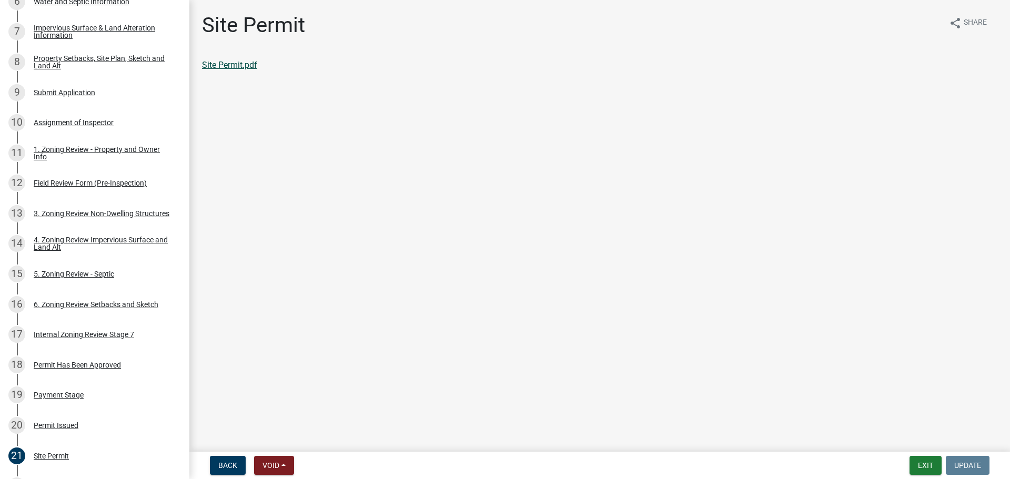
click at [235, 65] on link "Site Permit.pdf" at bounding box center [229, 65] width 55 height 10
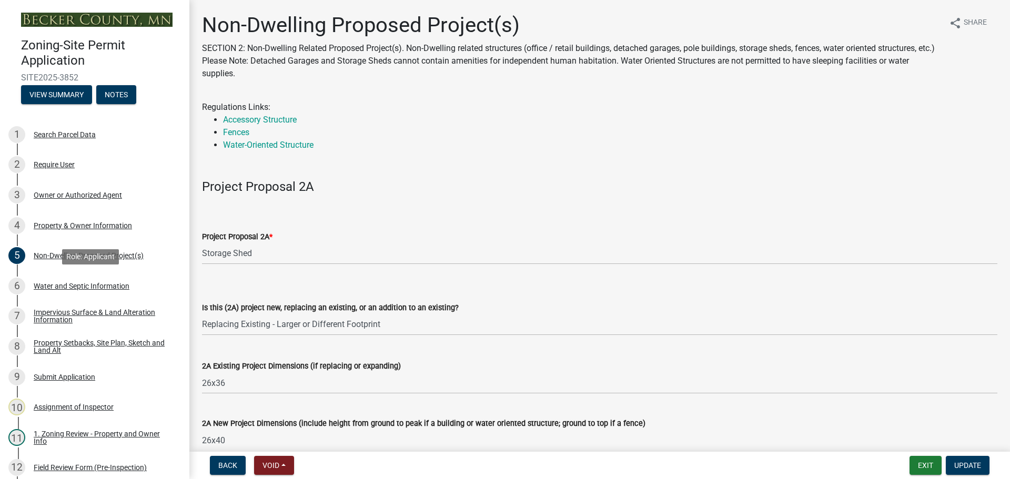
select select "97c48b8f-5b3b-4eb5-baa1-64080d5416e1"
select select "68d85482-c11a-4398-9267-999385c995bf"
select select "cf118f3b-6469-426f-b247-8aeebfb0198d"
select select "d5258256-81e9-4688-bc84-b01445ee29b6"
select select "258cbdbc-8629-455d-9fed-6a57bf82144e"
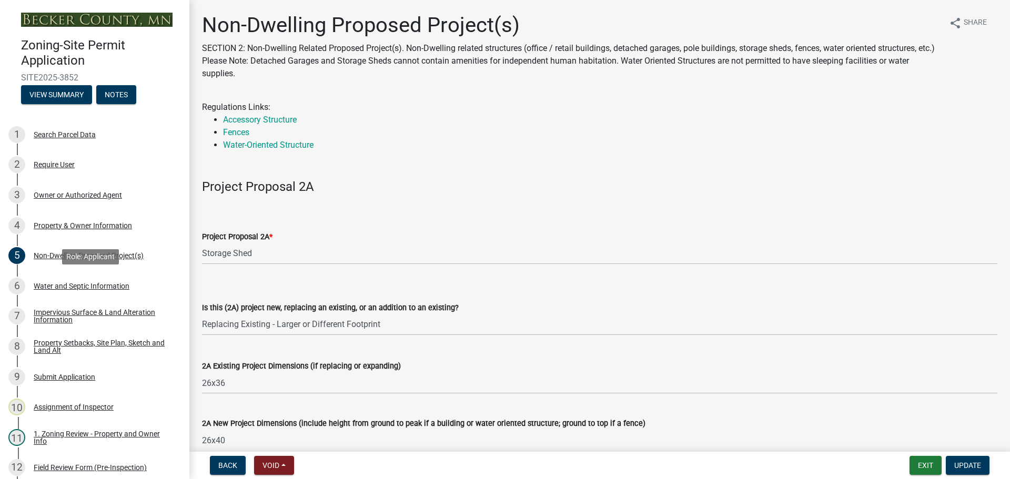
select select "a9a8393f-3c28-47b8-b6d9-84c94641c3fc"
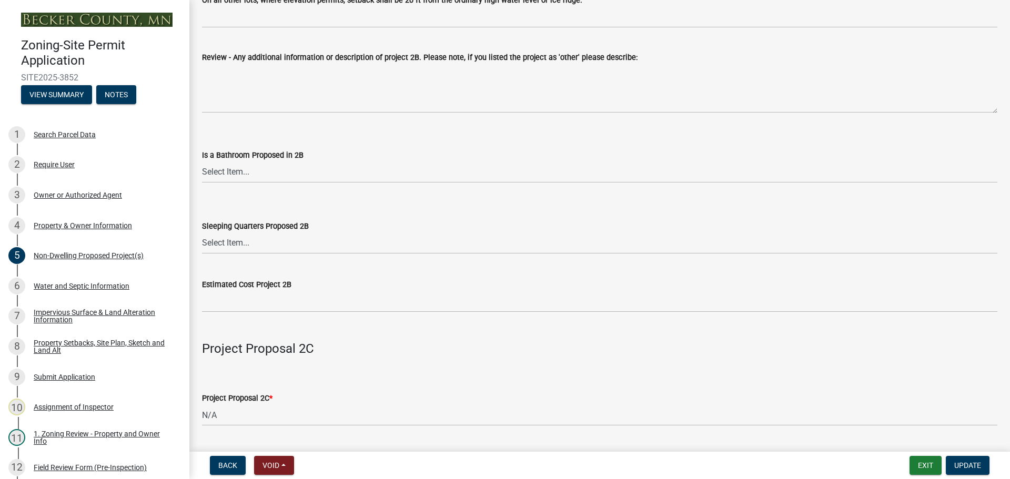
scroll to position [1114, 0]
